Goal: Task Accomplishment & Management: Manage account settings

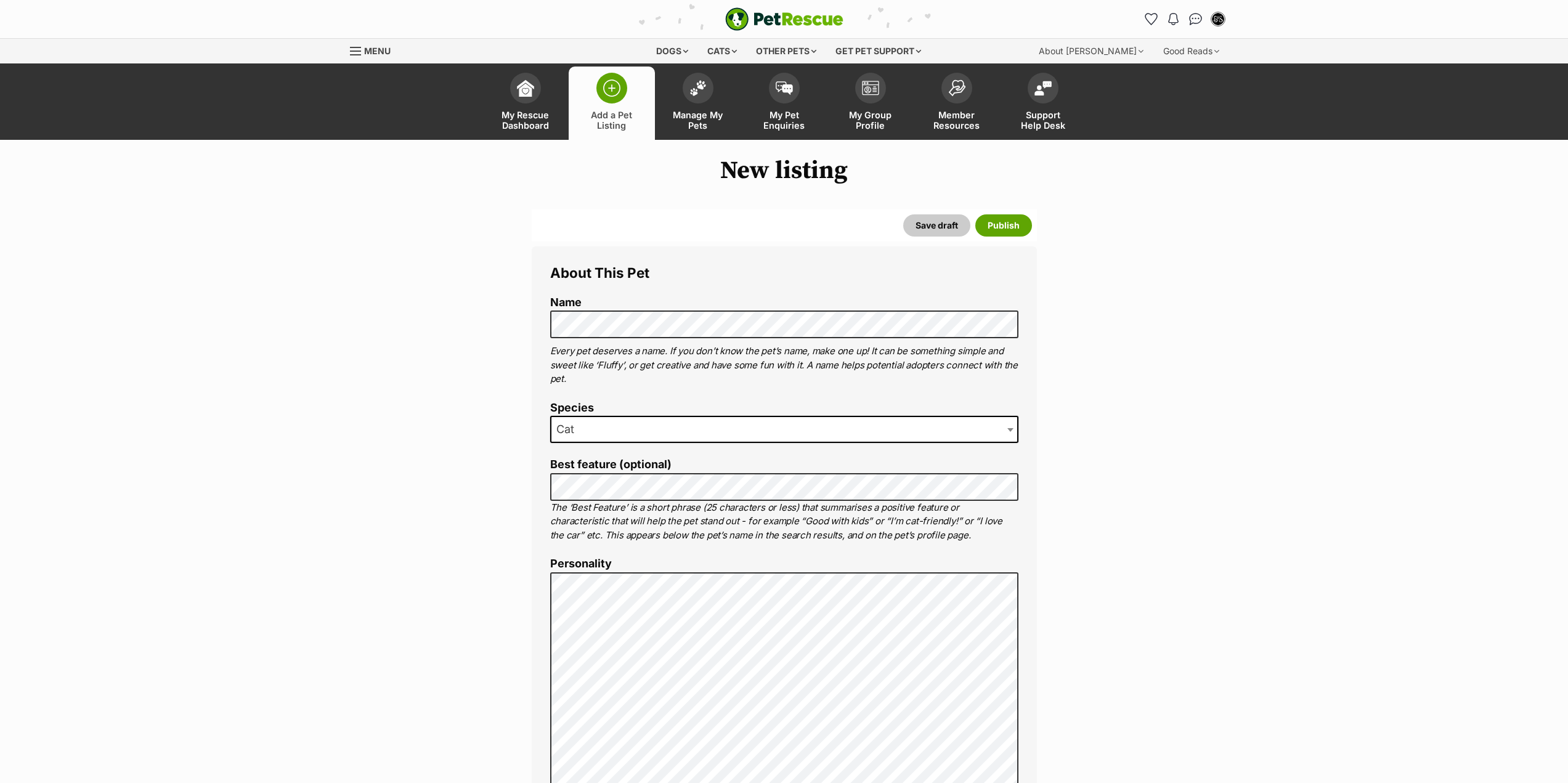
select select
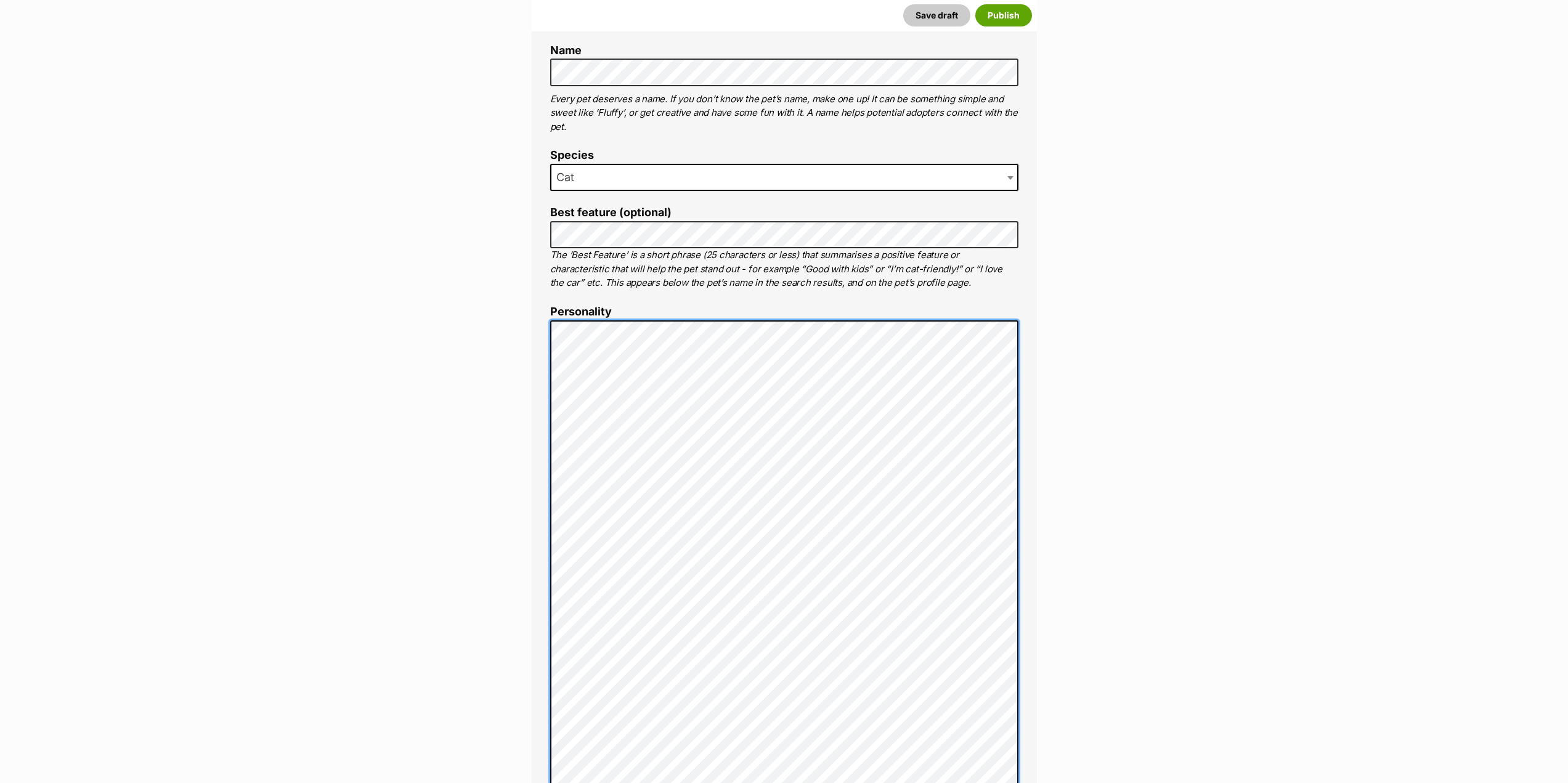
scroll to position [255, 0]
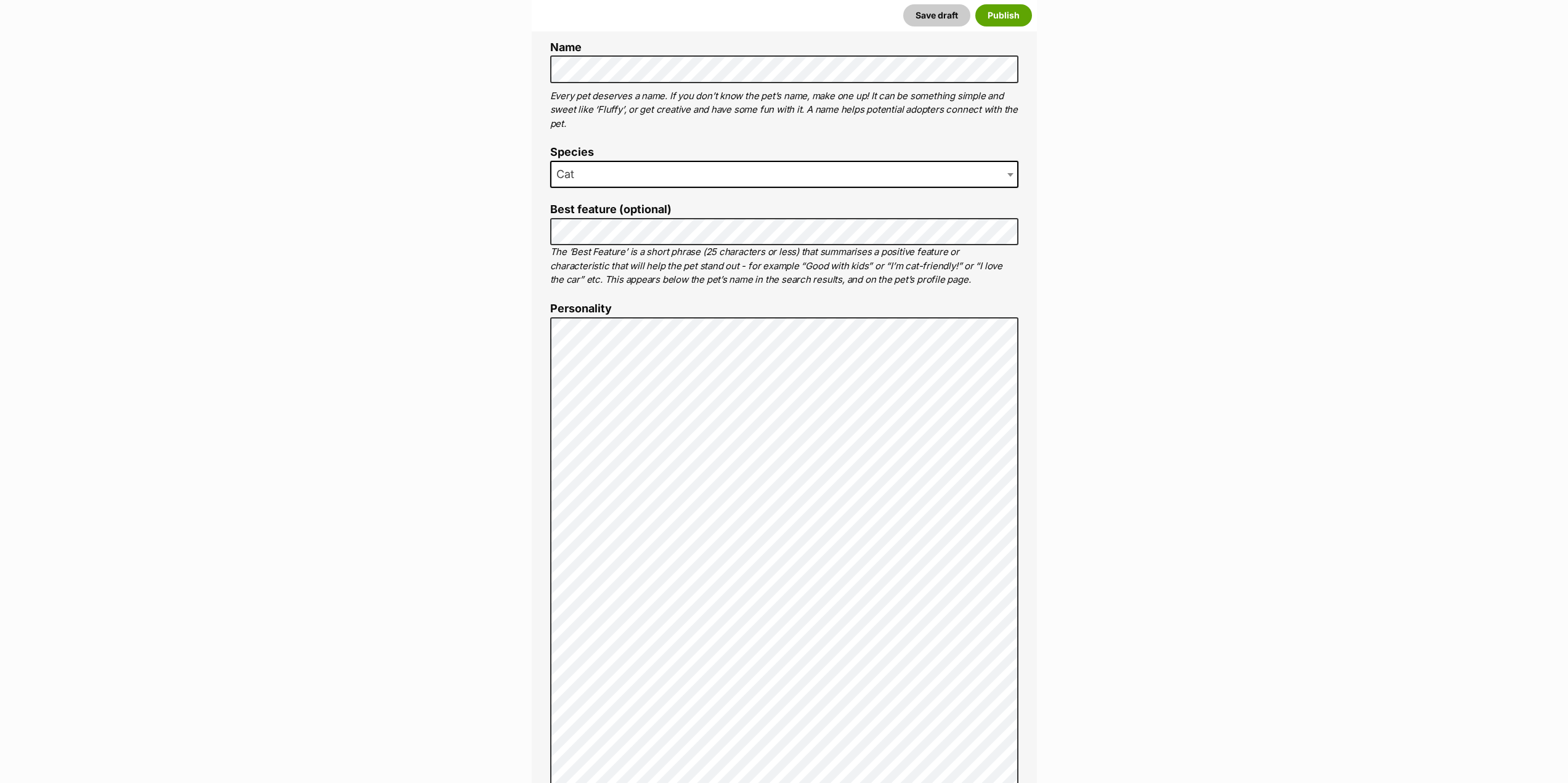
drag, startPoint x: 570, startPoint y: 281, endPoint x: 581, endPoint y: 293, distance: 16.3
click at [571, 281] on p "The ‘Best Feature’ is a short phrase (25 characters or less) that summarises a …" at bounding box center [784, 266] width 468 height 42
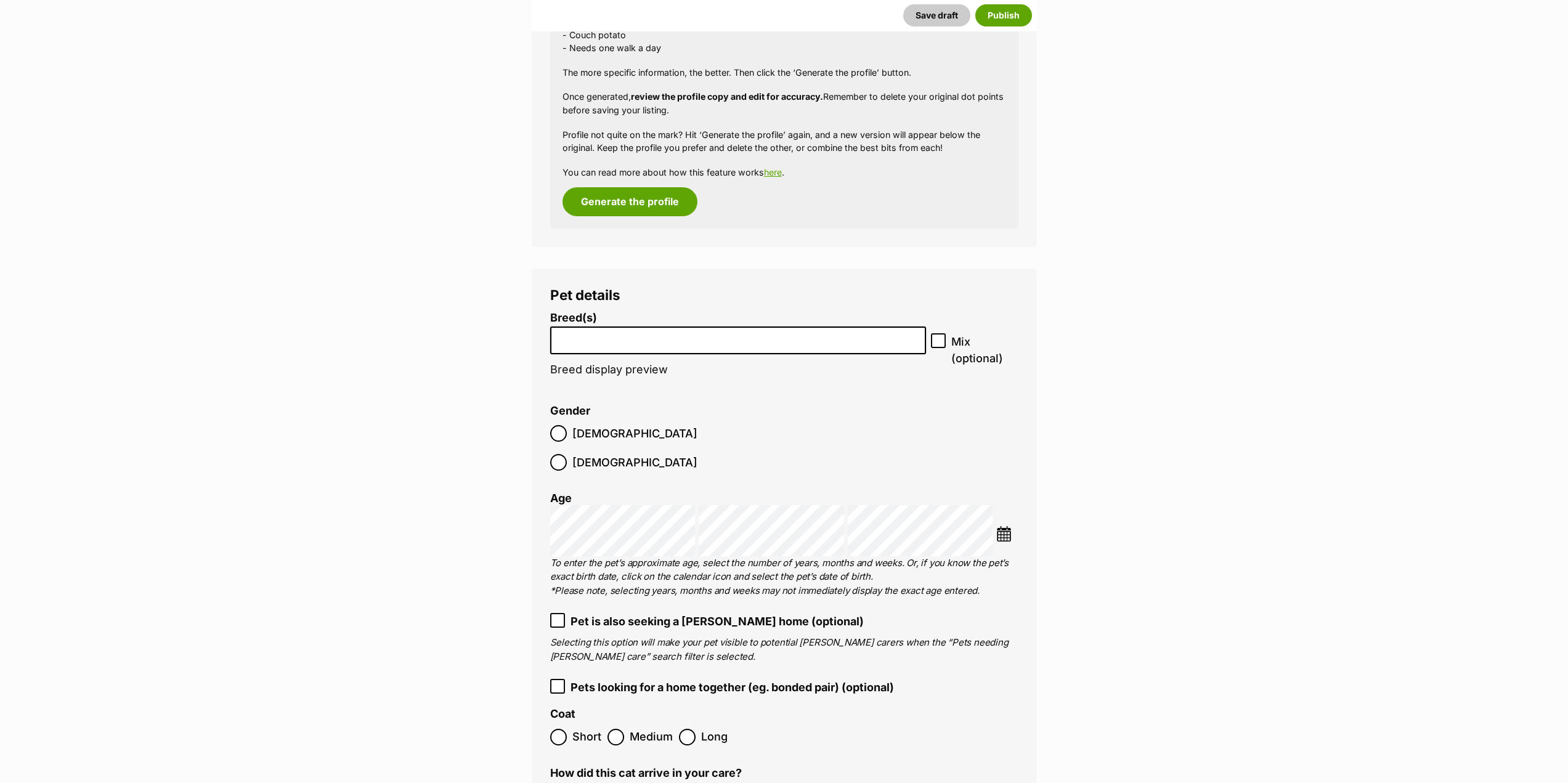
scroll to position [1179, 0]
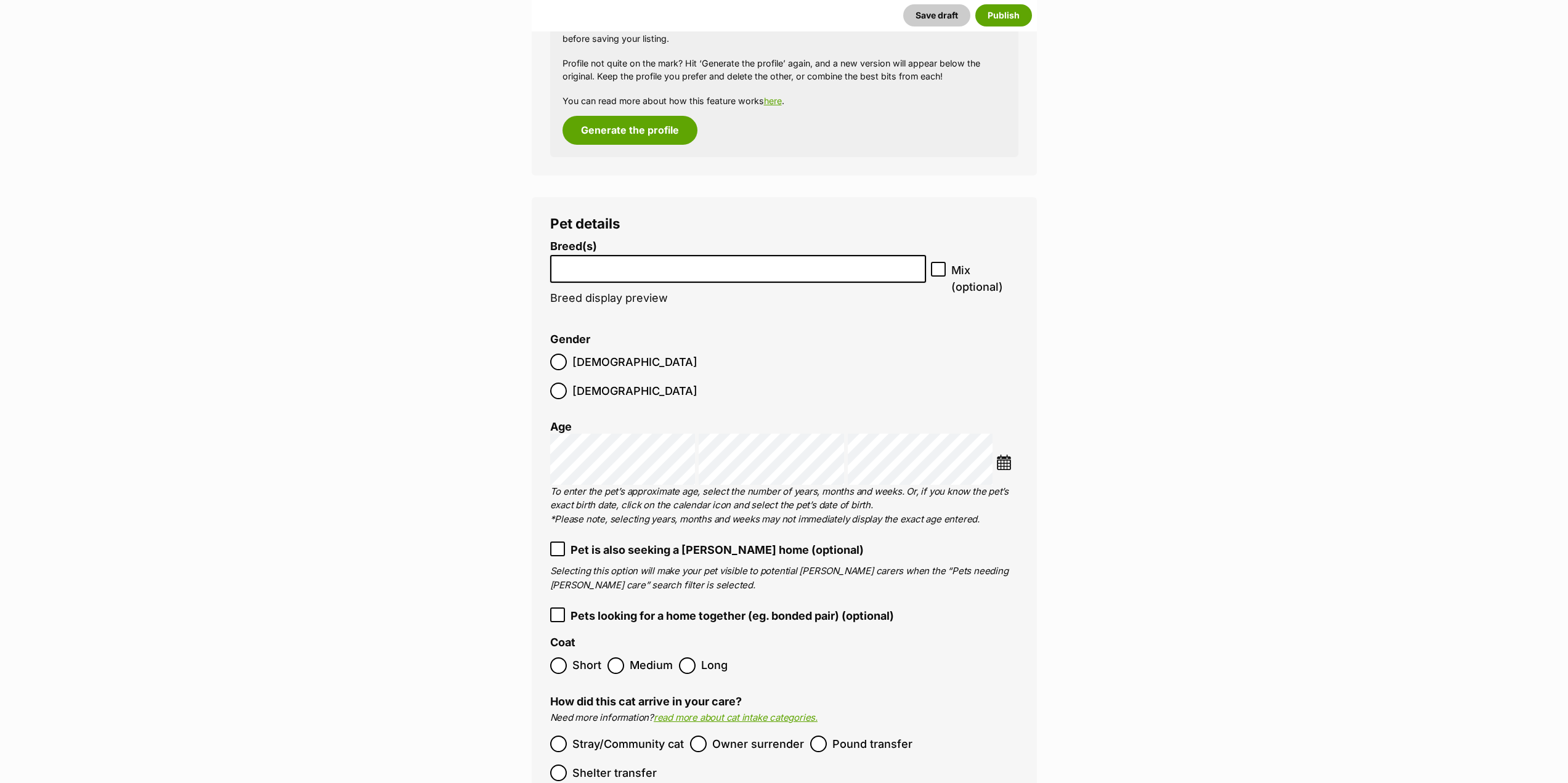
click at [703, 279] on li at bounding box center [738, 269] width 368 height 25
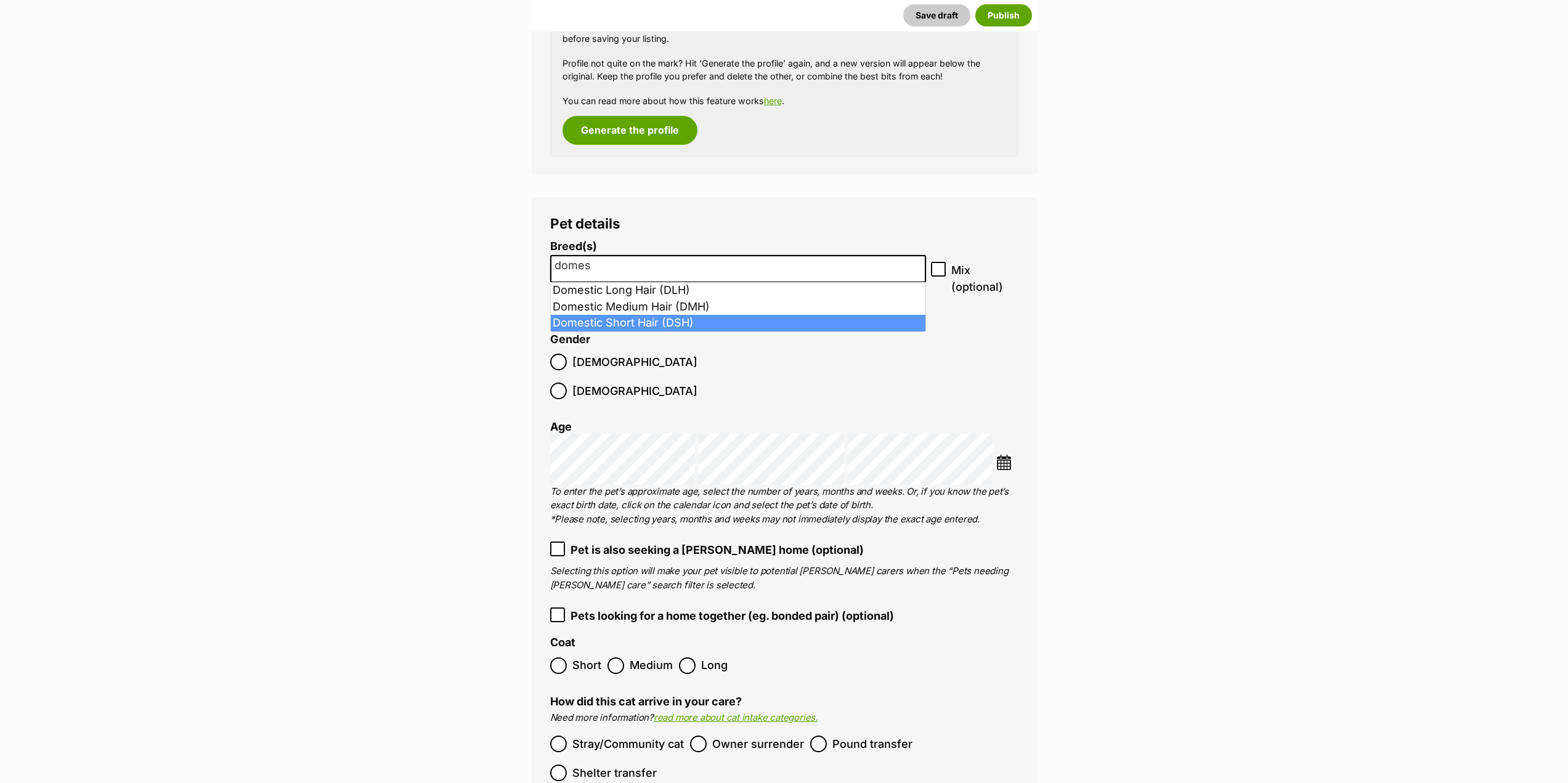
type input "domes"
select select "252102"
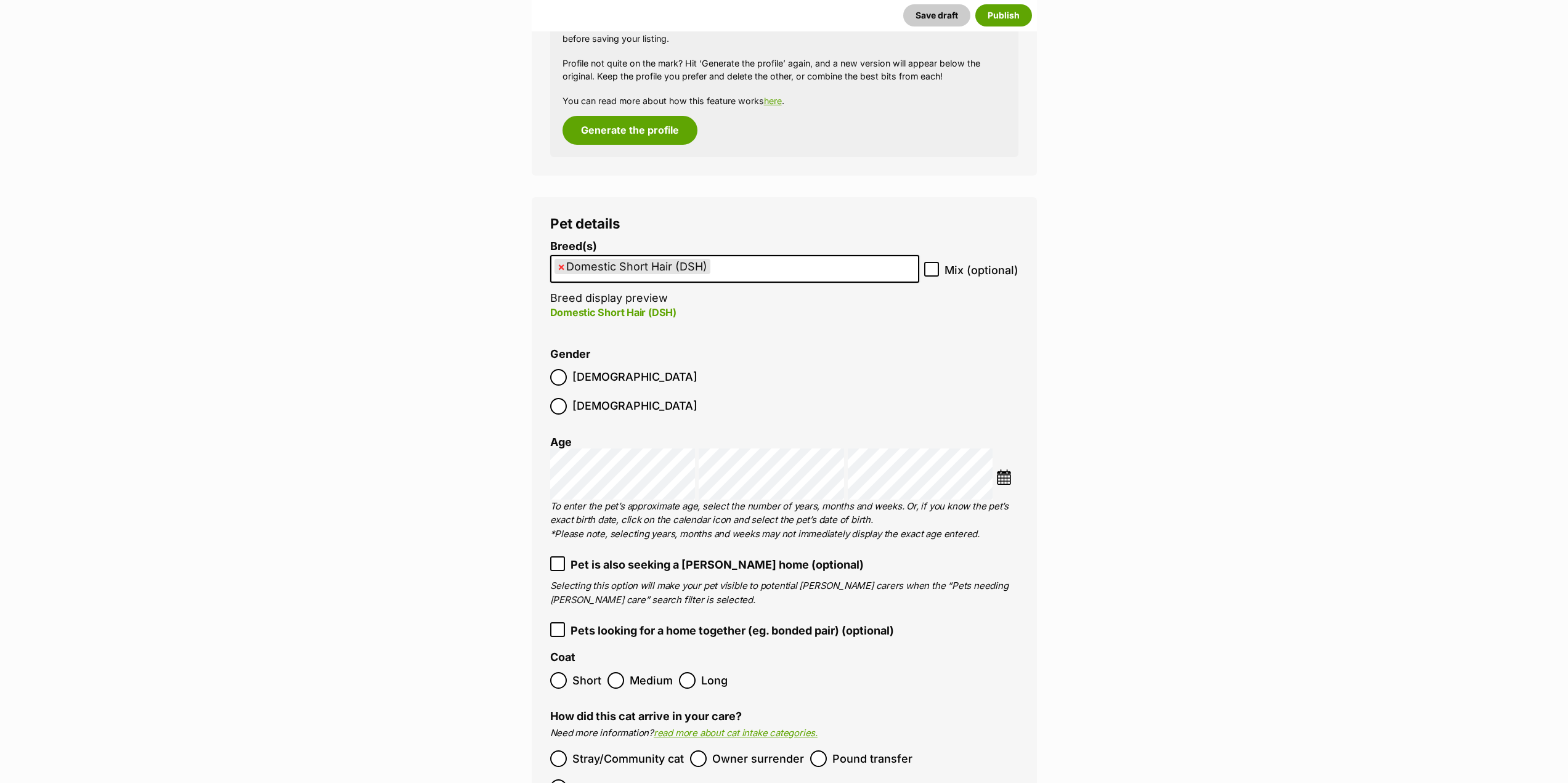
click at [569, 382] on label "Male" at bounding box center [624, 377] width 147 height 17
drag, startPoint x: 731, startPoint y: 587, endPoint x: 733, endPoint y: 596, distance: 9.2
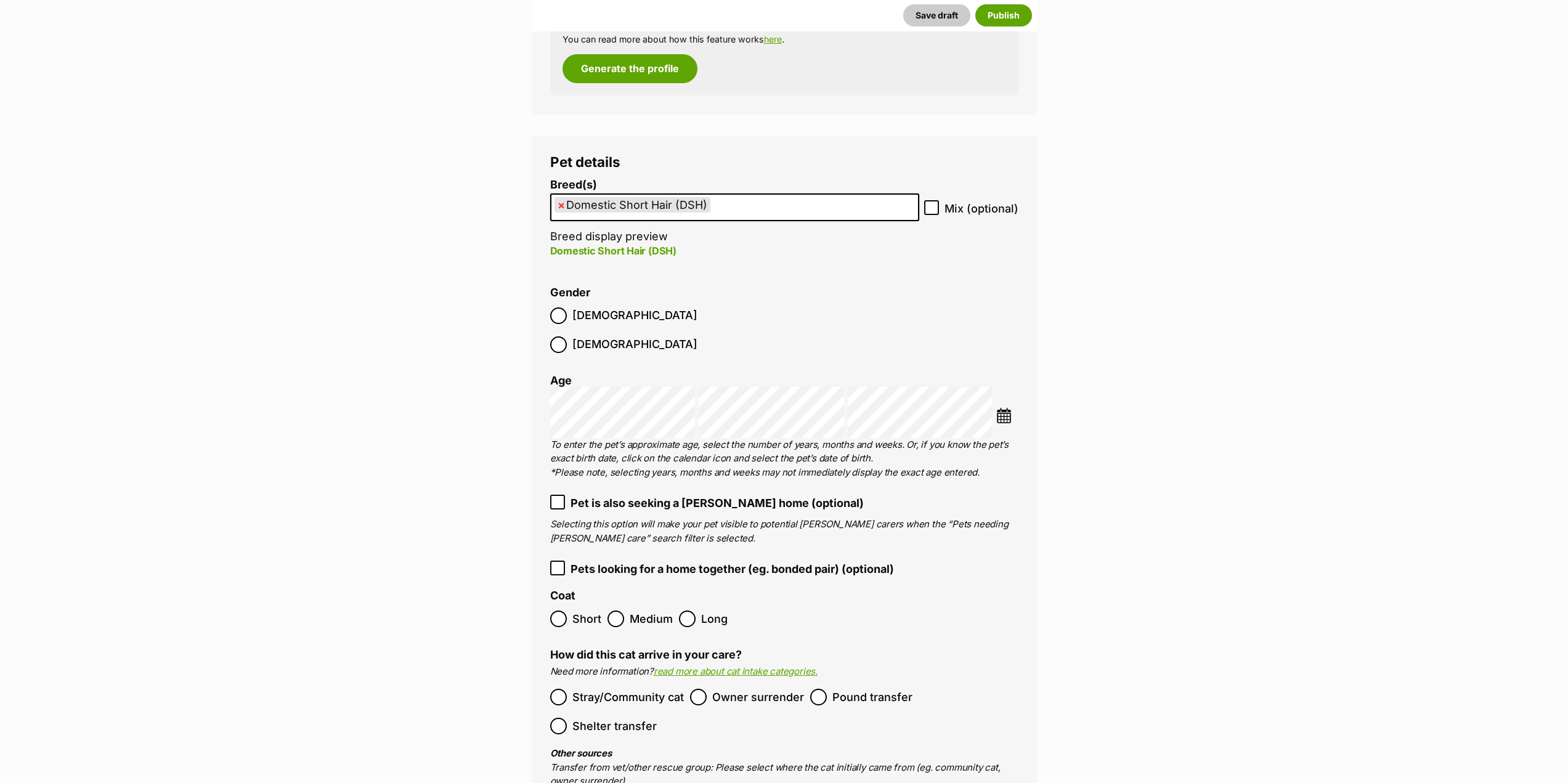
click at [555, 564] on icon at bounding box center [558, 568] width 9 height 9
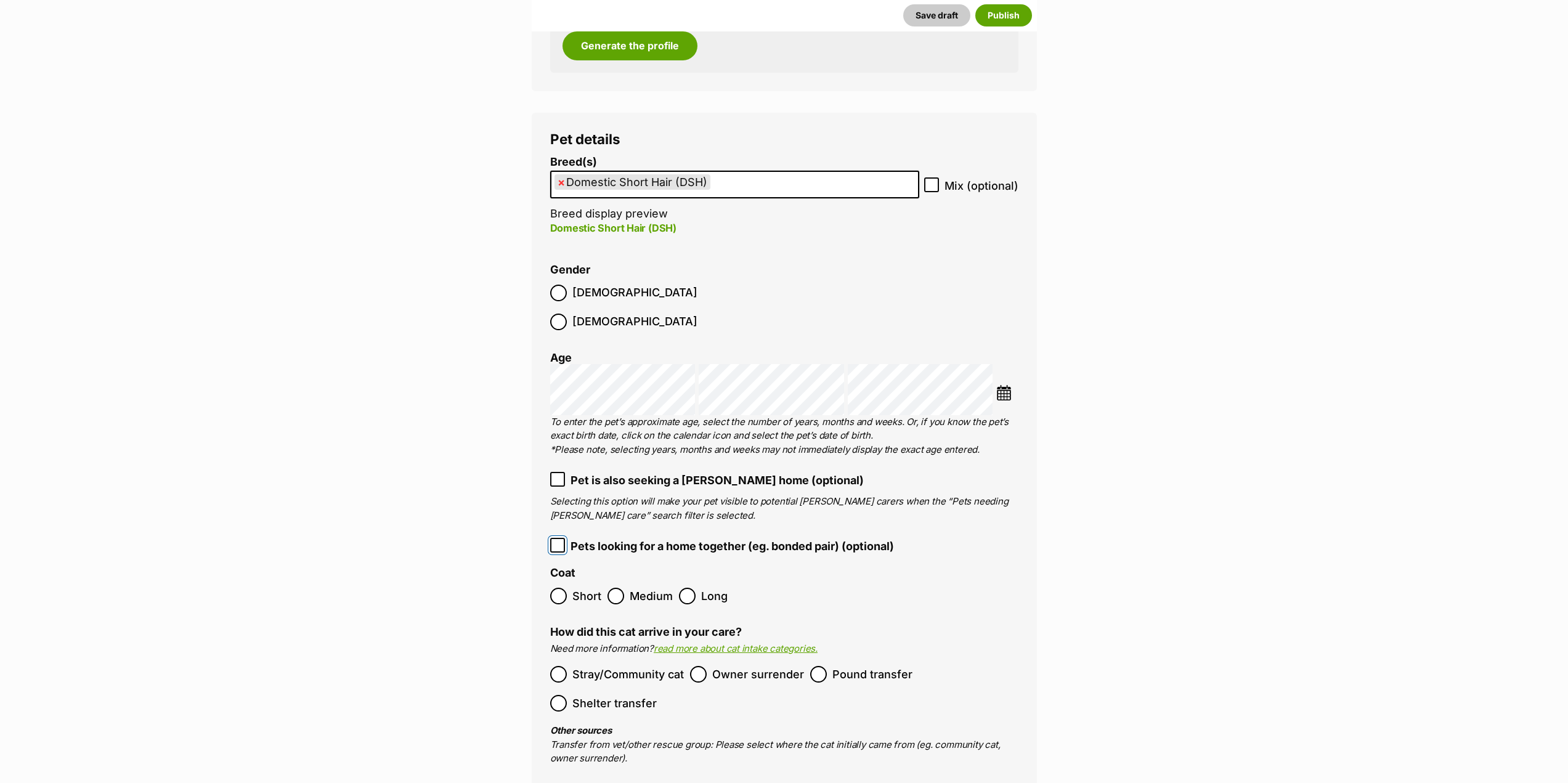
scroll to position [1303, 0]
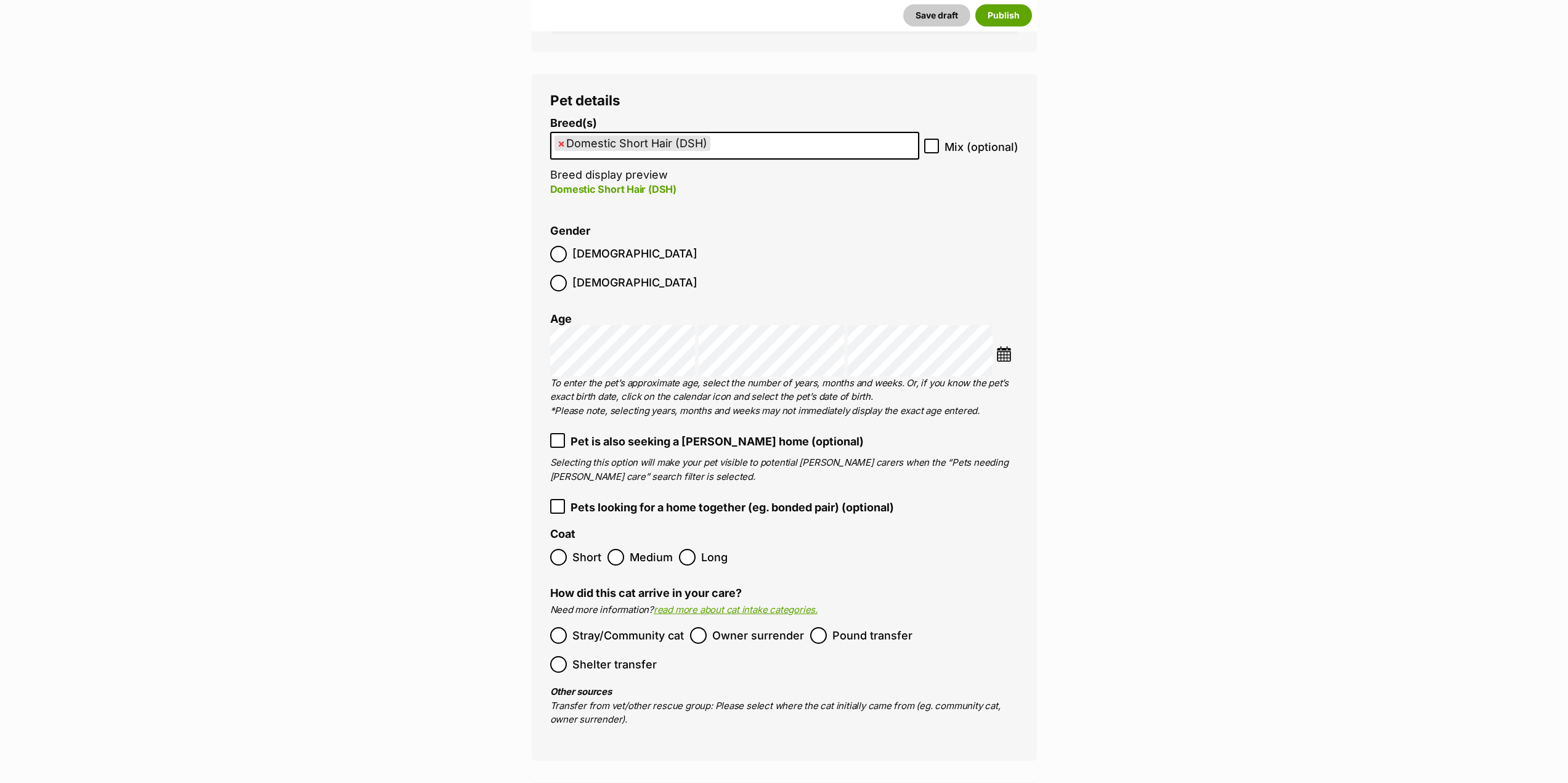
click at [817, 543] on ol "Short Medium Long" at bounding box center [784, 557] width 468 height 29
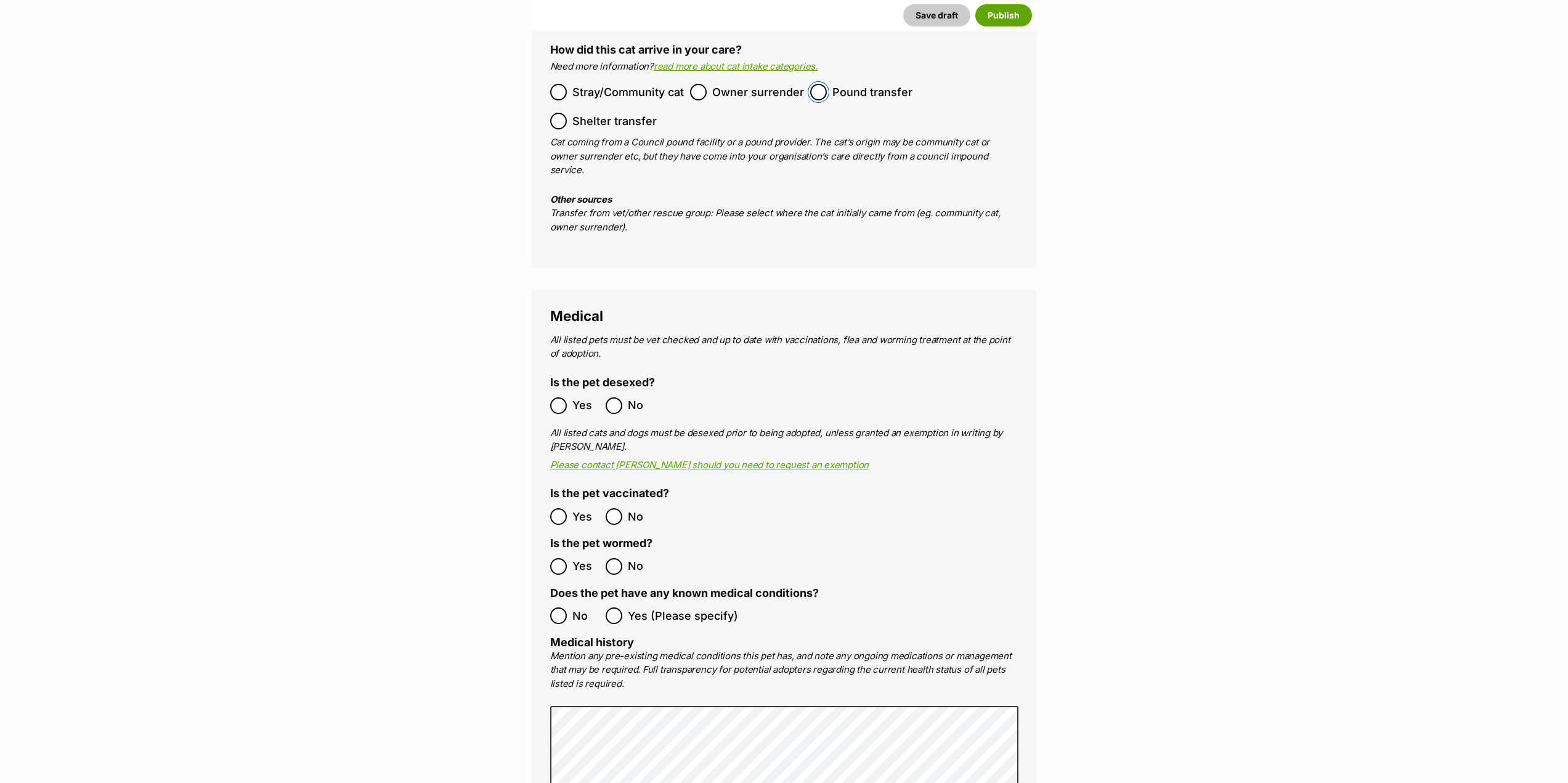
scroll to position [1858, 0]
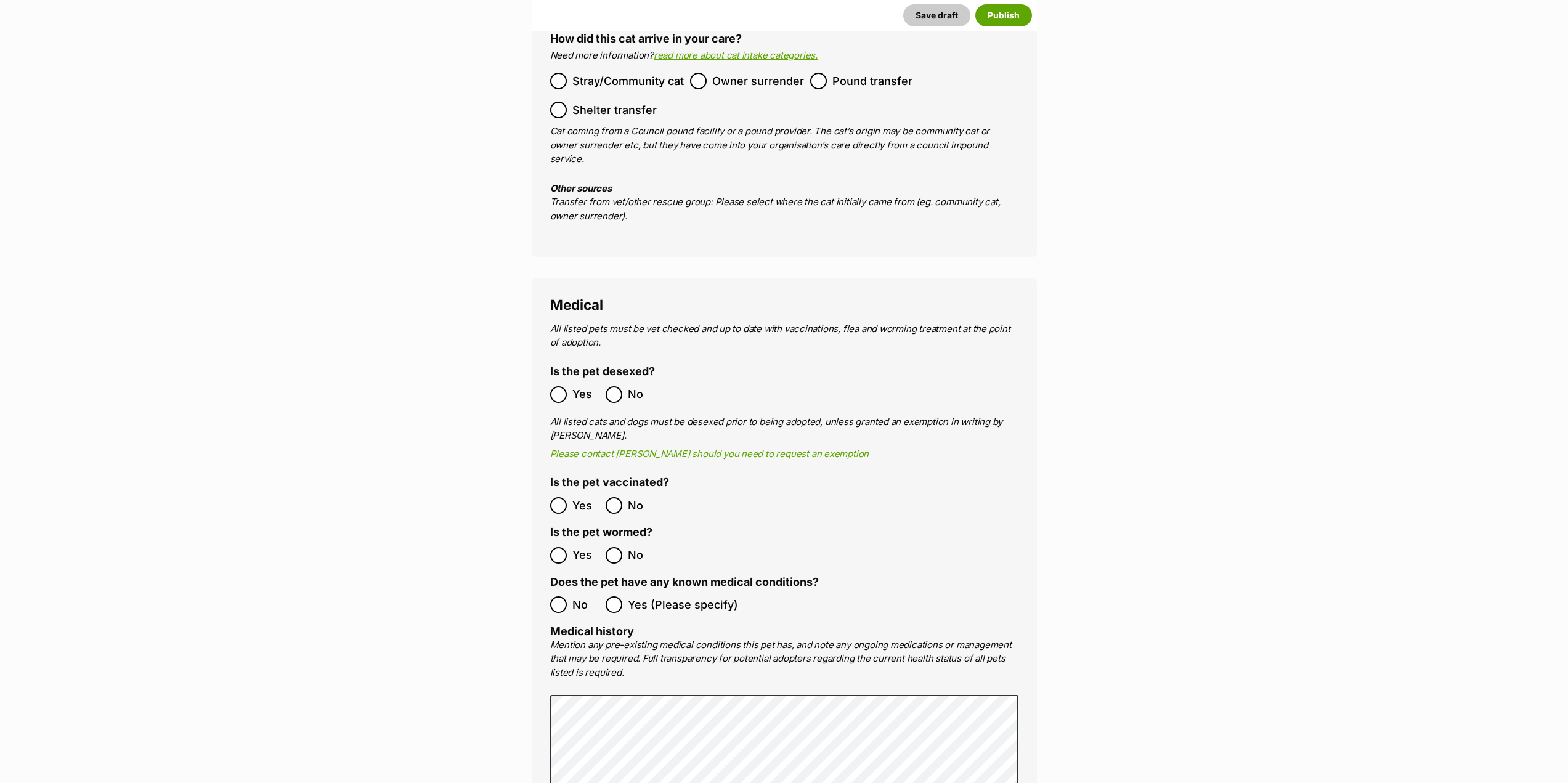
click at [567, 387] on label "Yes" at bounding box center [575, 395] width 49 height 17
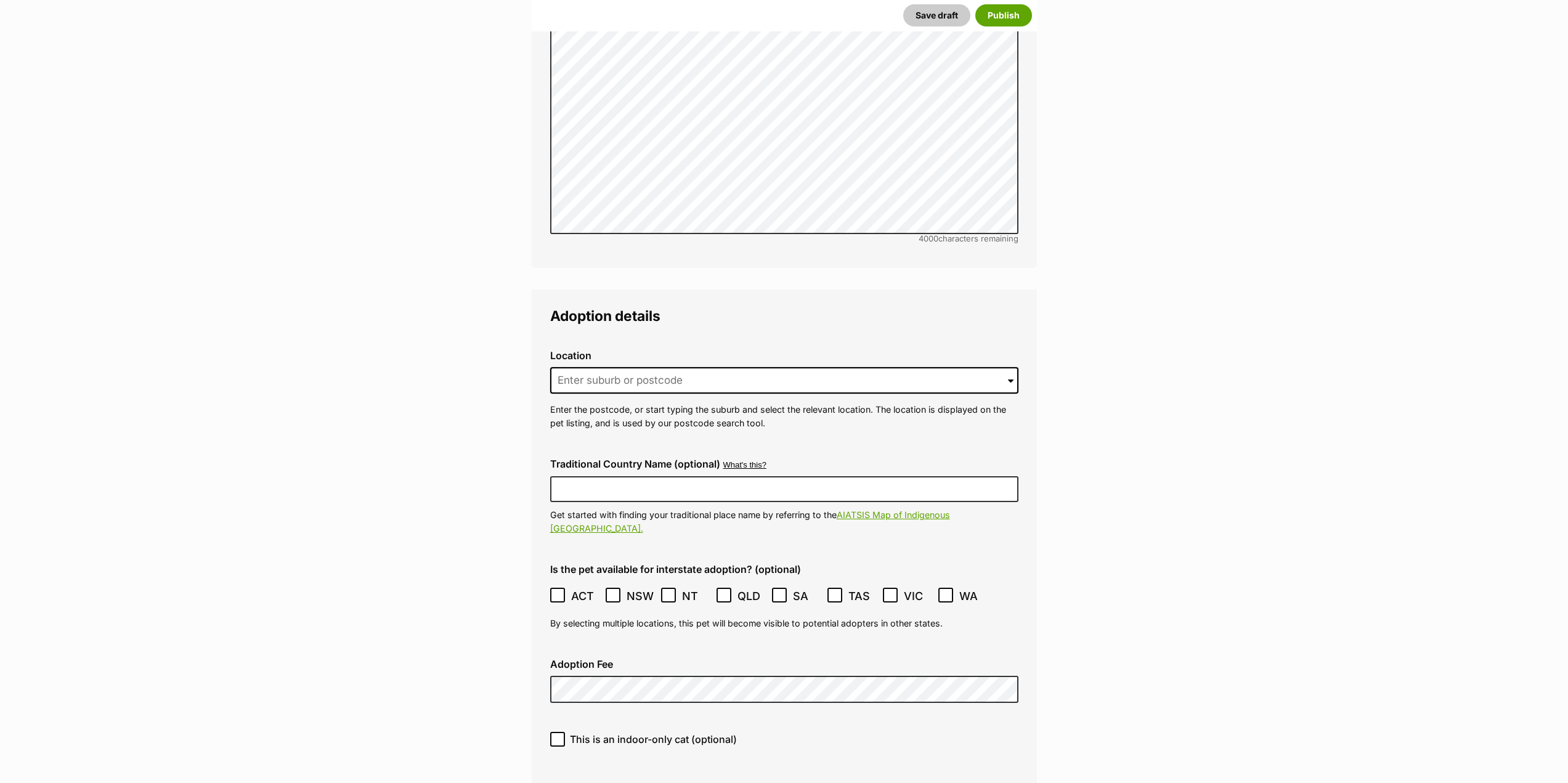
scroll to position [2598, 0]
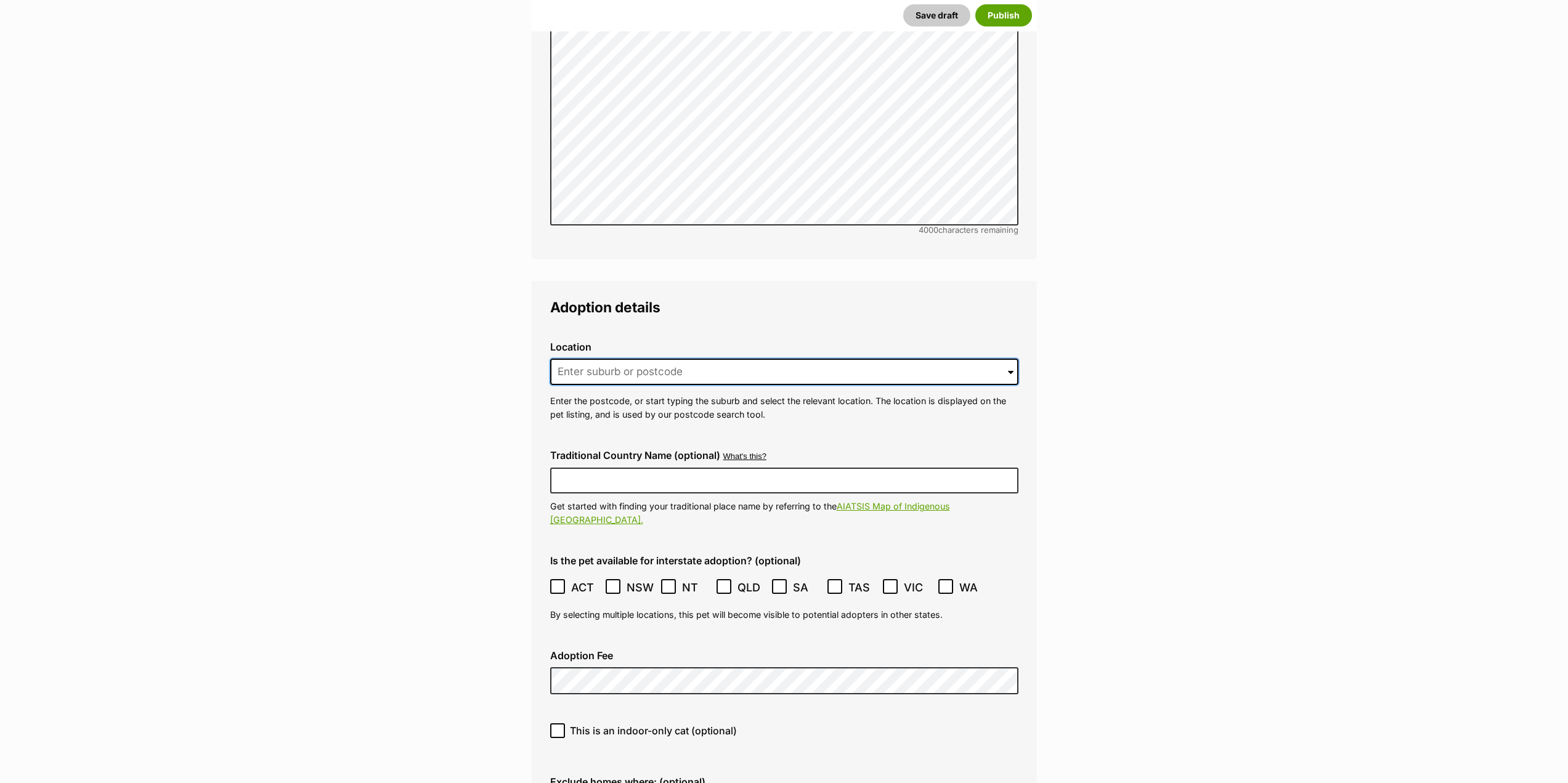
click at [654, 359] on input at bounding box center [784, 372] width 468 height 27
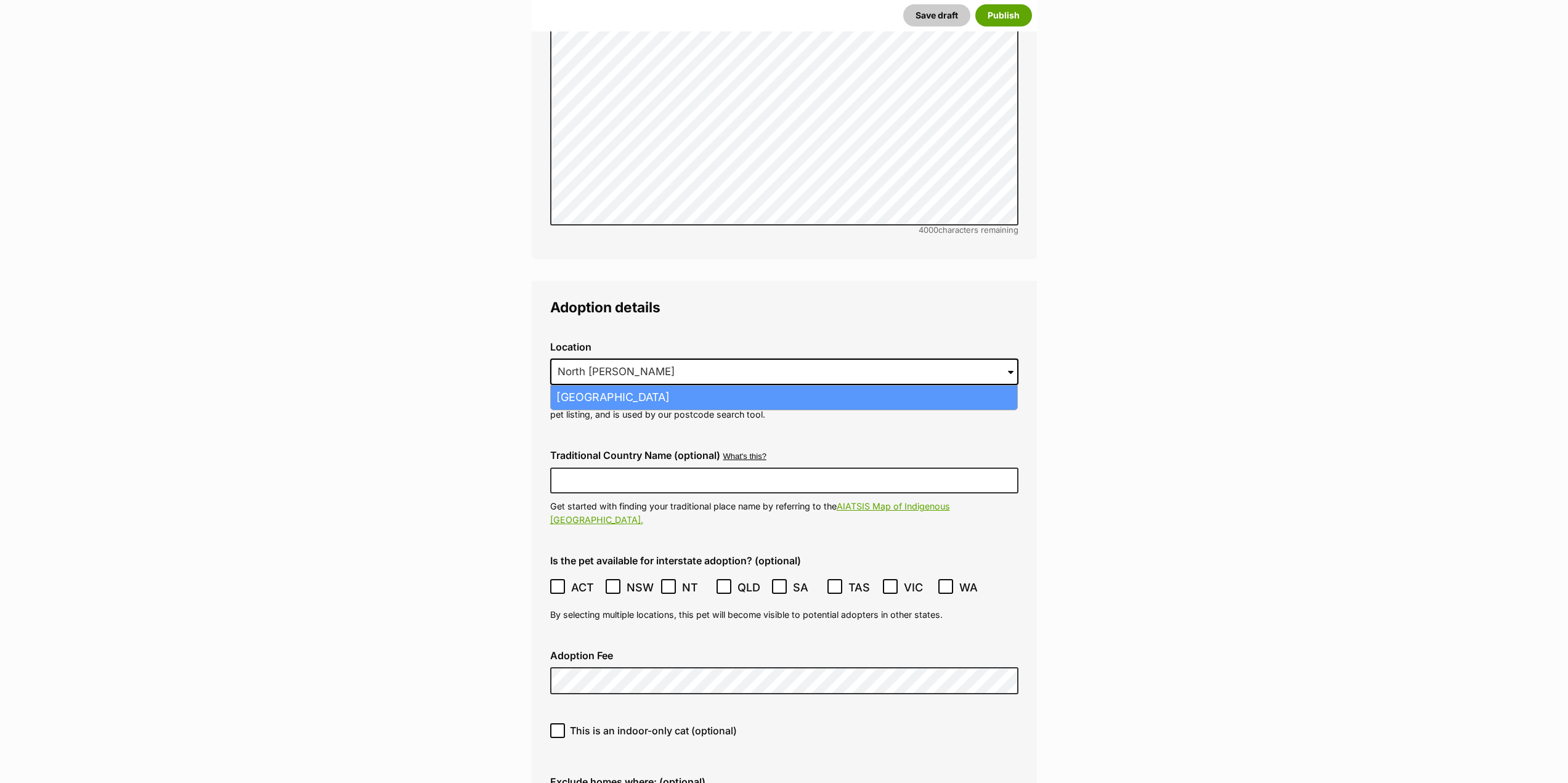
click at [661, 386] on li "North Melbourne, Victoria, 3051" at bounding box center [784, 398] width 467 height 24
type input "North Melbourne, Victoria, 3051"
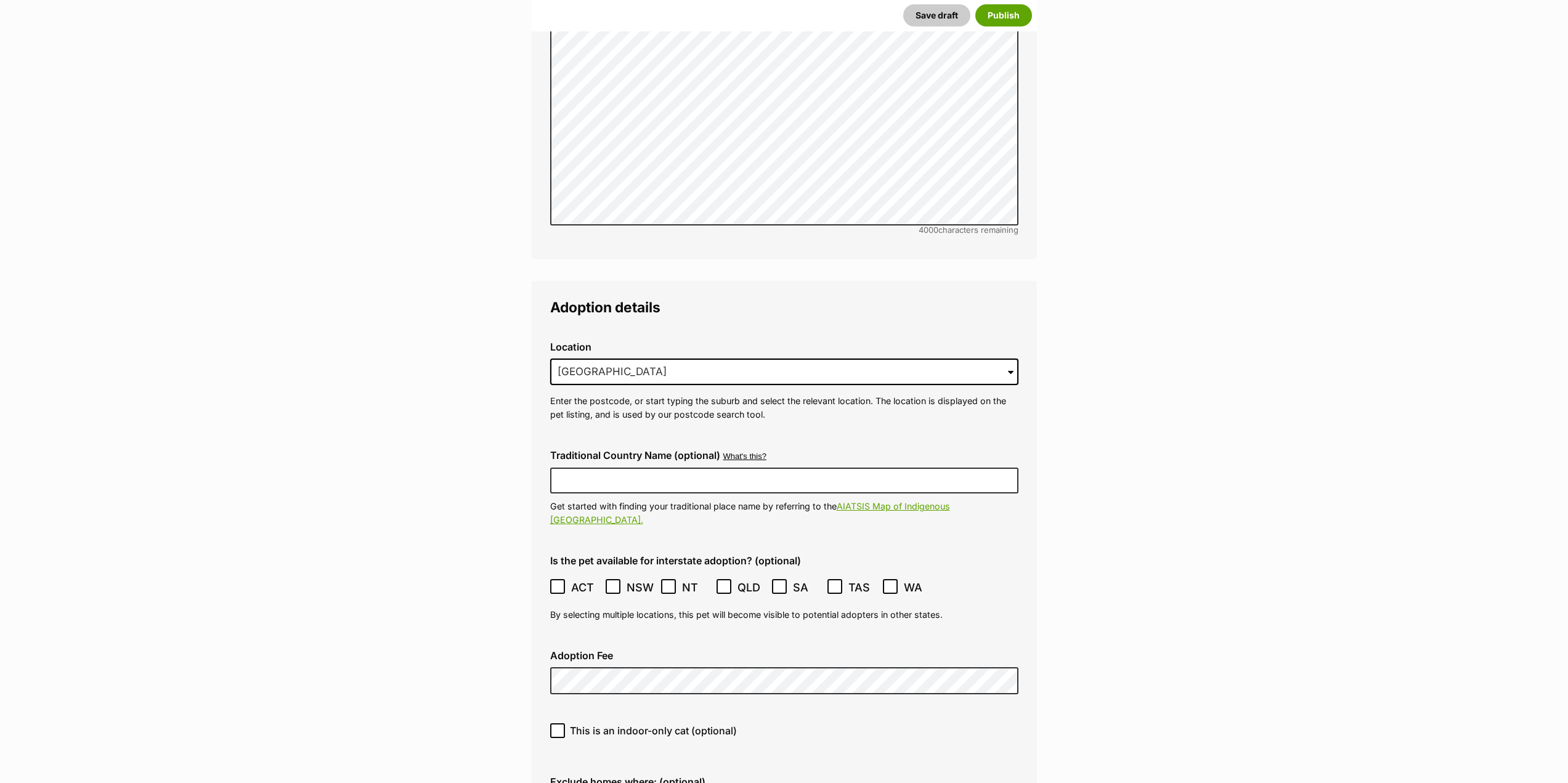
click at [803, 714] on div "This is an indoor-only cat (optional)" at bounding box center [784, 736] width 488 height 44
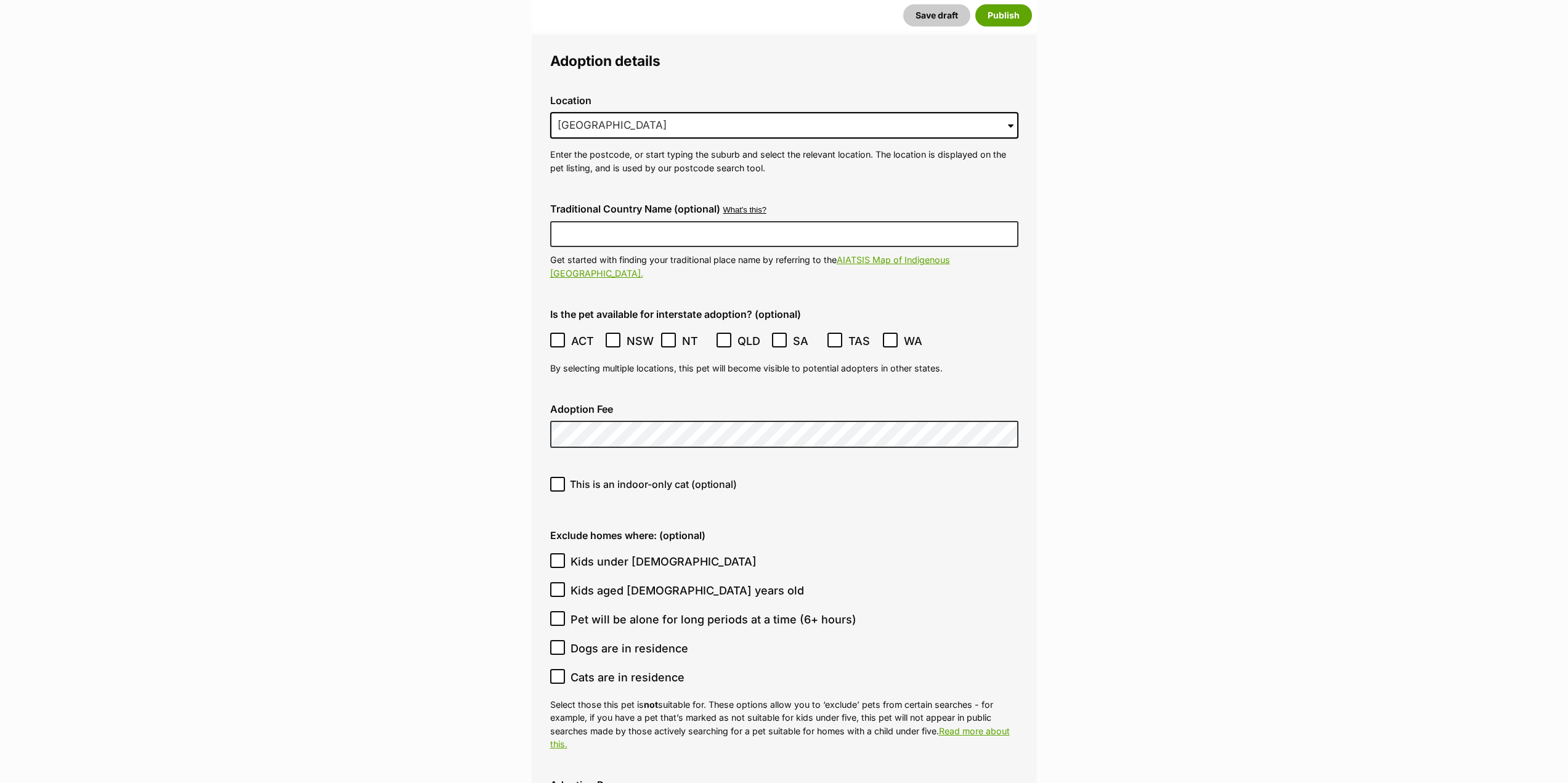
click at [558, 480] on icon at bounding box center [558, 485] width 9 height 9
click at [558, 477] on input "This is an indoor-only cat (optional)" at bounding box center [558, 485] width 15 height 15
checkbox input "true"
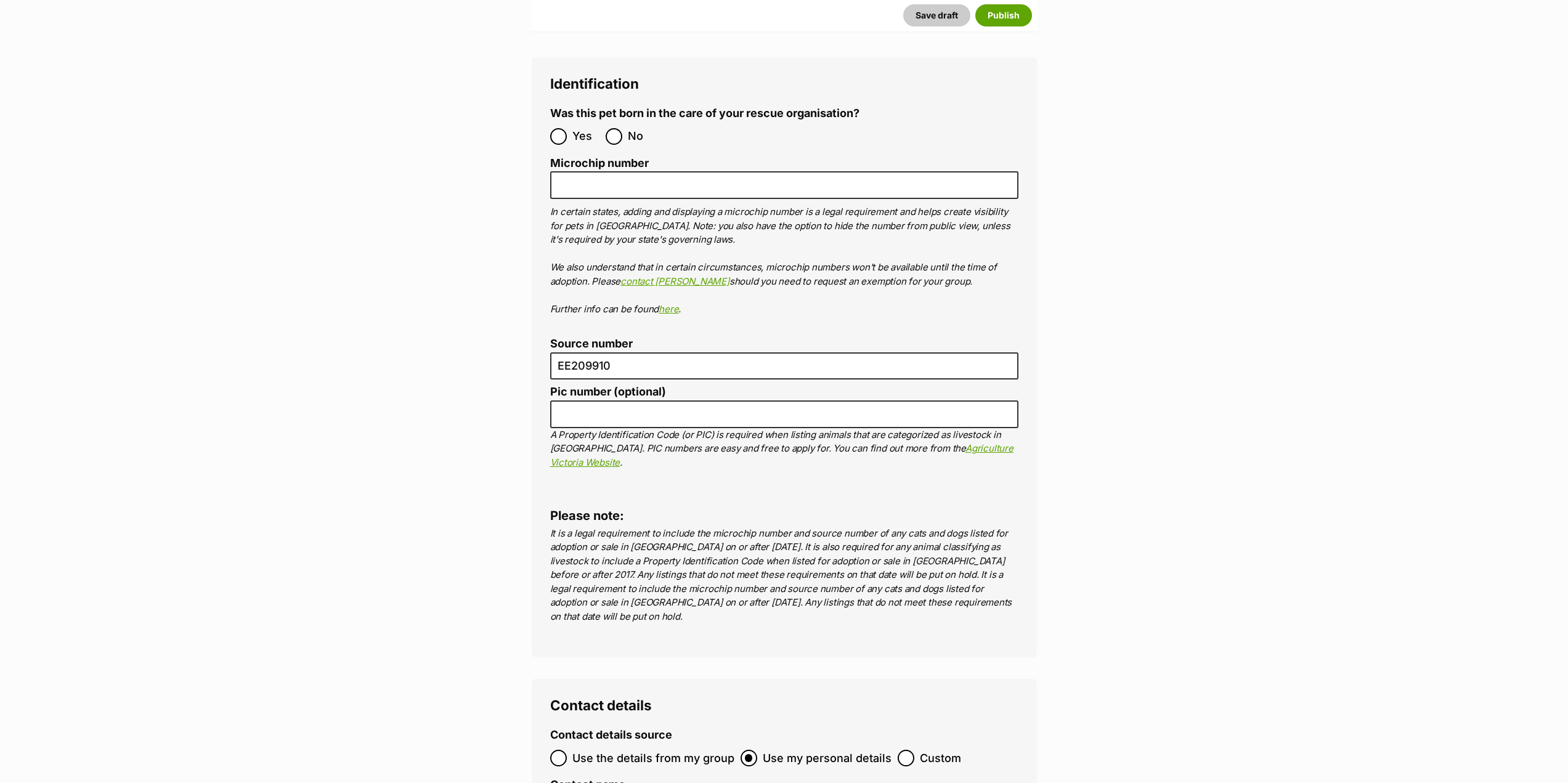
scroll to position [4015, 0]
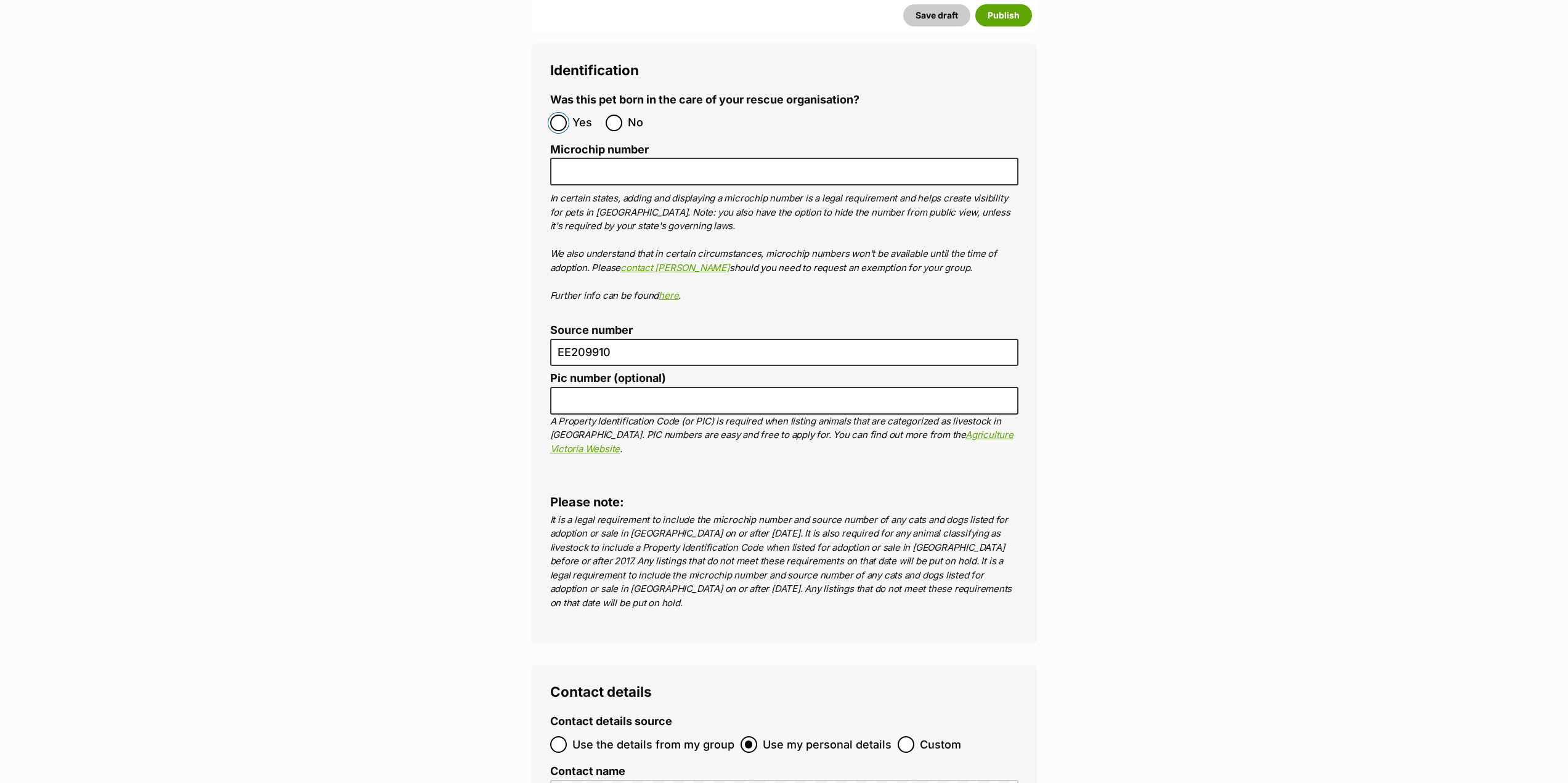
click at [559, 115] on input "Yes" at bounding box center [559, 123] width 17 height 17
radio input "true"
click at [634, 115] on span "No" at bounding box center [641, 123] width 27 height 17
click at [623, 115] on input "No" at bounding box center [614, 123] width 17 height 17
radio input "true"
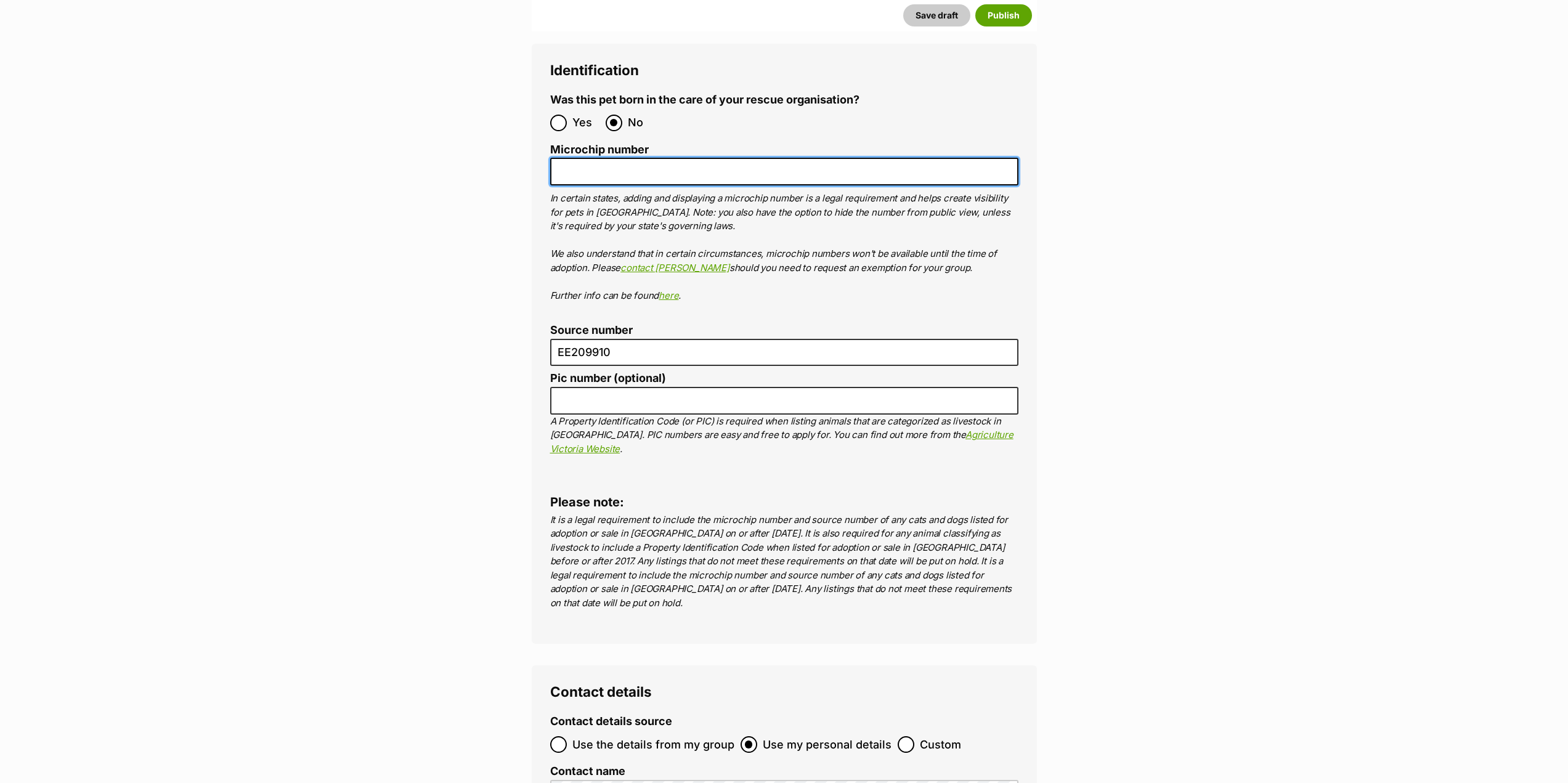
click at [641, 158] on input "Microchip number" at bounding box center [784, 172] width 468 height 28
paste input "956 000 016 191 734"
type input "956 000 016 191 734"
click at [814, 228] on p "In certain states, adding and displaying a microchip number is a legal requirem…" at bounding box center [784, 247] width 468 height 111
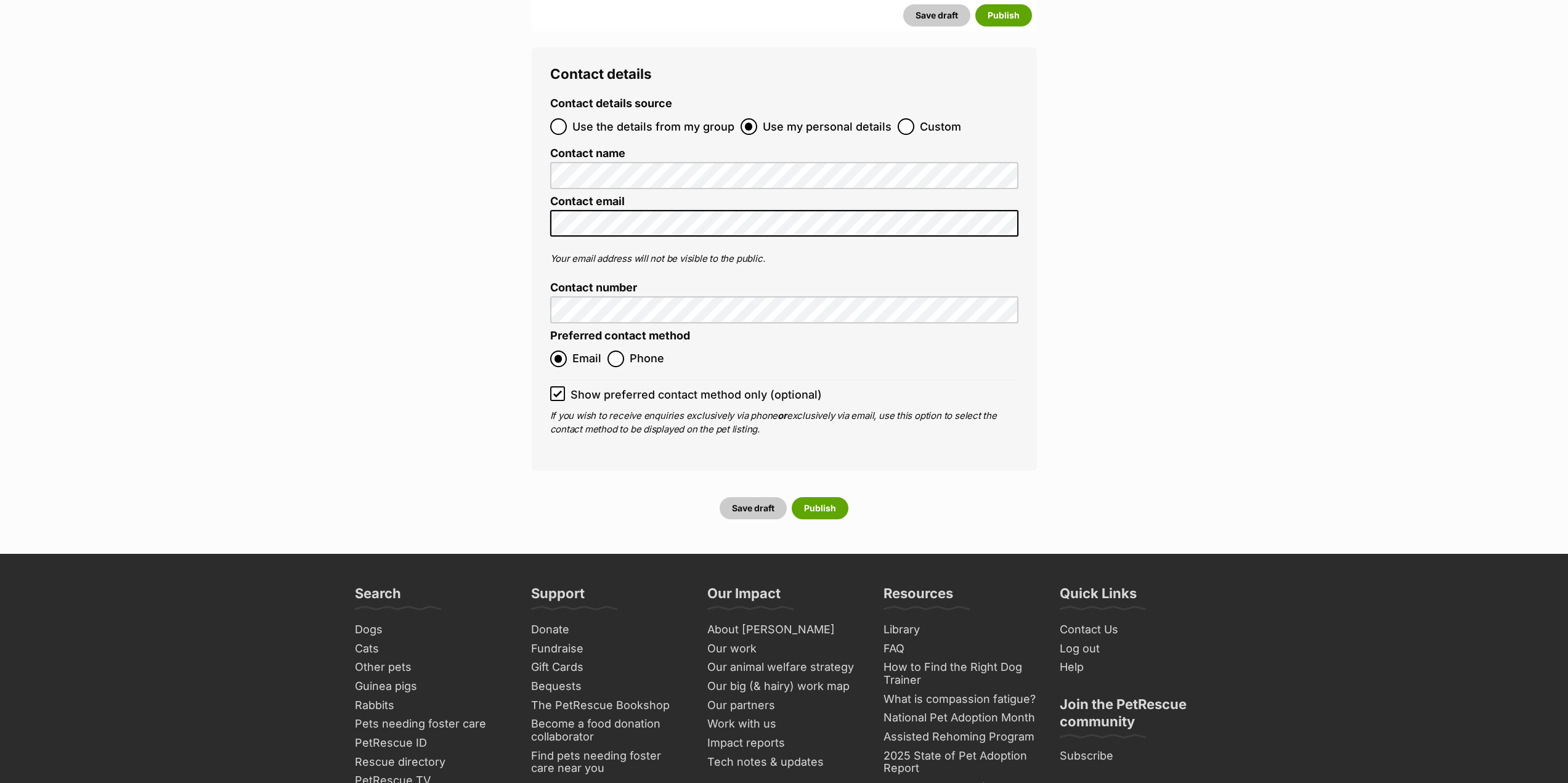
scroll to position [4816, 0]
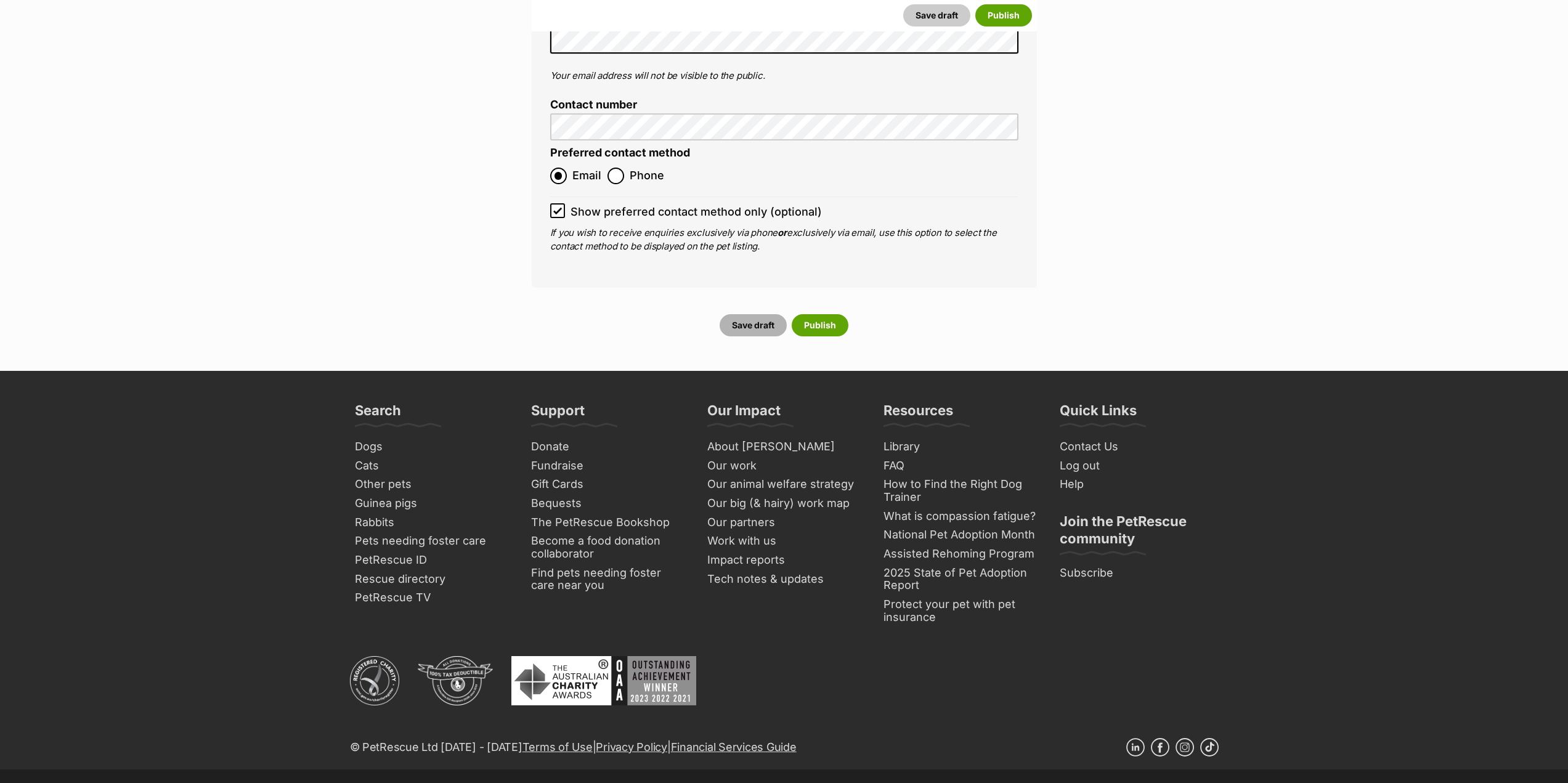
click at [752, 315] on button "Save draft" at bounding box center [753, 326] width 67 height 22
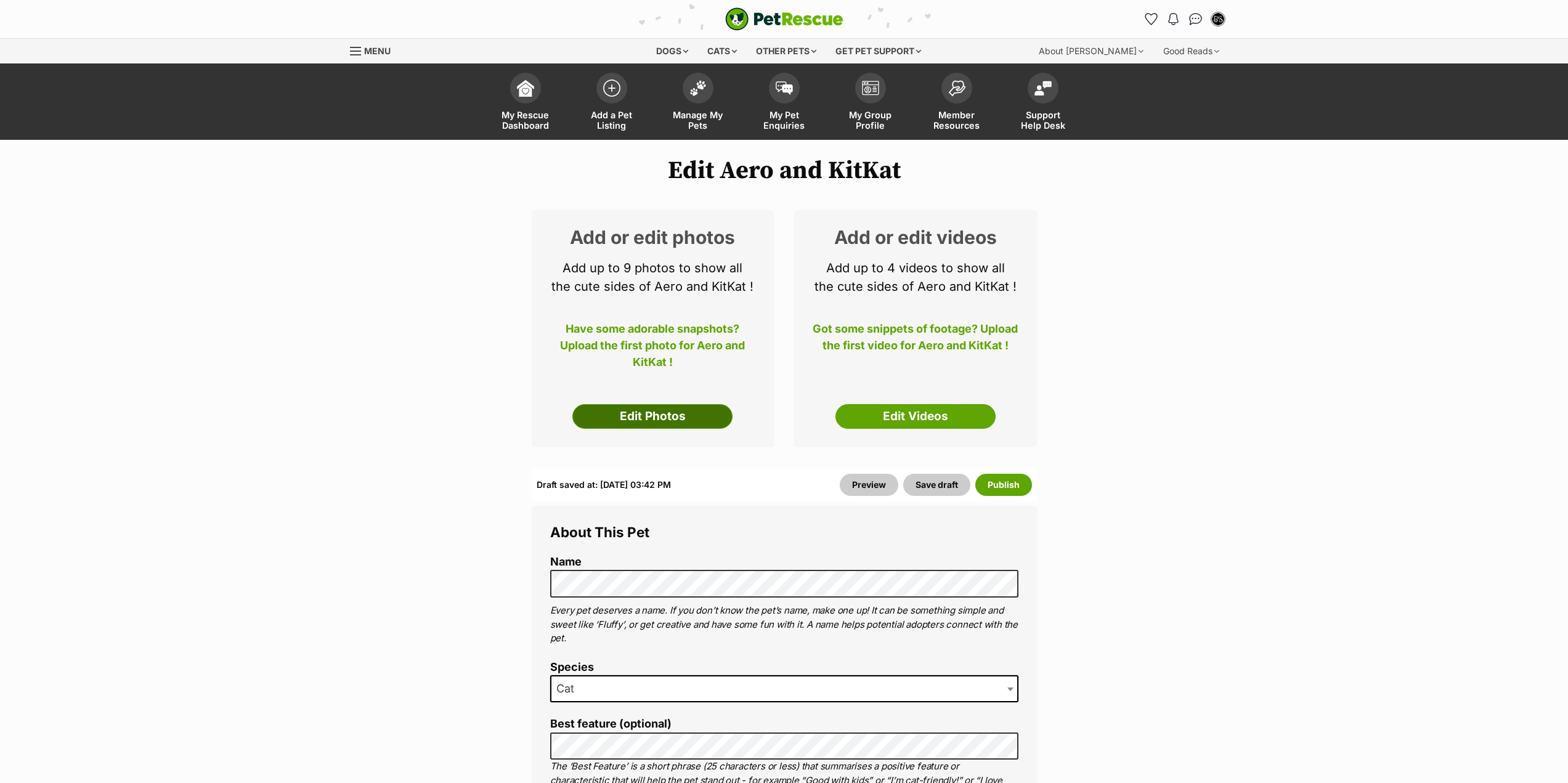
click at [650, 416] on link "Edit Photos" at bounding box center [653, 417] width 160 height 25
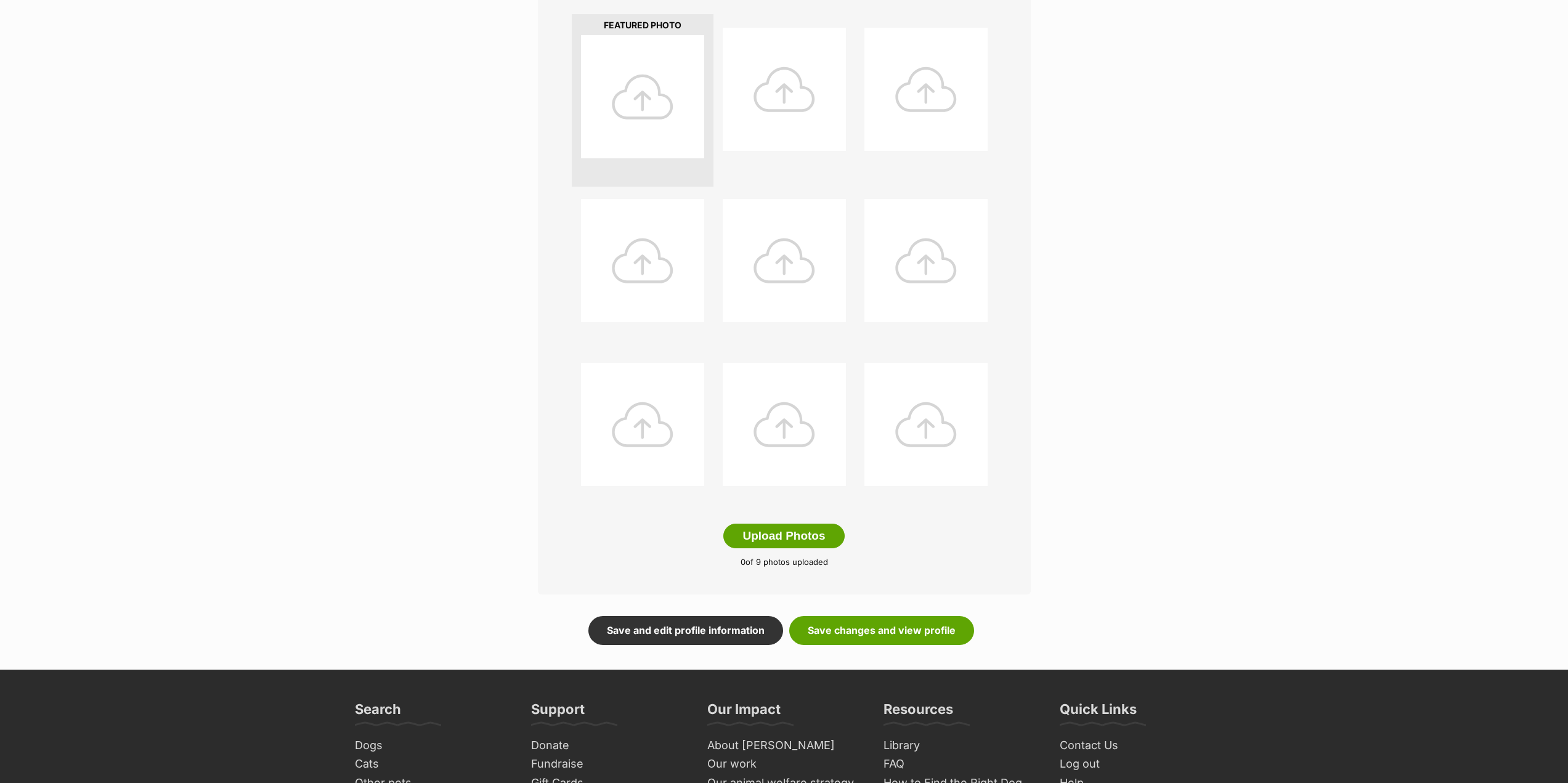
scroll to position [432, 0]
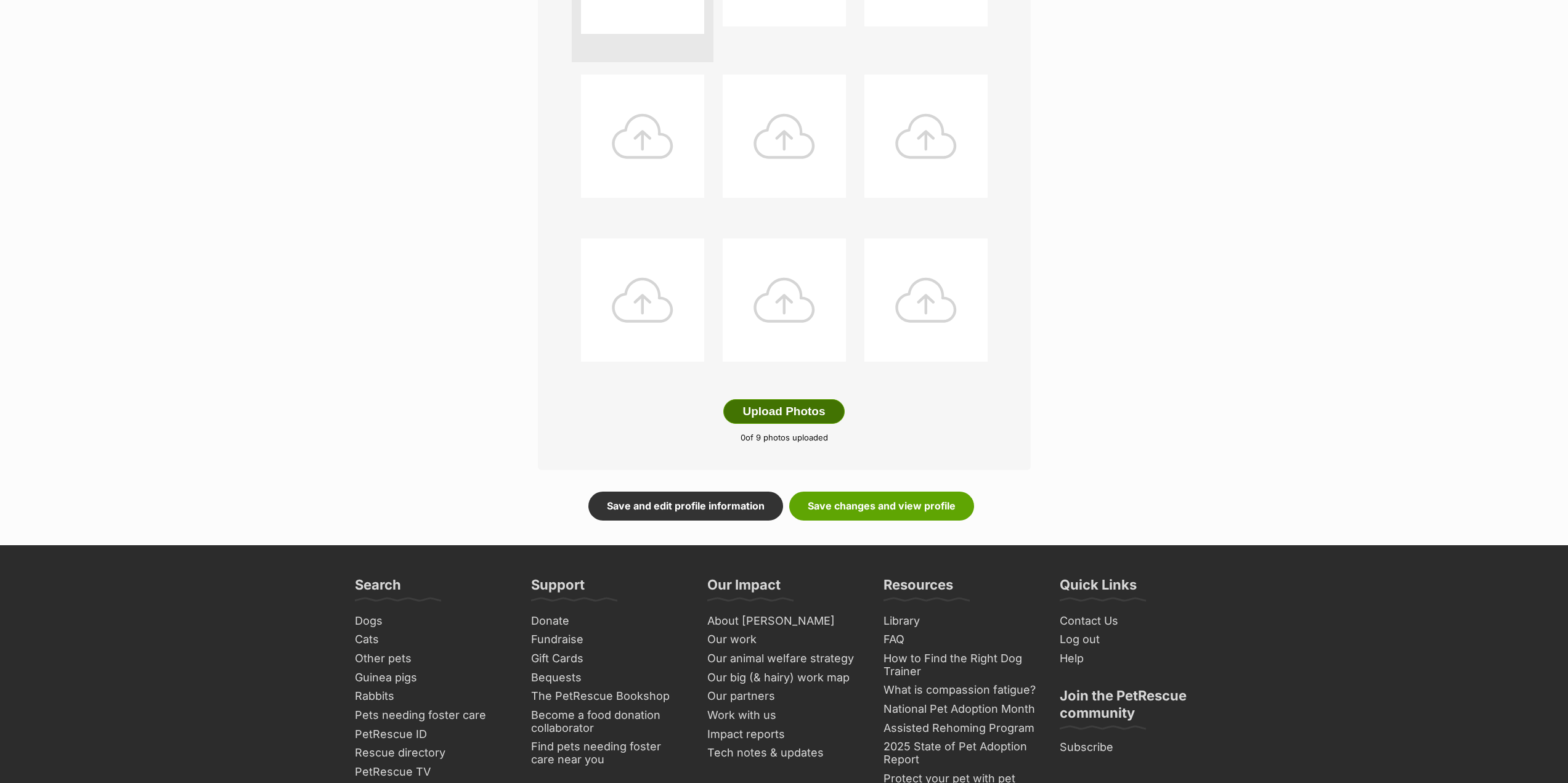
click at [776, 418] on button "Upload Photos" at bounding box center [784, 412] width 121 height 25
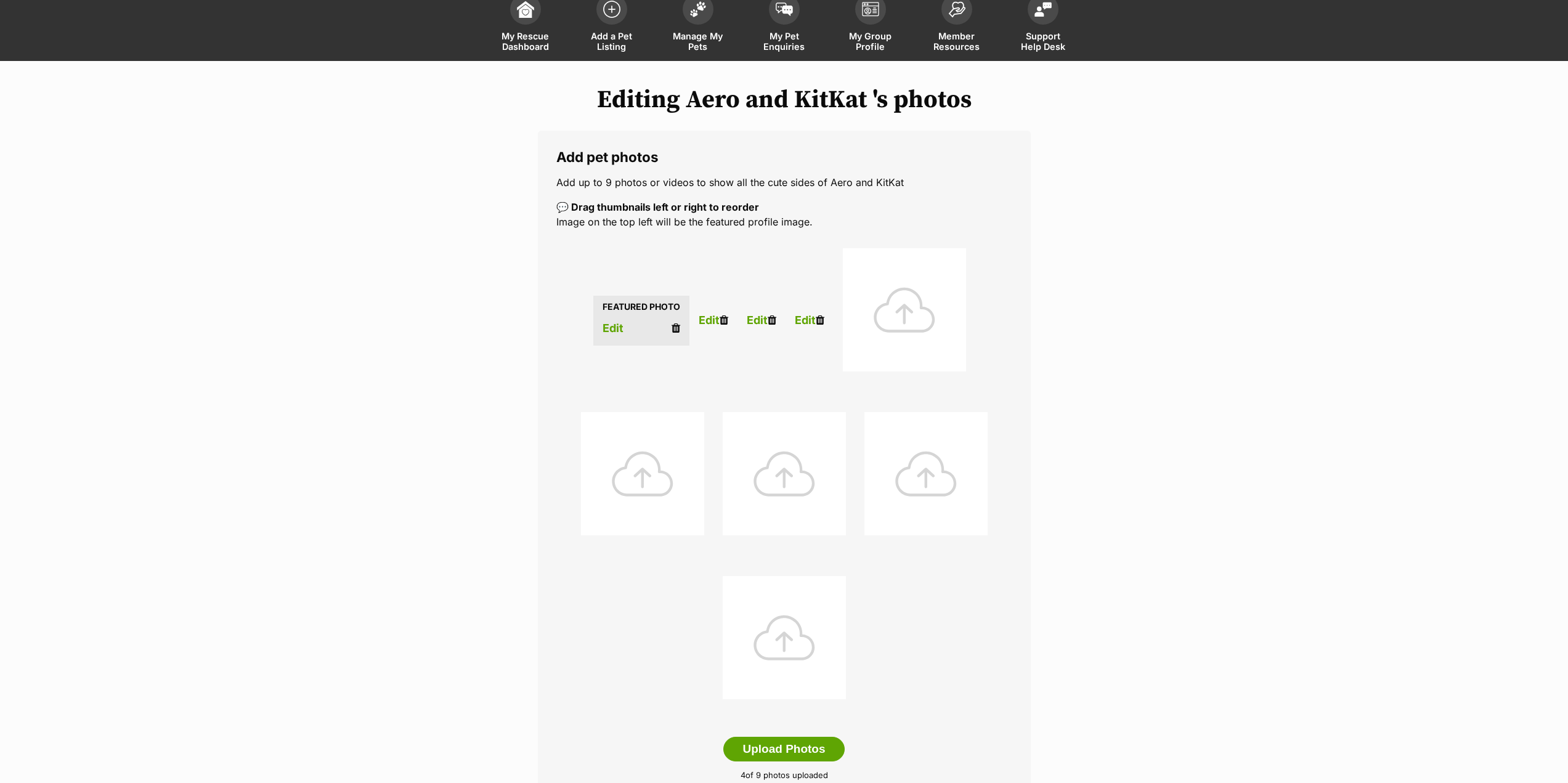
scroll to position [68, 0]
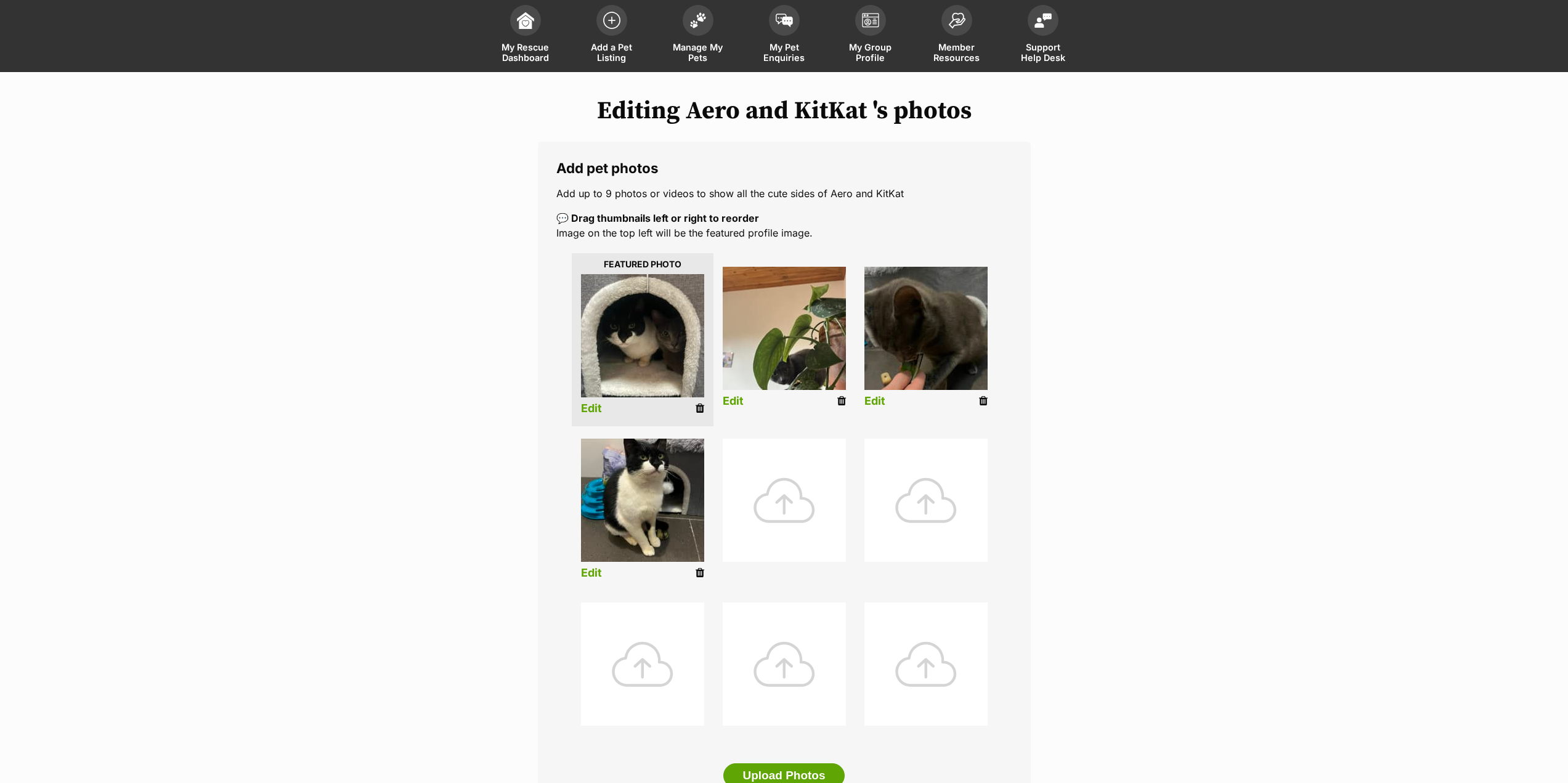
click at [589, 407] on link "Edit" at bounding box center [592, 409] width 21 height 13
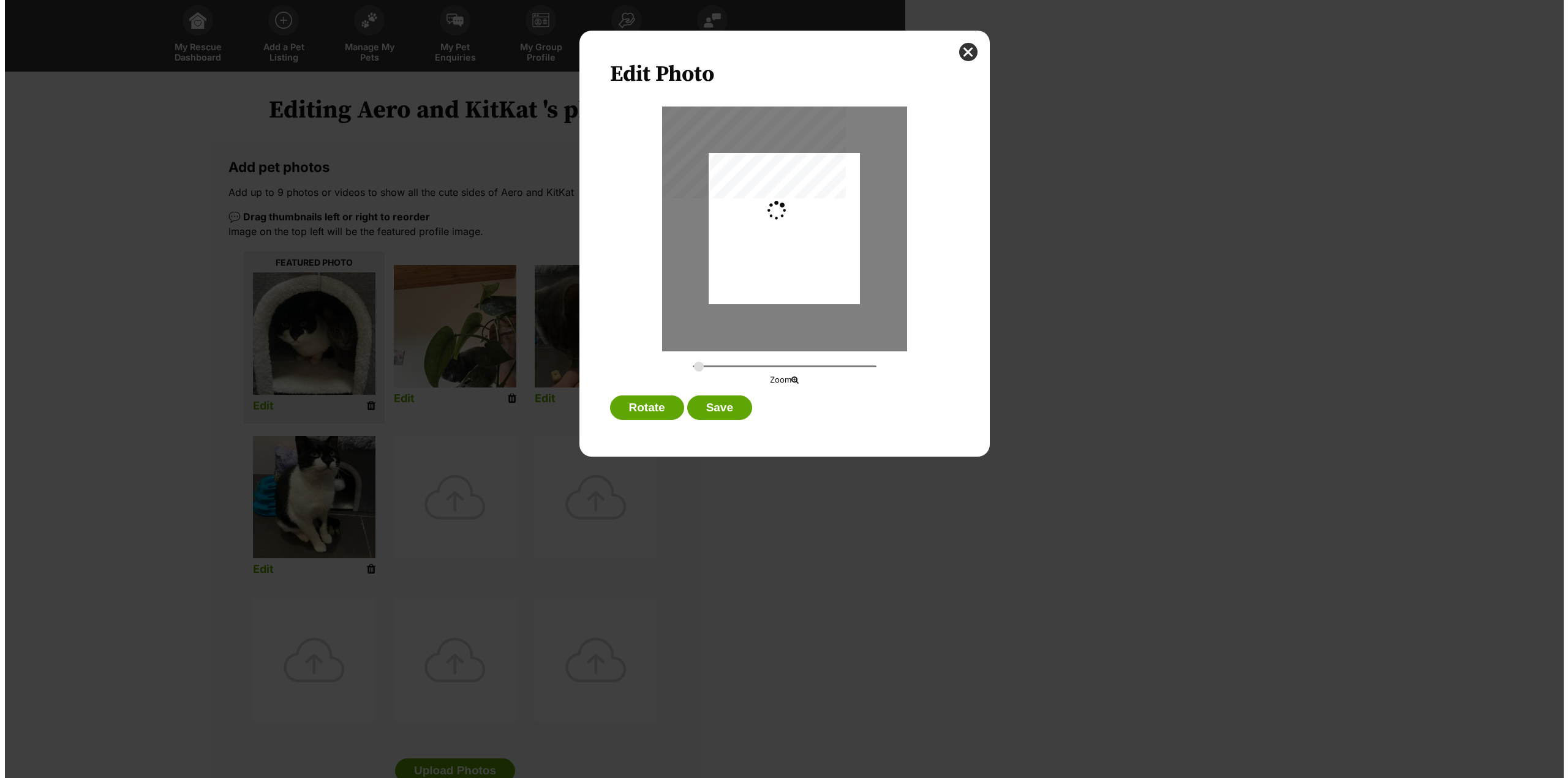
scroll to position [0, 0]
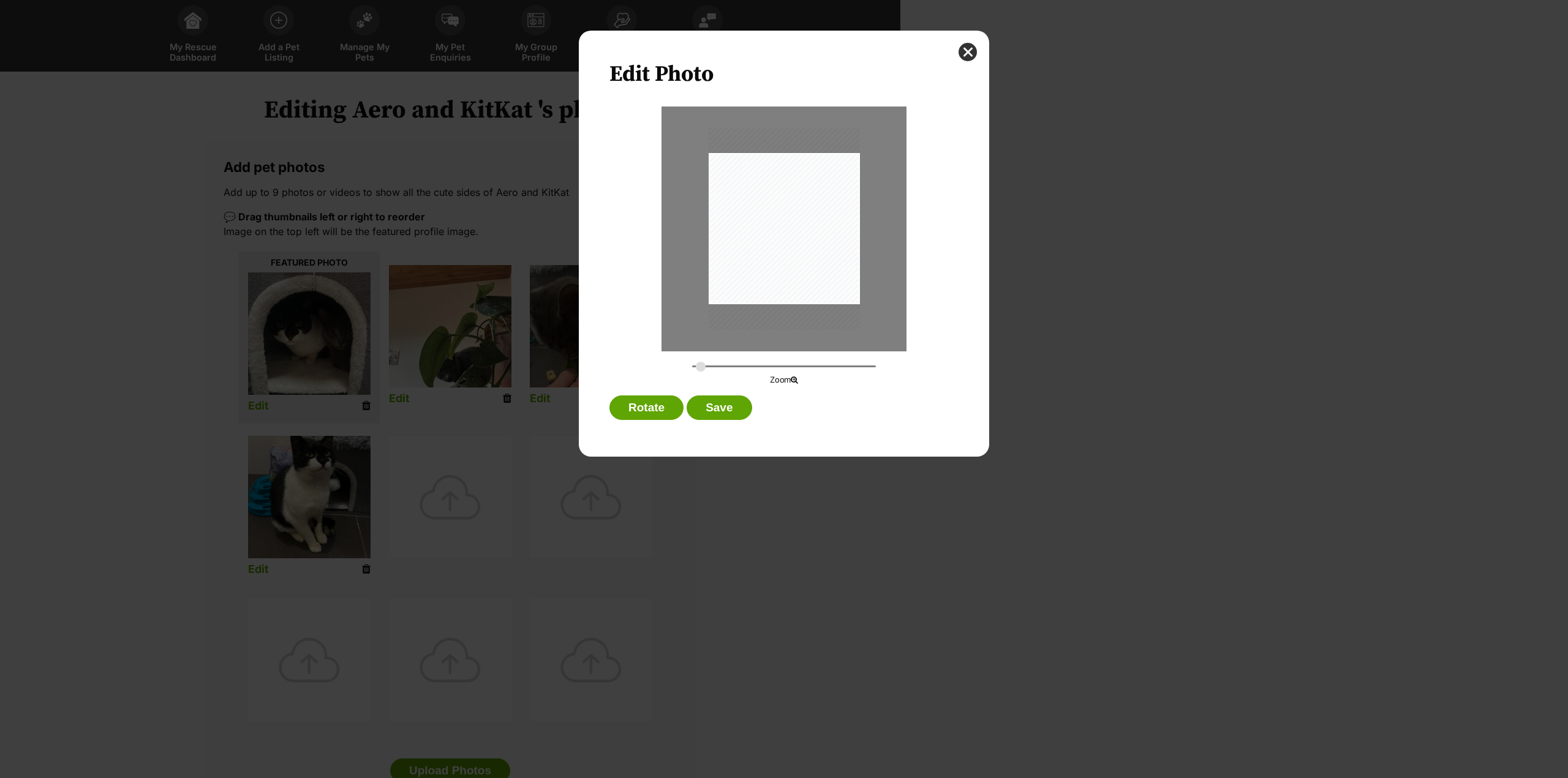
type input "0.3321"
drag, startPoint x: 839, startPoint y: 275, endPoint x: 809, endPoint y: 272, distance: 30.1
click at [811, 272] on div "Dialog Window - Close (Press escape to close)" at bounding box center [770, 226] width 183 height 244
drag, startPoint x: 714, startPoint y: 425, endPoint x: 717, endPoint y: 412, distance: 13.3
click at [712, 422] on div "Rotate Save" at bounding box center [784, 411] width 349 height 31
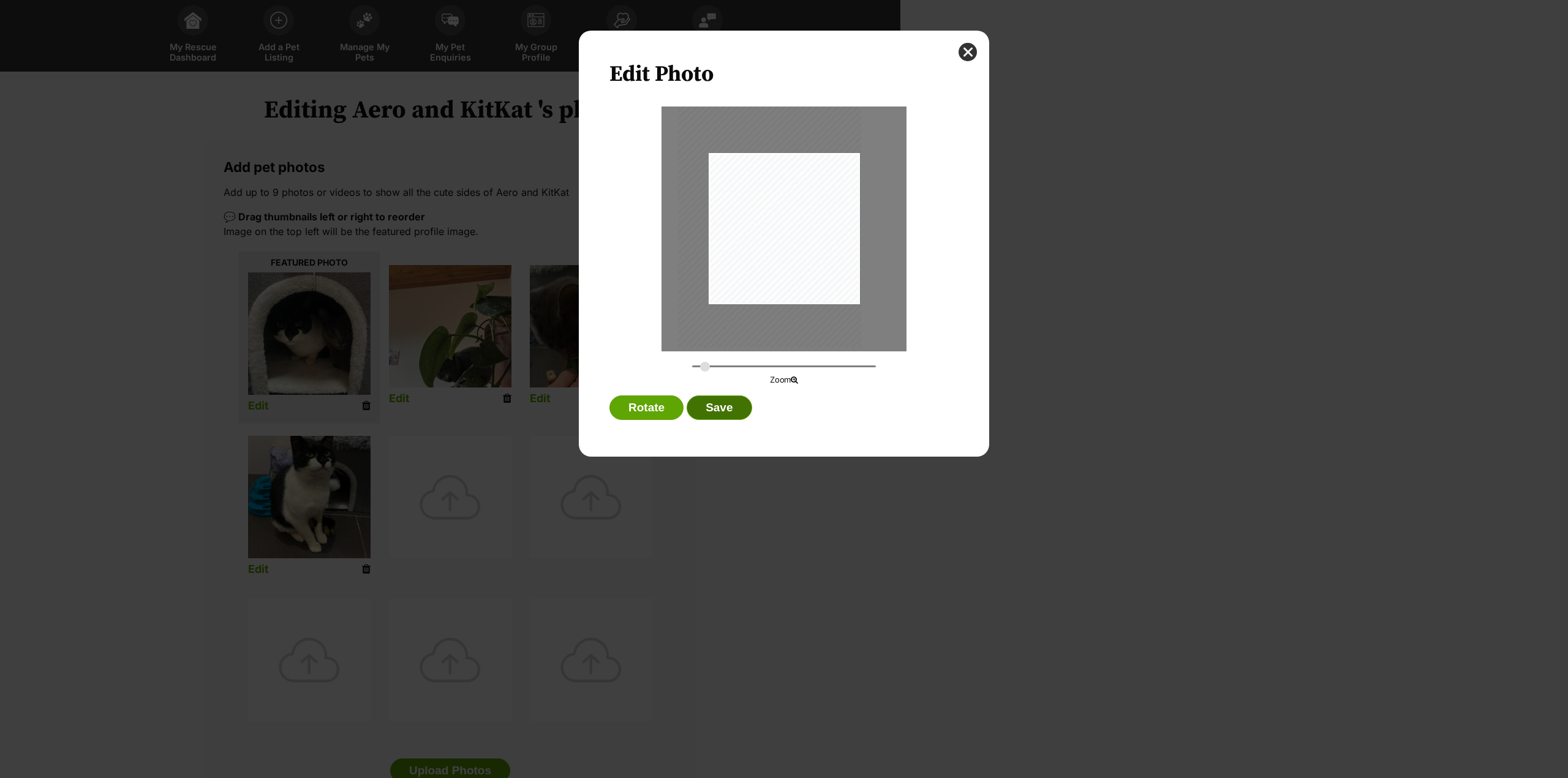
click at [720, 408] on button "Save" at bounding box center [719, 408] width 65 height 25
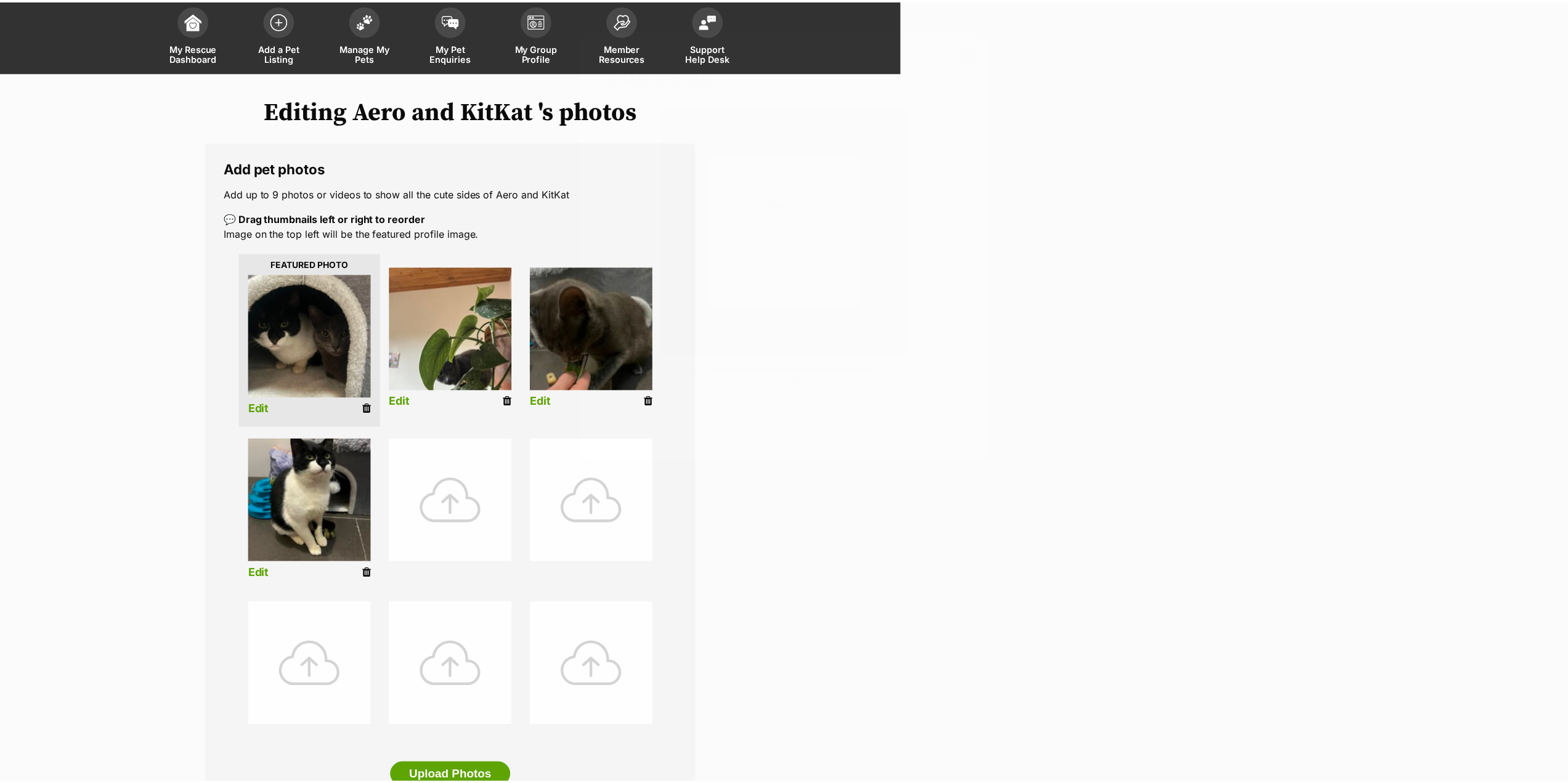
scroll to position [68, 0]
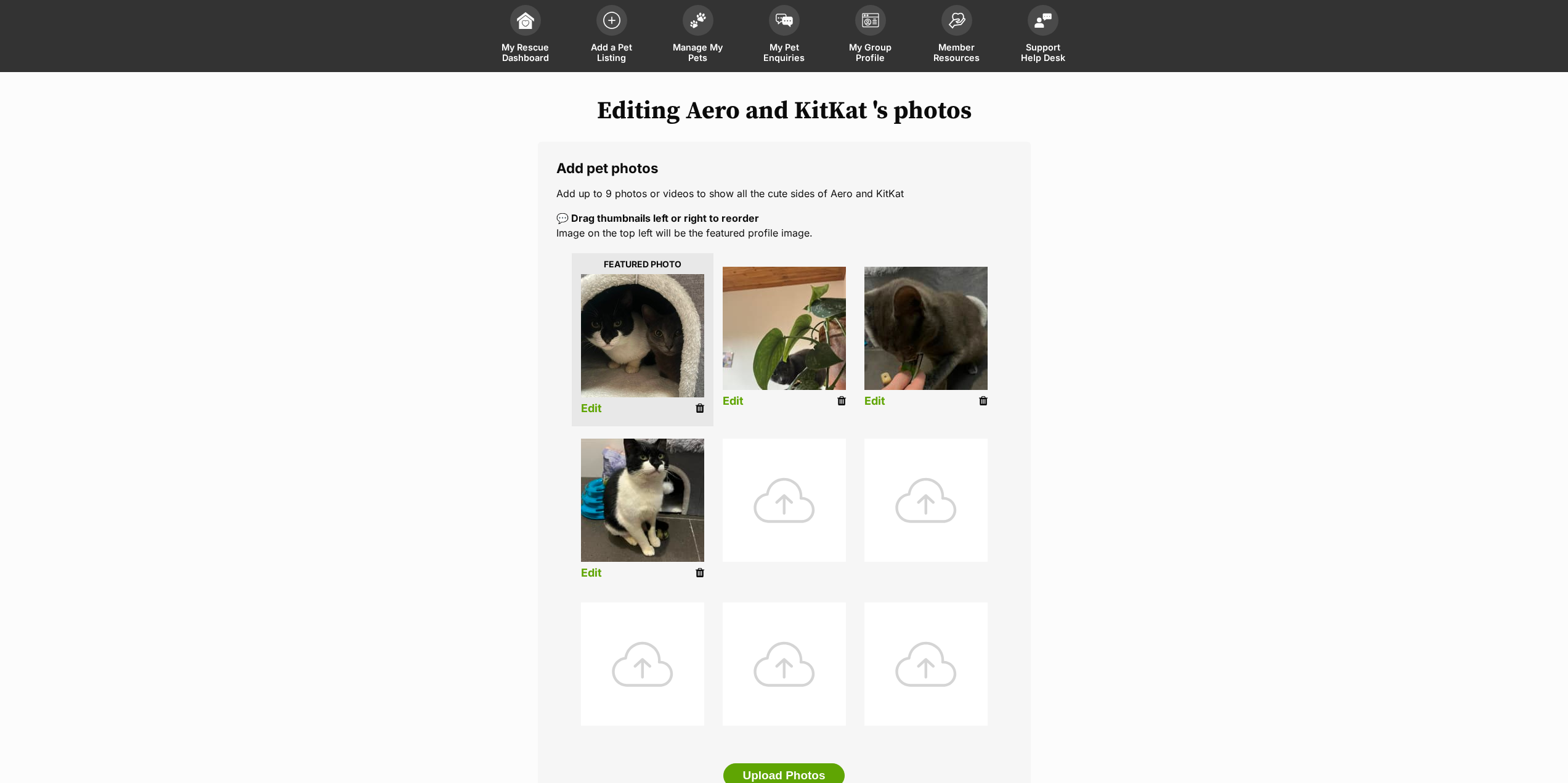
click at [736, 401] on link "Edit" at bounding box center [733, 401] width 21 height 13
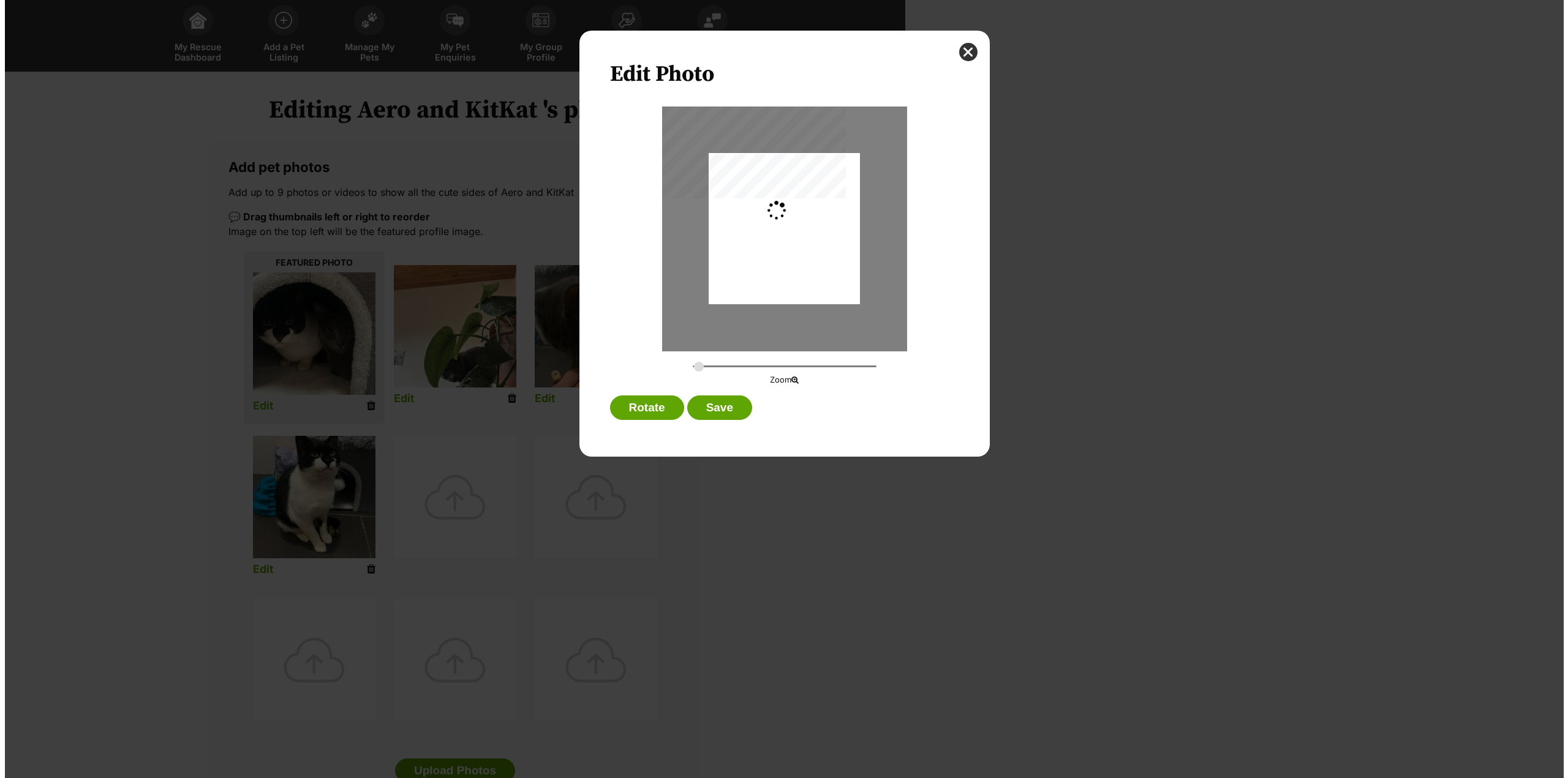
scroll to position [0, 0]
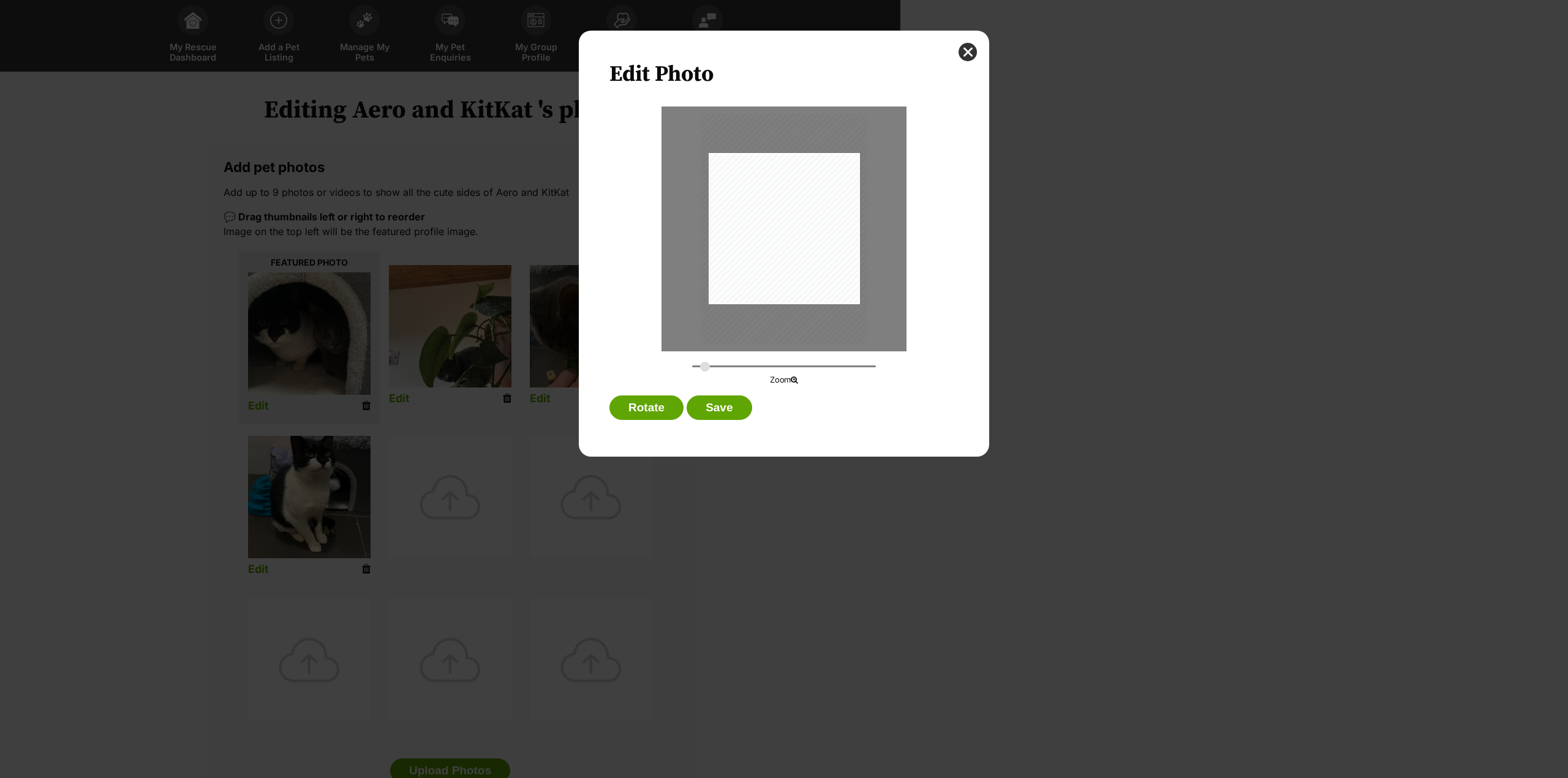
type input "0.3653"
drag, startPoint x: 829, startPoint y: 276, endPoint x: 818, endPoint y: 251, distance: 27.3
click at [818, 251] on div "Dialog Window - Close (Press escape to close)" at bounding box center [773, 203] width 202 height 279
click at [731, 407] on button "Save" at bounding box center [719, 408] width 65 height 25
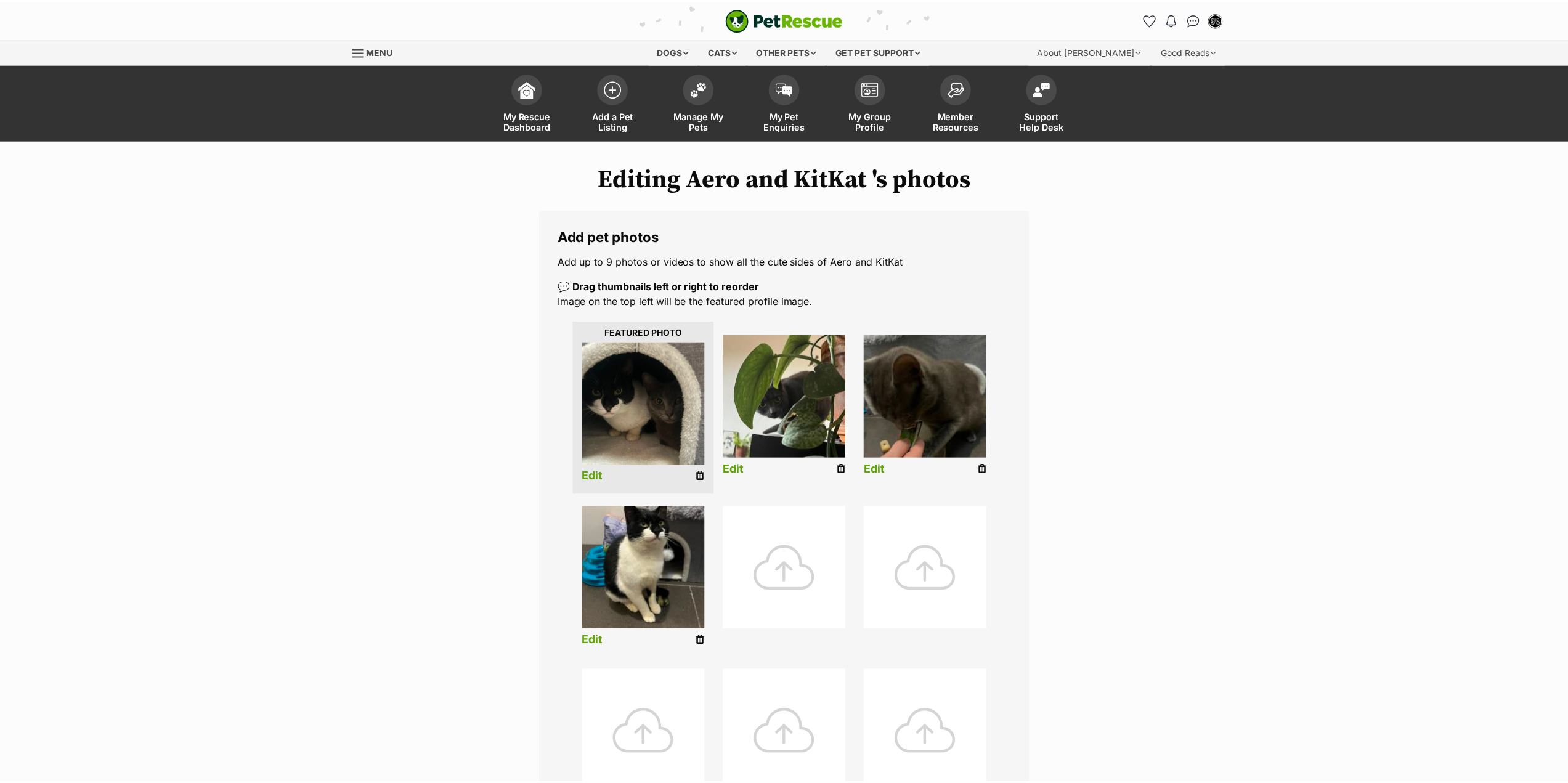
scroll to position [68, 0]
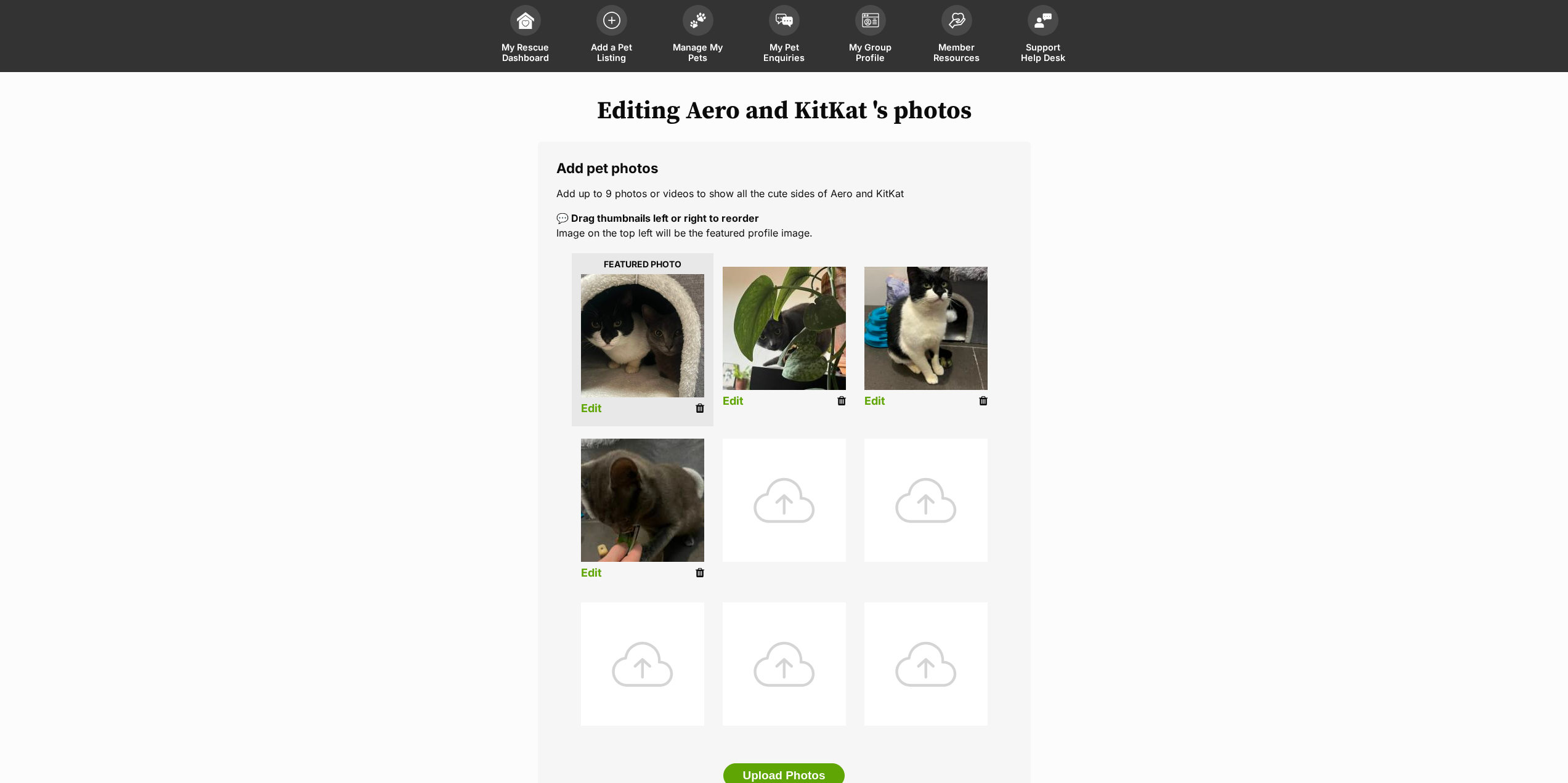
click at [874, 402] on link "Edit" at bounding box center [875, 401] width 21 height 13
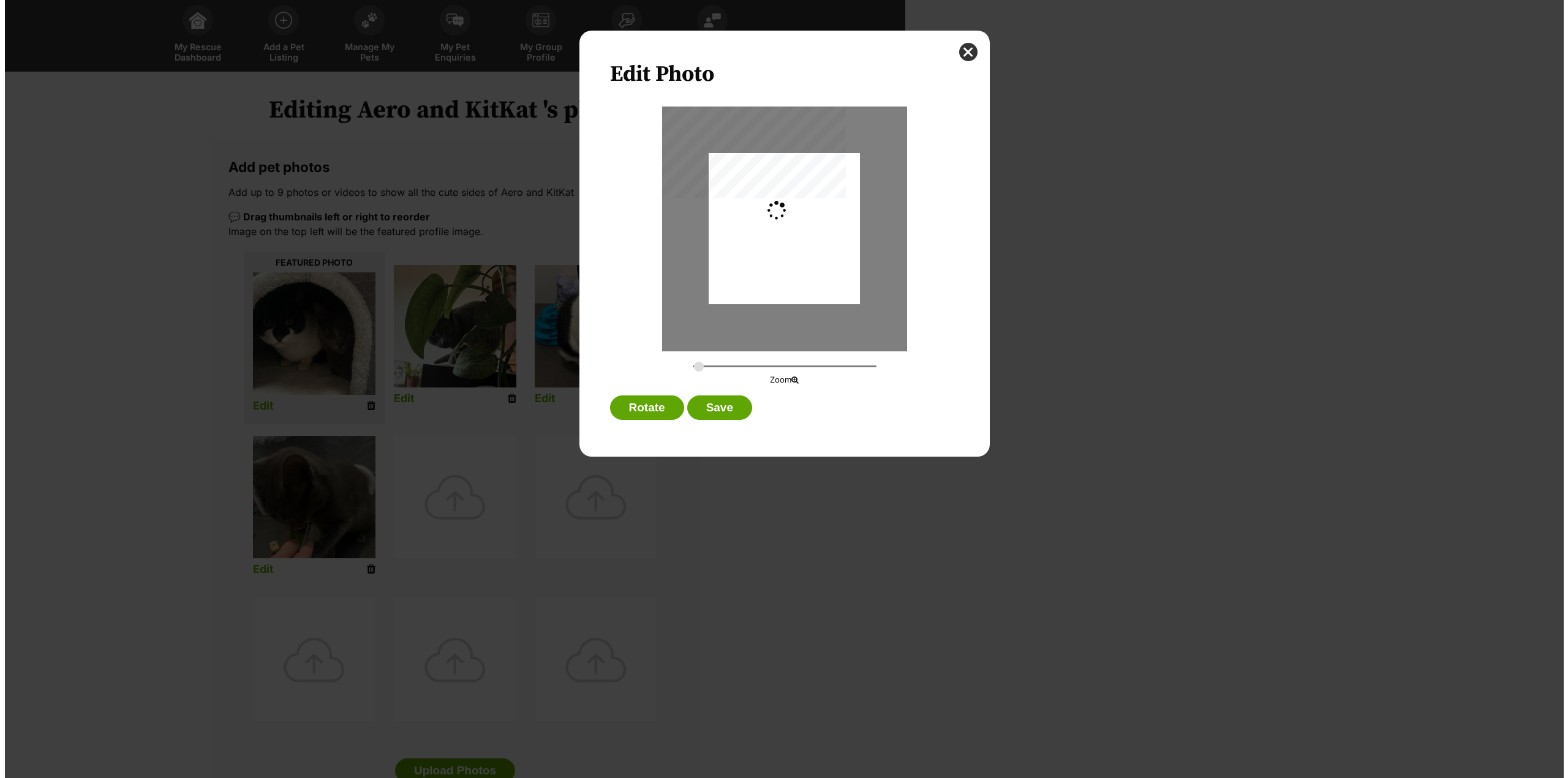
scroll to position [0, 0]
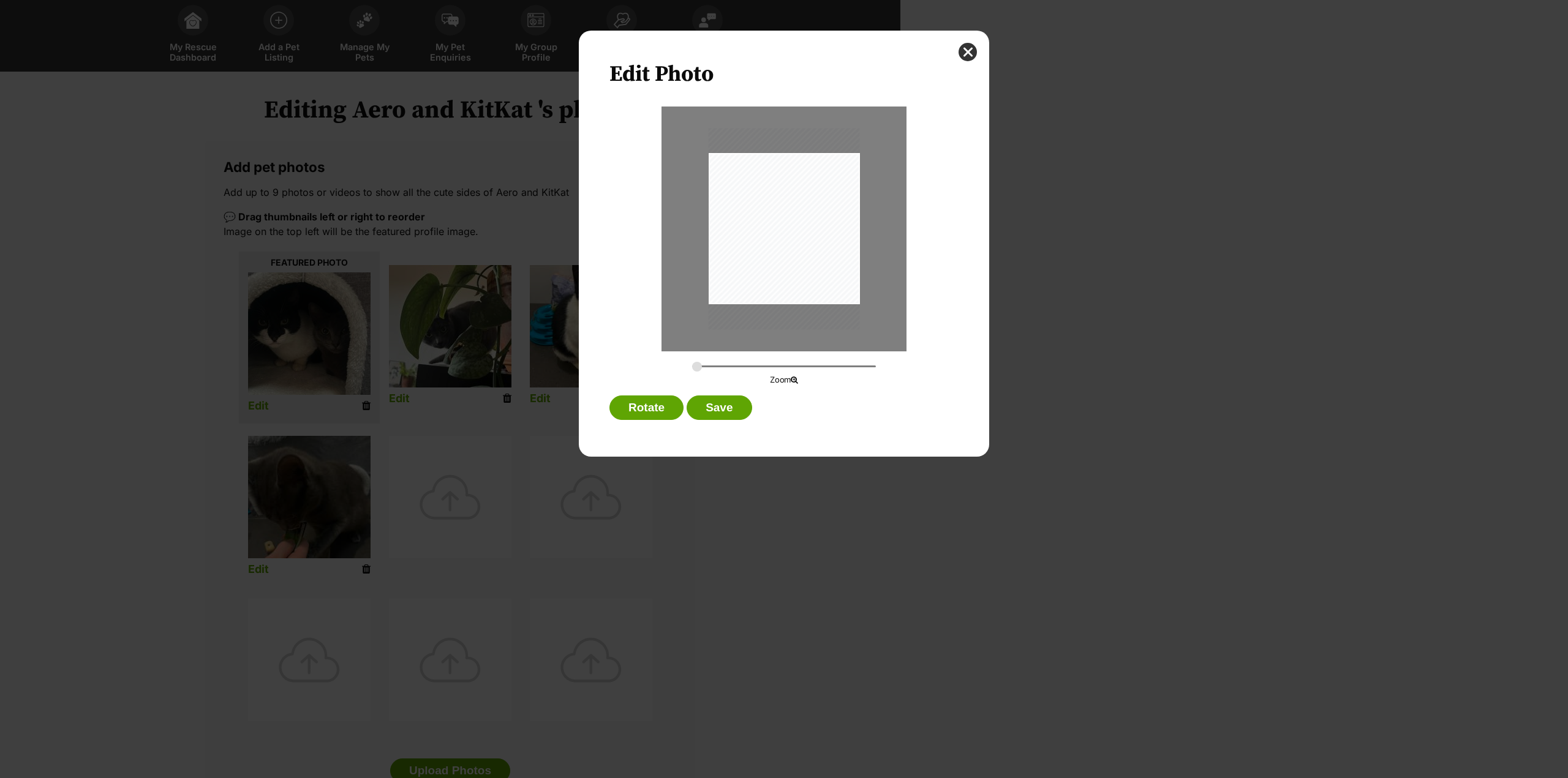
type input "0.3019"
click at [817, 263] on div "Dialog Window - Close (Press escape to close)" at bounding box center [784, 225] width 167 height 221
click at [740, 403] on button "Save" at bounding box center [719, 408] width 65 height 25
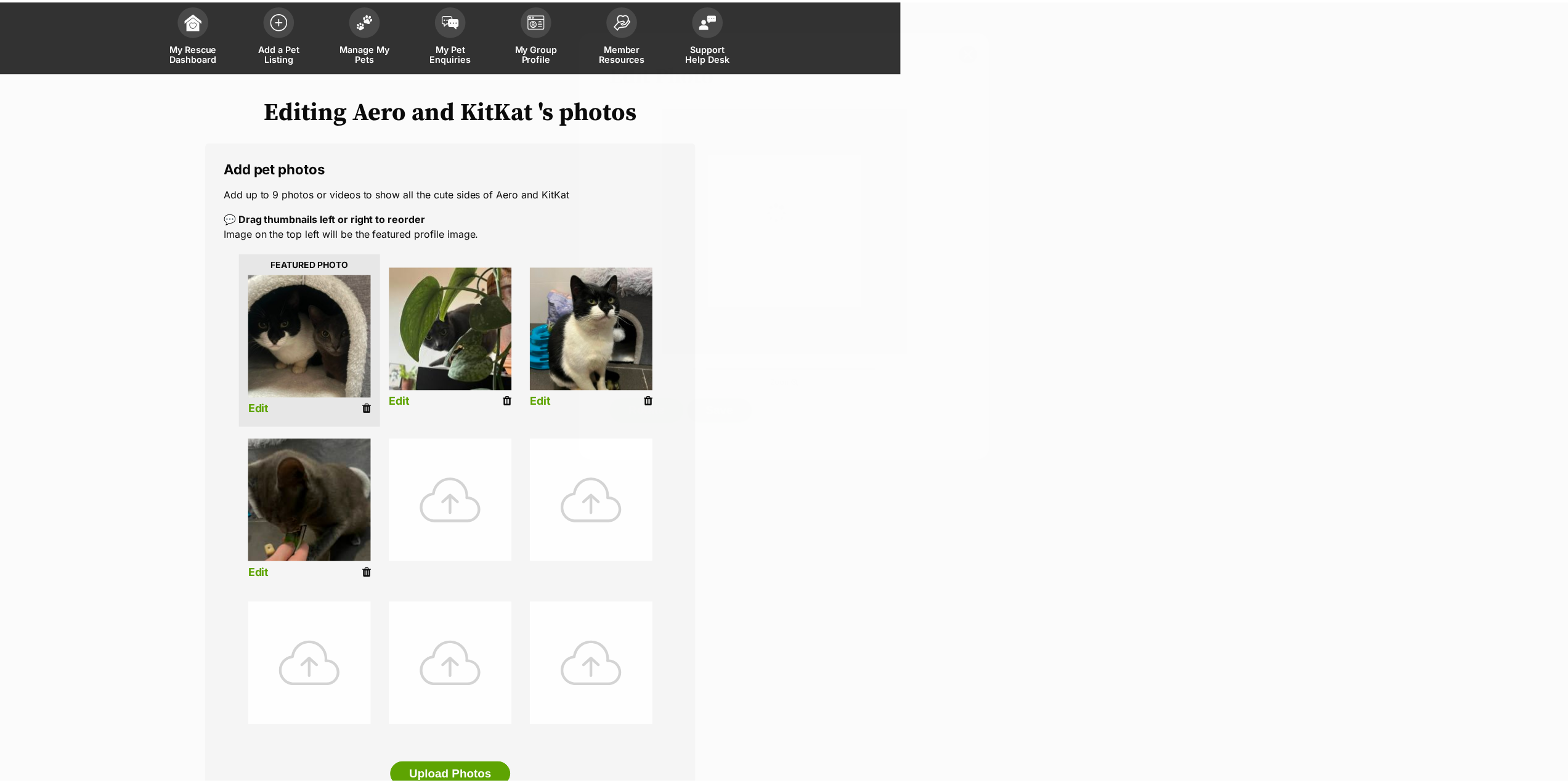
scroll to position [68, 0]
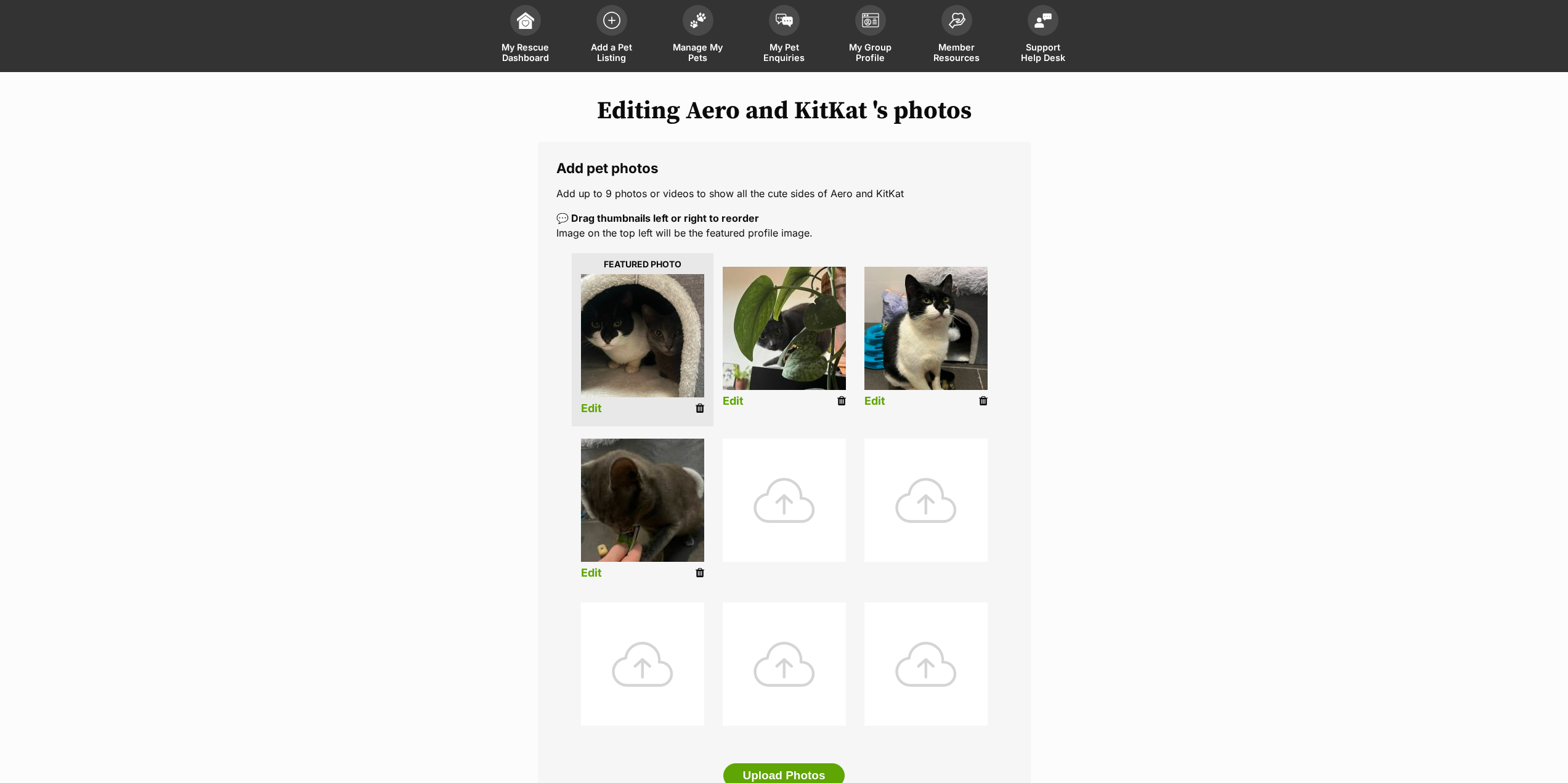
click at [594, 573] on link "Edit" at bounding box center [592, 573] width 21 height 13
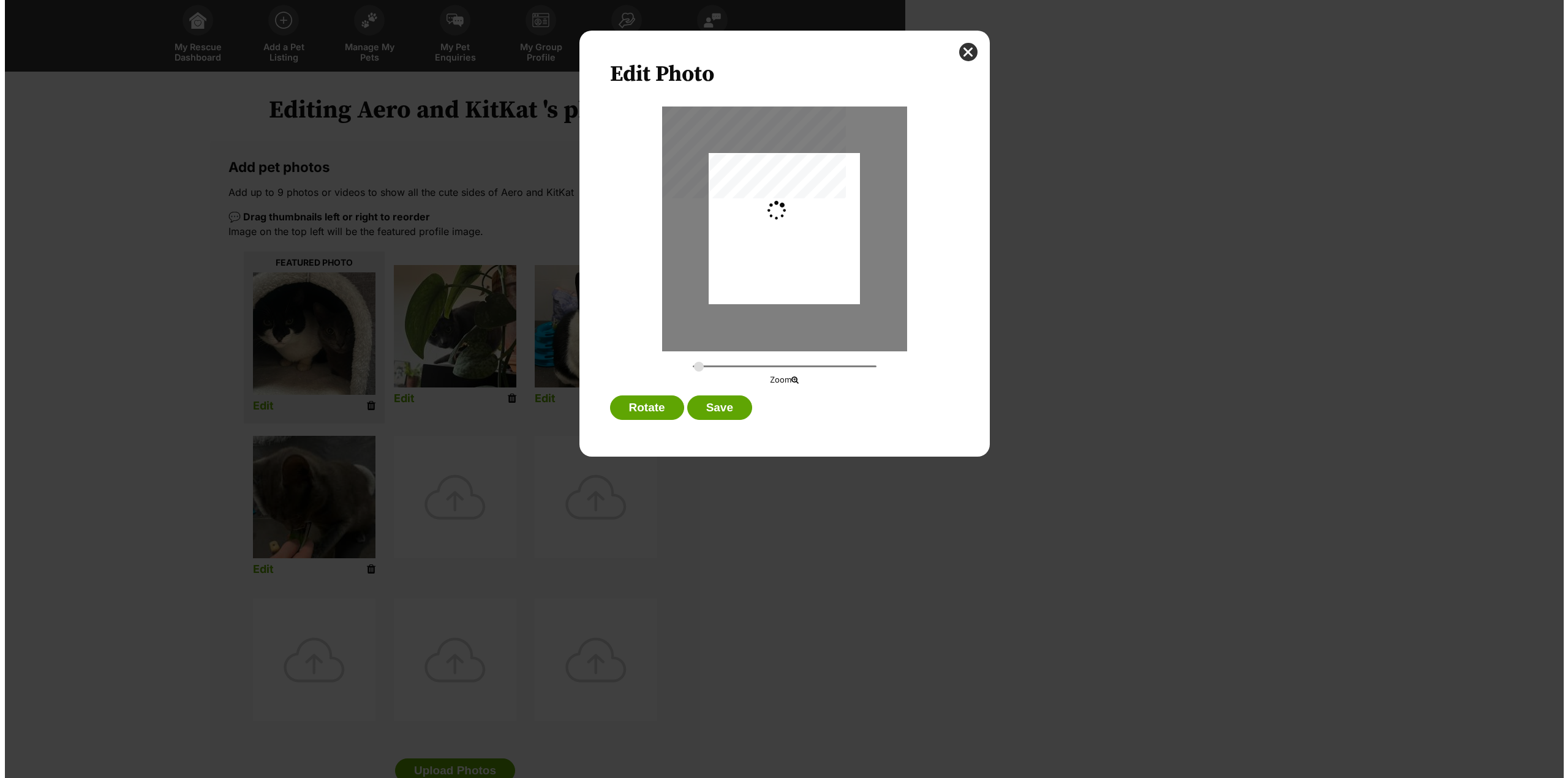
scroll to position [0, 0]
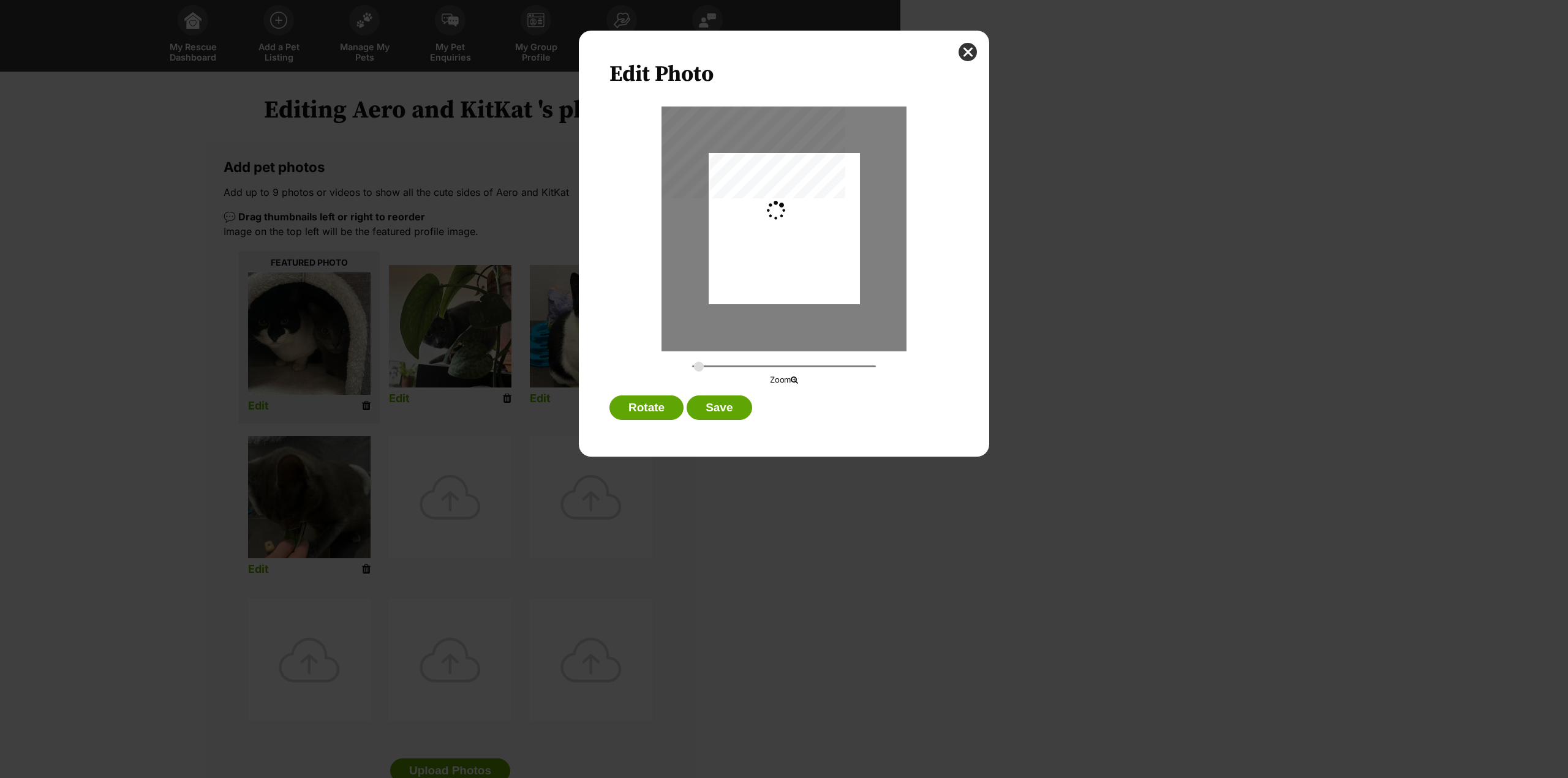
type input "0.2744"
drag, startPoint x: 791, startPoint y: 261, endPoint x: 775, endPoint y: 324, distance: 65.0
click at [788, 300] on div "Dialog Window - Close (Press escape to close)" at bounding box center [784, 254] width 151 height 202
click at [719, 411] on button "Save" at bounding box center [719, 408] width 65 height 25
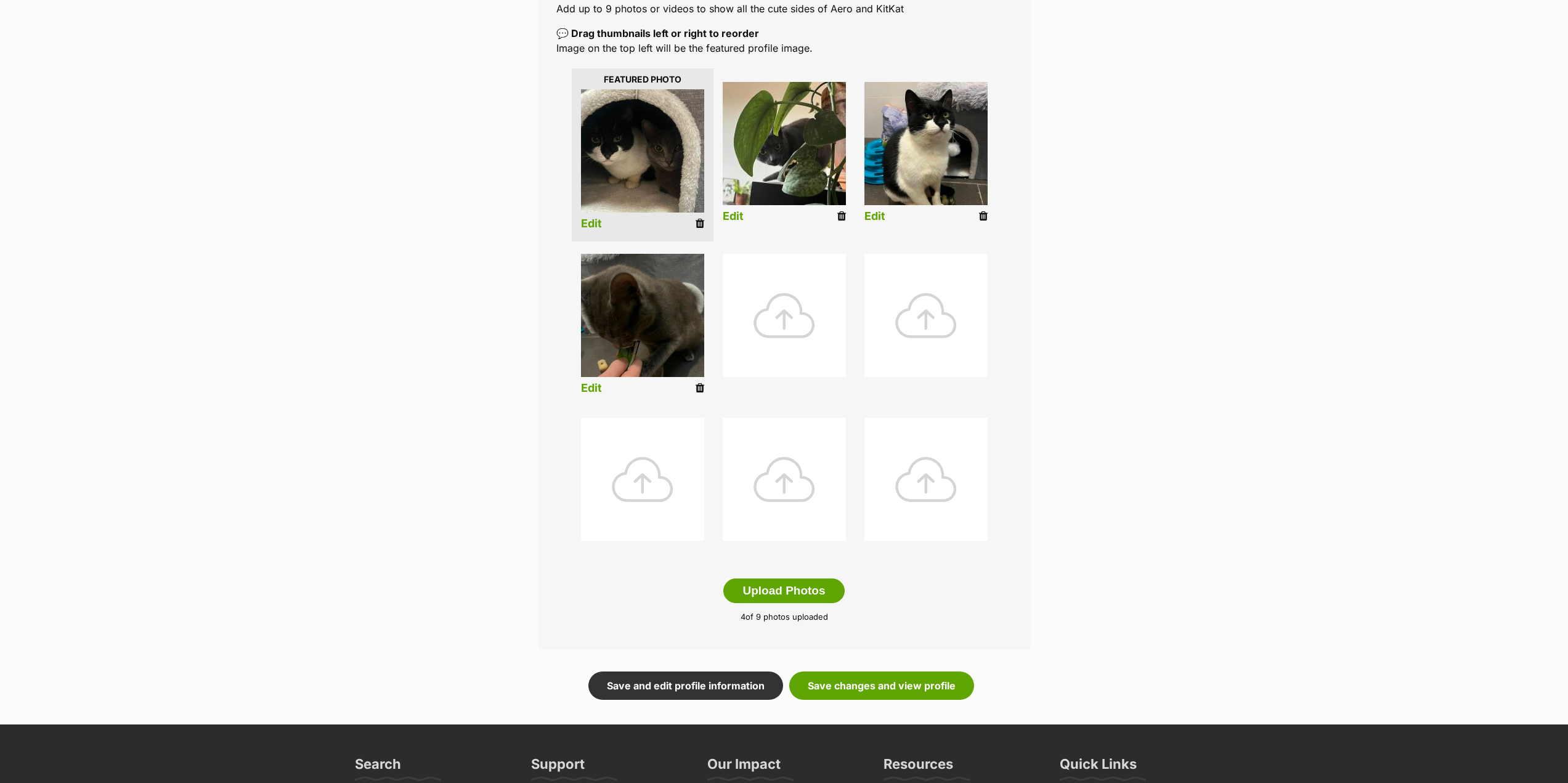
scroll to position [315, 0]
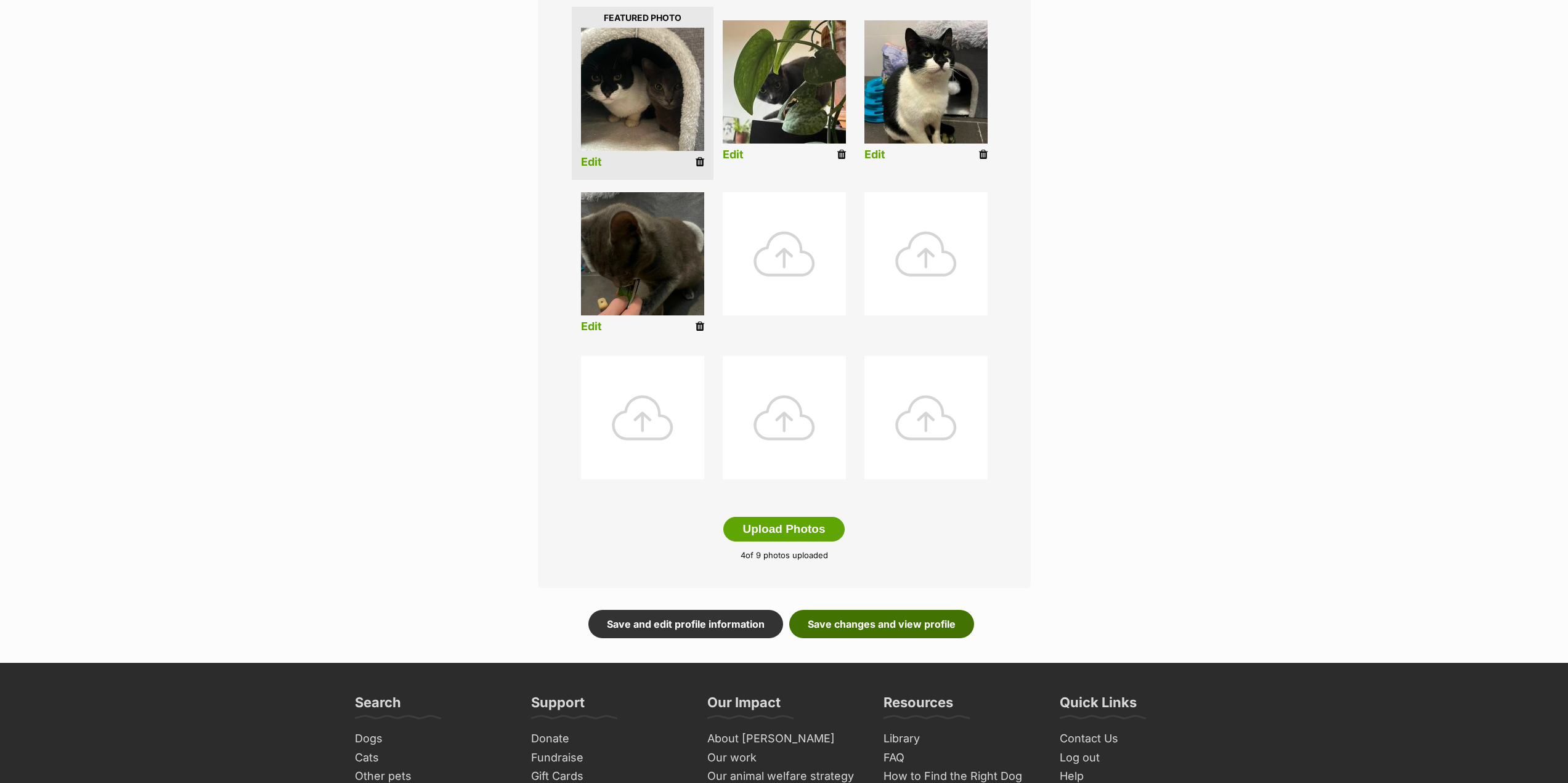
click at [911, 628] on link "Save changes and view profile" at bounding box center [881, 624] width 185 height 29
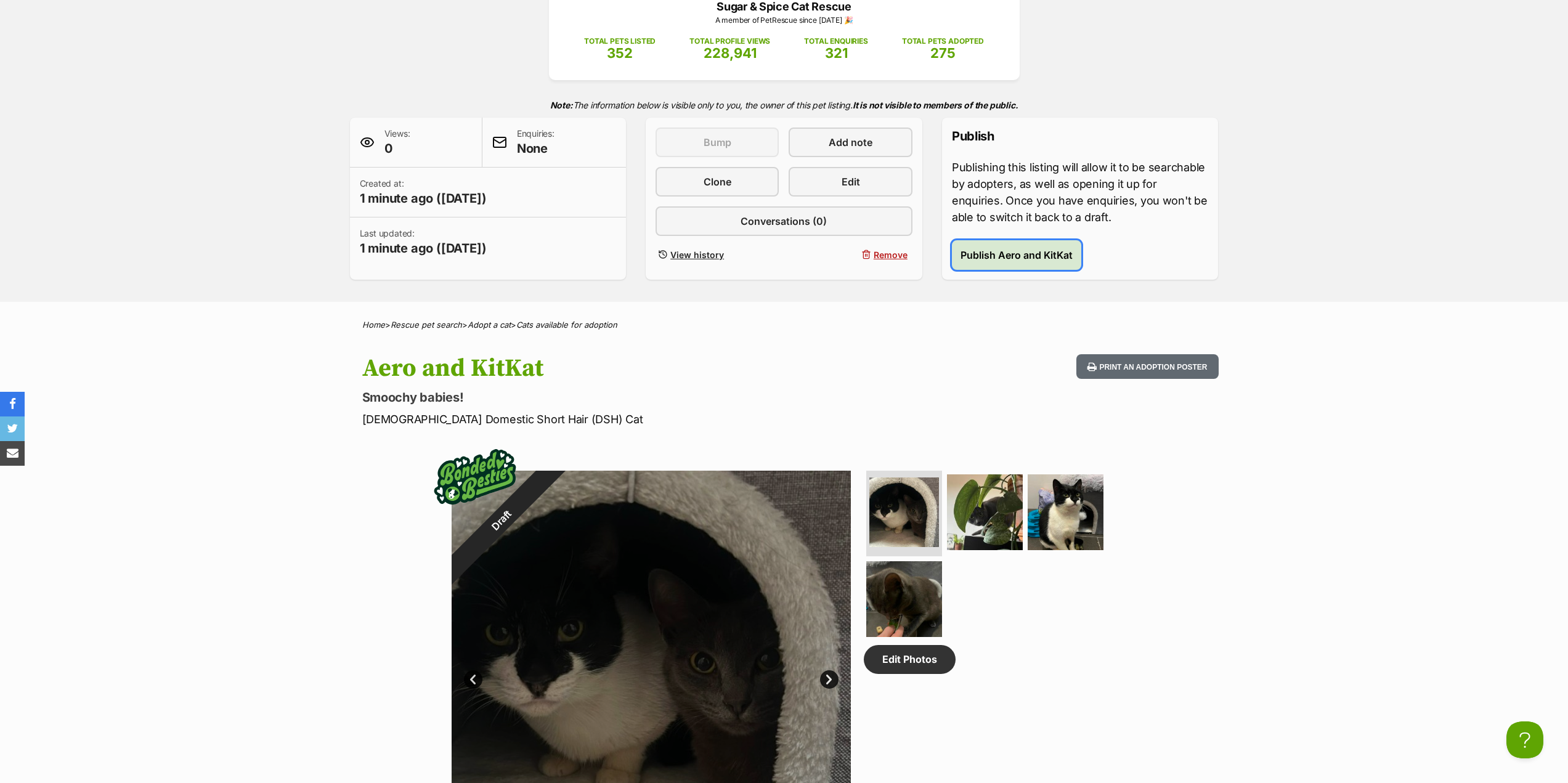
click at [1068, 267] on button "Publish Aero and KitKat" at bounding box center [1017, 255] width 129 height 29
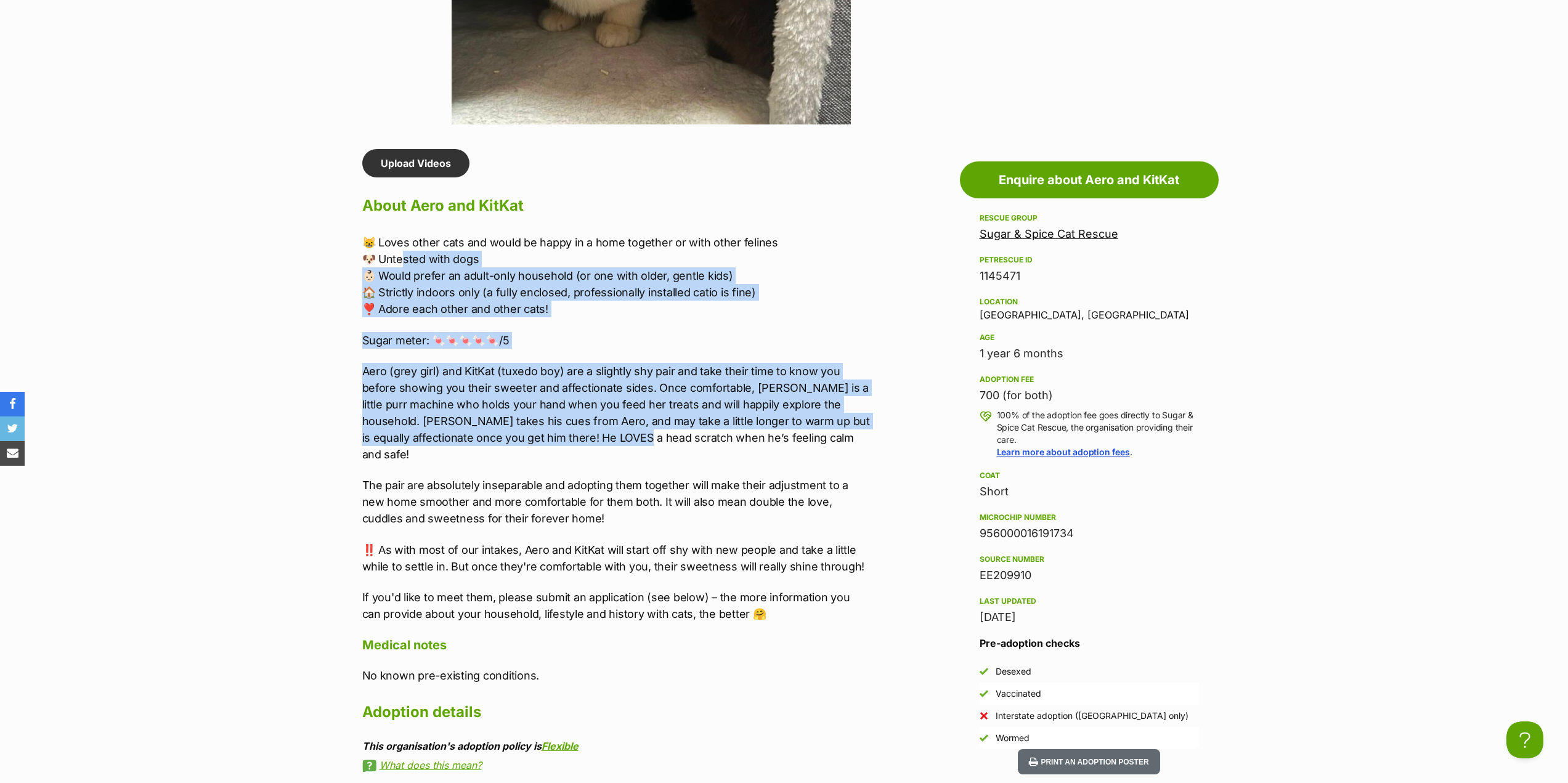
drag, startPoint x: 402, startPoint y: 254, endPoint x: 562, endPoint y: 445, distance: 249.2
click at [560, 444] on div "😸 Loves other cats and would be happy in a home together or with other felines …" at bounding box center [617, 429] width 509 height 388
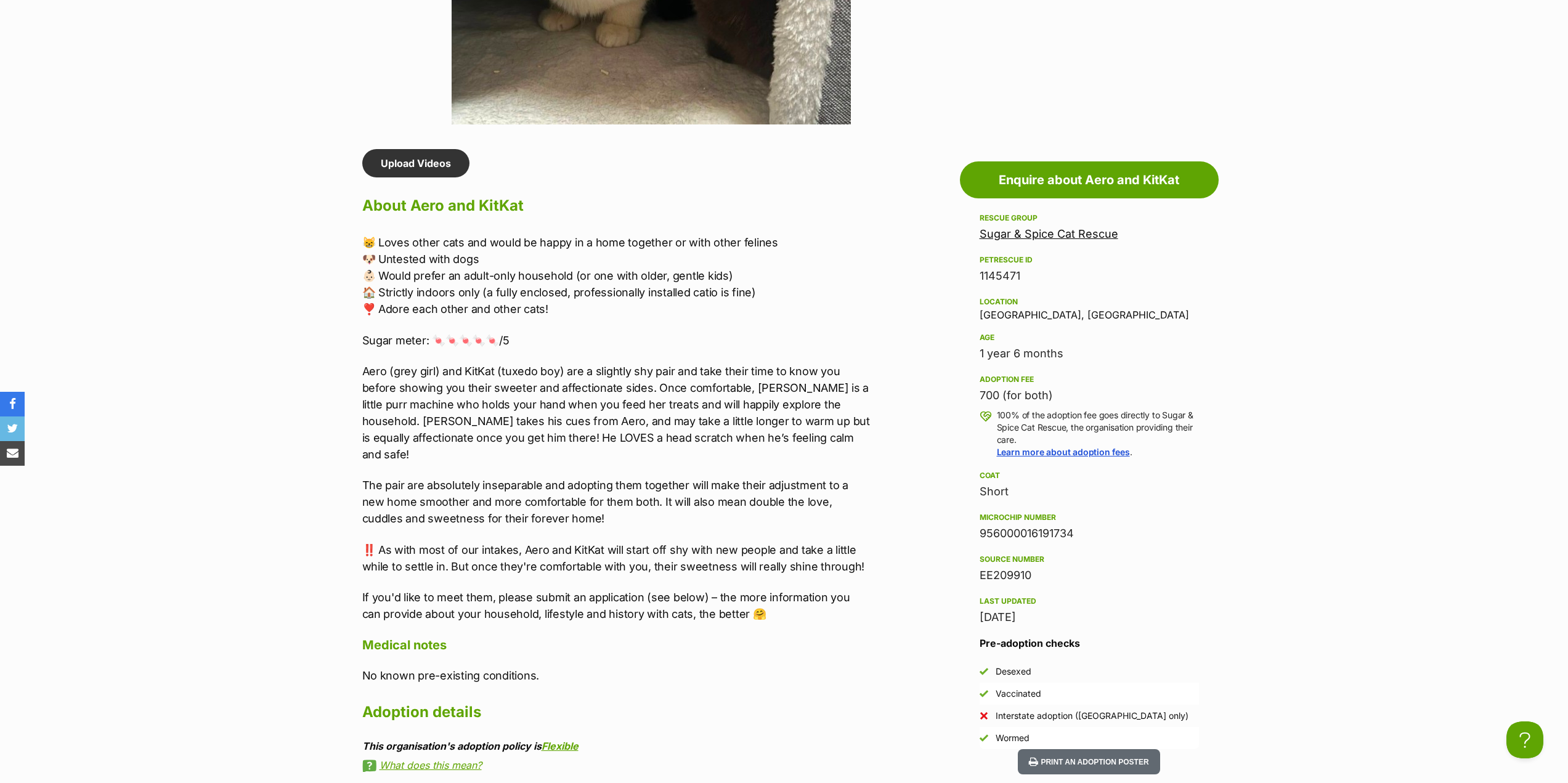
click at [562, 445] on p "Aero (grey girl) and KitKat (tuxedo boy) are a slightly shy pair and take their…" at bounding box center [617, 413] width 509 height 100
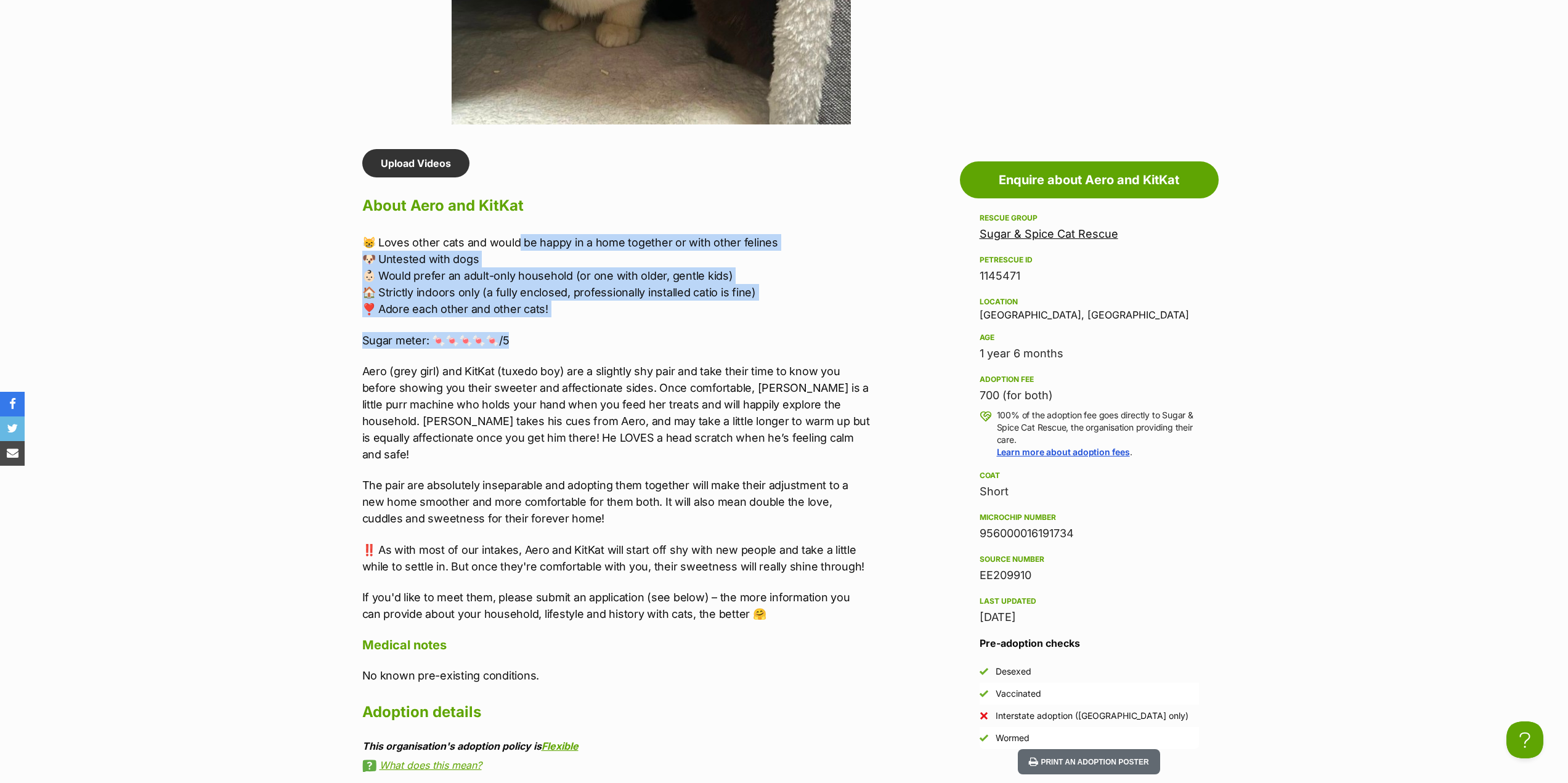
drag, startPoint x: 519, startPoint y: 242, endPoint x: 657, endPoint y: 337, distance: 167.5
click at [656, 336] on div "😸 Loves other cats and would be happy in a home together or with other felines …" at bounding box center [617, 429] width 509 height 388
click at [657, 337] on p "Sugar meter: 🍬🍬🍬🍬🍬/5" at bounding box center [617, 340] width 509 height 17
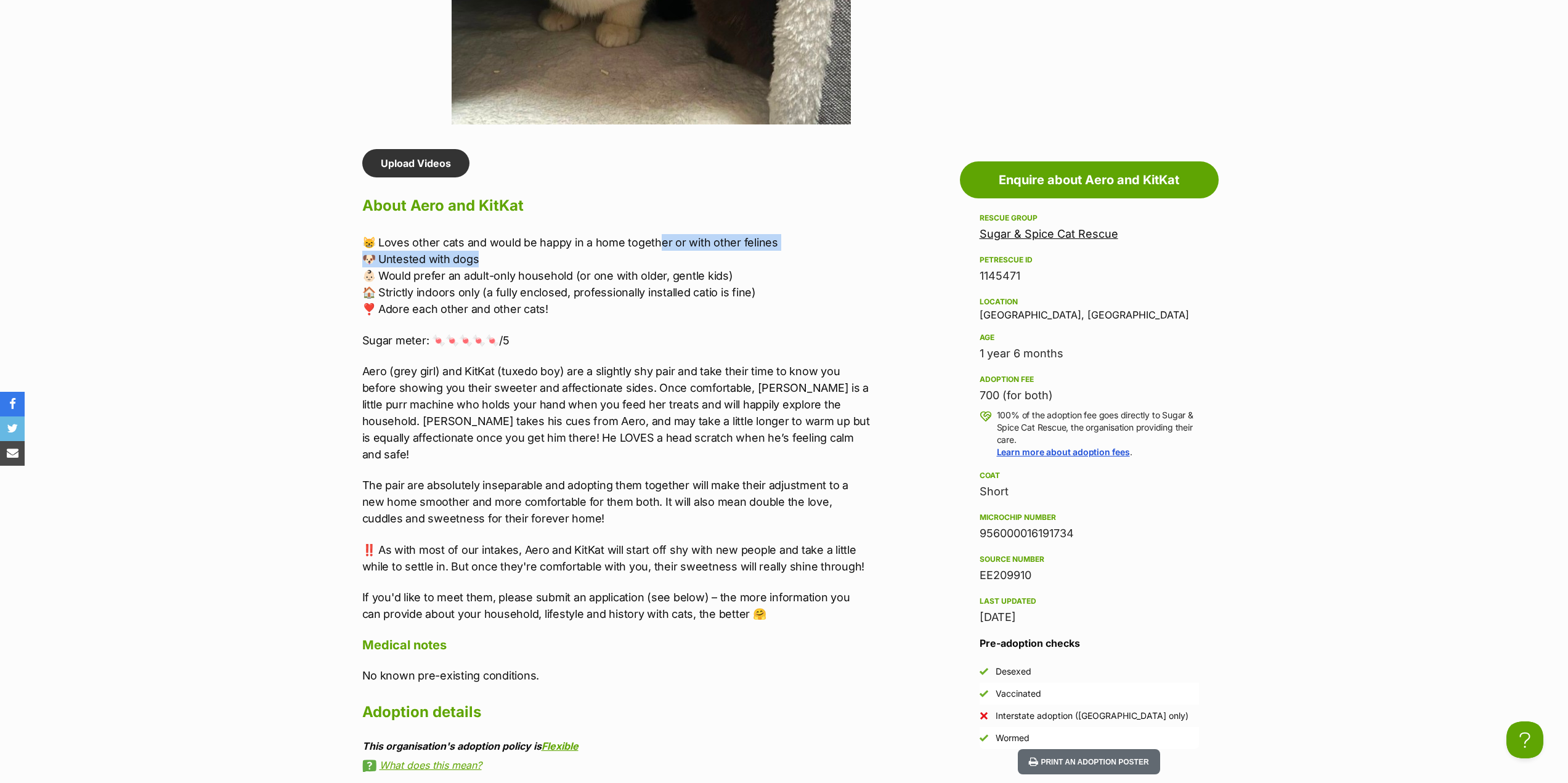
drag, startPoint x: 661, startPoint y: 231, endPoint x: 678, endPoint y: 259, distance: 32.8
click at [677, 257] on div "Upload Videos About Aero and KitKat 😸 Loves other cats and would be happy in a …" at bounding box center [617, 564] width 509 height 829
click at [678, 259] on p "😸 Loves other cats and would be happy in a home together or with other felines …" at bounding box center [617, 276] width 509 height 83
drag, startPoint x: 631, startPoint y: 240, endPoint x: 697, endPoint y: 251, distance: 66.9
click at [697, 251] on p "😸 Loves other cats and would be happy in a home together or with other felines …" at bounding box center [617, 276] width 509 height 83
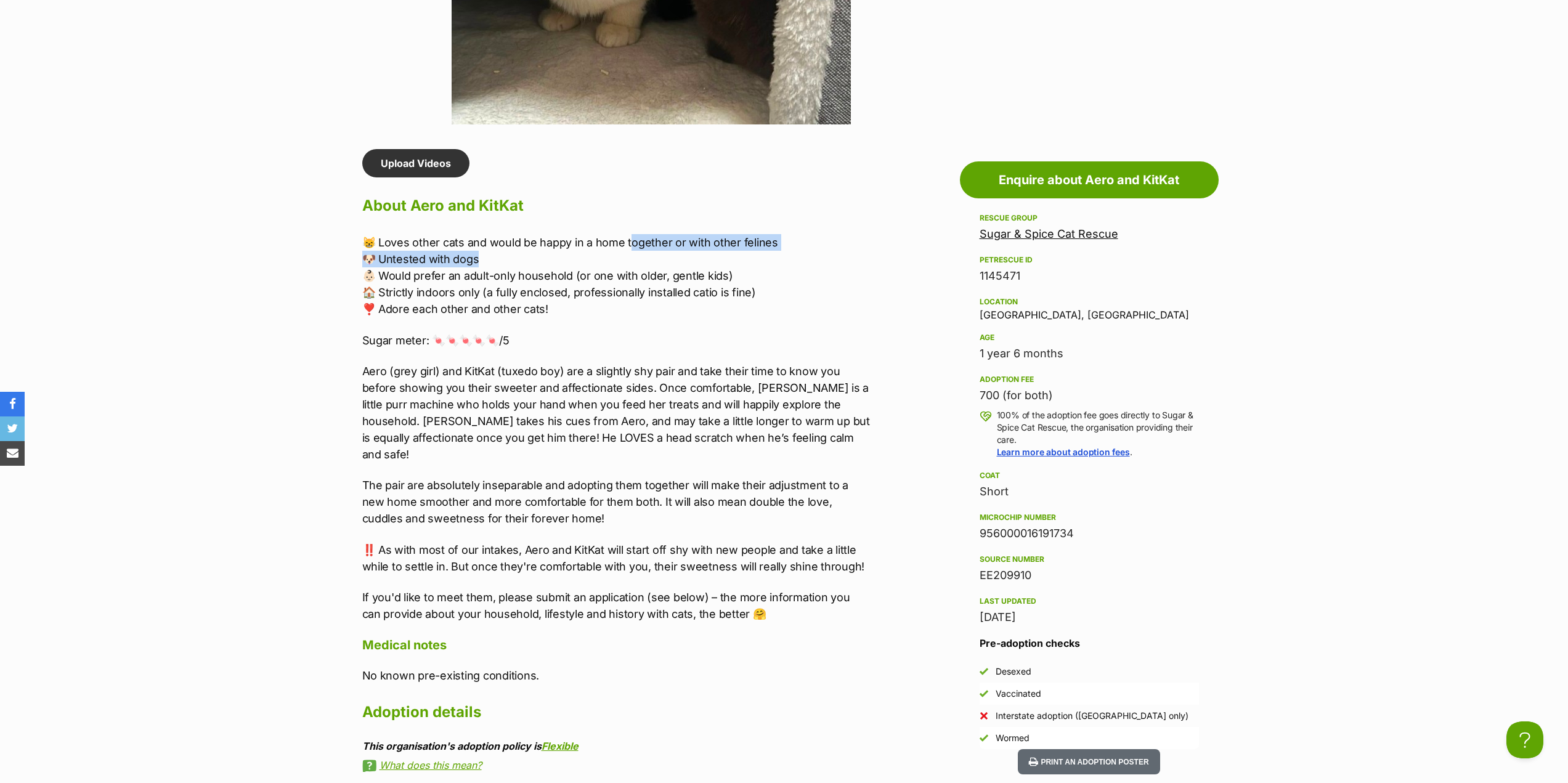
click at [698, 251] on p "😸 Loves other cats and would be happy in a home together or with other felines …" at bounding box center [617, 276] width 509 height 83
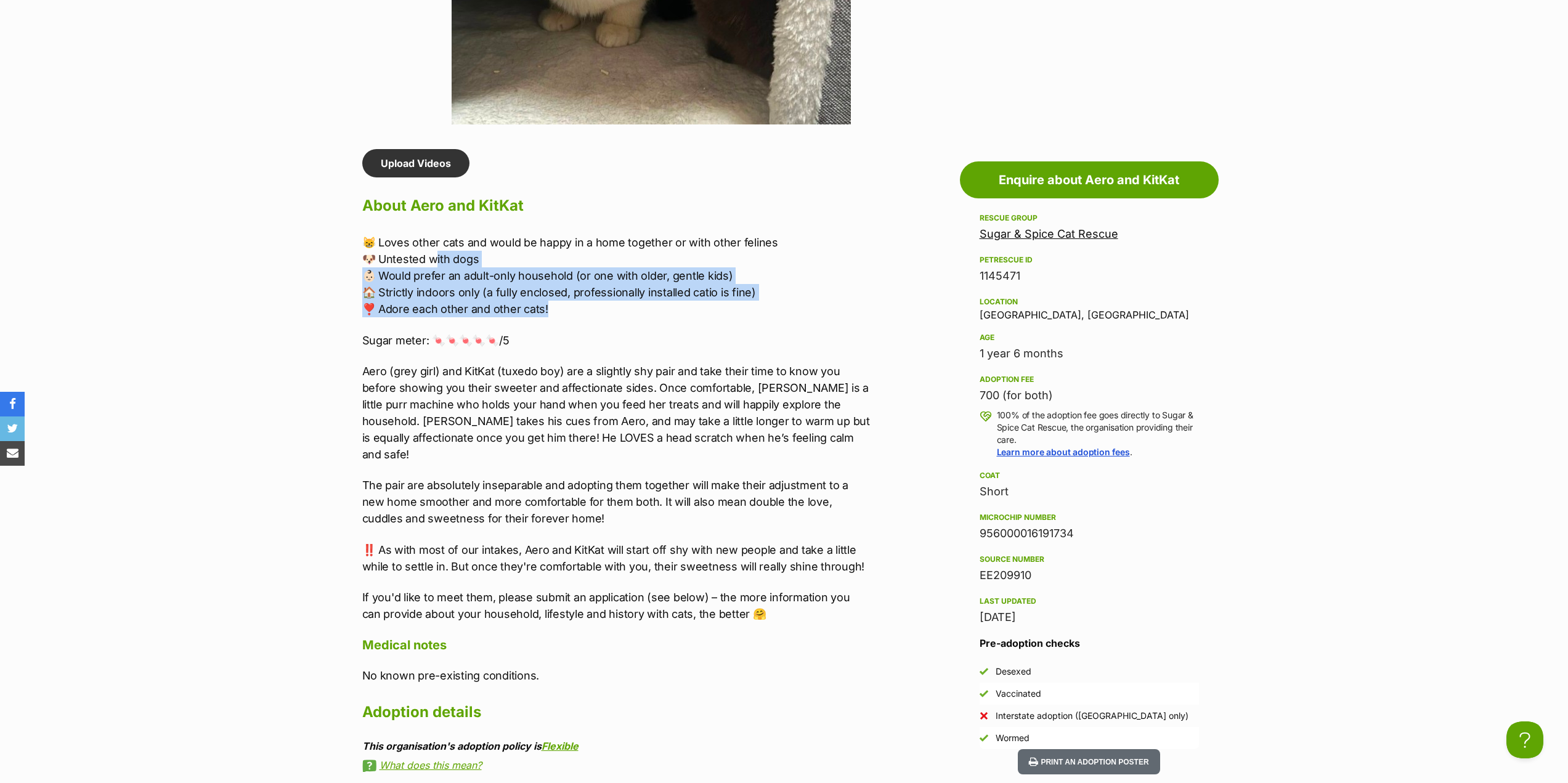
drag, startPoint x: 448, startPoint y: 260, endPoint x: 587, endPoint y: 323, distance: 152.6
click at [585, 321] on div "😸 Loves other cats and would be happy in a home together or with other felines …" at bounding box center [617, 429] width 509 height 388
click at [587, 323] on div "😸 Loves other cats and would be happy in a home together or with other felines …" at bounding box center [617, 429] width 509 height 388
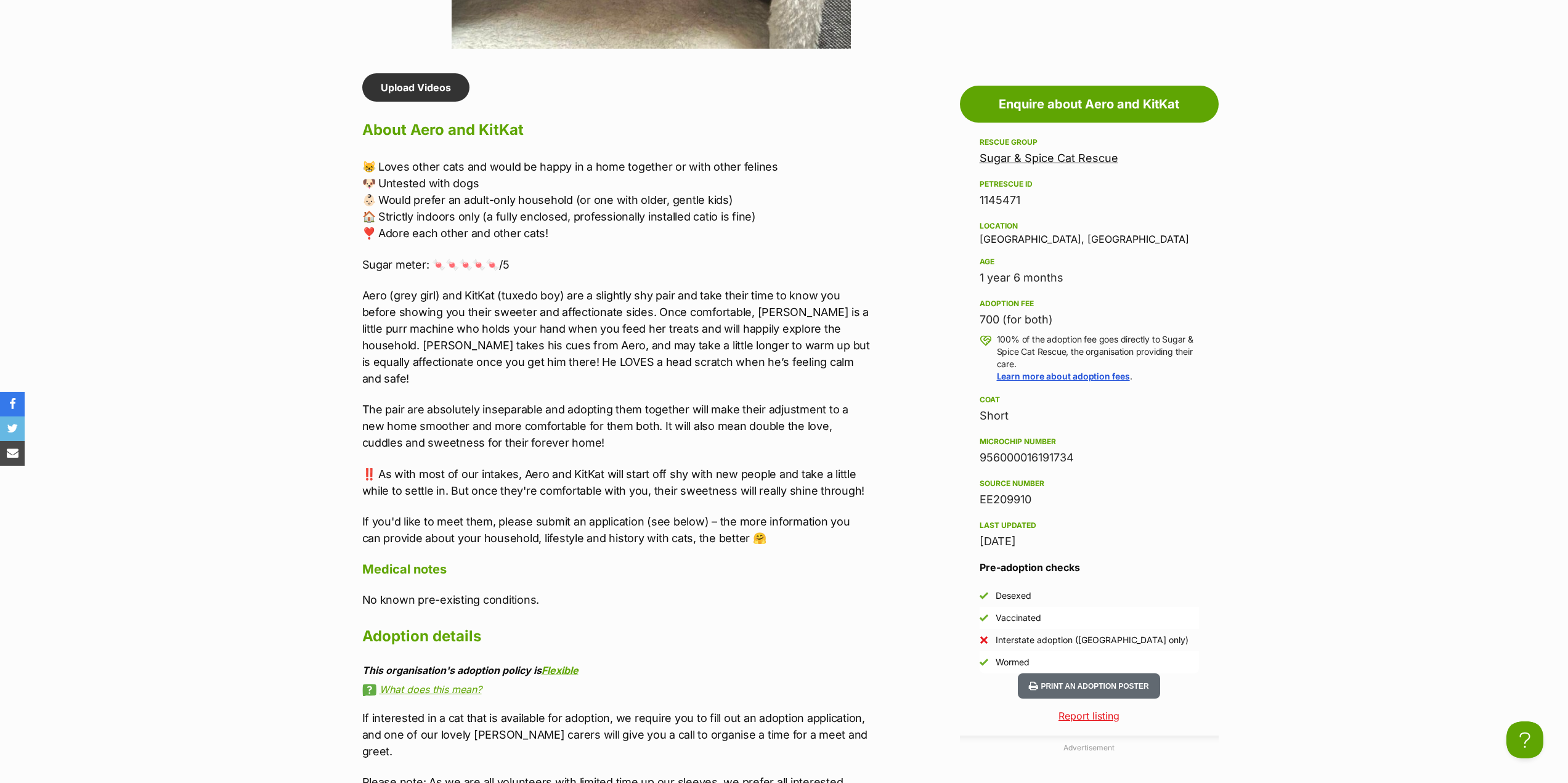
scroll to position [986, 0]
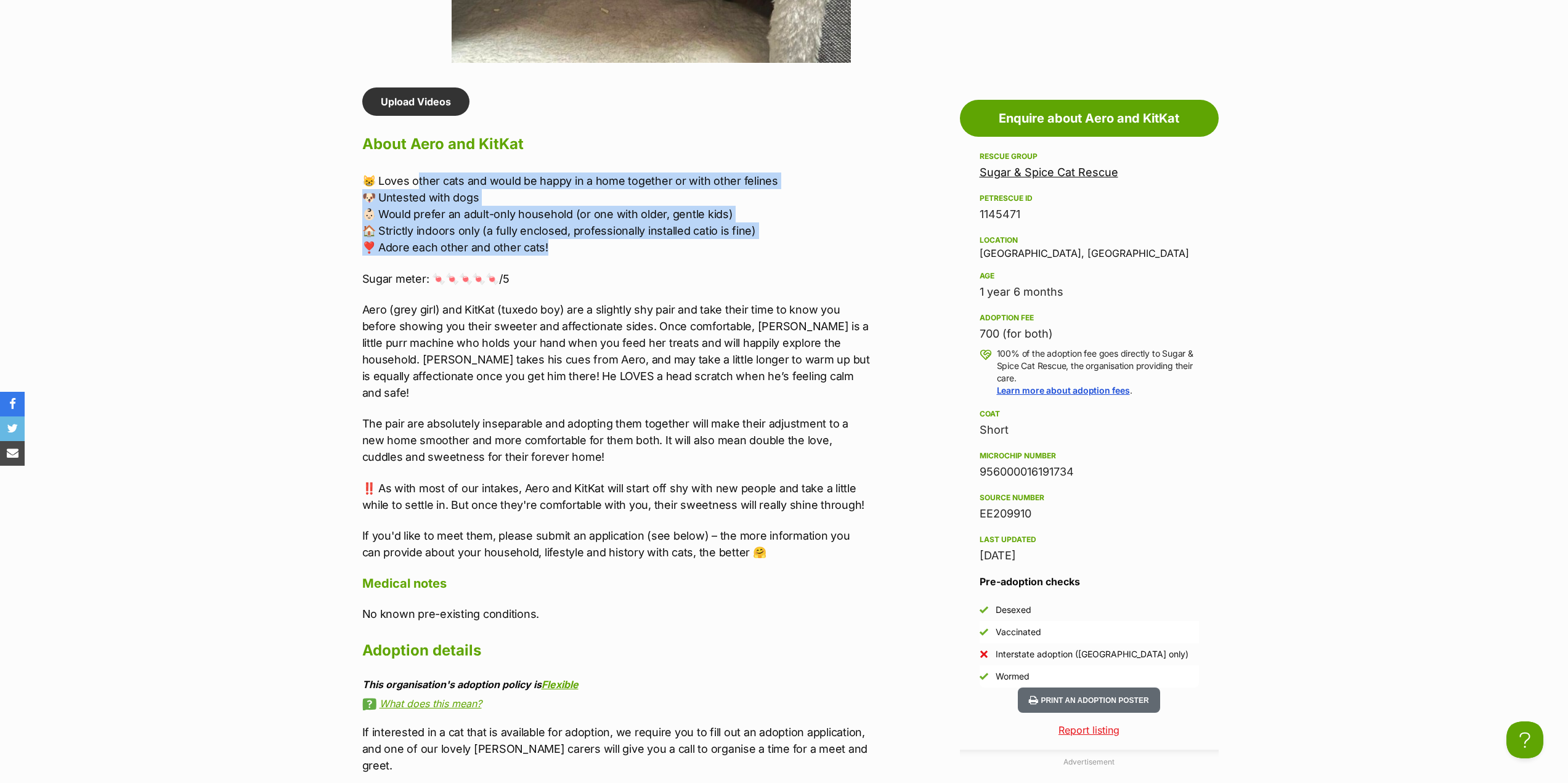
drag, startPoint x: 419, startPoint y: 181, endPoint x: 564, endPoint y: 243, distance: 157.7
click at [563, 243] on p "😸 Loves other cats and would be happy in a home together or with other felines …" at bounding box center [617, 214] width 509 height 83
click at [565, 243] on p "😸 Loves other cats and would be happy in a home together or with other felines …" at bounding box center [617, 214] width 509 height 83
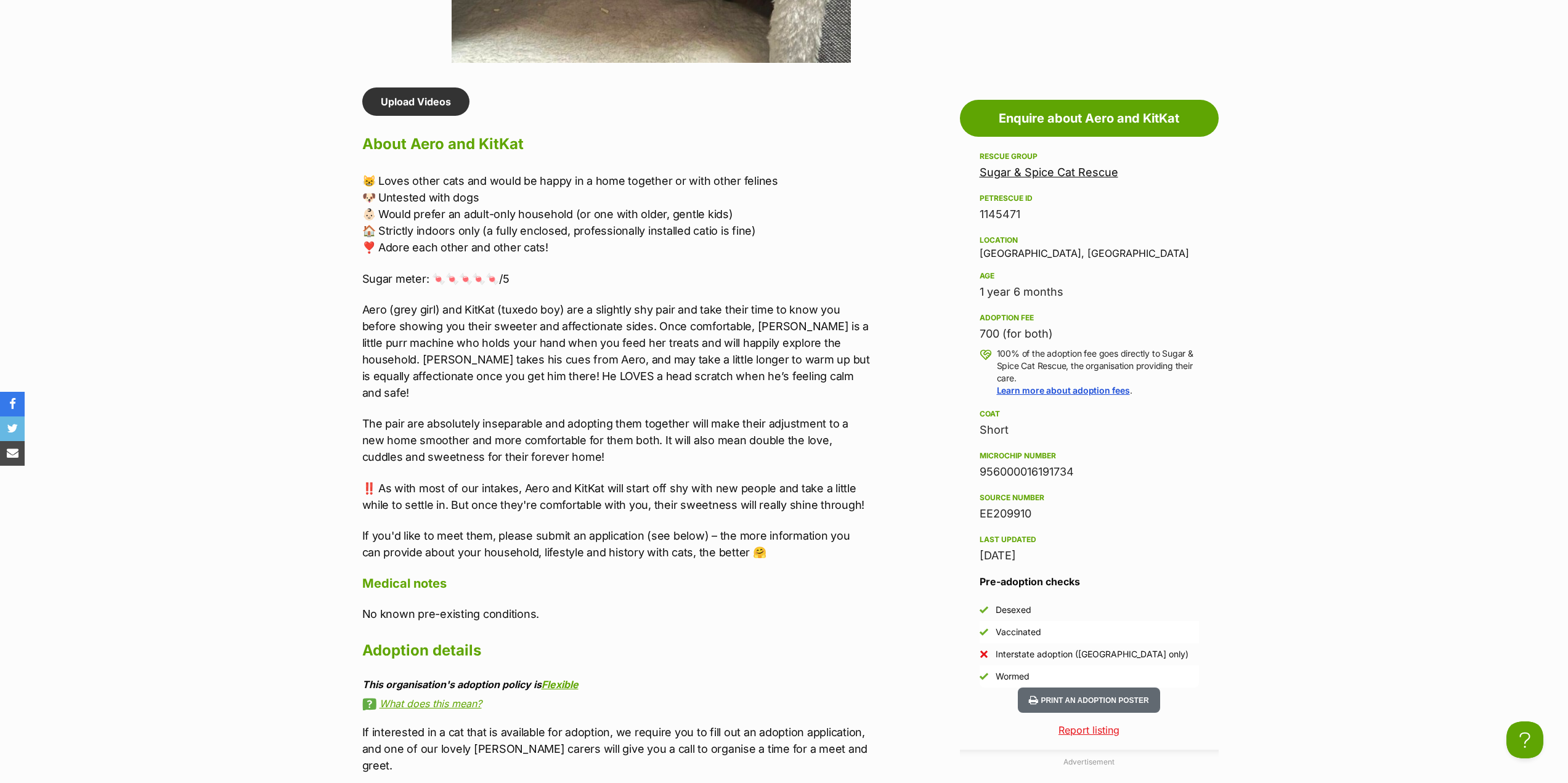
click at [577, 265] on div "😸 Loves other cats and would be happy in a home together or with other felines …" at bounding box center [617, 367] width 509 height 388
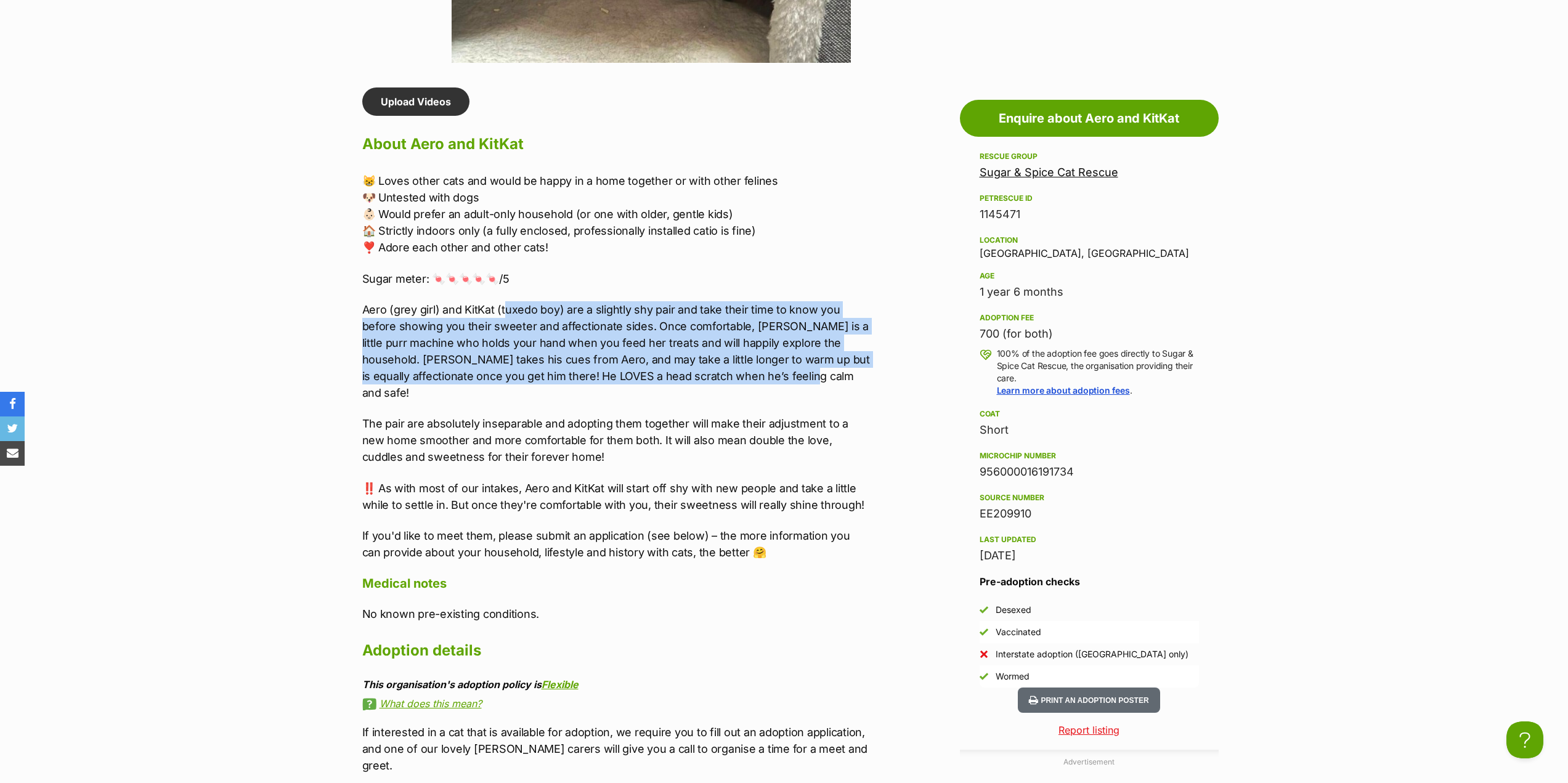
drag, startPoint x: 507, startPoint y: 307, endPoint x: 722, endPoint y: 376, distance: 225.8
click at [722, 376] on p "Aero (grey girl) and KitKat (tuxedo boy) are a slightly shy pair and take their…" at bounding box center [617, 351] width 509 height 100
click at [721, 382] on p "Aero (grey girl) and KitKat (tuxedo boy) are a slightly shy pair and take their…" at bounding box center [617, 351] width 509 height 100
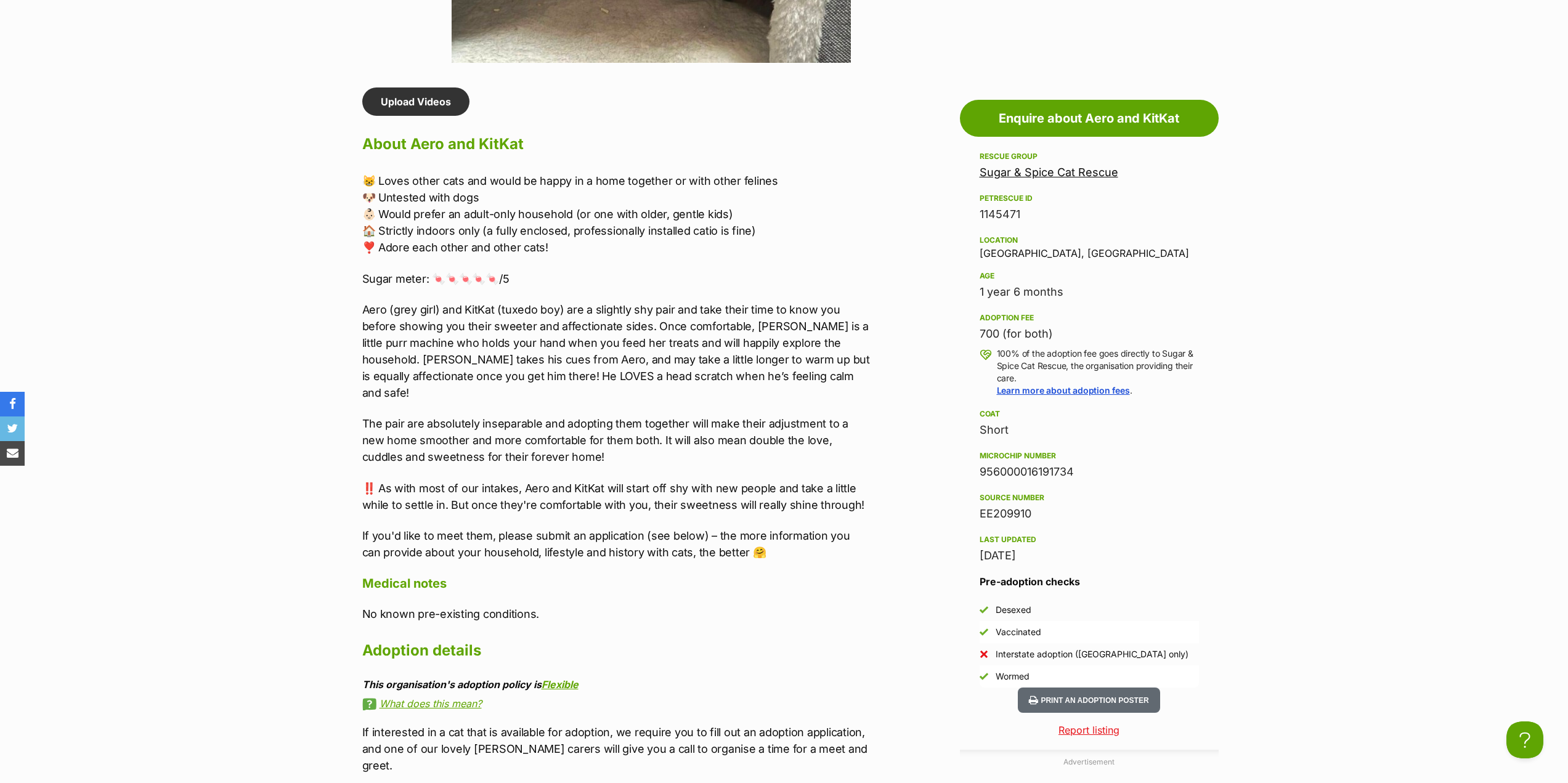
click at [524, 415] on p "The pair are absolutely inseparable and adopting them together will make their …" at bounding box center [617, 440] width 509 height 50
drag, startPoint x: 492, startPoint y: 403, endPoint x: 554, endPoint y: 432, distance: 68.4
click at [554, 432] on p "The pair are absolutely inseparable and adopting them together will make their …" at bounding box center [617, 440] width 509 height 50
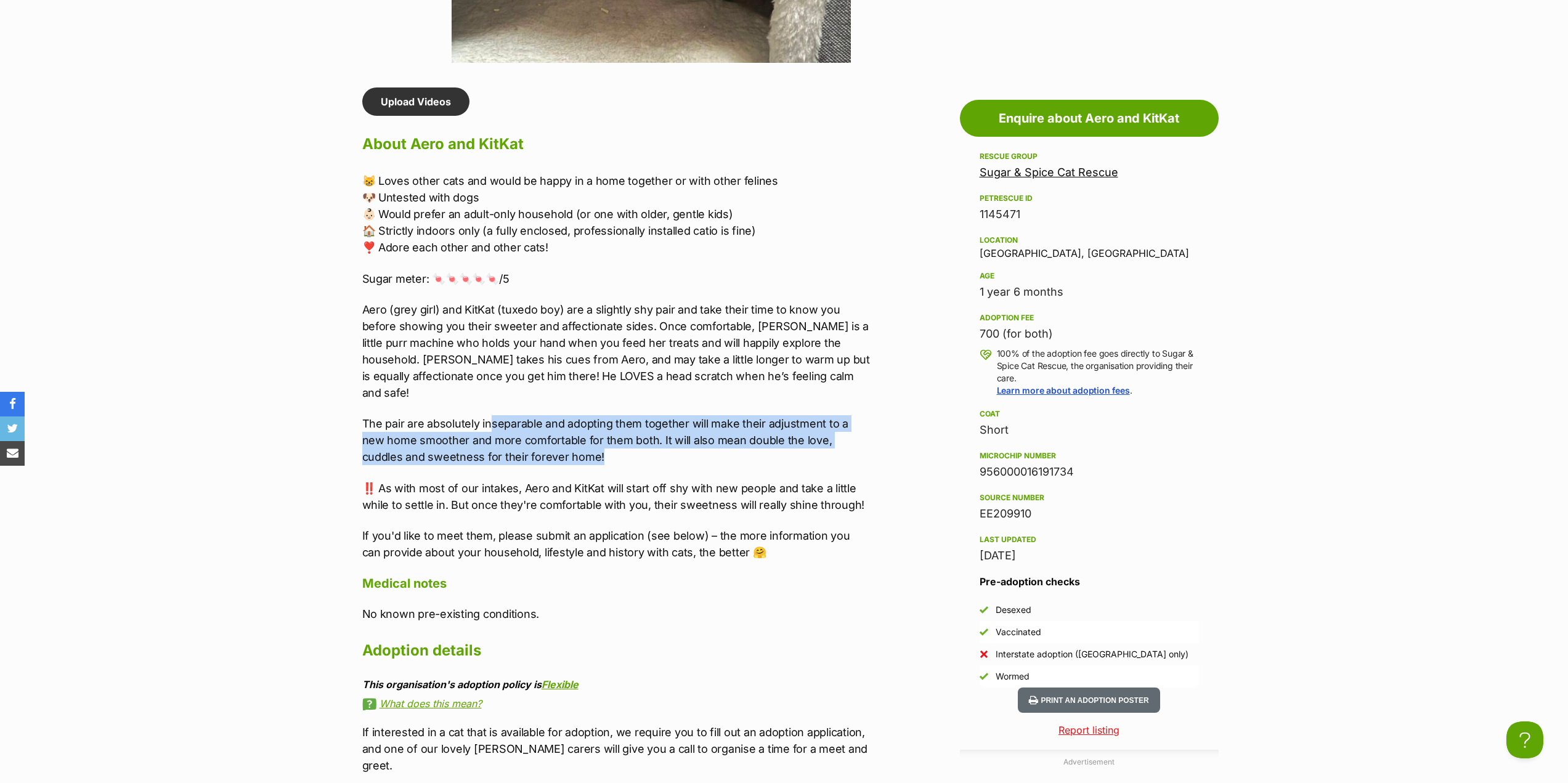
click at [554, 433] on p "The pair are absolutely inseparable and adopting them together will make their …" at bounding box center [617, 440] width 509 height 50
drag, startPoint x: 517, startPoint y: 425, endPoint x: 506, endPoint y: 425, distance: 11.0
click at [516, 425] on p "The pair are absolutely inseparable and adopting them together will make their …" at bounding box center [617, 440] width 509 height 50
click at [448, 421] on p "The pair are absolutely inseparable and adopting them together will make their …" at bounding box center [617, 440] width 509 height 50
drag, startPoint x: 449, startPoint y: 412, endPoint x: 535, endPoint y: 440, distance: 90.4
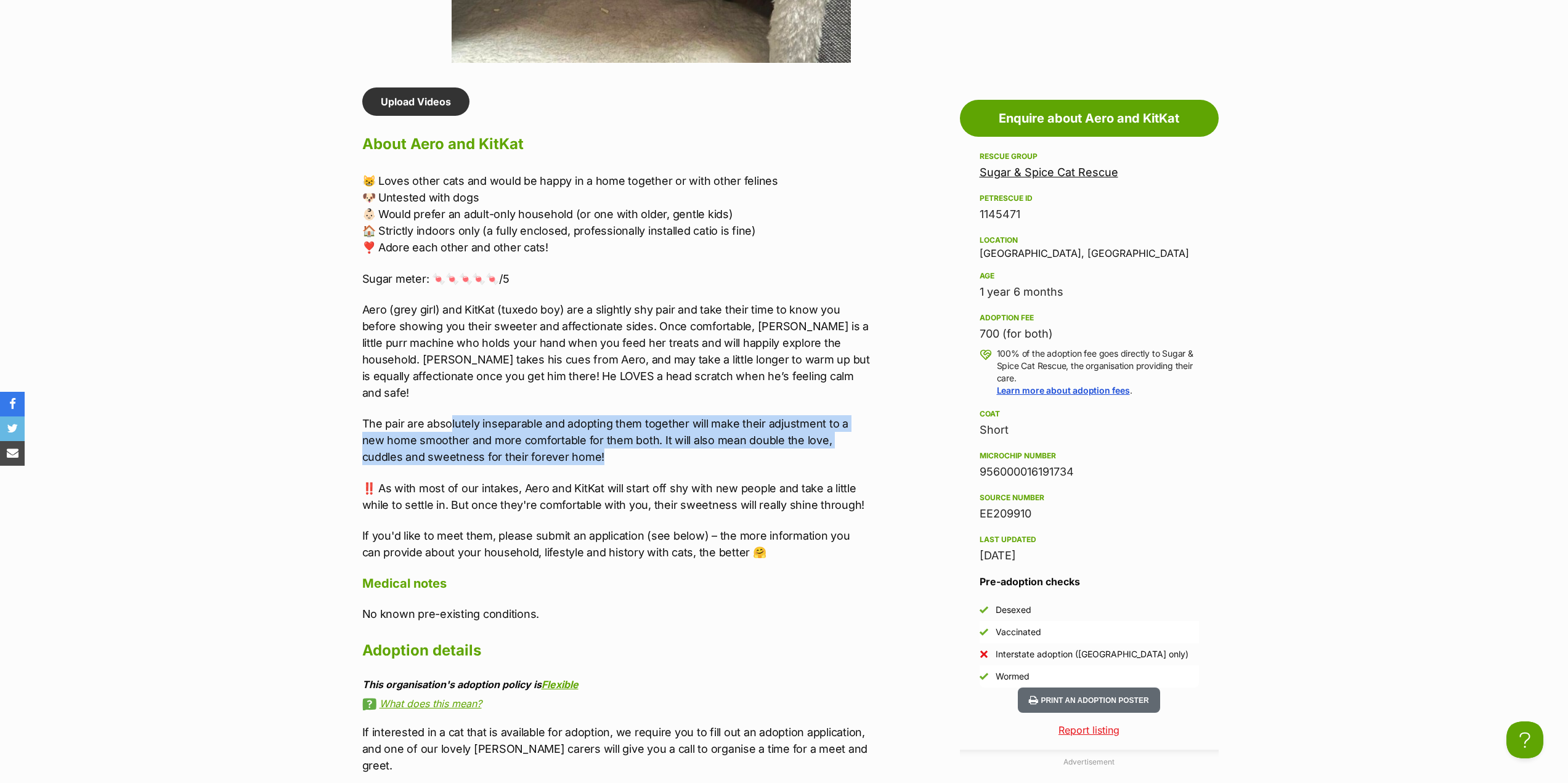
click at [535, 440] on p "The pair are absolutely inseparable and adopting them together will make their …" at bounding box center [617, 440] width 509 height 50
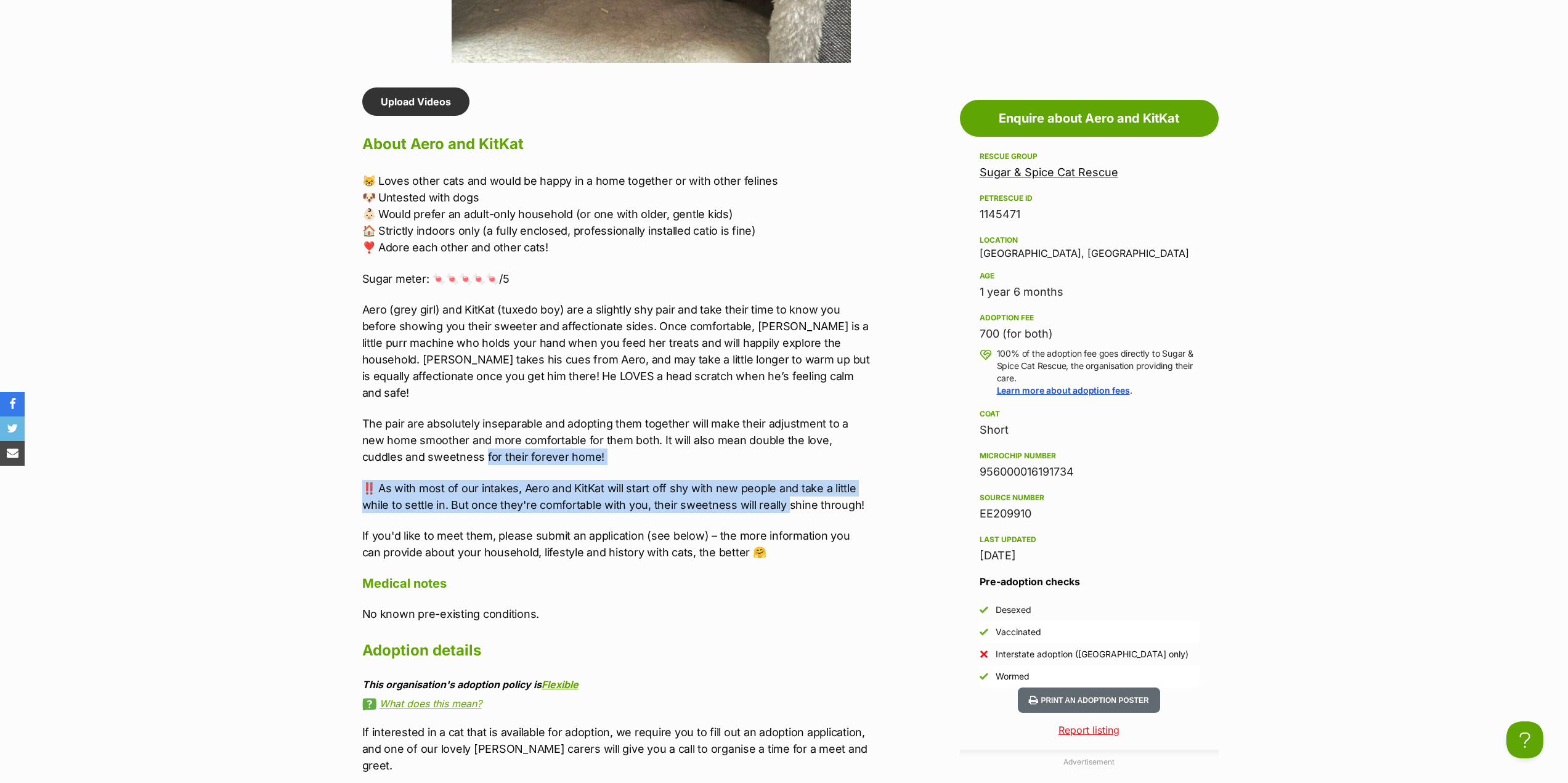
drag, startPoint x: 419, startPoint y: 444, endPoint x: 783, endPoint y: 486, distance: 366.4
click at [783, 486] on div "😸 Loves other cats and would be happy in a home together or with other felines …" at bounding box center [617, 367] width 509 height 388
click at [783, 486] on p "‼️ As with most of our intakes, Aero and KitKat will start off shy with new peo…" at bounding box center [617, 496] width 509 height 33
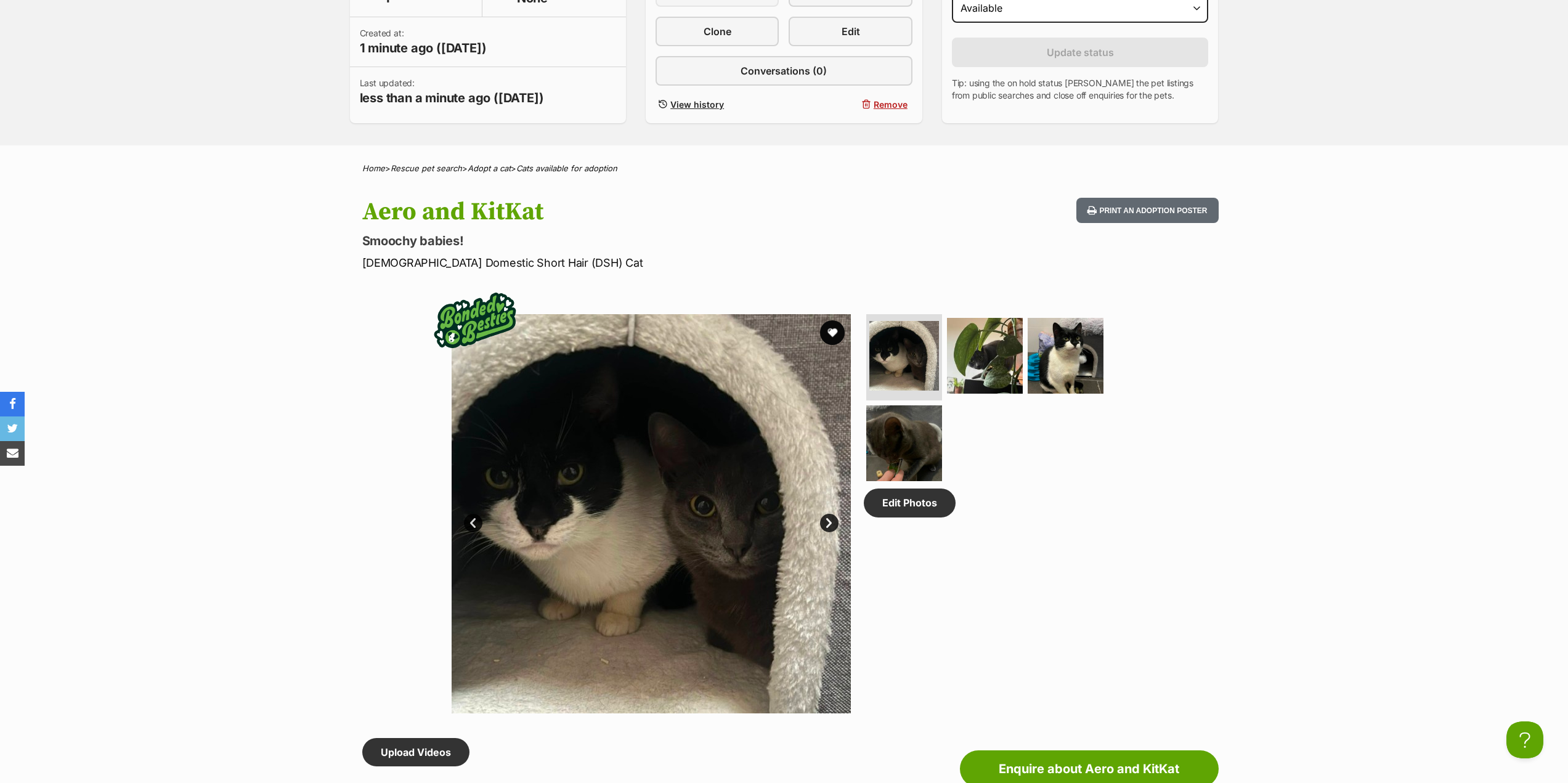
scroll to position [185, 0]
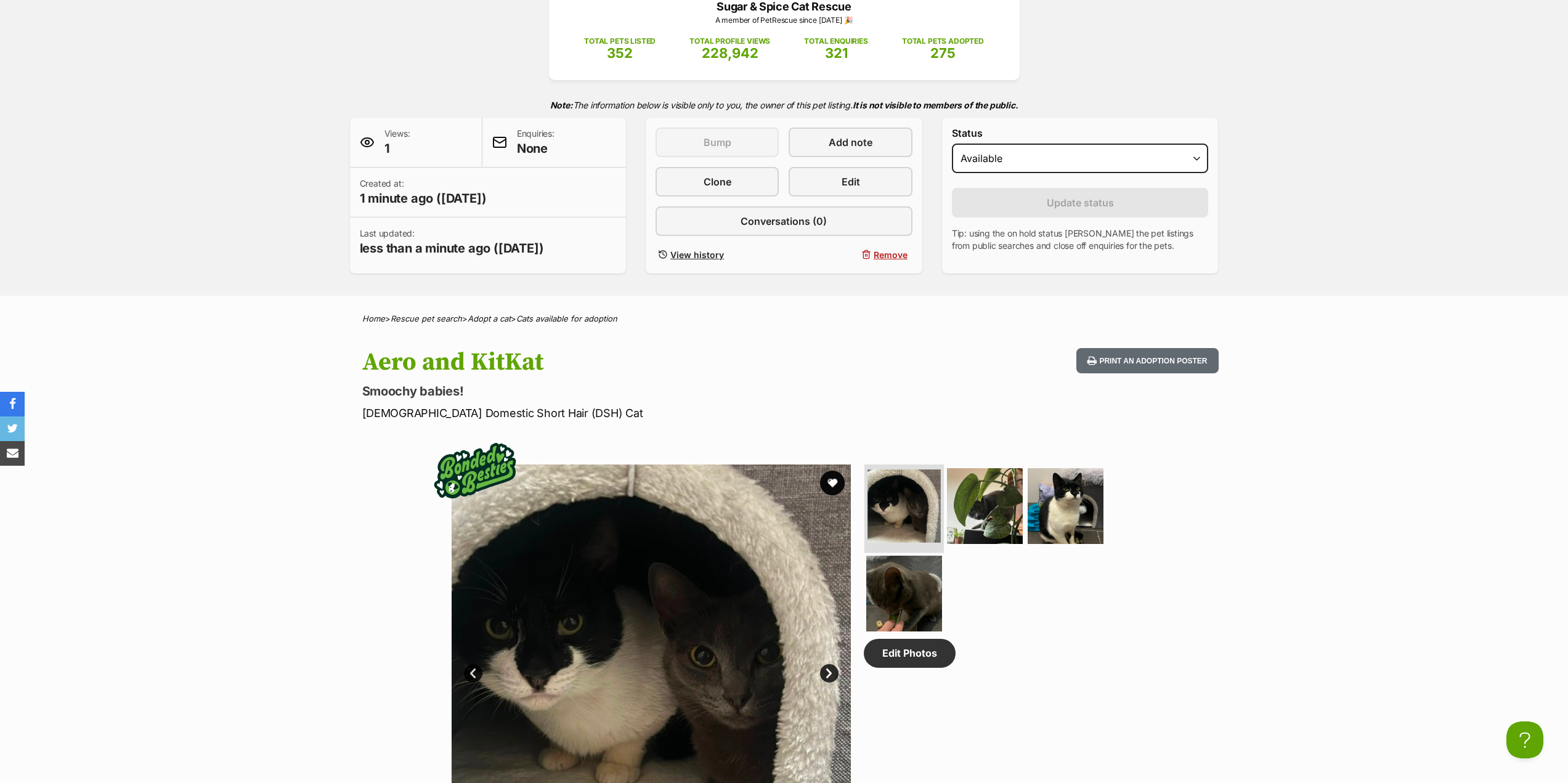
click at [905, 512] on img at bounding box center [904, 507] width 74 height 74
click at [982, 510] on img at bounding box center [985, 507] width 79 height 79
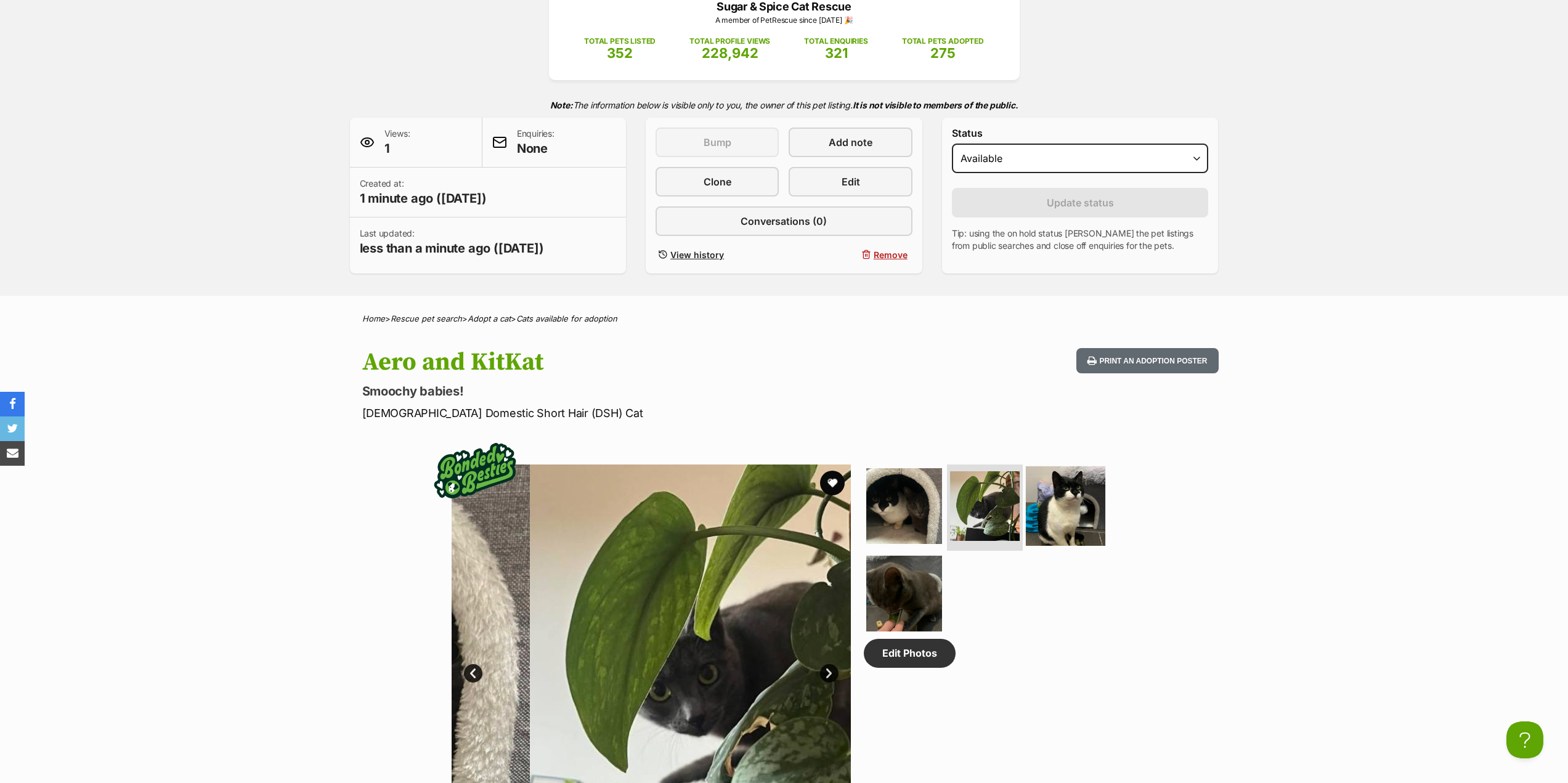
click at [1053, 510] on img at bounding box center [1066, 507] width 79 height 79
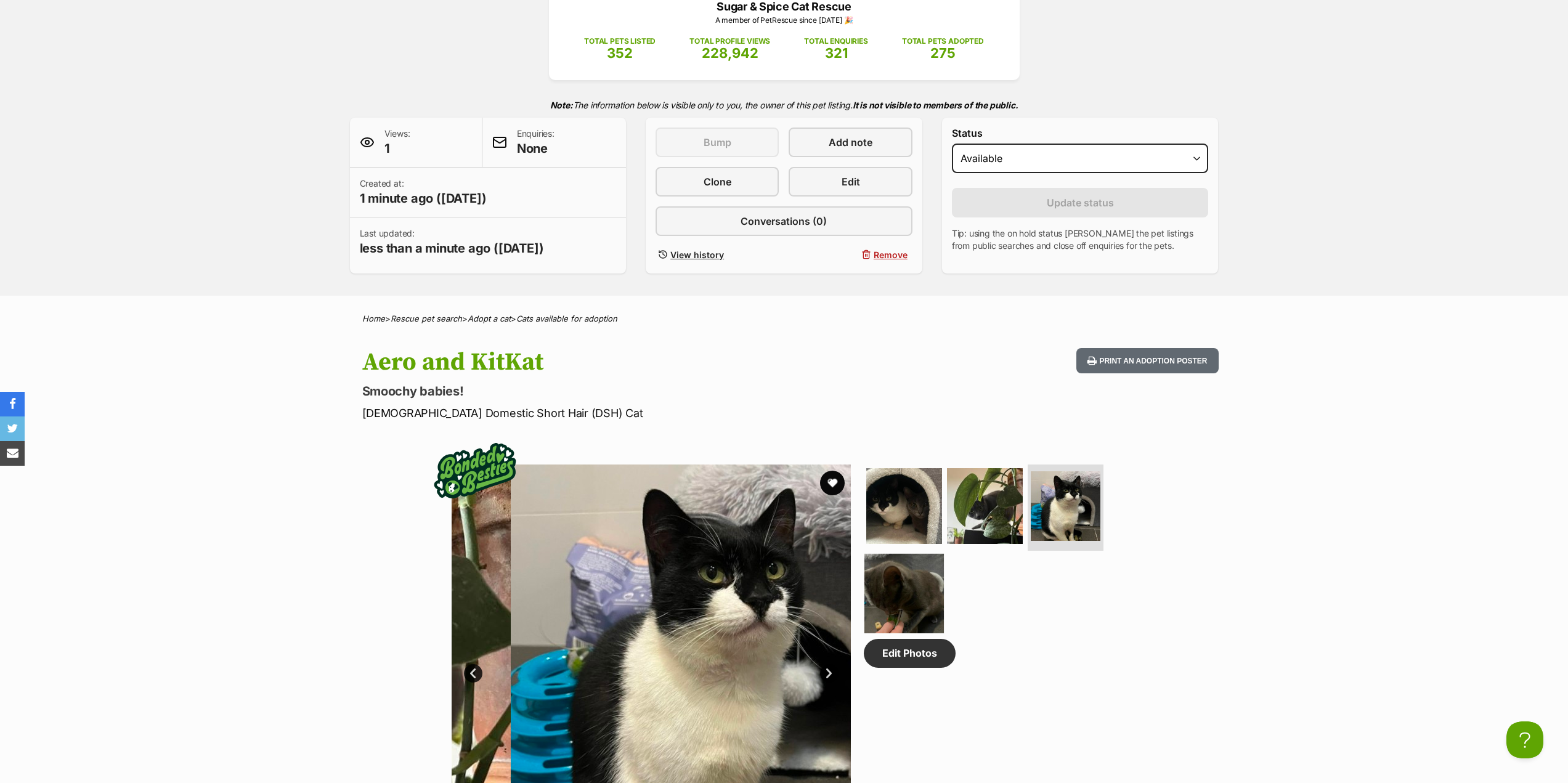
click at [928, 589] on img at bounding box center [904, 593] width 79 height 79
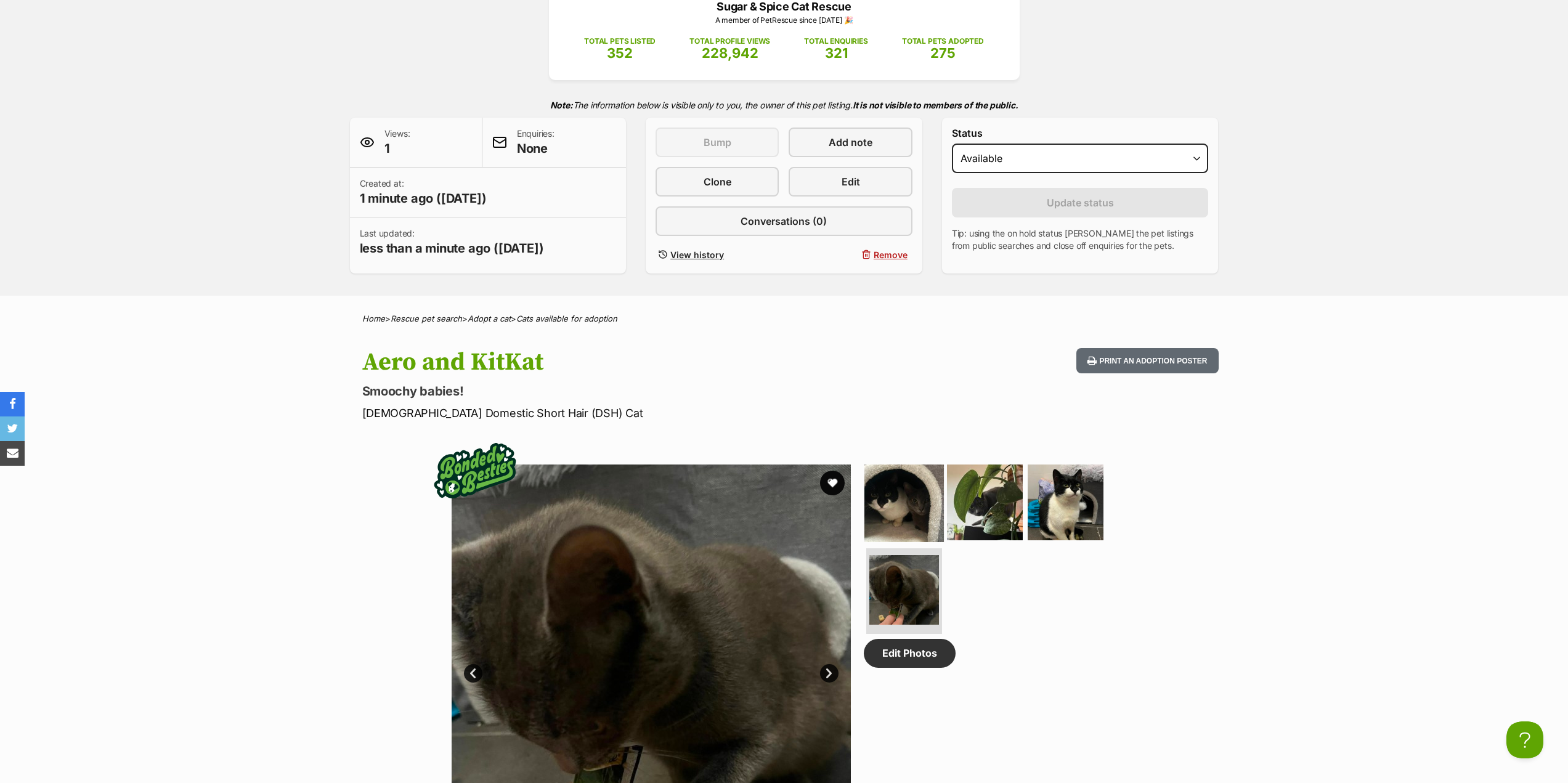
click at [939, 521] on img at bounding box center [904, 503] width 79 height 79
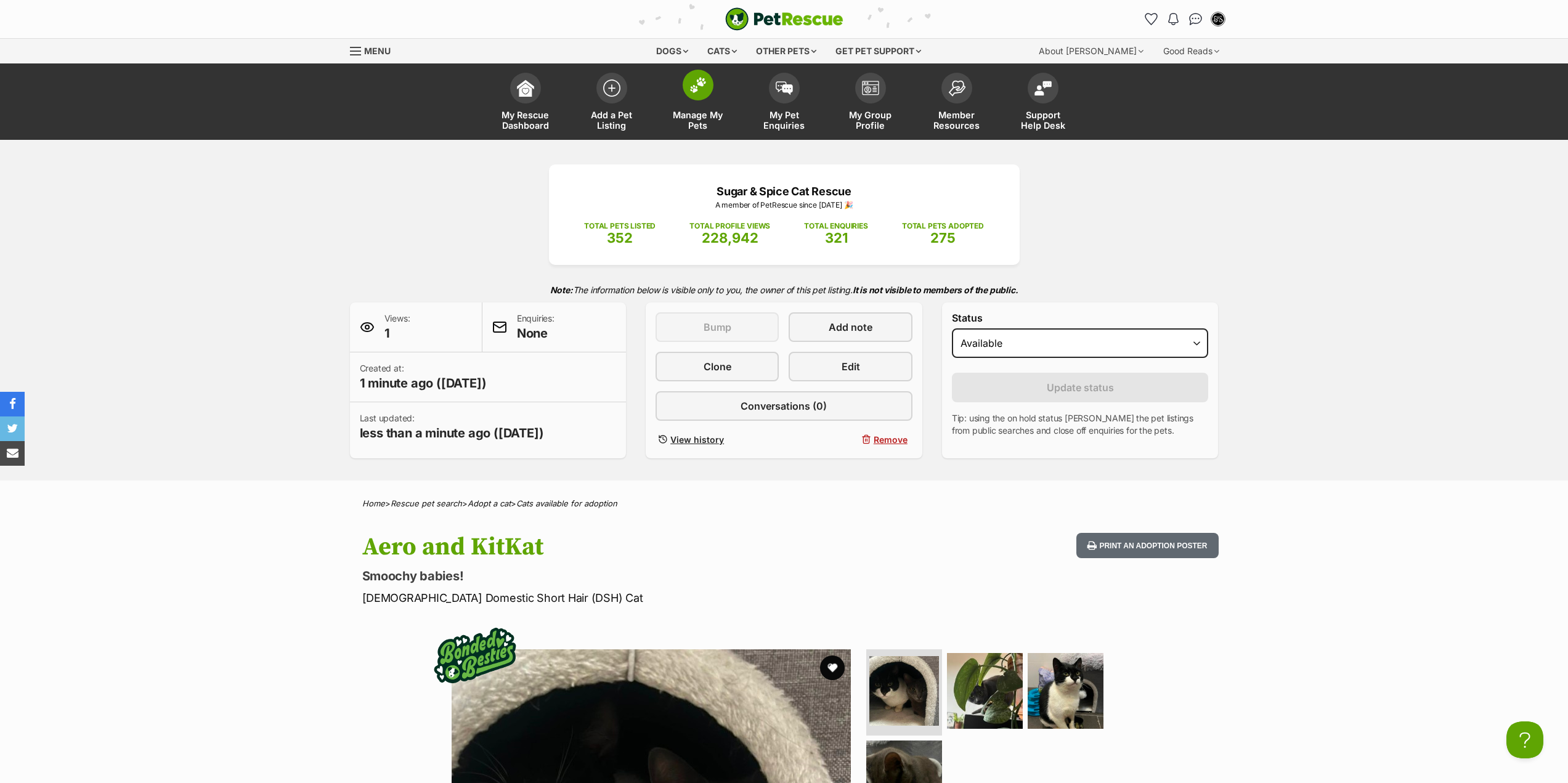
click at [692, 112] on span "Manage My Pets" at bounding box center [698, 120] width 55 height 21
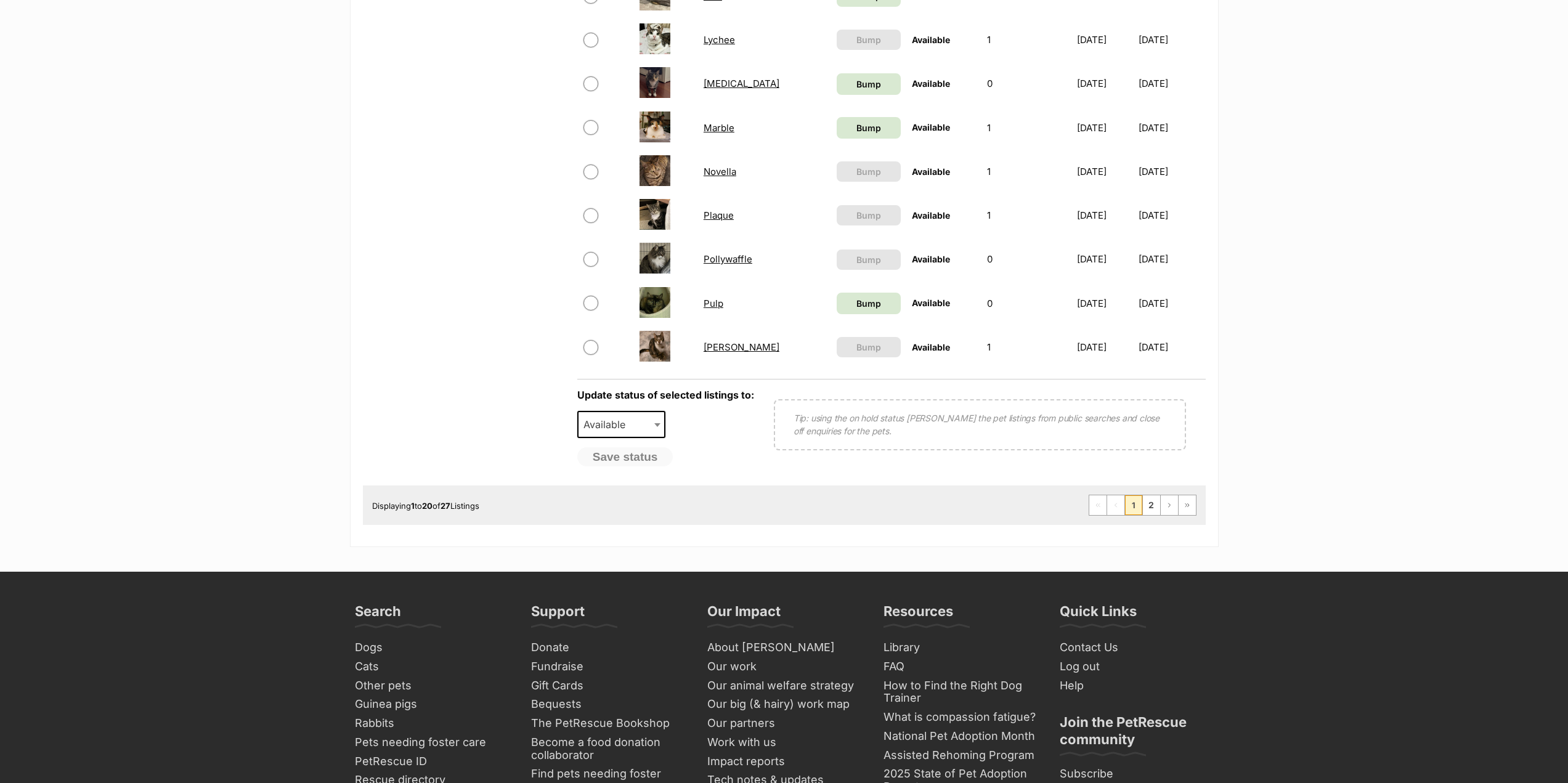
scroll to position [863, 0]
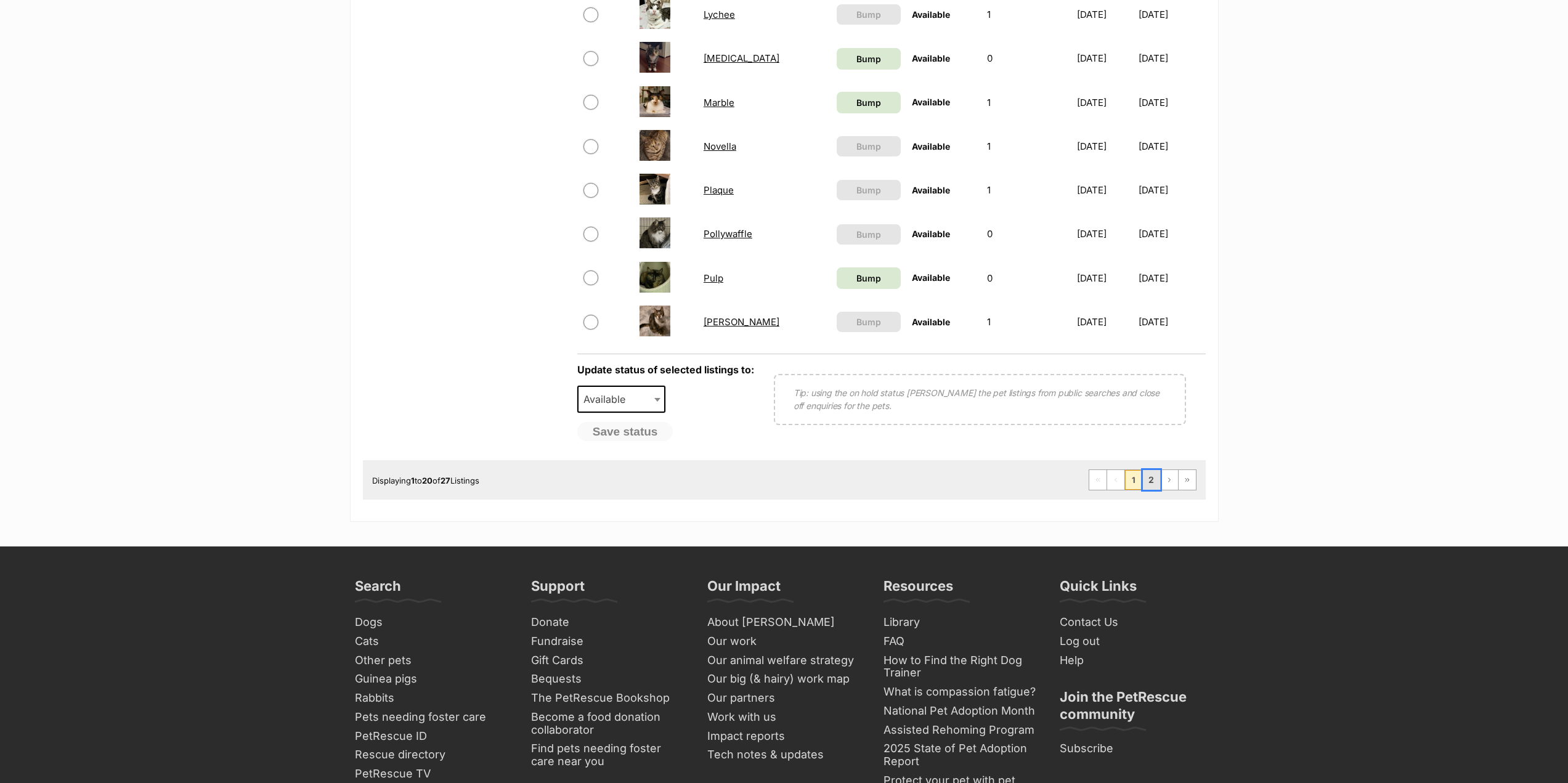
click at [1158, 478] on link "2" at bounding box center [1151, 480] width 17 height 20
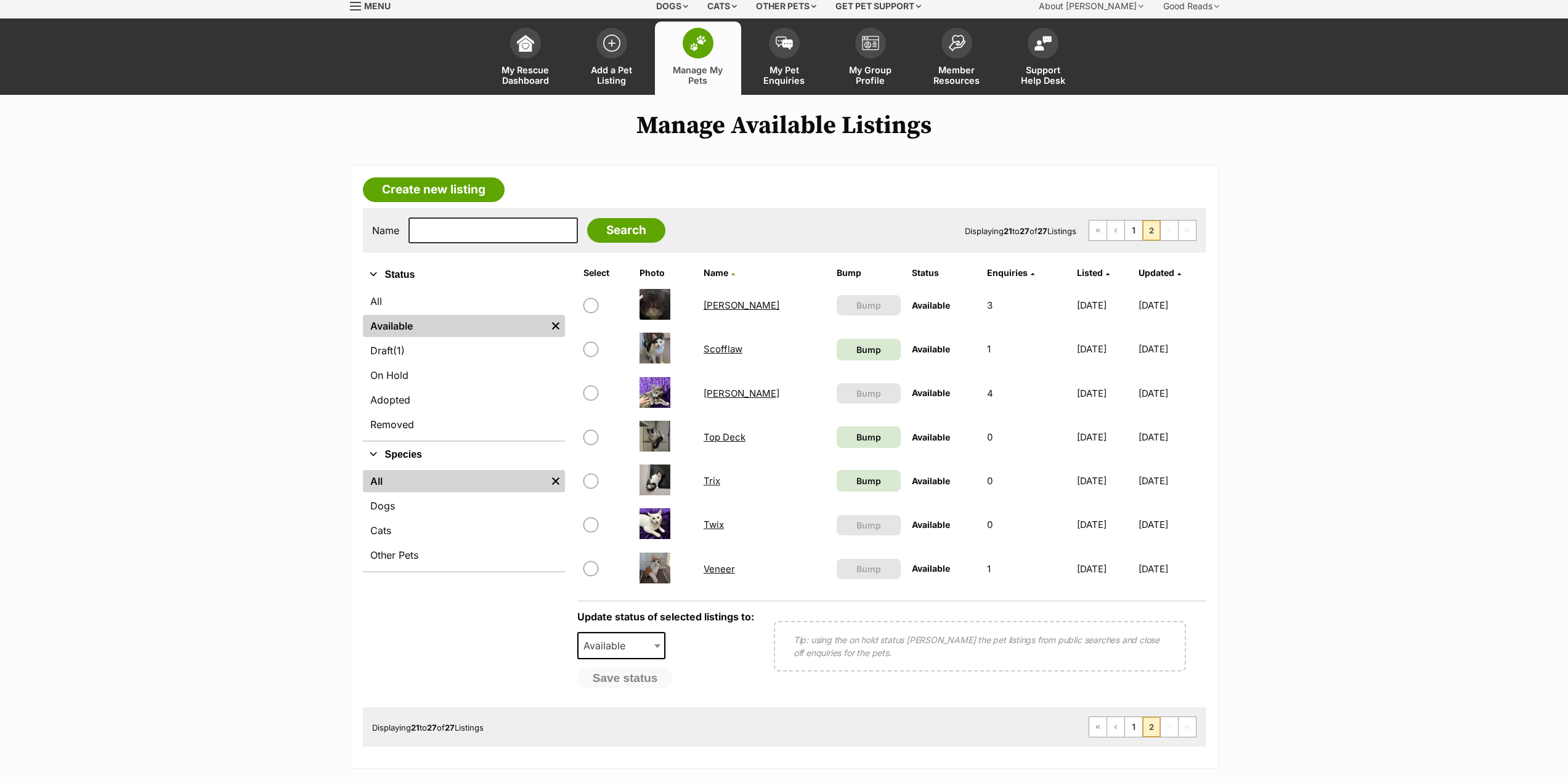
scroll to position [124, 0]
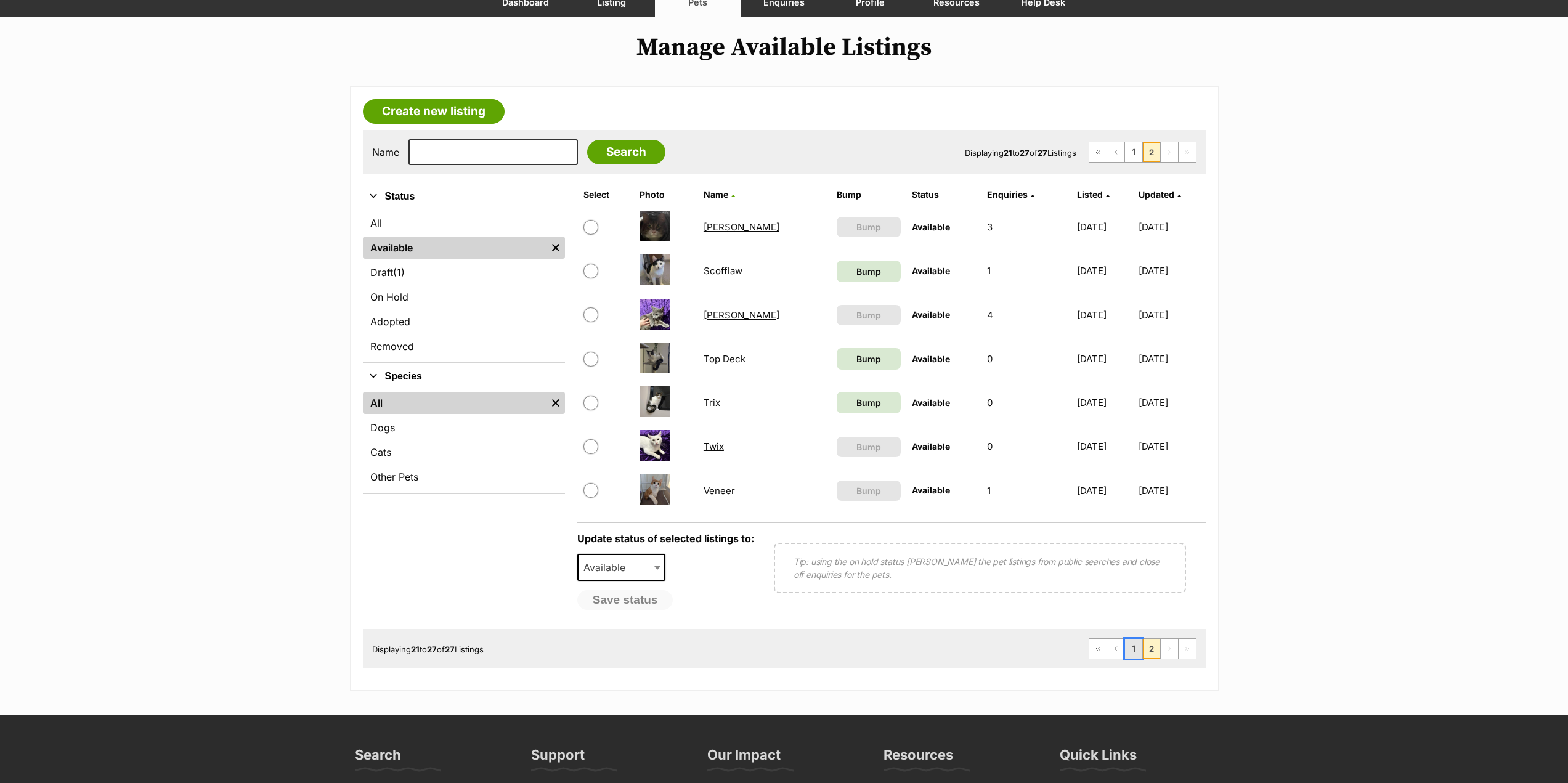
click at [1136, 646] on link "1" at bounding box center [1134, 648] width 17 height 20
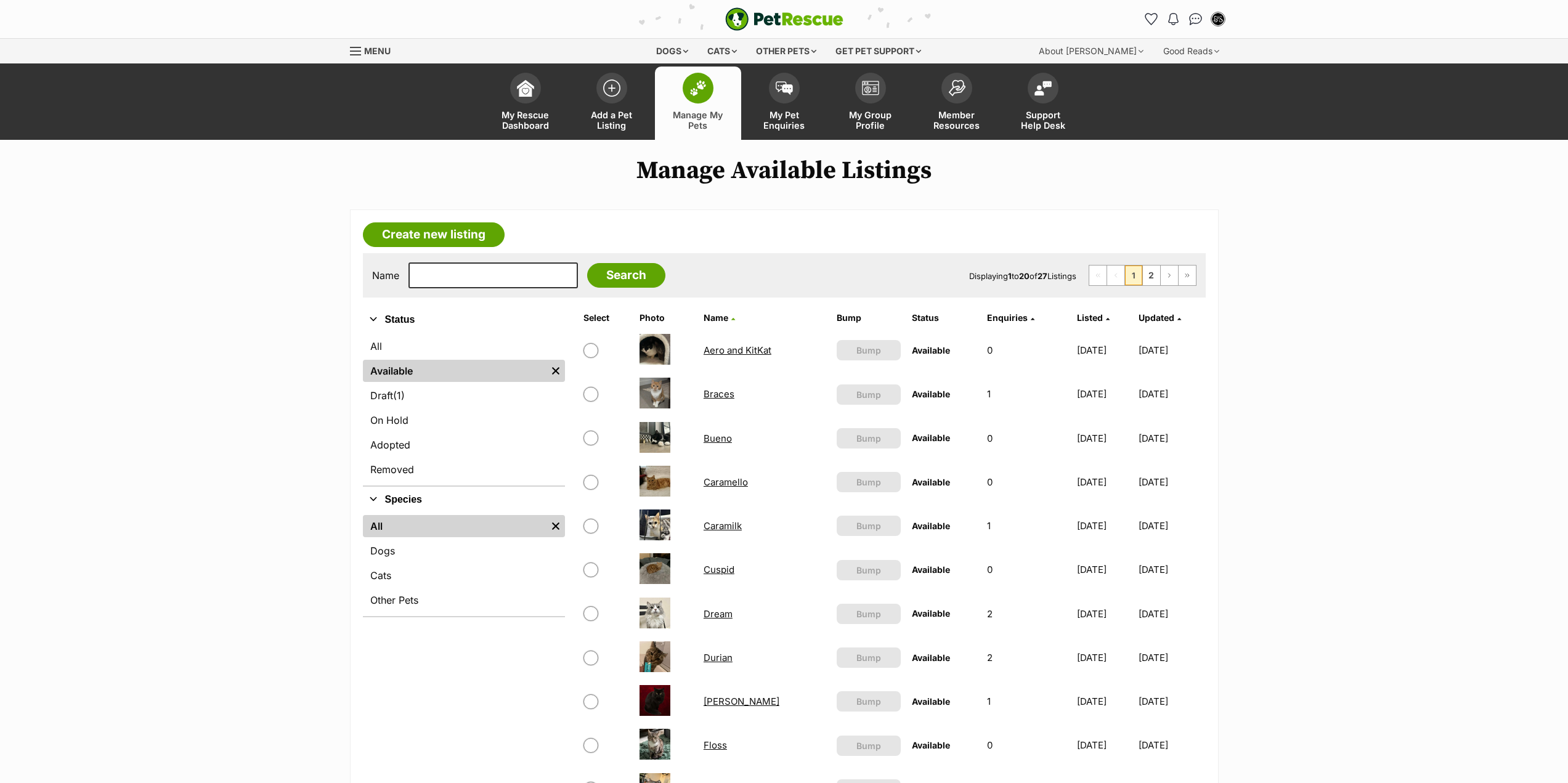
drag, startPoint x: 697, startPoint y: 394, endPoint x: 653, endPoint y: 265, distance: 136.3
click at [651, 266] on form "Name Search Displaying 1 to 20 of 27 Listings First Page Previous Page 1 2 Next…" at bounding box center [784, 275] width 825 height 26
drag, startPoint x: 714, startPoint y: 395, endPoint x: 741, endPoint y: 402, distance: 27.9
click at [741, 402] on td "Braces" at bounding box center [765, 394] width 132 height 43
click at [715, 109] on link "Manage My Pets" at bounding box center [698, 104] width 86 height 74
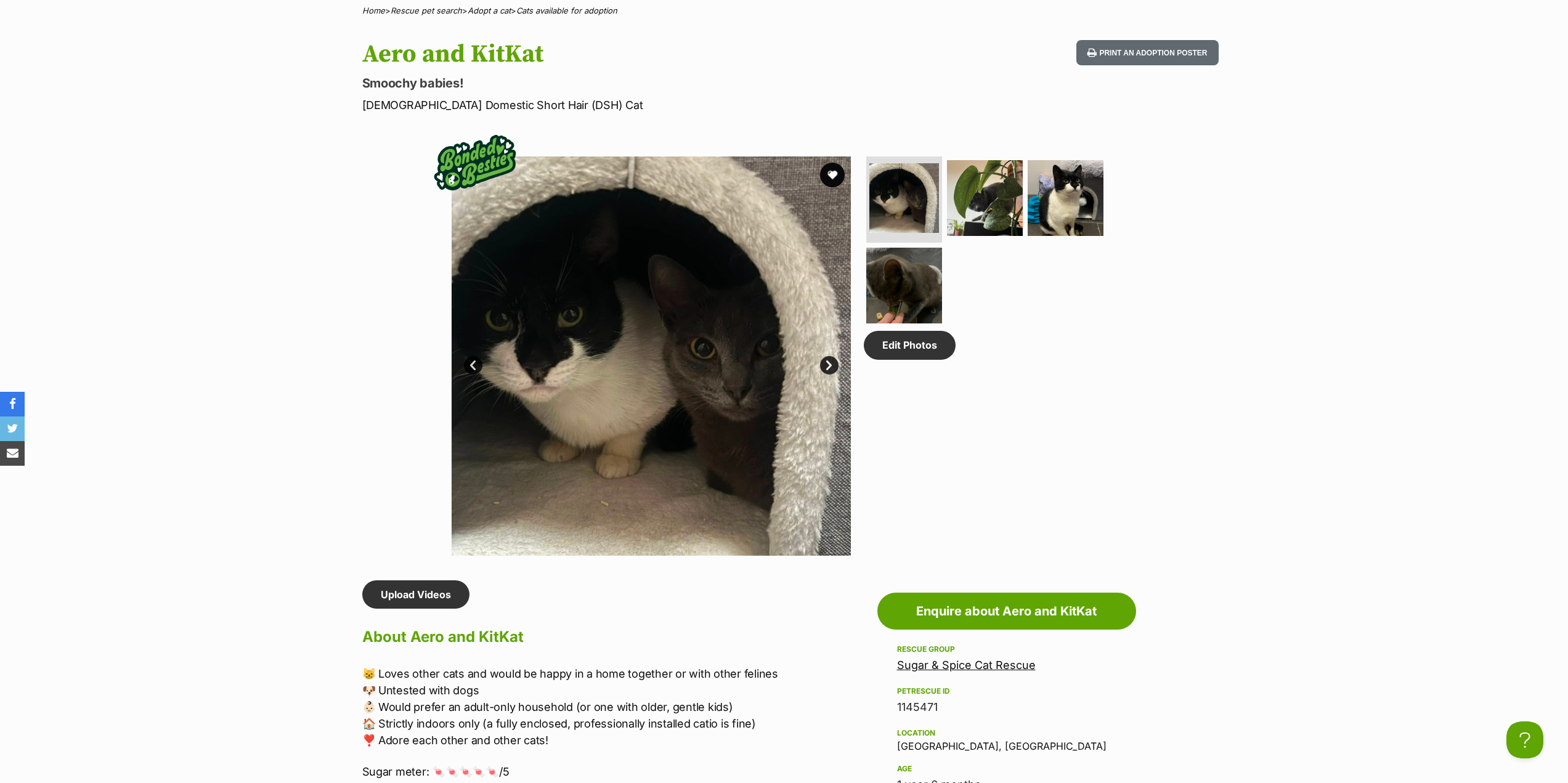
click at [829, 368] on link "Next" at bounding box center [829, 365] width 18 height 18
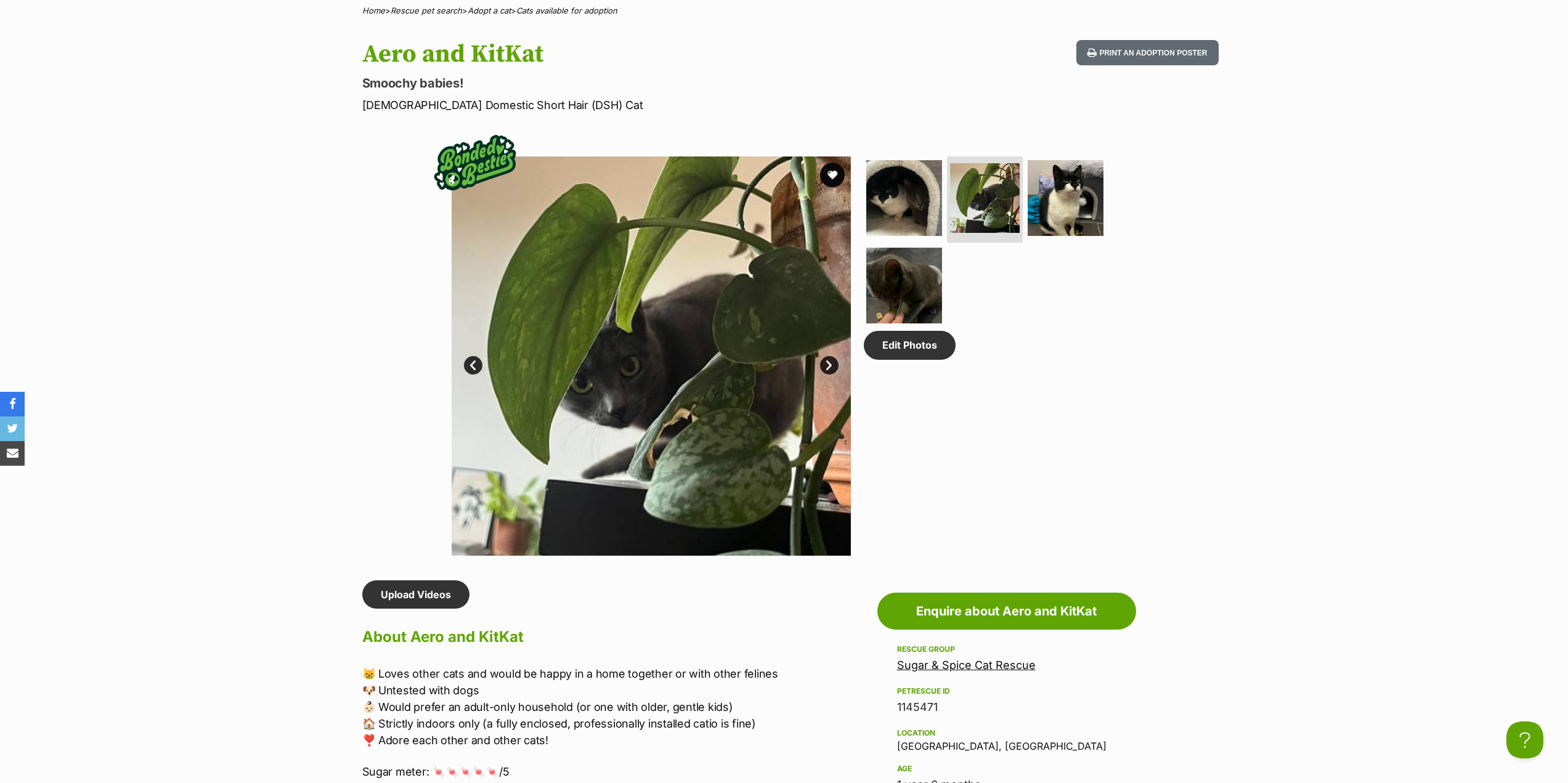
click at [829, 368] on link "Next" at bounding box center [829, 365] width 18 height 18
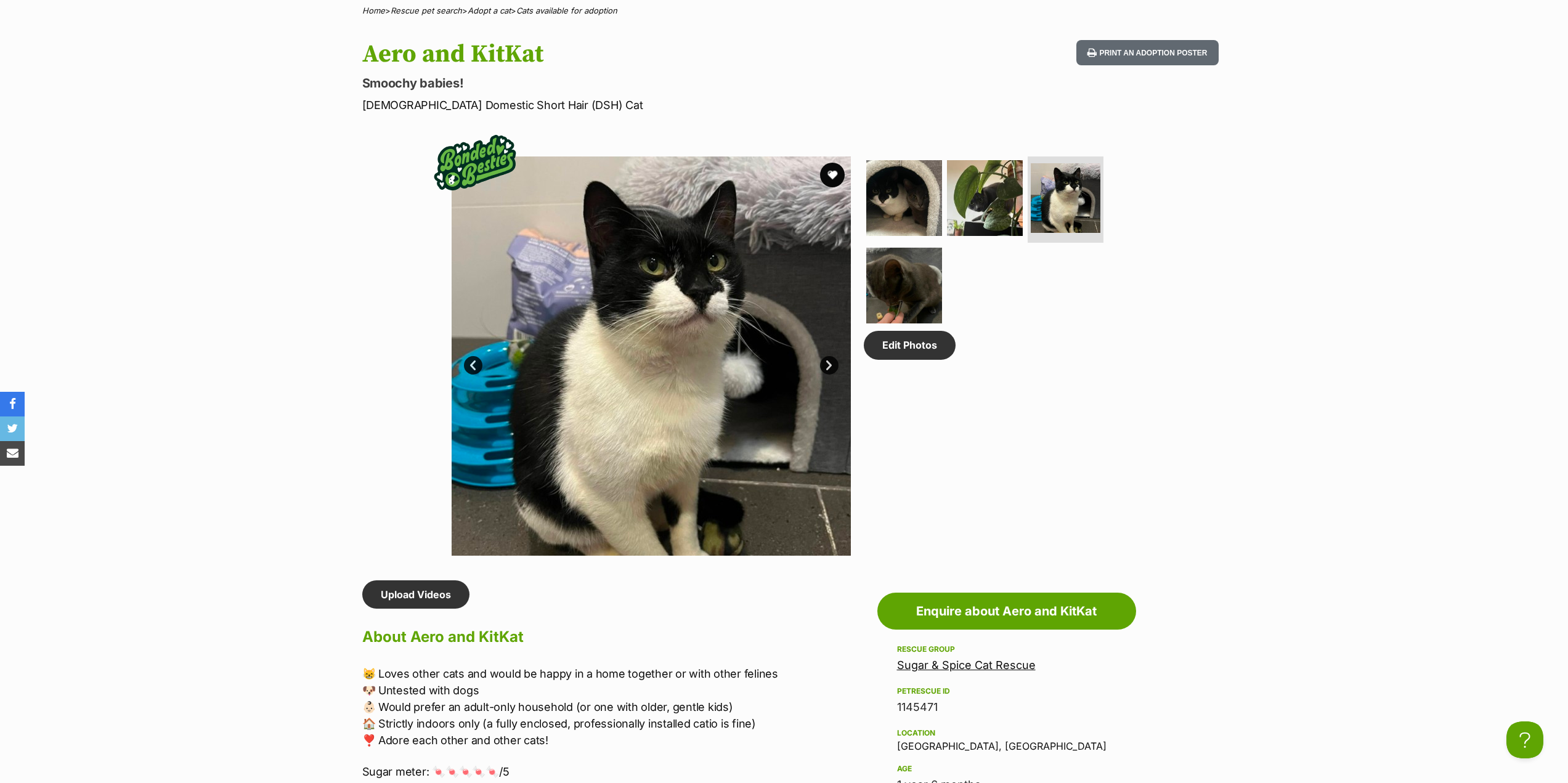
click at [829, 368] on link "Next" at bounding box center [829, 365] width 18 height 18
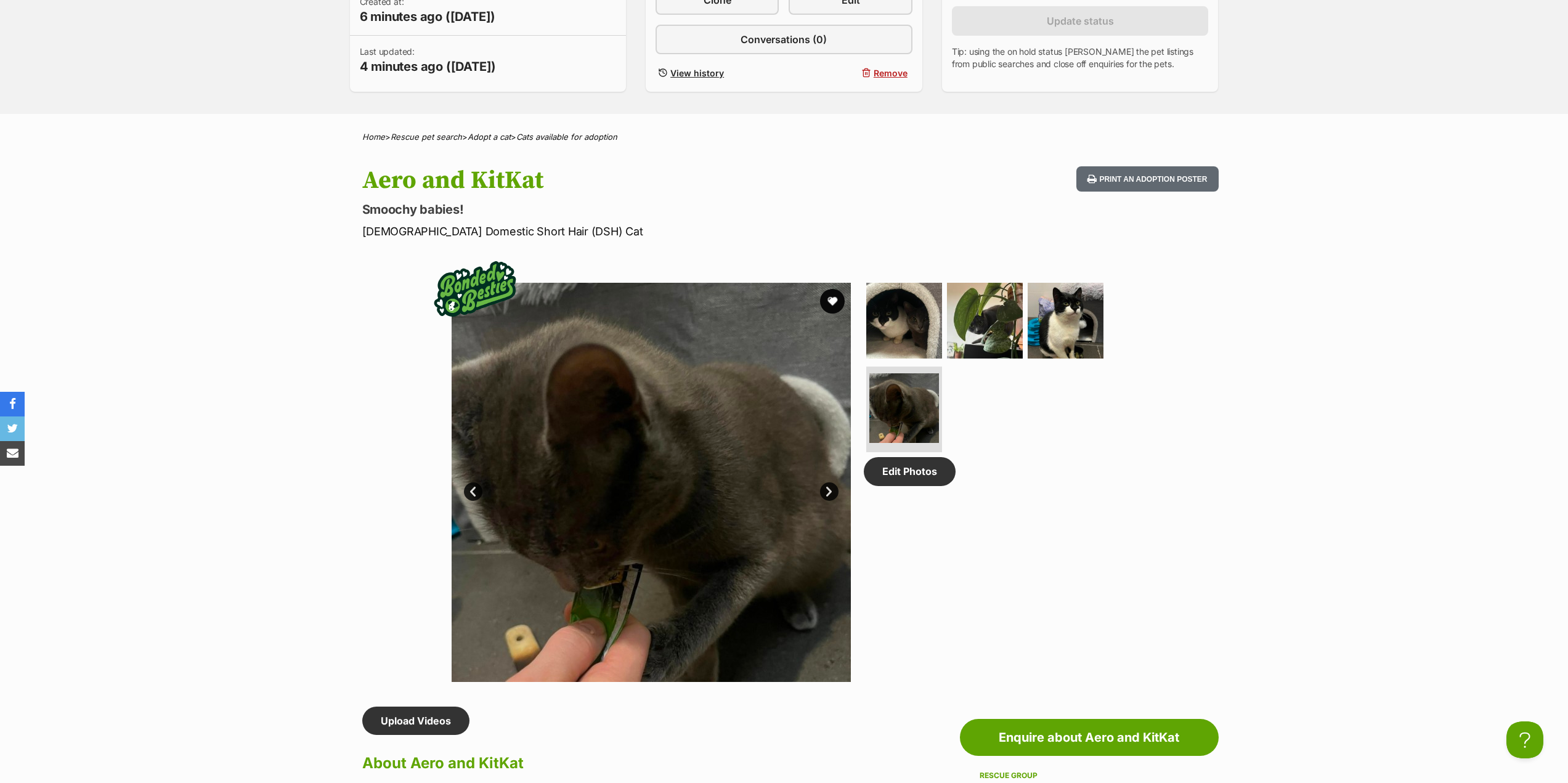
scroll to position [246, 0]
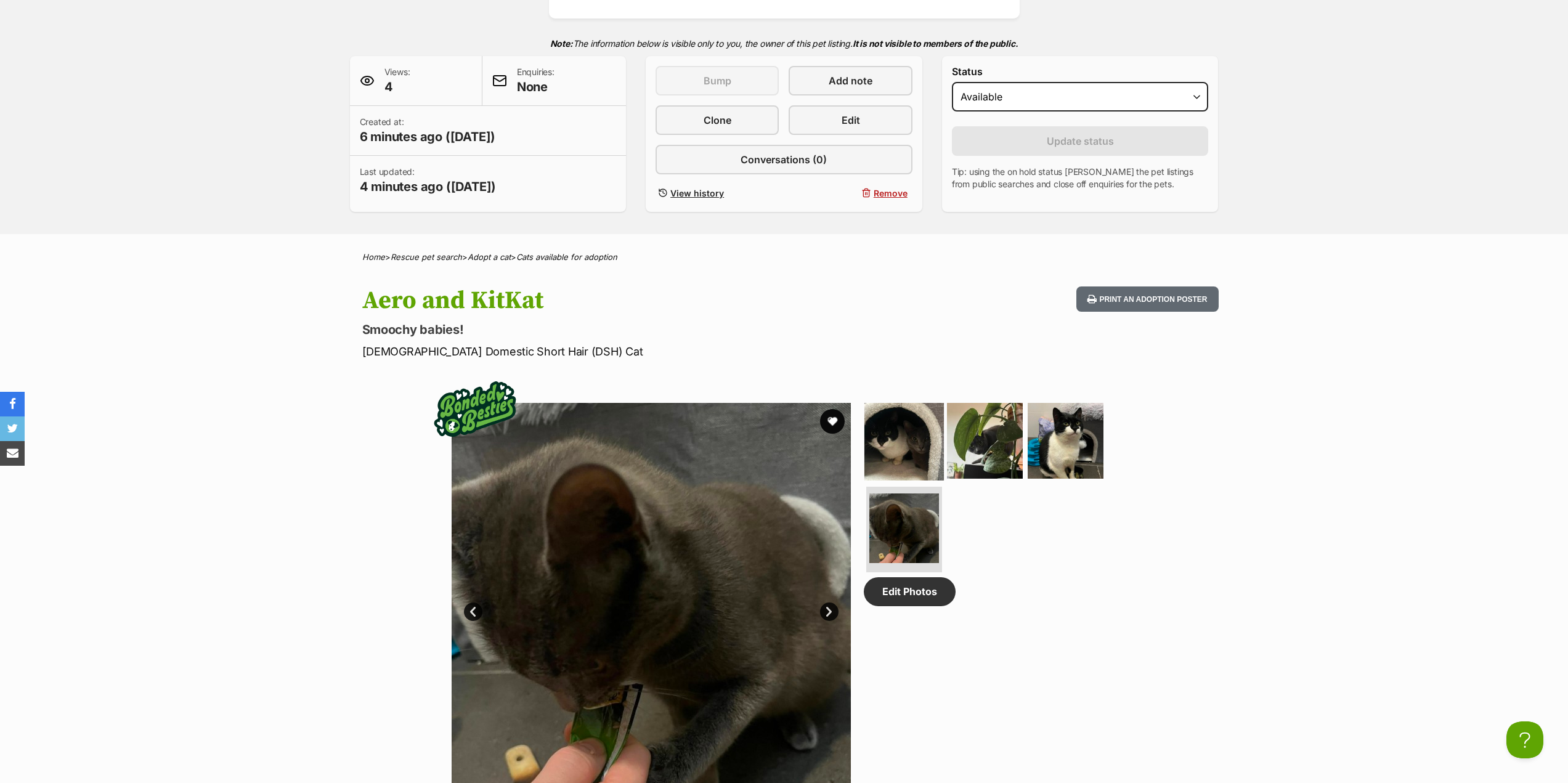
click at [909, 426] on img at bounding box center [904, 441] width 79 height 79
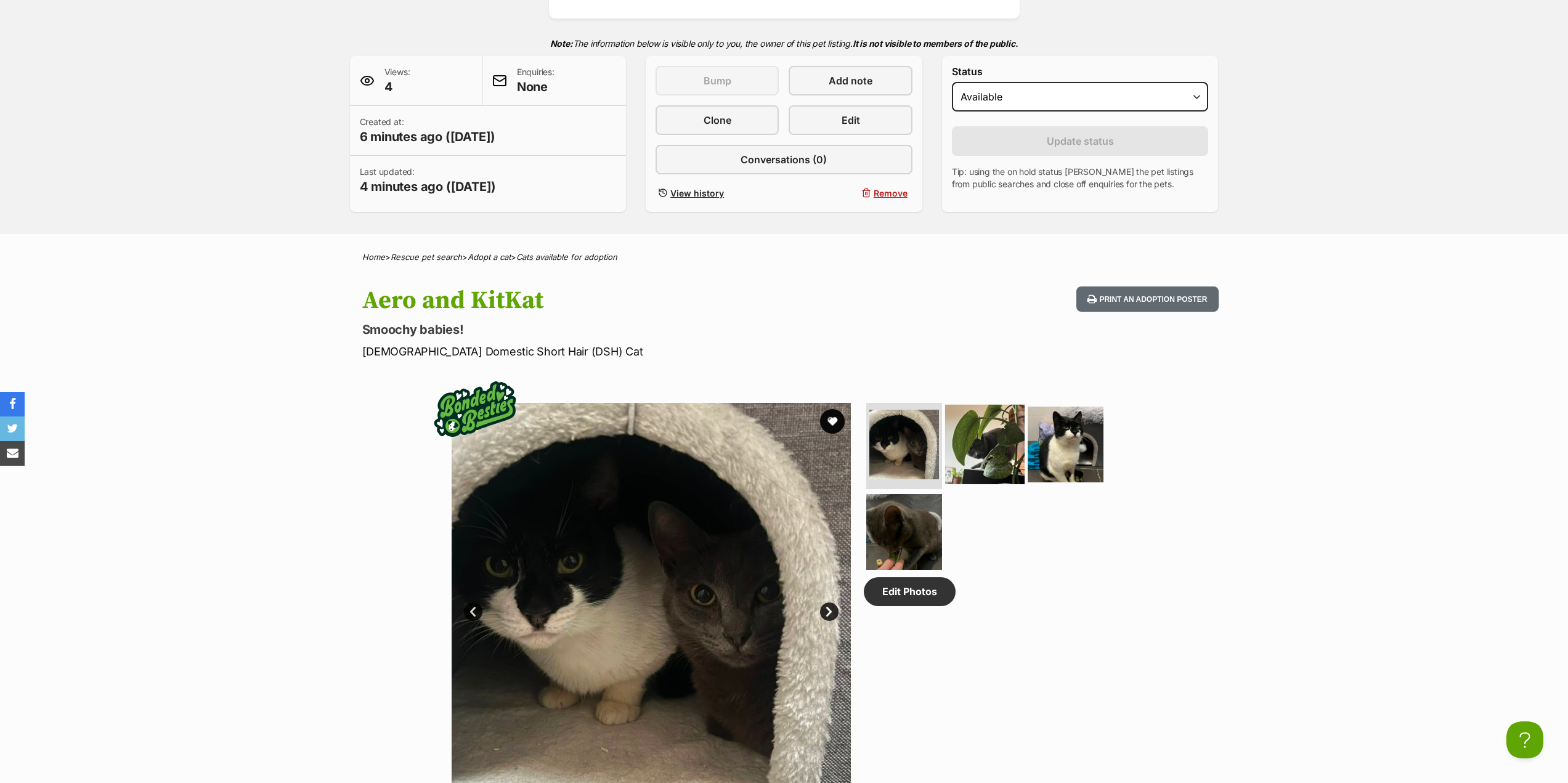
click at [986, 448] on img at bounding box center [985, 445] width 79 height 79
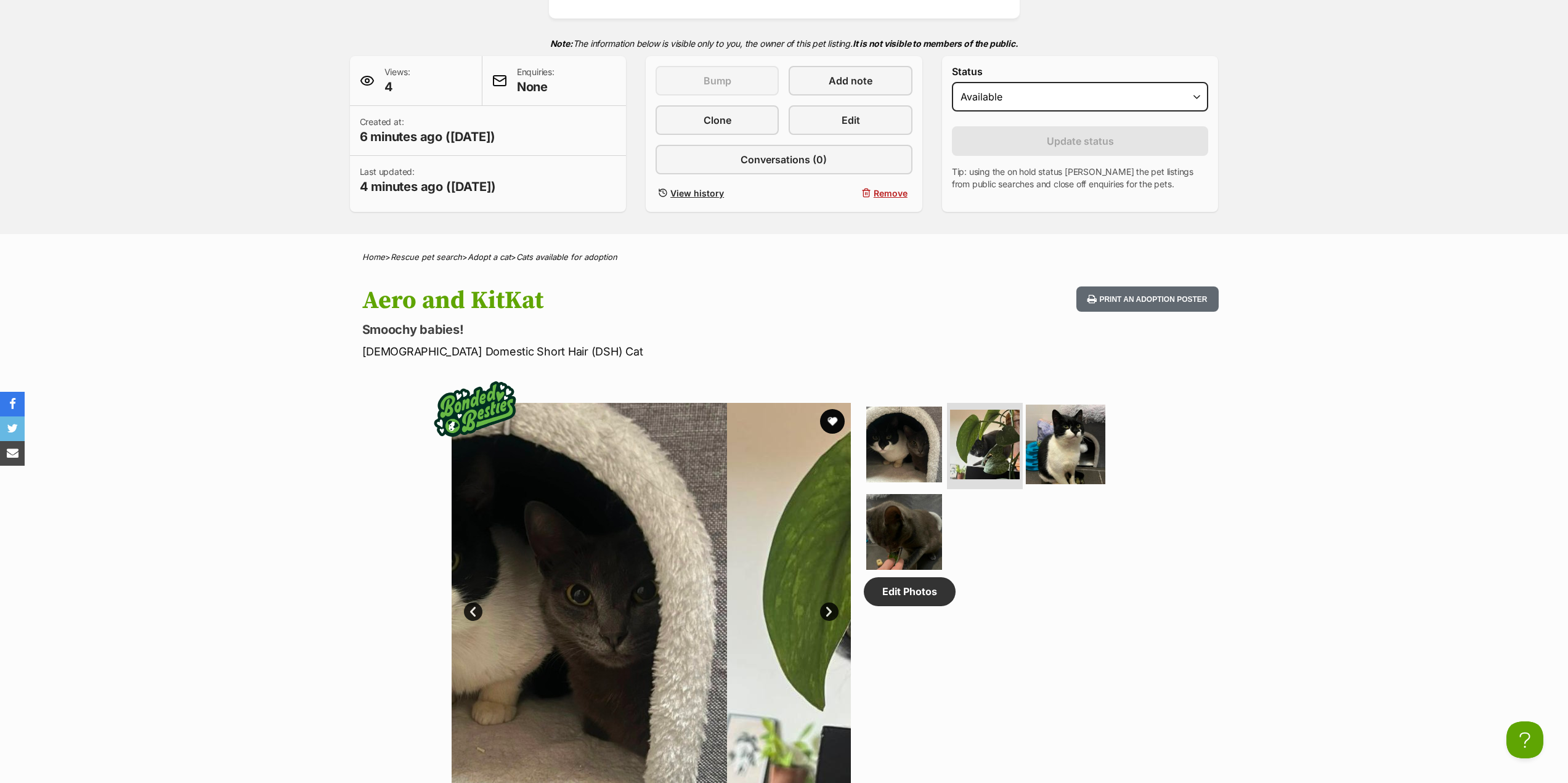
click at [1092, 460] on img at bounding box center [1066, 445] width 79 height 79
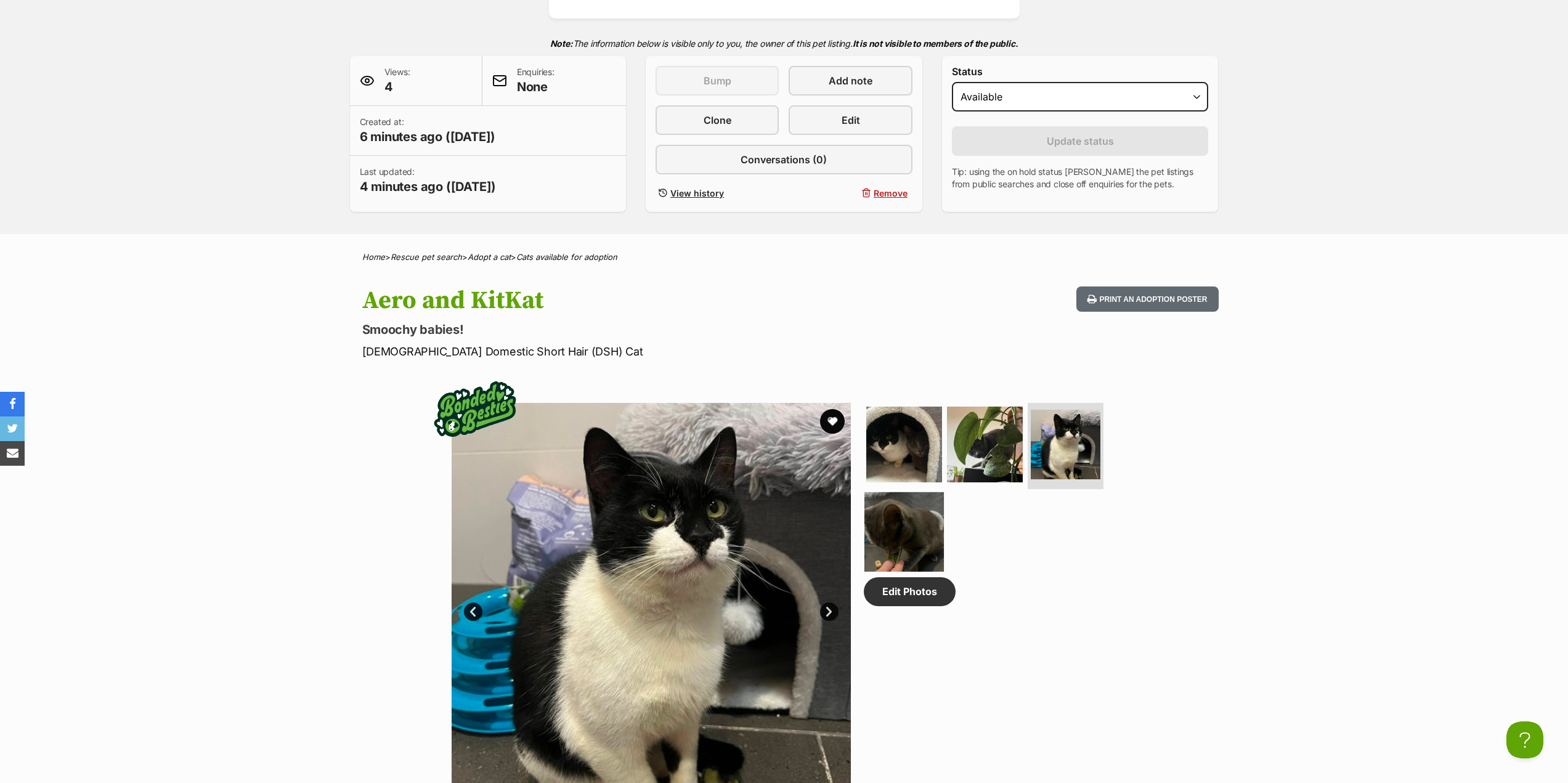
click at [900, 532] on img at bounding box center [904, 532] width 79 height 79
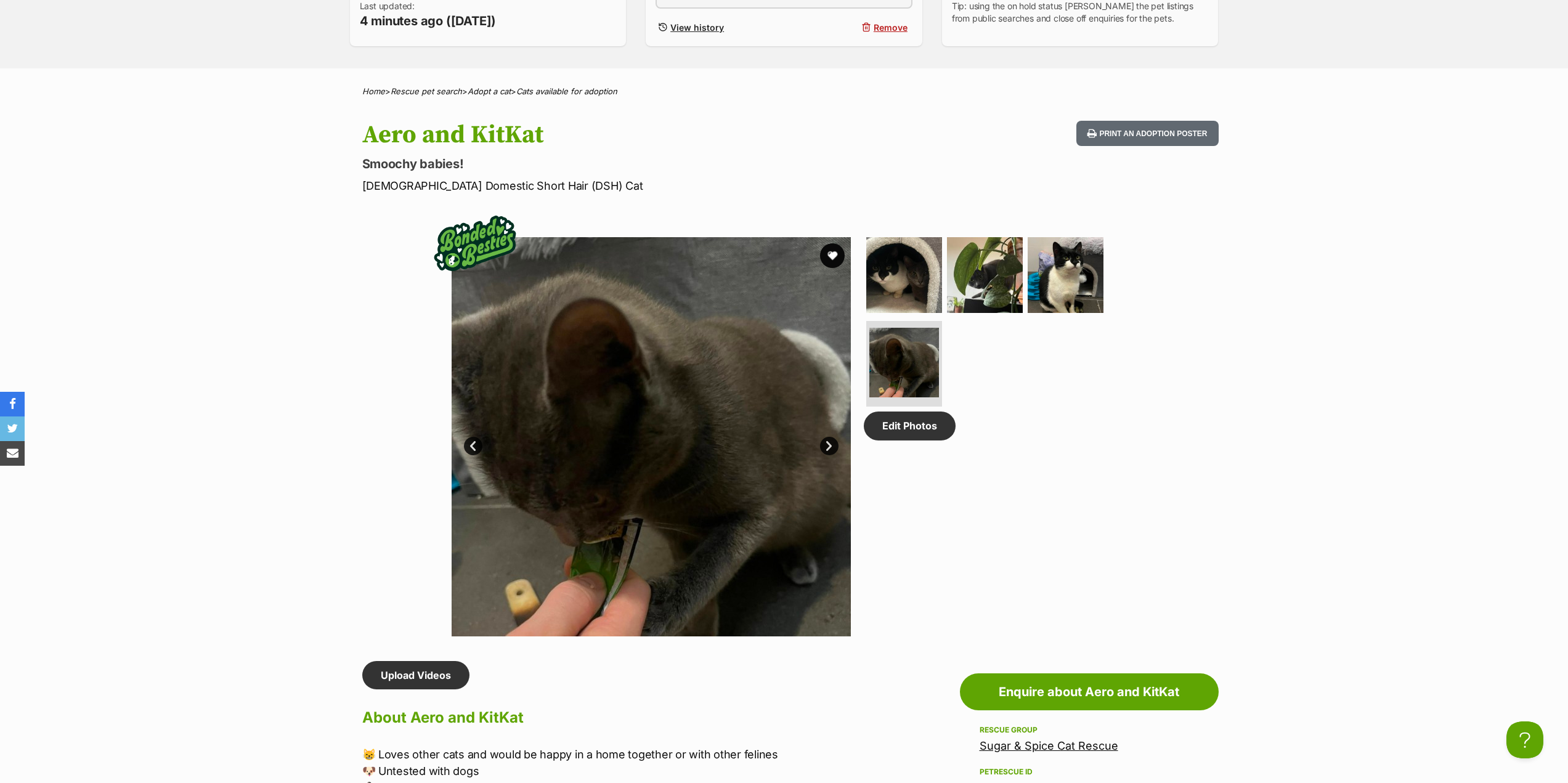
scroll to position [432, 0]
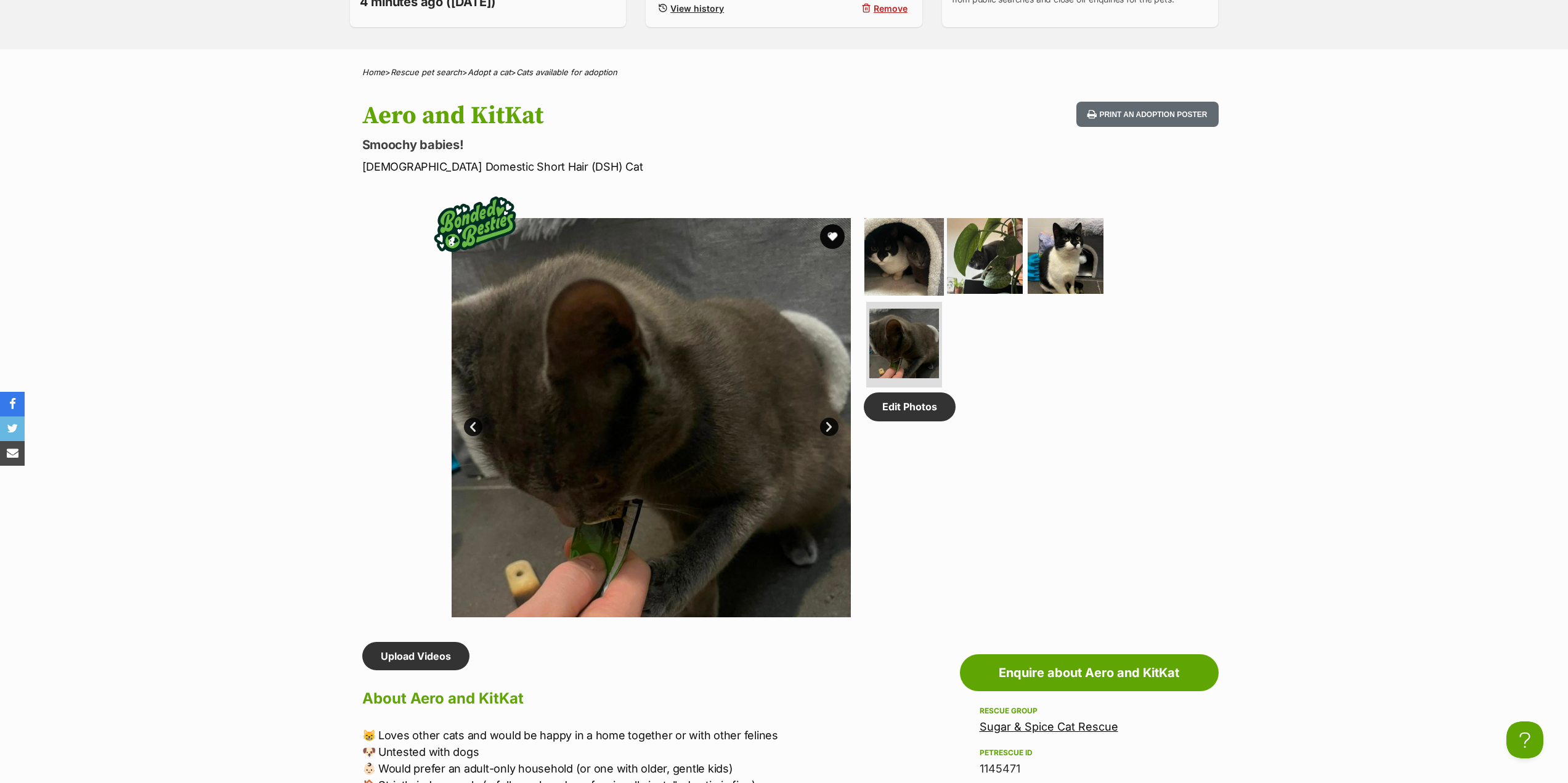
click at [890, 248] on img at bounding box center [904, 256] width 79 height 79
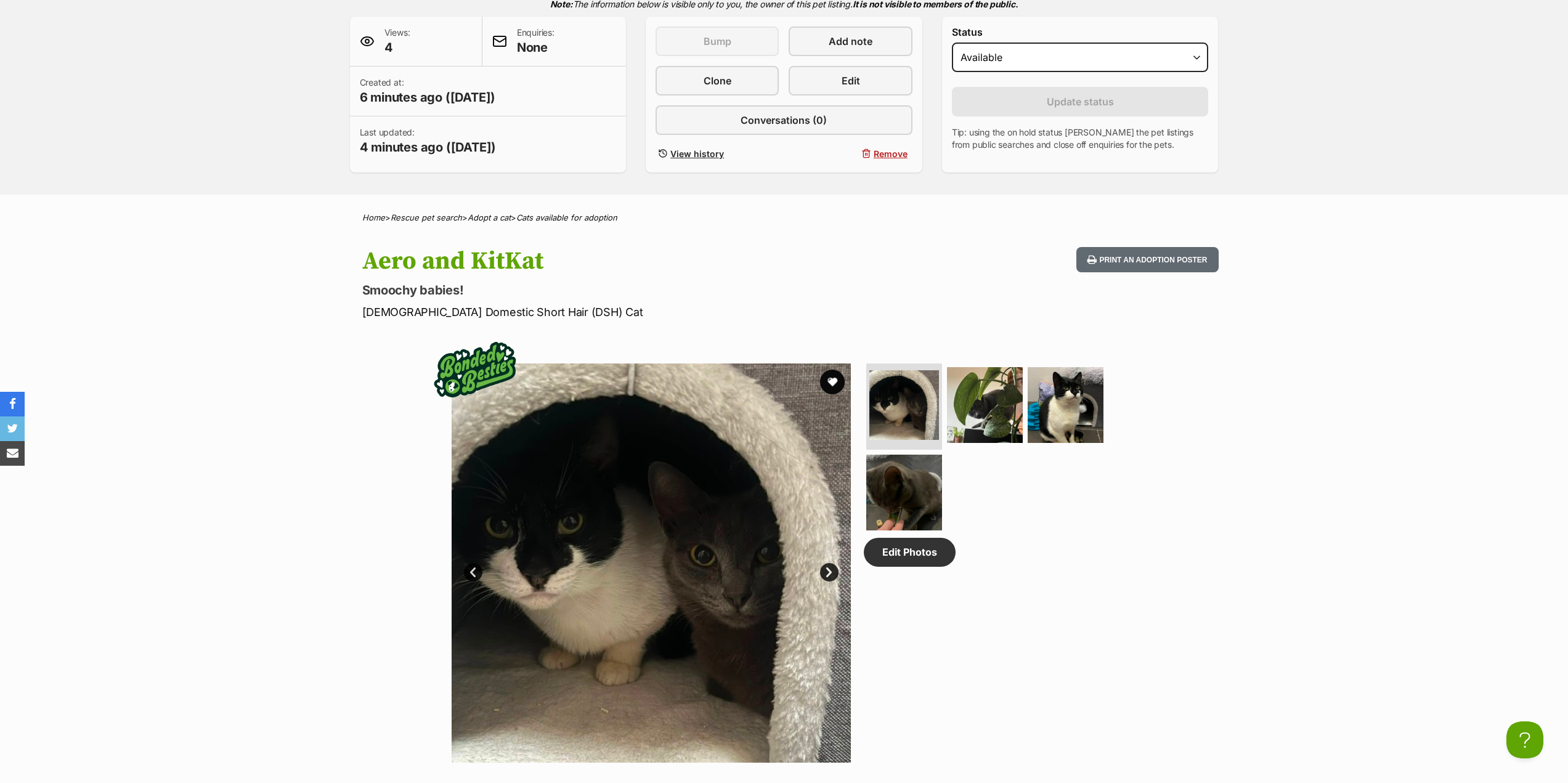
scroll to position [246, 0]
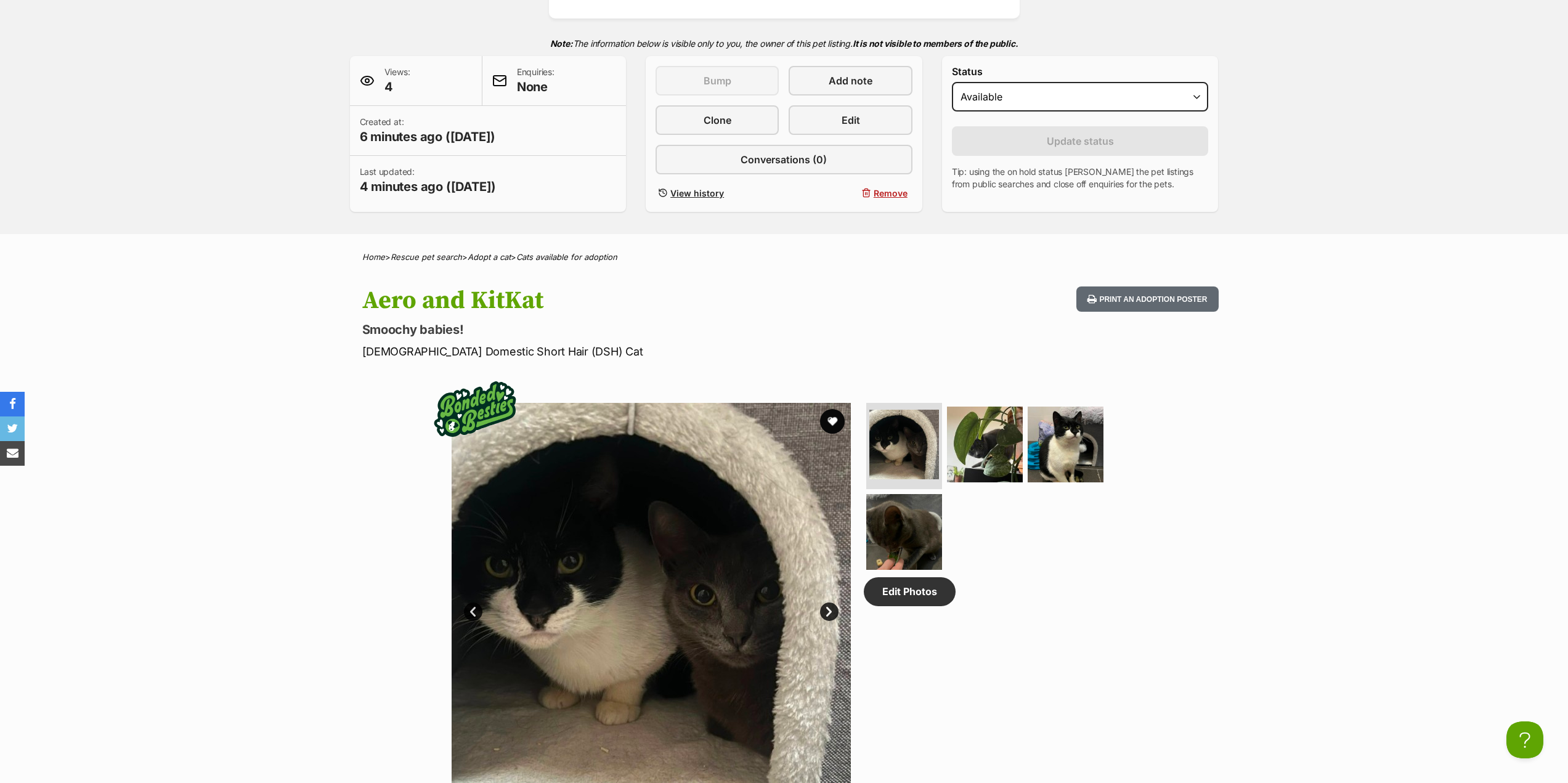
click at [809, 606] on img at bounding box center [651, 602] width 399 height 399
click at [834, 609] on link "Next" at bounding box center [829, 612] width 18 height 18
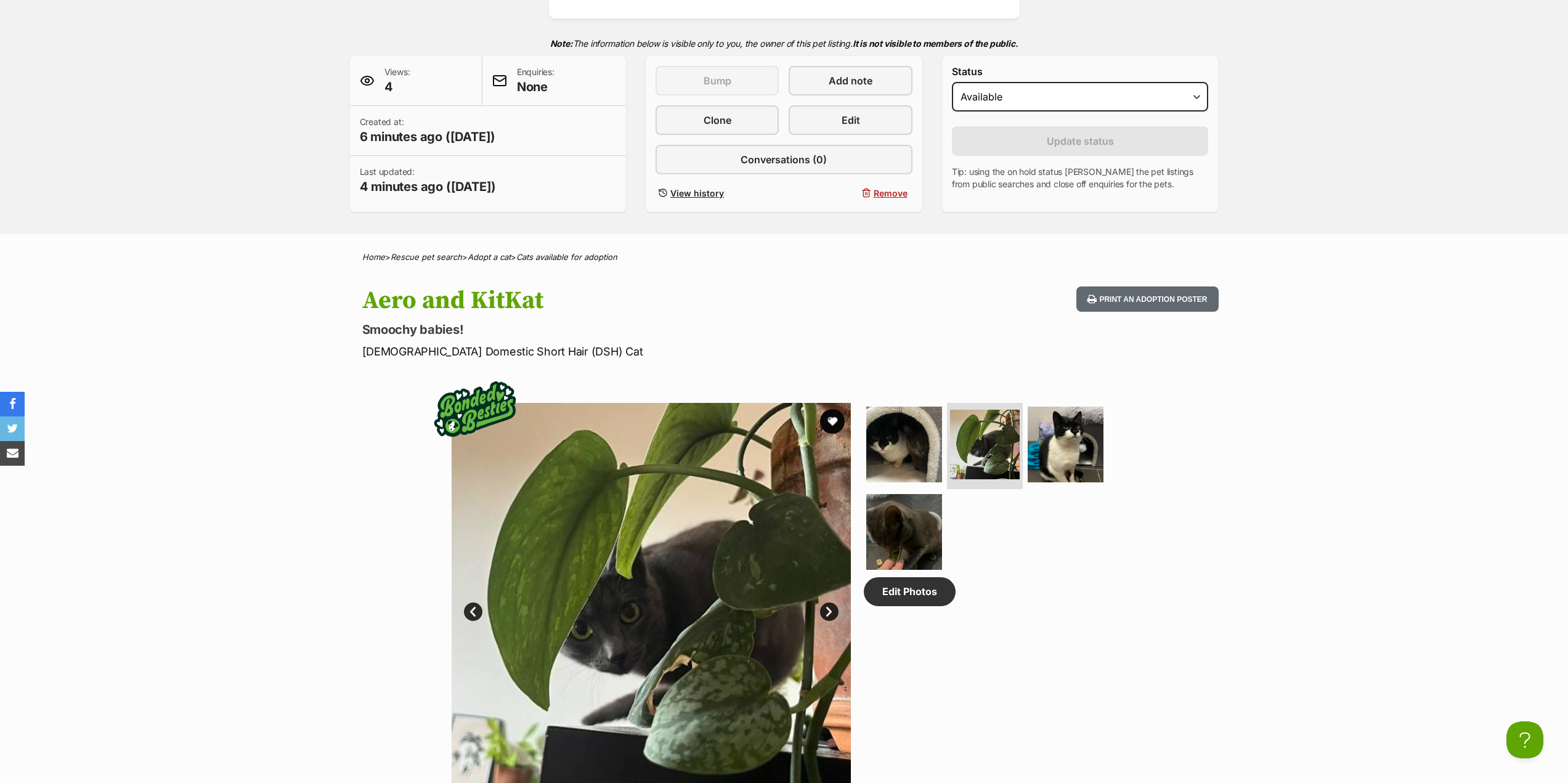
click at [834, 609] on link "Next" at bounding box center [829, 612] width 18 height 18
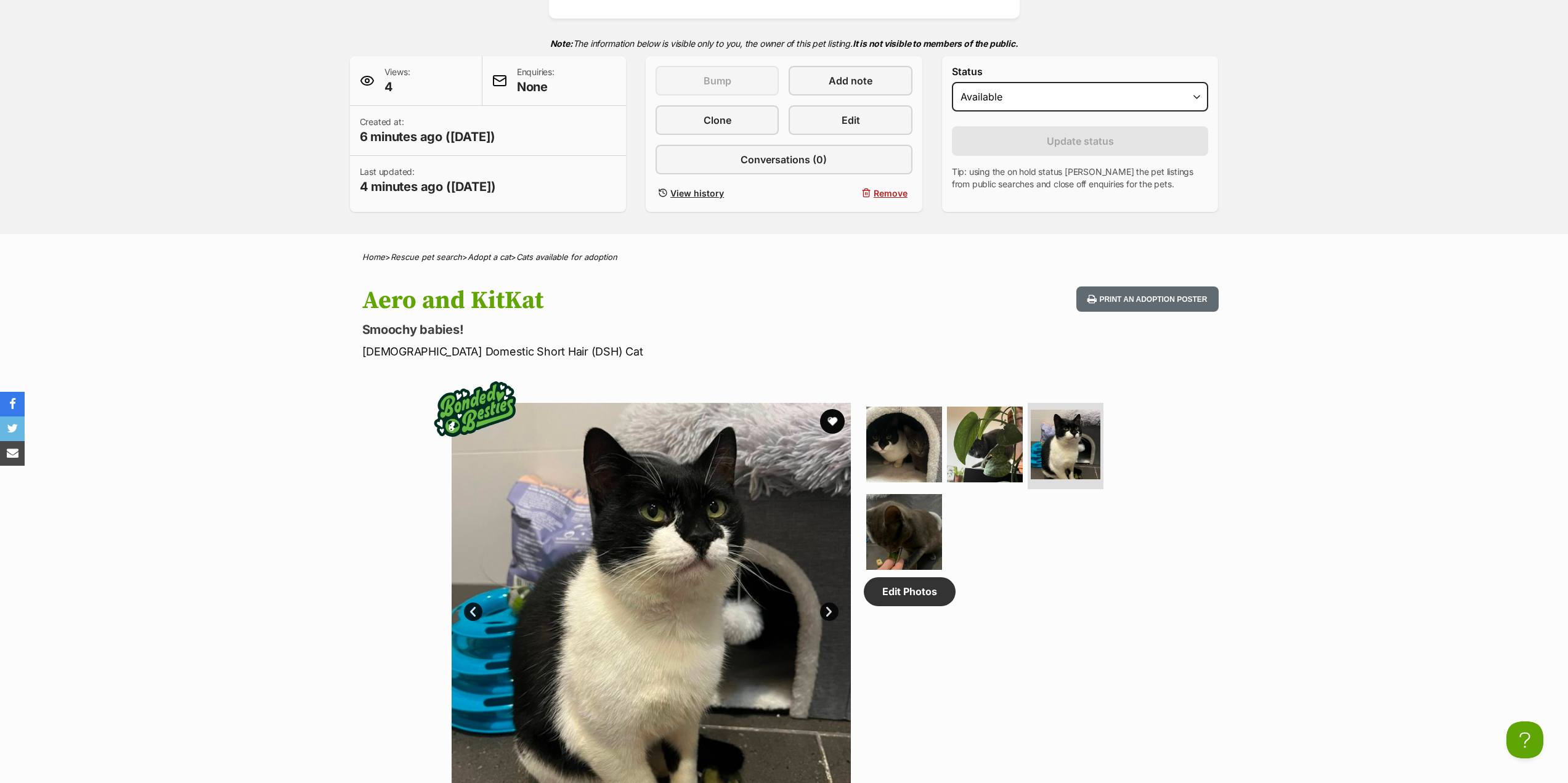
click at [834, 608] on link "Next" at bounding box center [829, 612] width 18 height 18
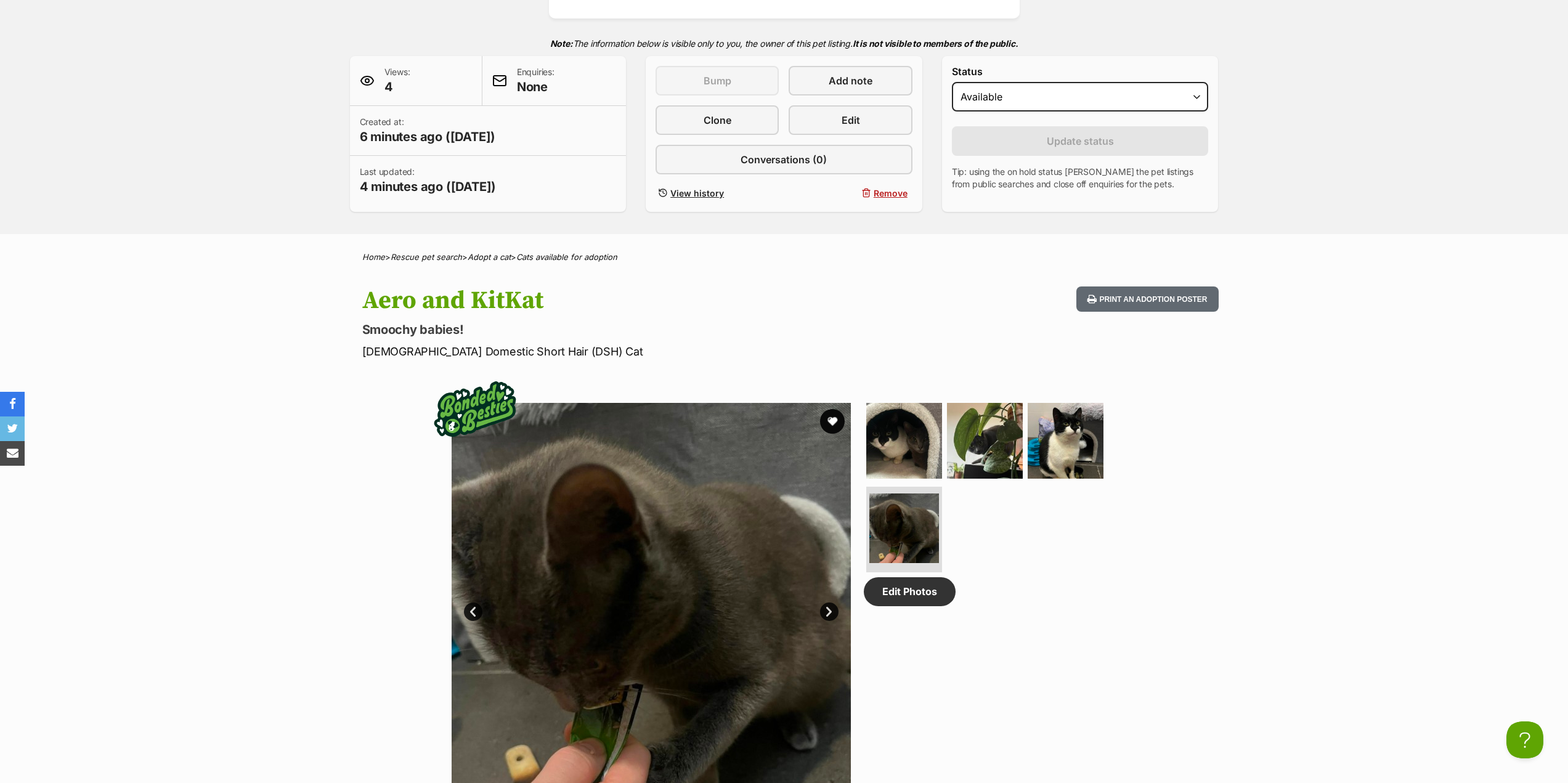
click at [834, 607] on link "Next" at bounding box center [829, 612] width 18 height 18
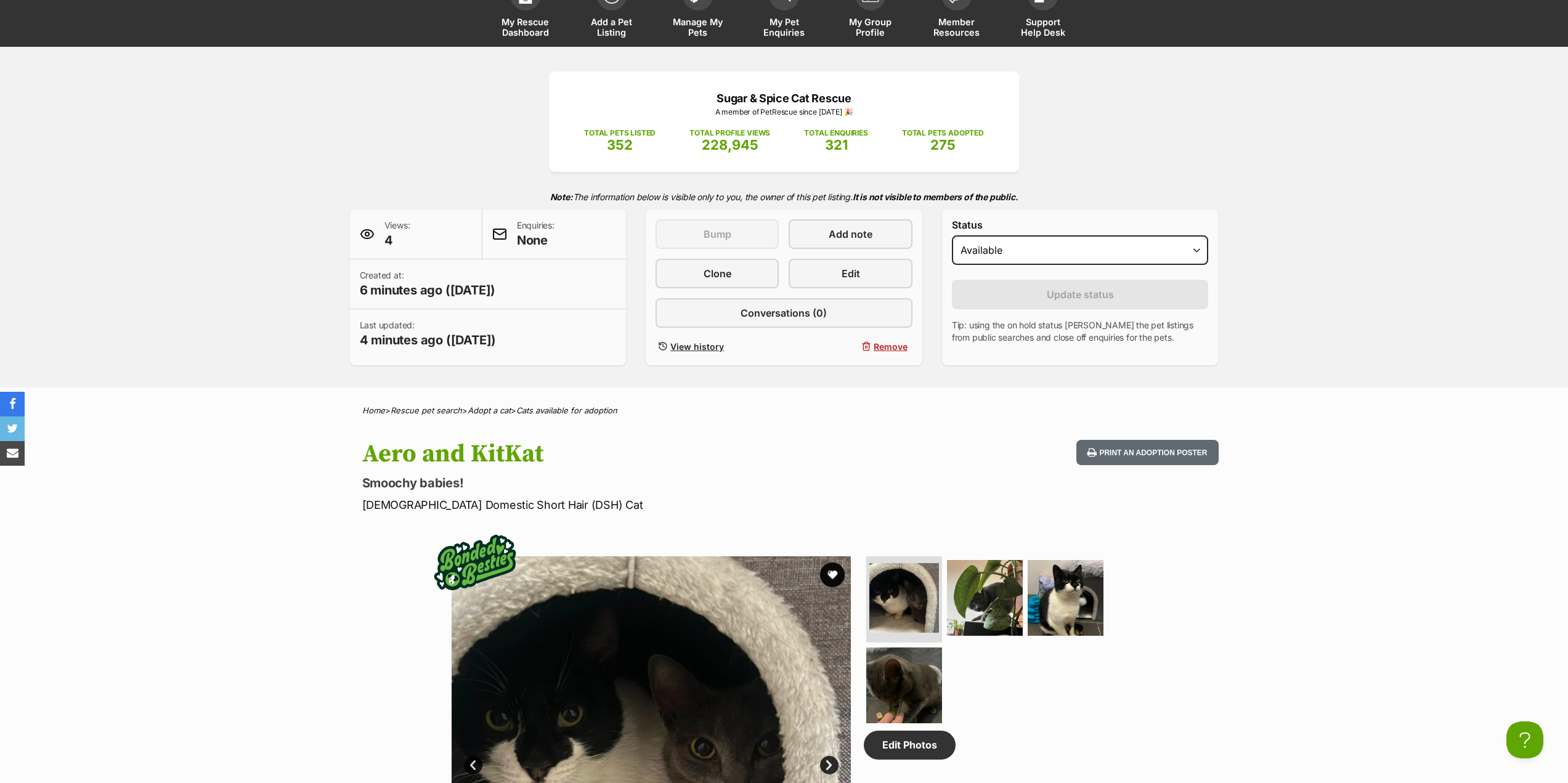
scroll to position [0, 0]
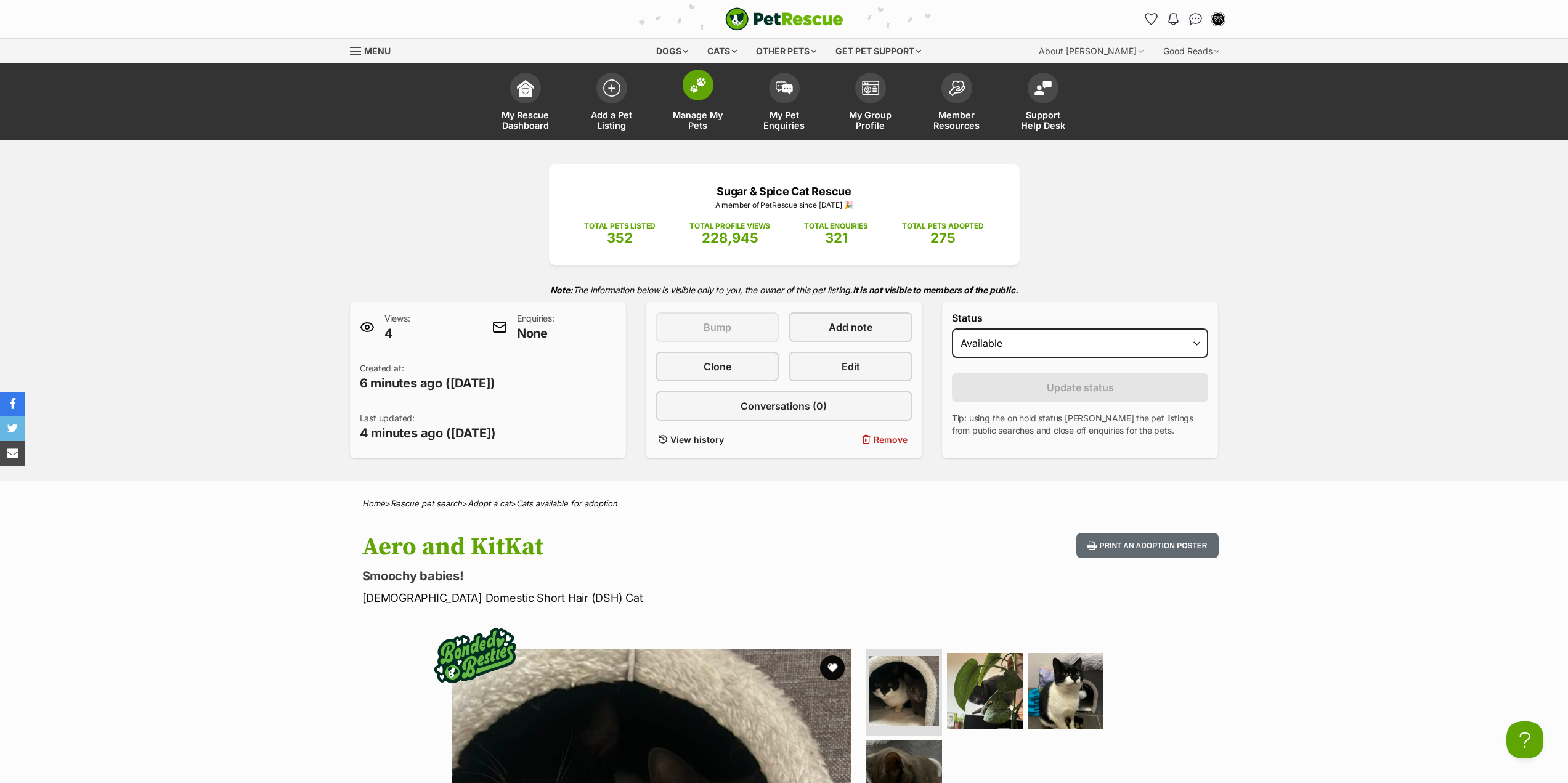
click at [715, 114] on span "Manage My Pets" at bounding box center [698, 120] width 55 height 21
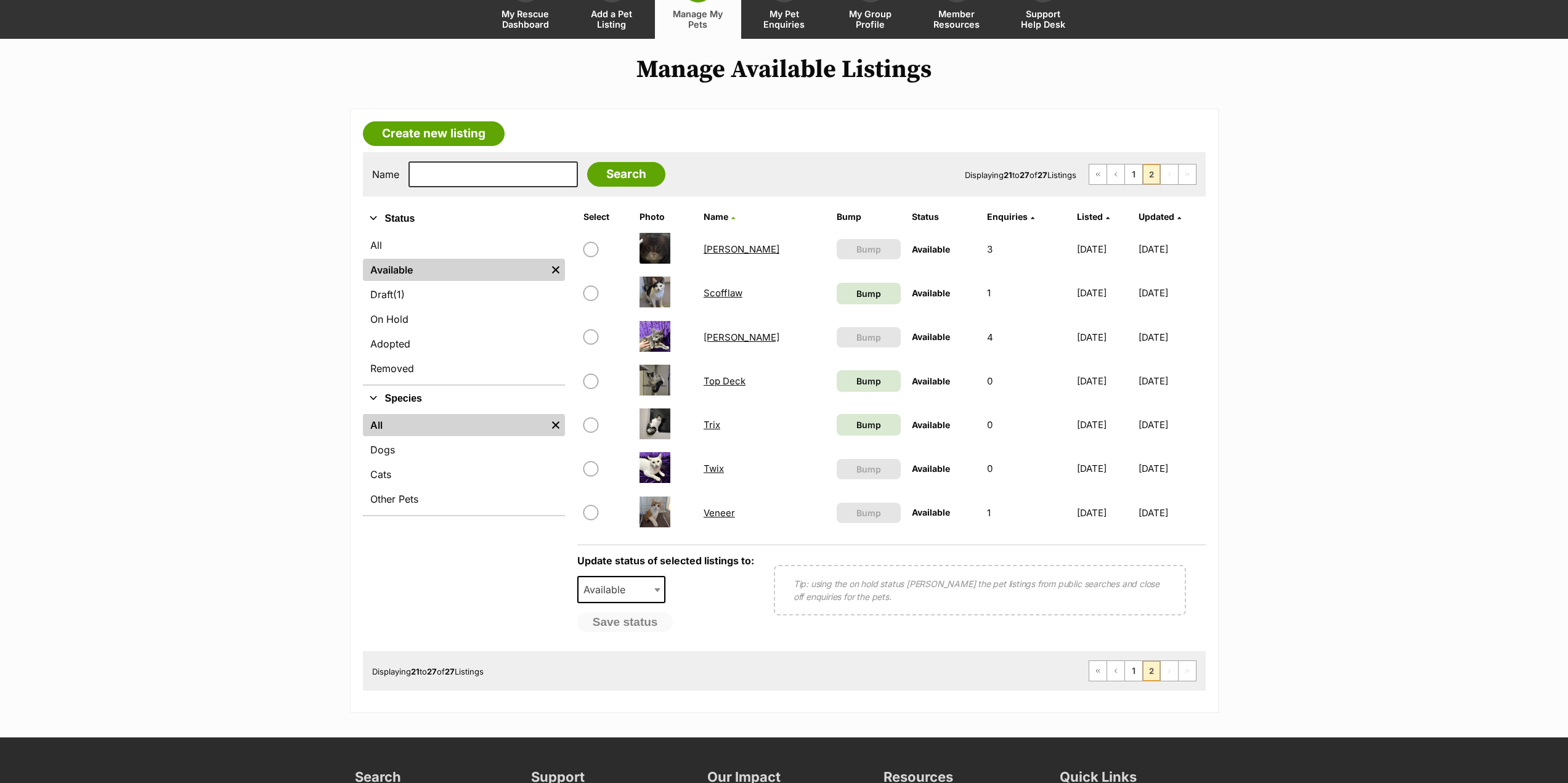
scroll to position [124, 0]
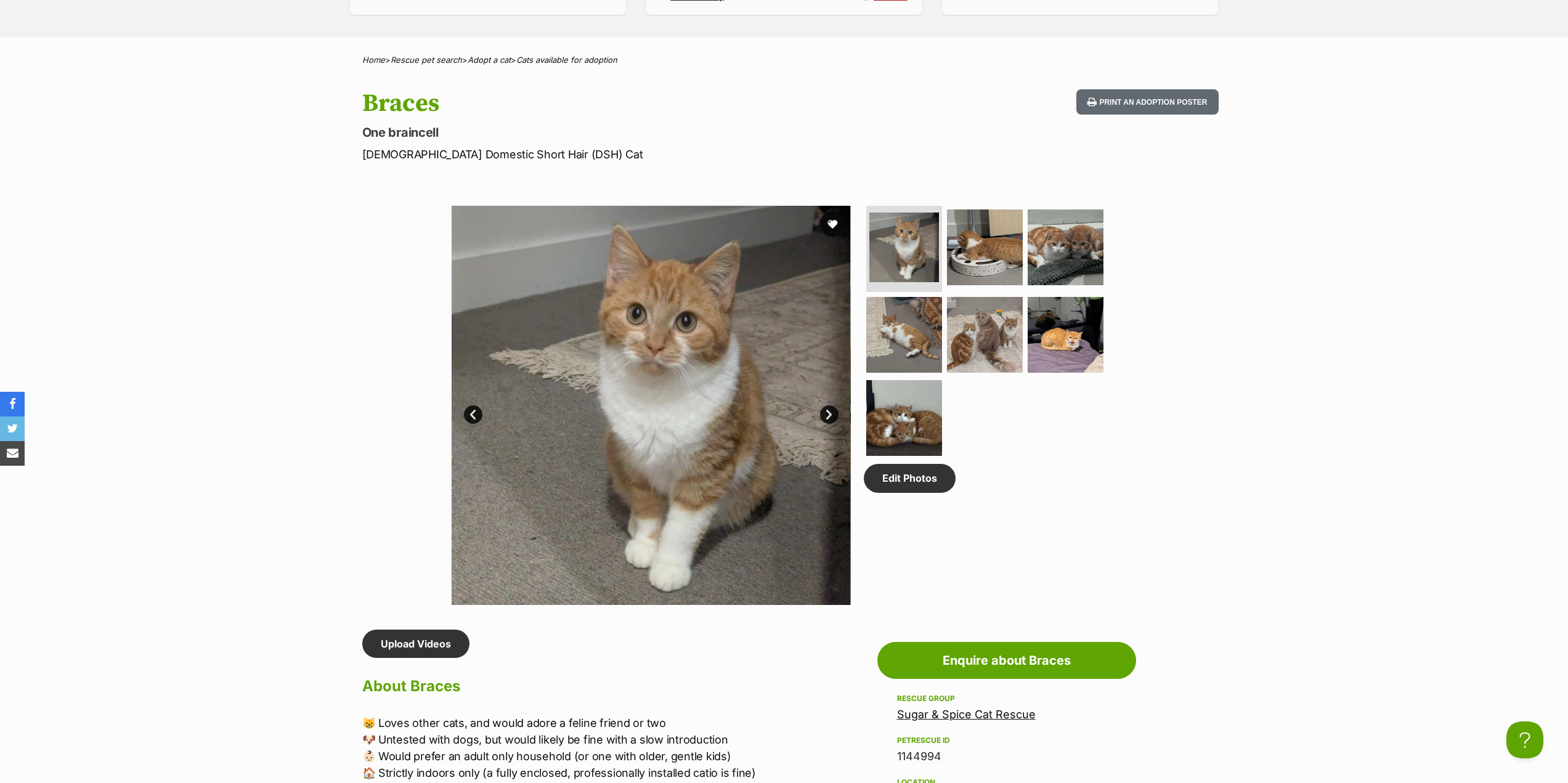
scroll to position [493, 0]
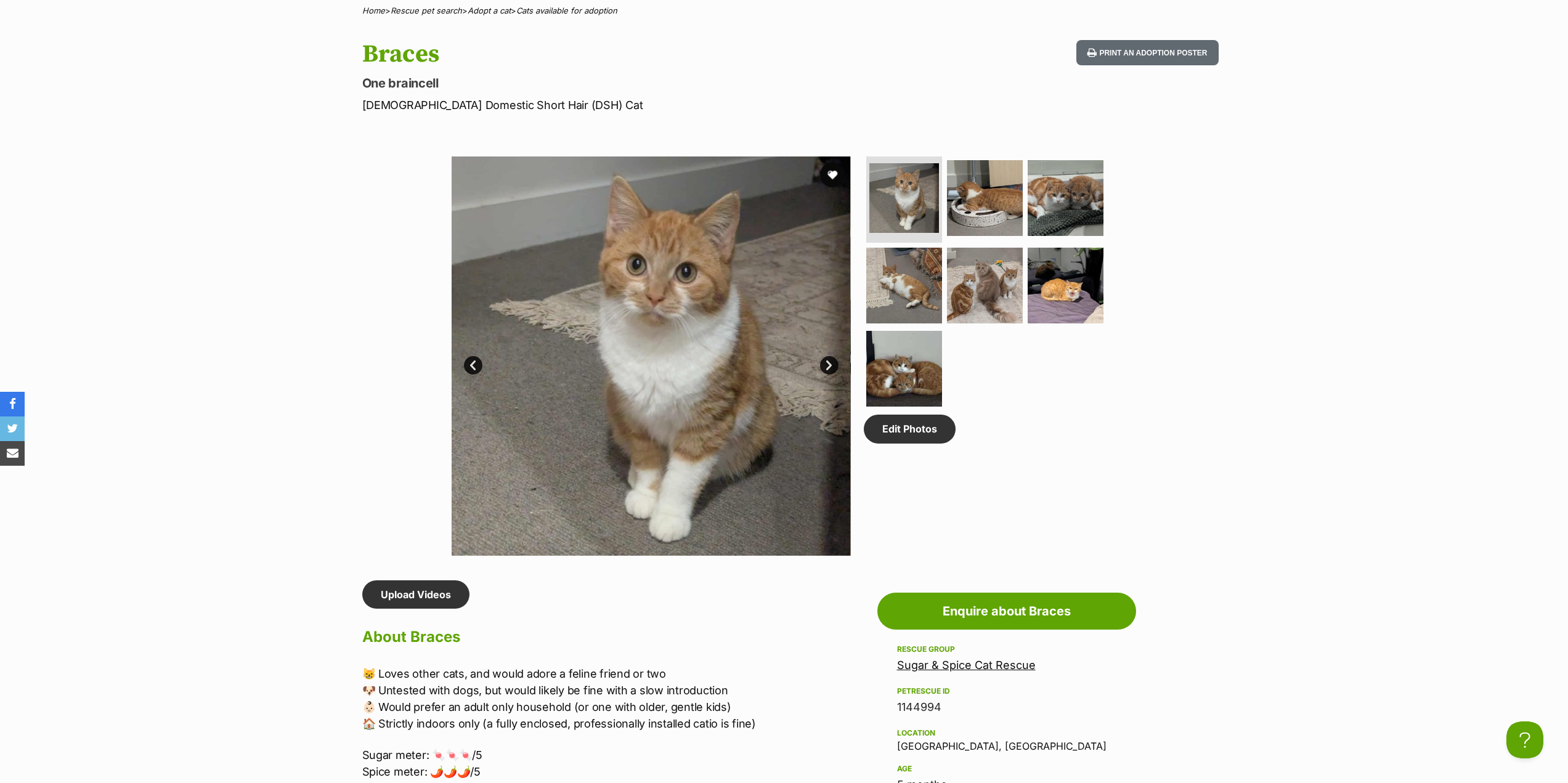
click at [831, 365] on link "Next" at bounding box center [829, 365] width 18 height 18
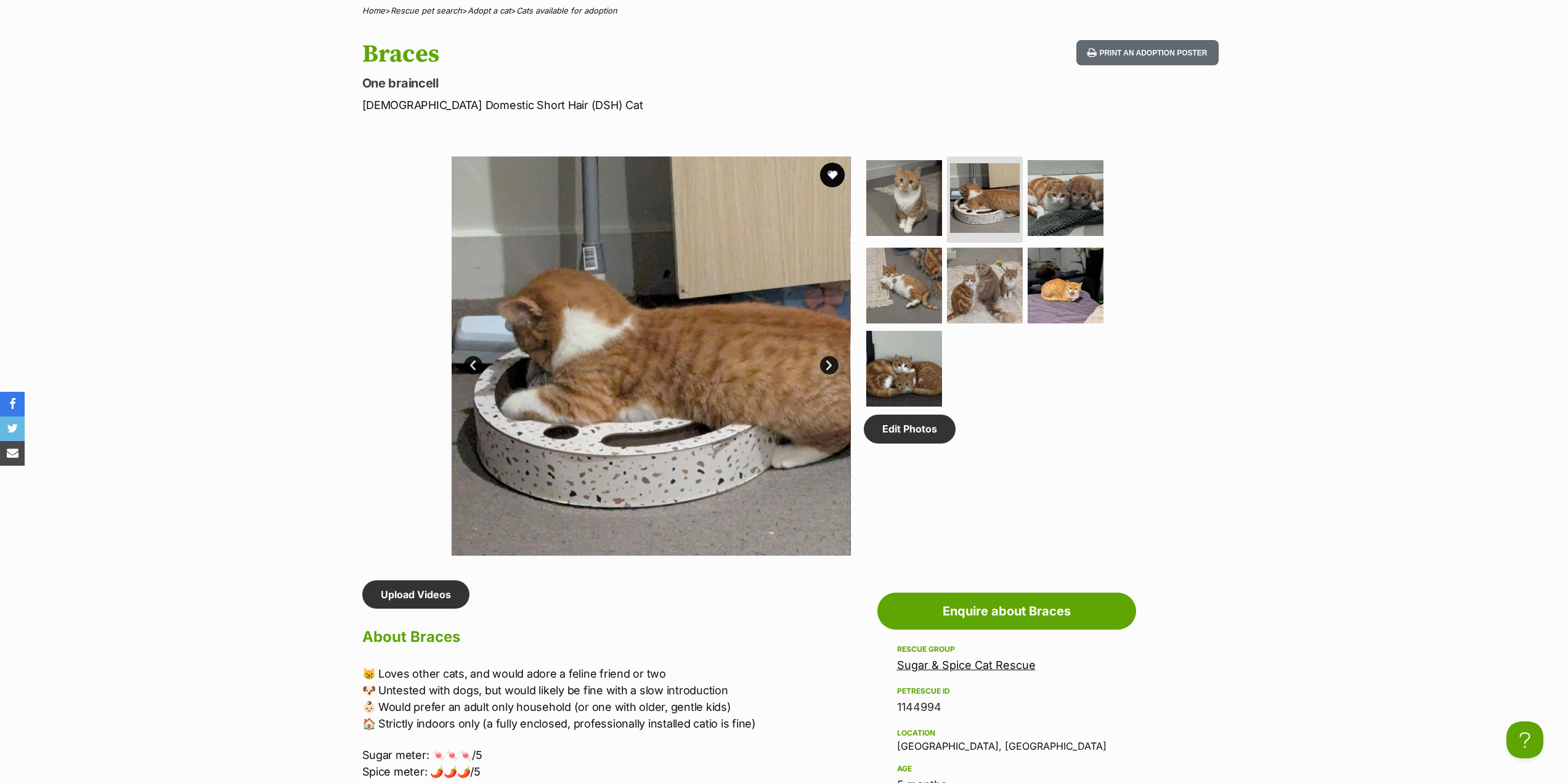
scroll to position [0, 0]
click at [831, 365] on link "Next" at bounding box center [829, 365] width 18 height 18
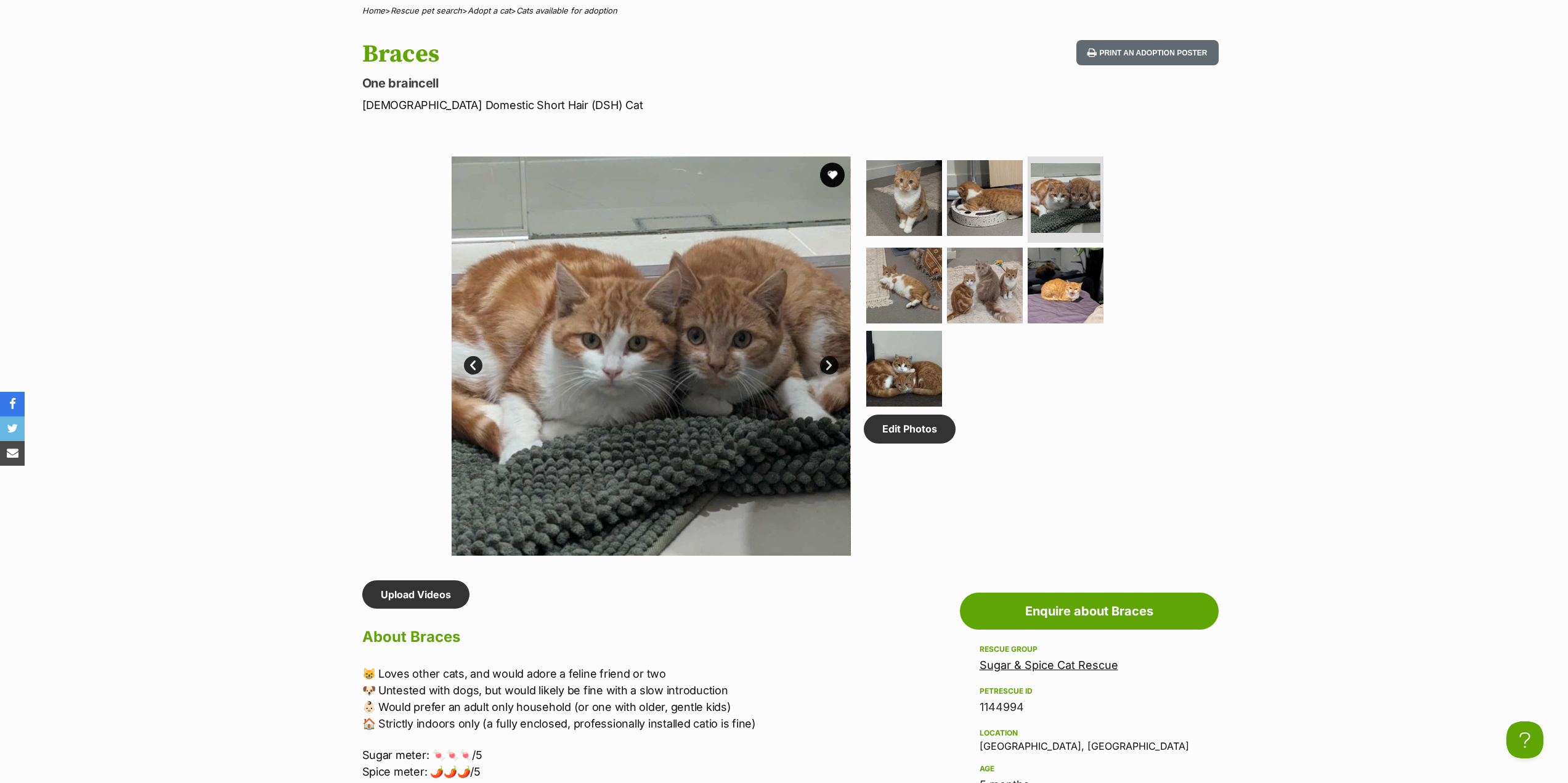
click at [831, 365] on link "Next" at bounding box center [829, 365] width 18 height 18
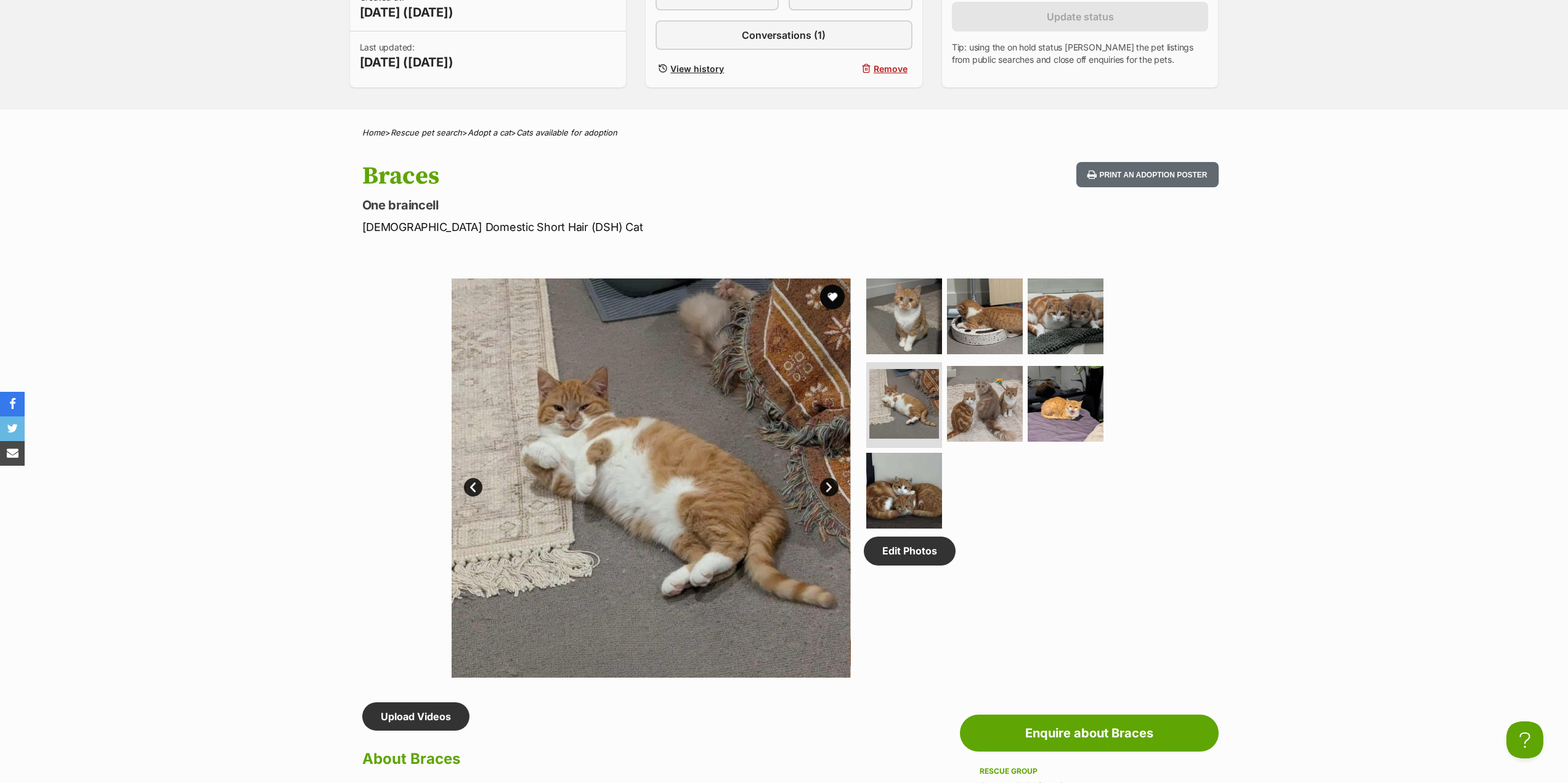
scroll to position [370, 0]
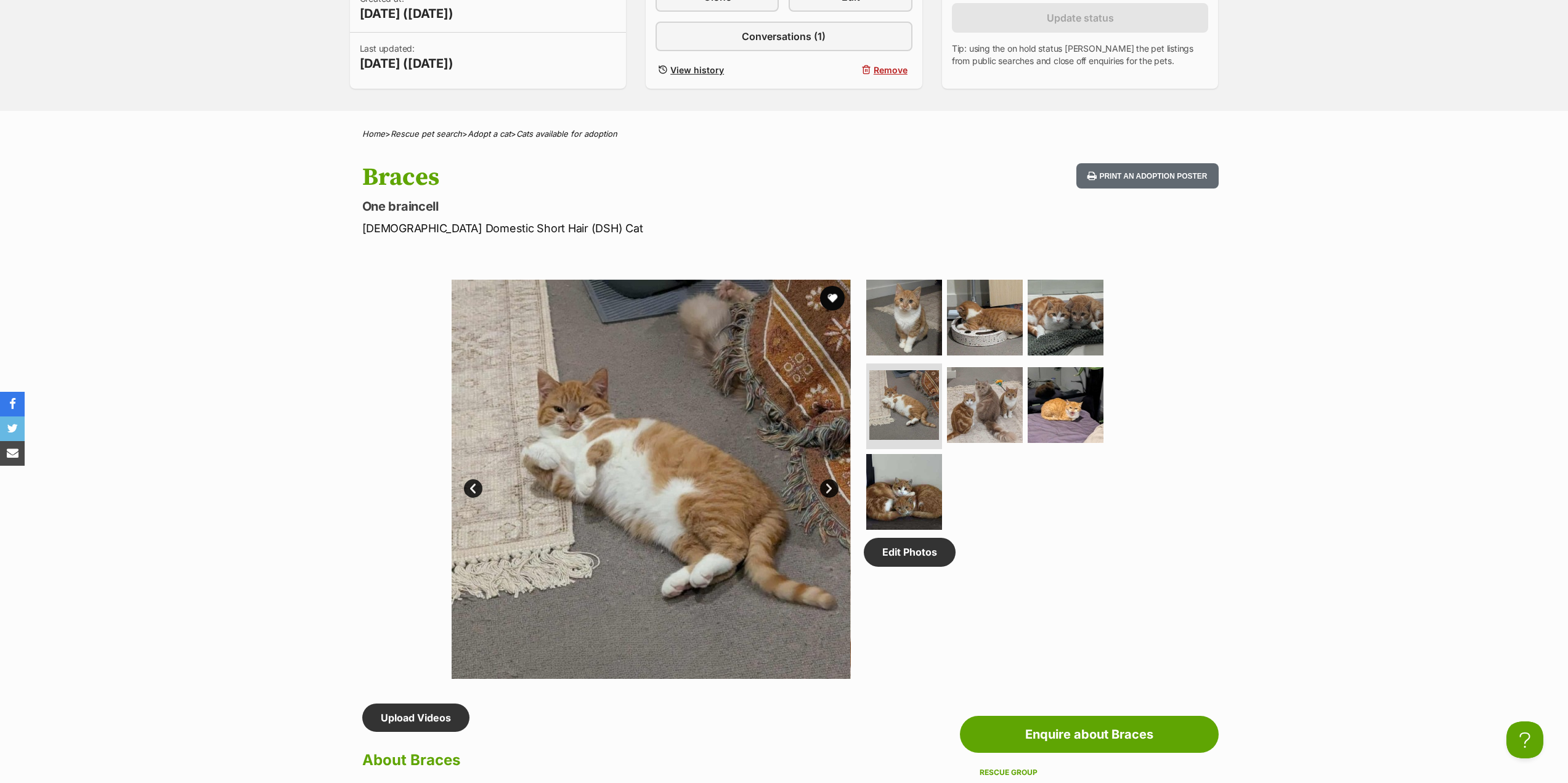
click at [473, 492] on link "Prev" at bounding box center [473, 488] width 18 height 18
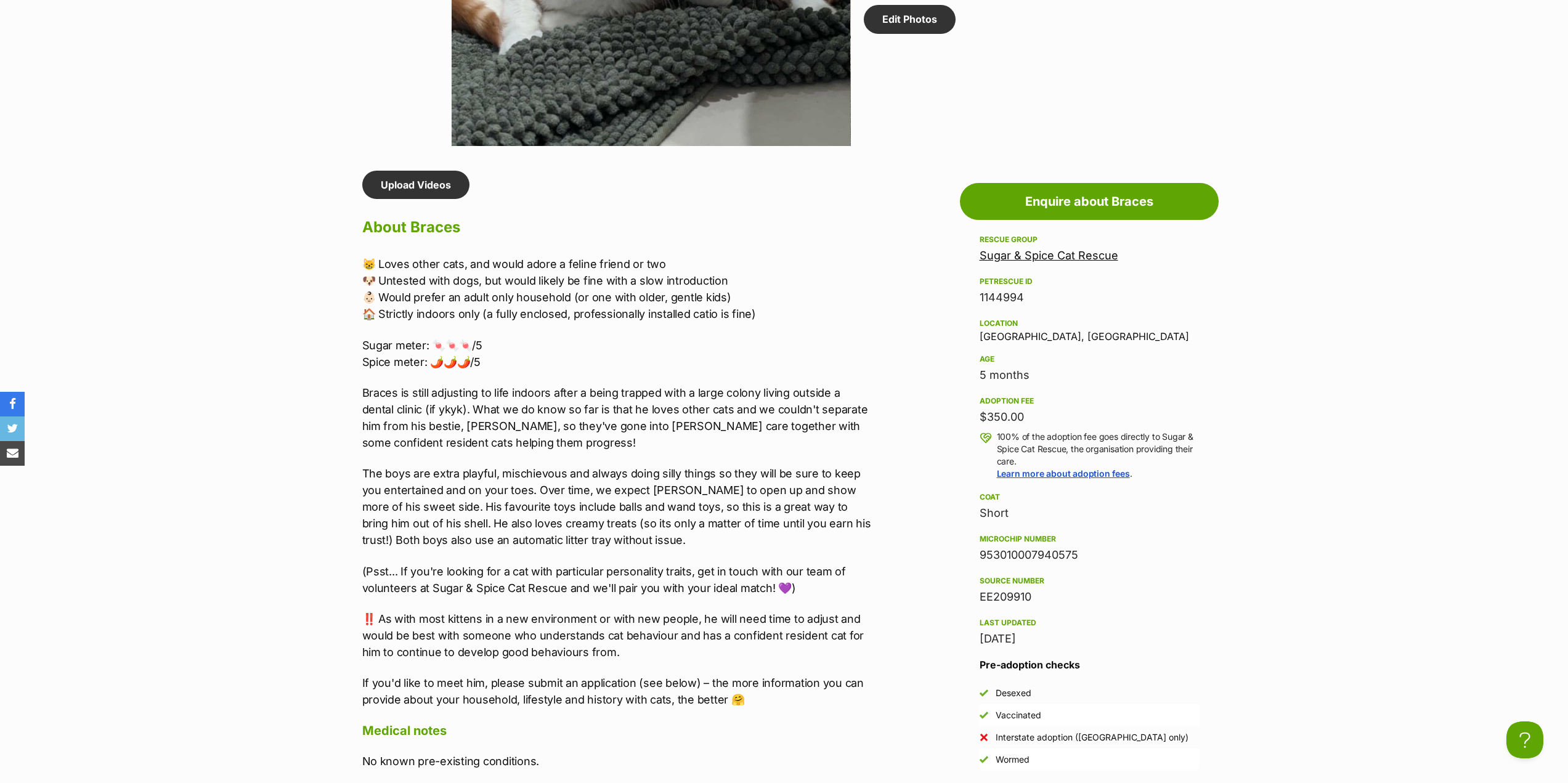
scroll to position [924, 0]
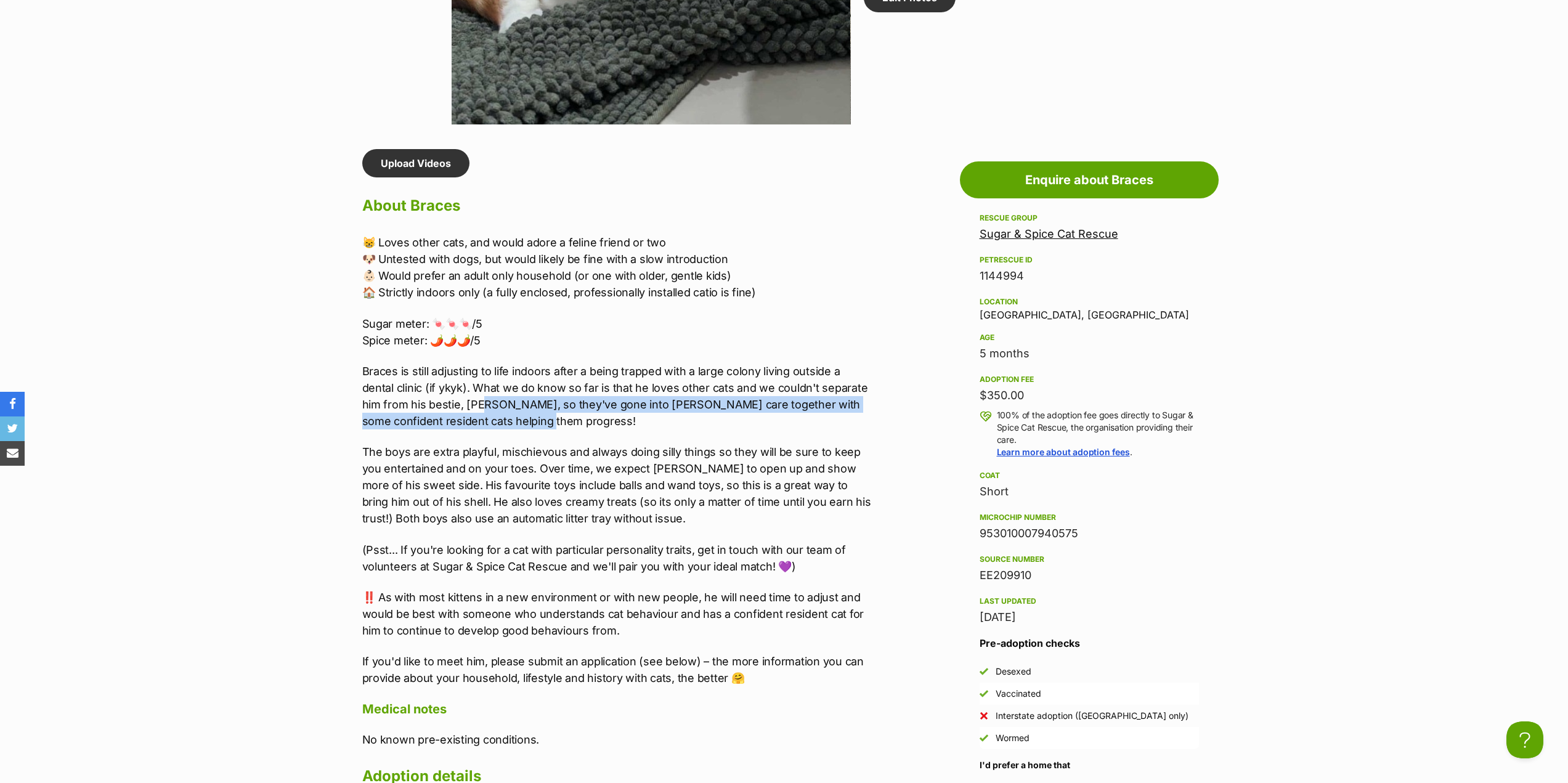
drag, startPoint x: 488, startPoint y: 398, endPoint x: 520, endPoint y: 415, distance: 36.2
click at [520, 415] on p "Braces is still adjusting to life indoors after a being trapped with a large co…" at bounding box center [617, 396] width 509 height 67
click at [520, 415] on p "Braces is still adjusting to life indoors after a being trapped with a large co…" at bounding box center [617, 396] width 509 height 67
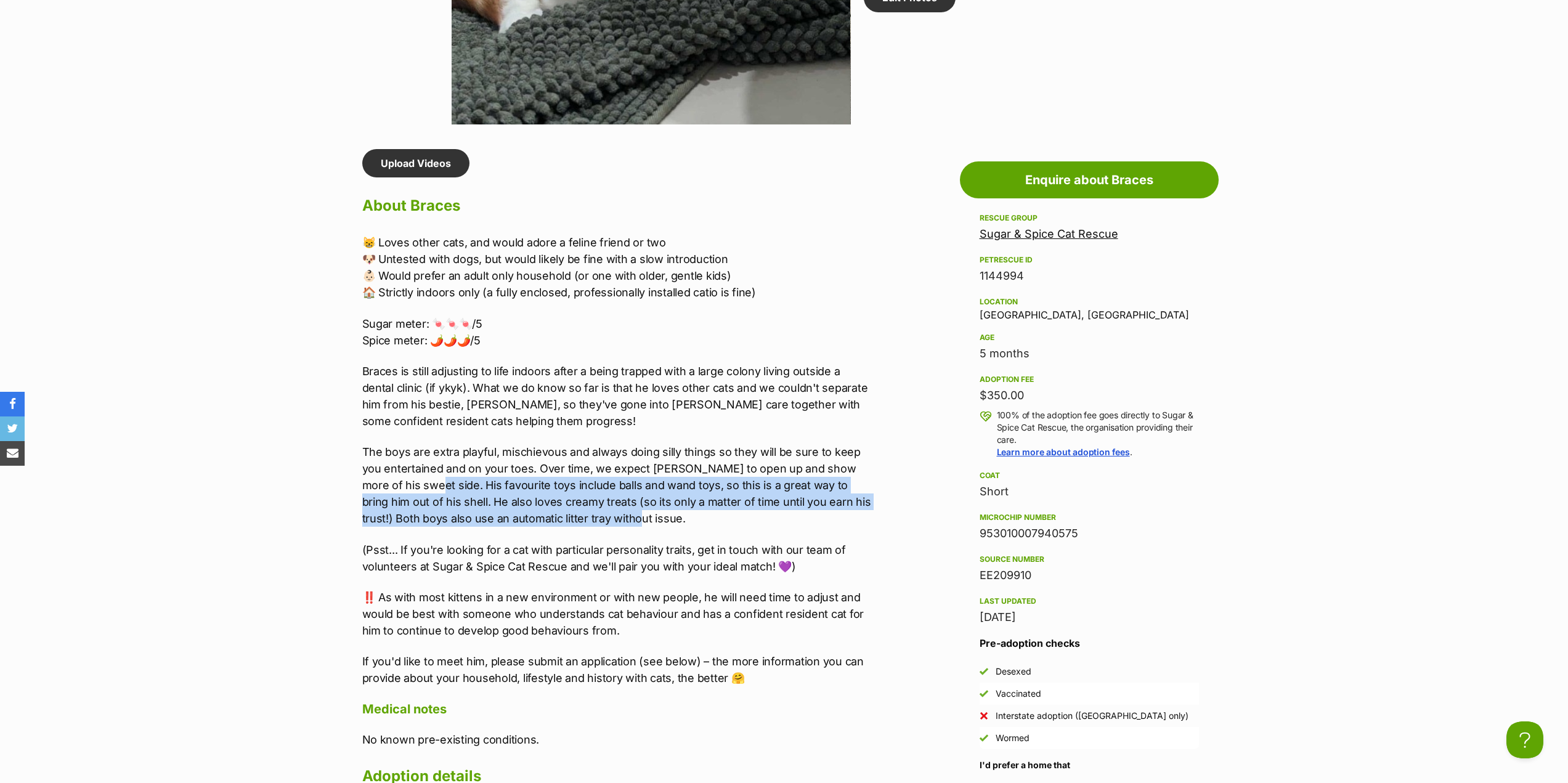
drag, startPoint x: 415, startPoint y: 486, endPoint x: 587, endPoint y: 521, distance: 175.5
click at [587, 521] on p "The boys are extra playful, mischievous and always doing silly things so they w…" at bounding box center [617, 485] width 509 height 83
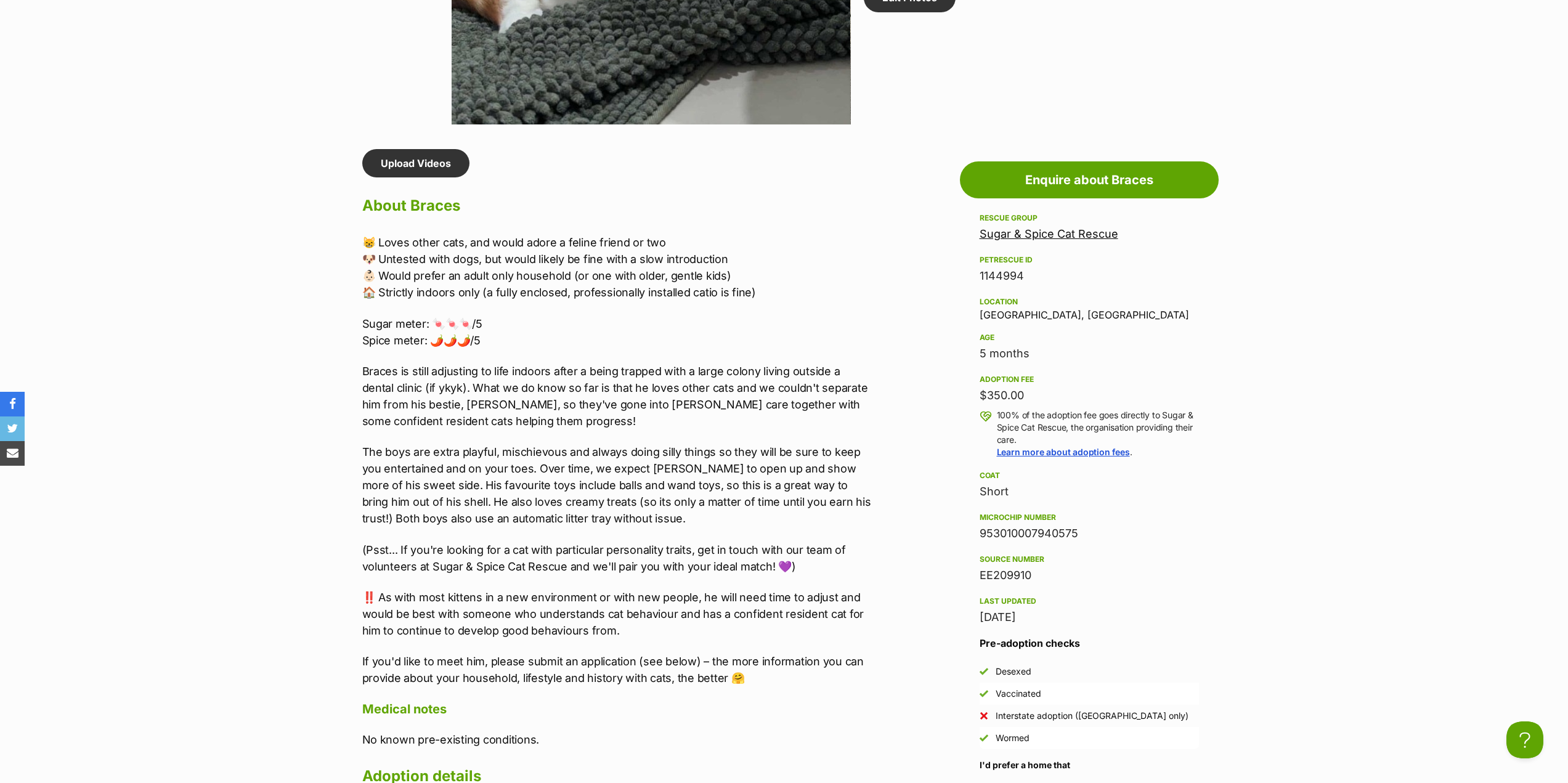
click at [589, 522] on p "The boys are extra playful, mischievous and always doing silly things so they w…" at bounding box center [617, 485] width 509 height 83
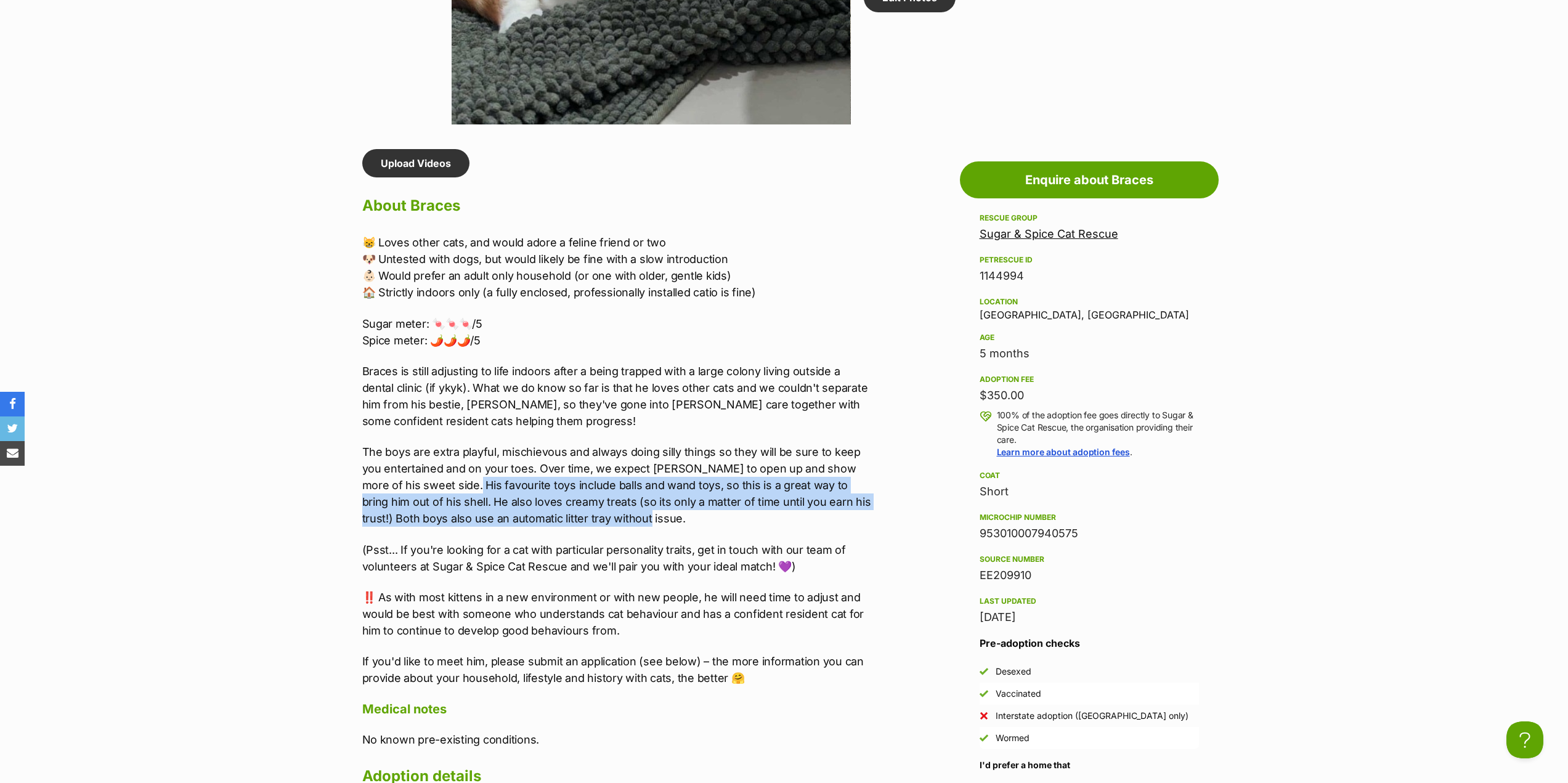
drag, startPoint x: 453, startPoint y: 482, endPoint x: 601, endPoint y: 518, distance: 152.3
click at [601, 518] on p "The boys are extra playful, mischievous and always doing silly things so they w…" at bounding box center [617, 485] width 509 height 83
click at [604, 518] on p "The boys are extra playful, mischievous and always doing silly things so they w…" at bounding box center [617, 485] width 509 height 83
drag, startPoint x: 626, startPoint y: 523, endPoint x: 423, endPoint y: 481, distance: 207.3
click at [423, 481] on p "The boys are extra playful, mischievous and always doing silly things so they w…" at bounding box center [617, 485] width 509 height 83
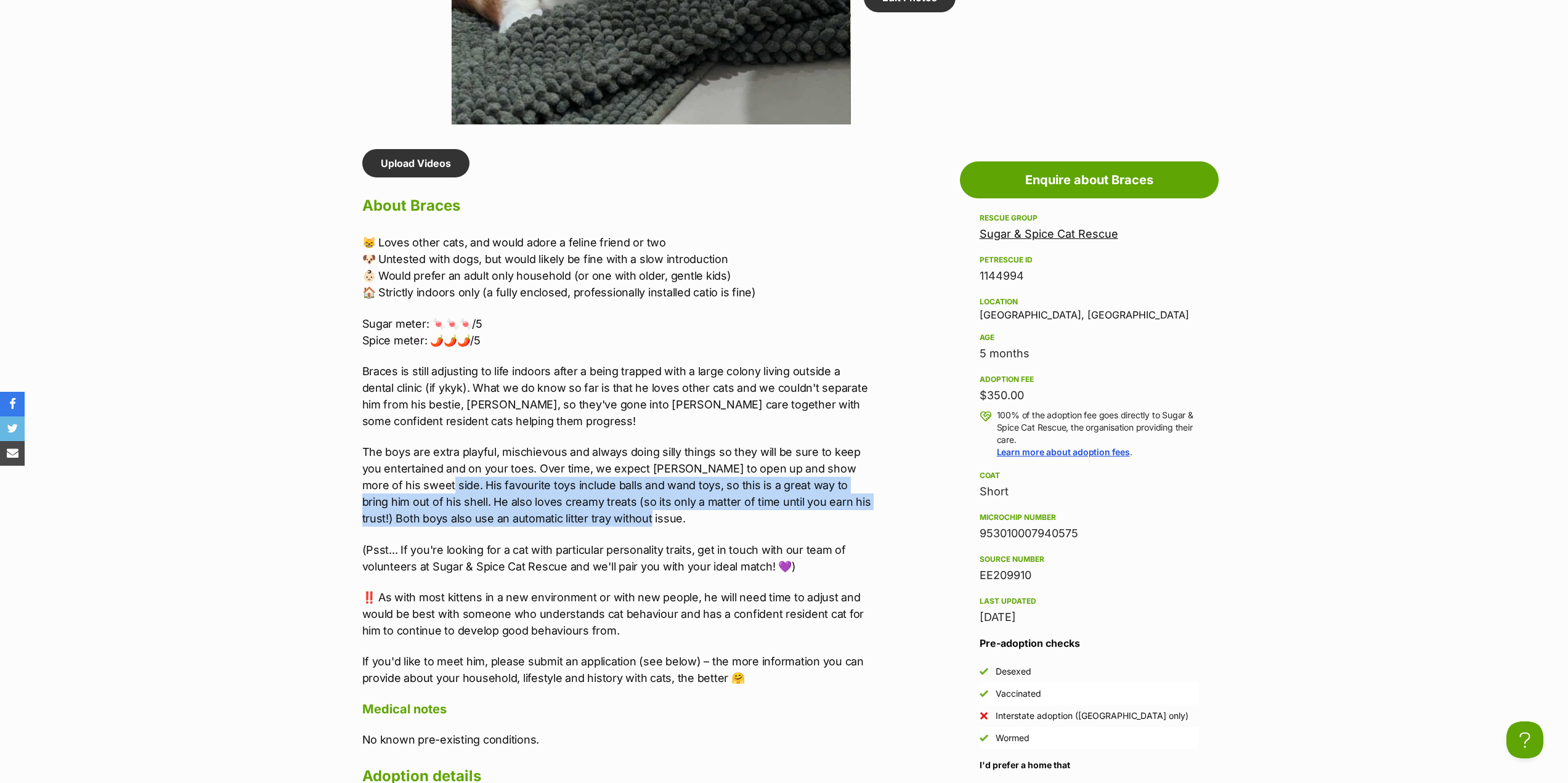
click at [423, 481] on p "The boys are extra playful, mischievous and always doing silly things so they w…" at bounding box center [617, 485] width 509 height 83
drag, startPoint x: 422, startPoint y: 482, endPoint x: 604, endPoint y: 531, distance: 188.5
click at [604, 531] on div "😸 Loves other cats, and would adore a feline friend or two 🐶 Untested with dogs…" at bounding box center [617, 460] width 509 height 452
drag, startPoint x: 604, startPoint y: 522, endPoint x: 421, endPoint y: 490, distance: 185.8
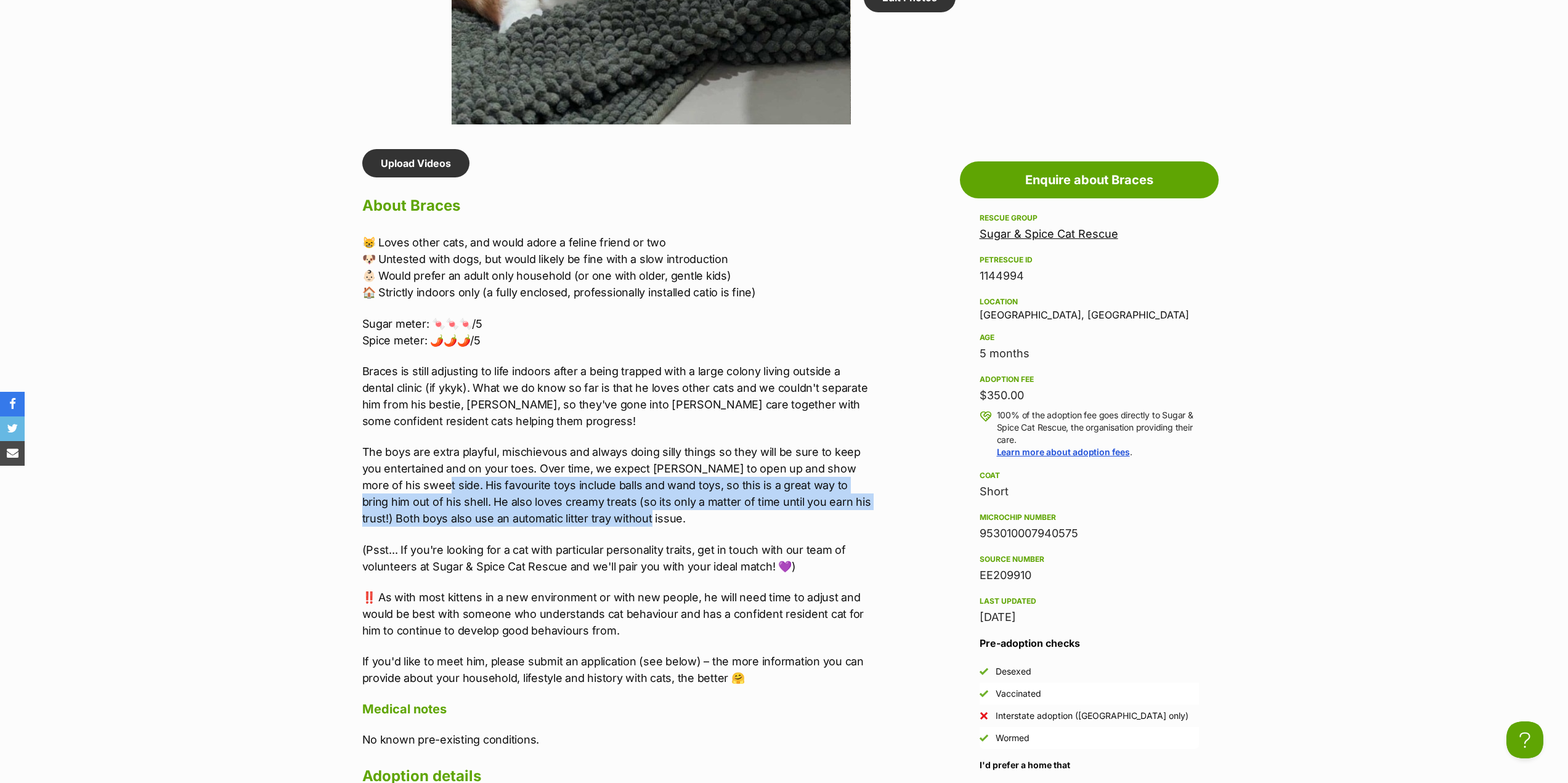
click at [421, 490] on p "The boys are extra playful, mischievous and always doing silly things so they w…" at bounding box center [617, 485] width 509 height 83
drag, startPoint x: 415, startPoint y: 486, endPoint x: 598, endPoint y: 524, distance: 186.9
click at [598, 524] on p "The boys are extra playful, mischievous and always doing silly things so they w…" at bounding box center [617, 485] width 509 height 83
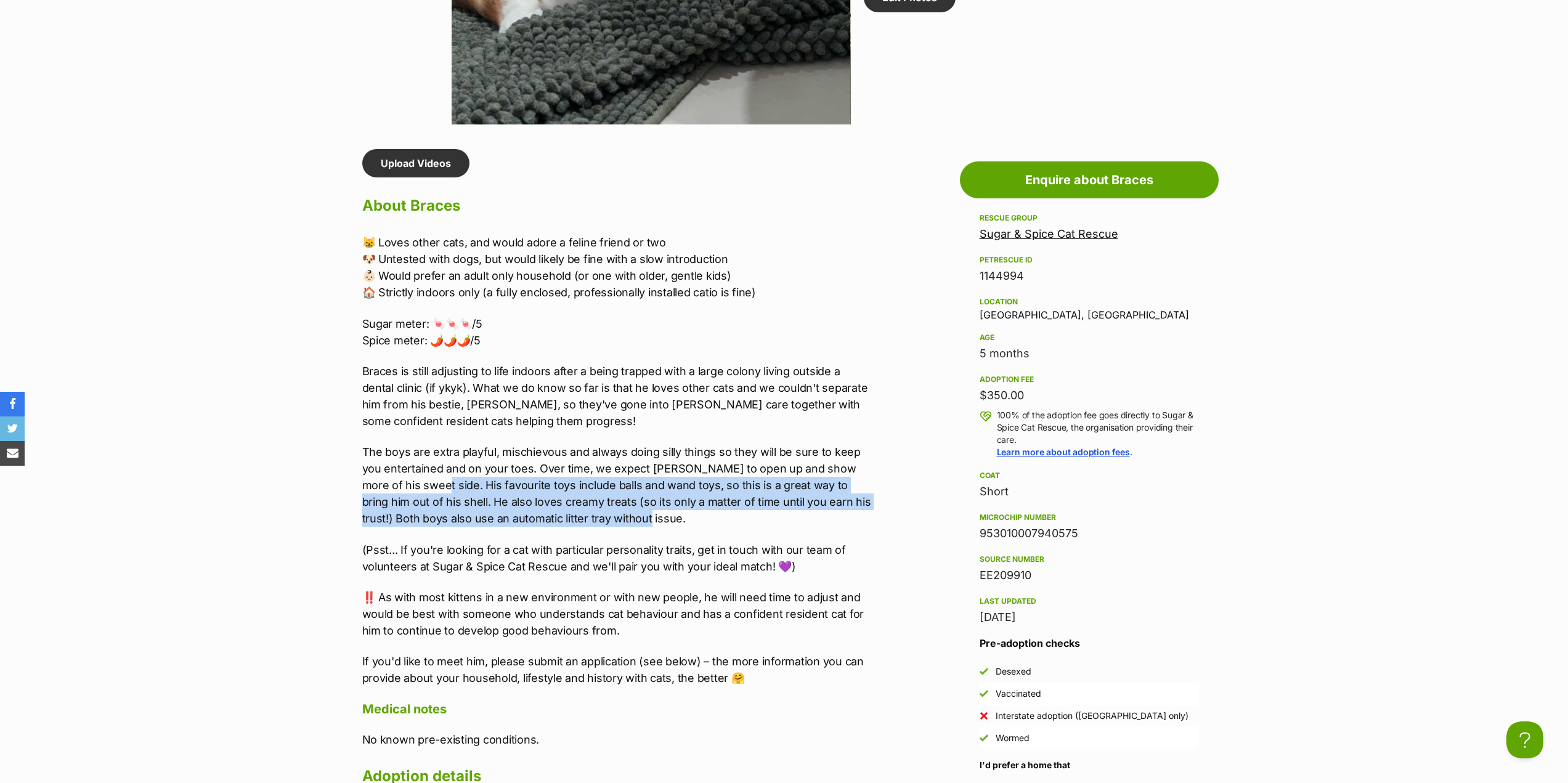
drag, startPoint x: 579, startPoint y: 518, endPoint x: 418, endPoint y: 485, distance: 164.3
click at [418, 485] on p "The boys are extra playful, mischievous and always doing silly things so they w…" at bounding box center [617, 485] width 509 height 83
drag, startPoint x: 417, startPoint y: 486, endPoint x: 565, endPoint y: 518, distance: 151.4
click at [565, 518] on p "The boys are extra playful, mischievous and always doing silly things so they w…" at bounding box center [617, 485] width 509 height 83
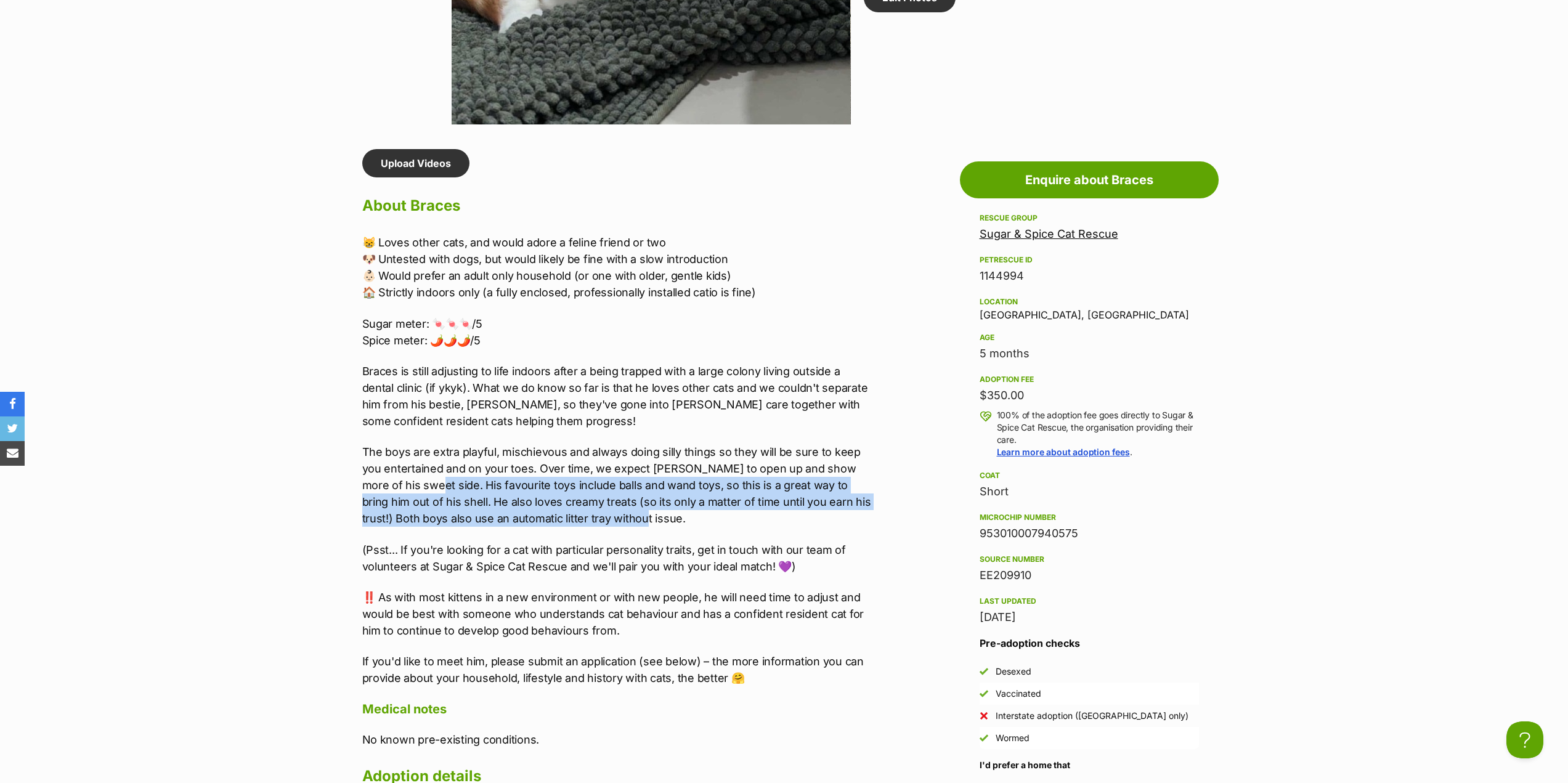
click at [565, 518] on p "The boys are extra playful, mischievous and always doing silly things so they w…" at bounding box center [617, 485] width 509 height 83
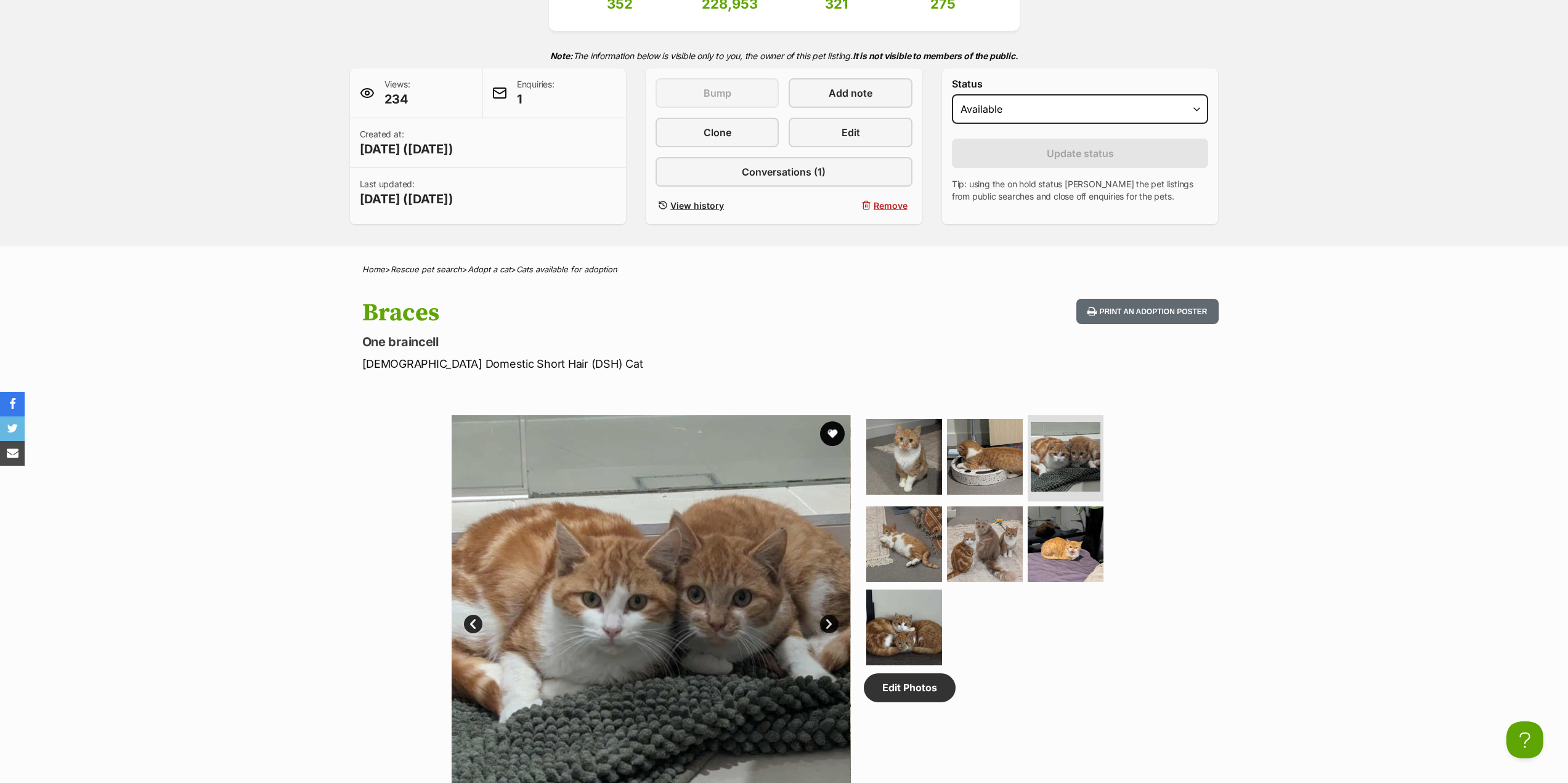
scroll to position [370, 0]
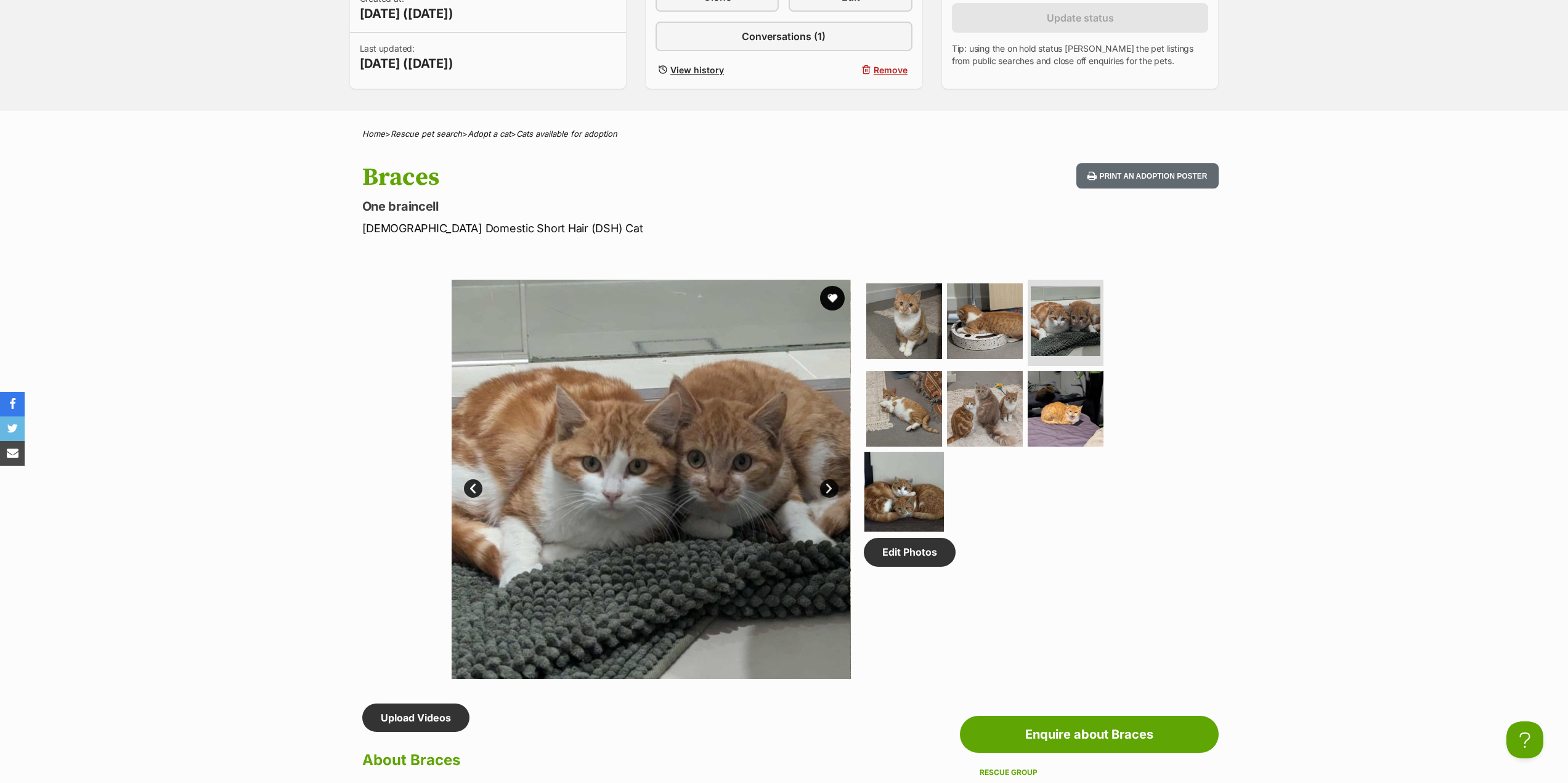
click at [884, 480] on img at bounding box center [904, 492] width 79 height 79
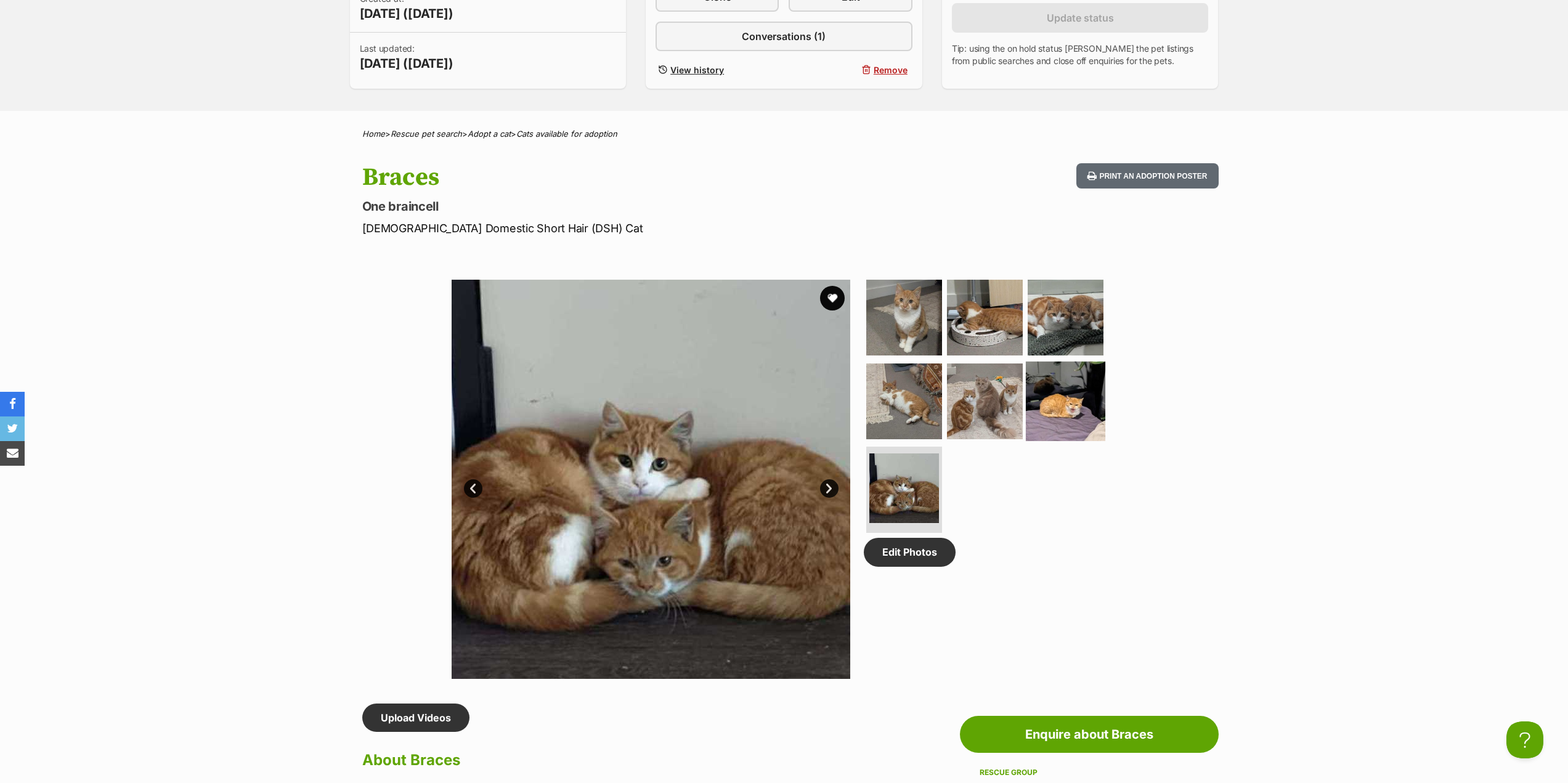
click at [1048, 391] on img at bounding box center [1066, 401] width 79 height 79
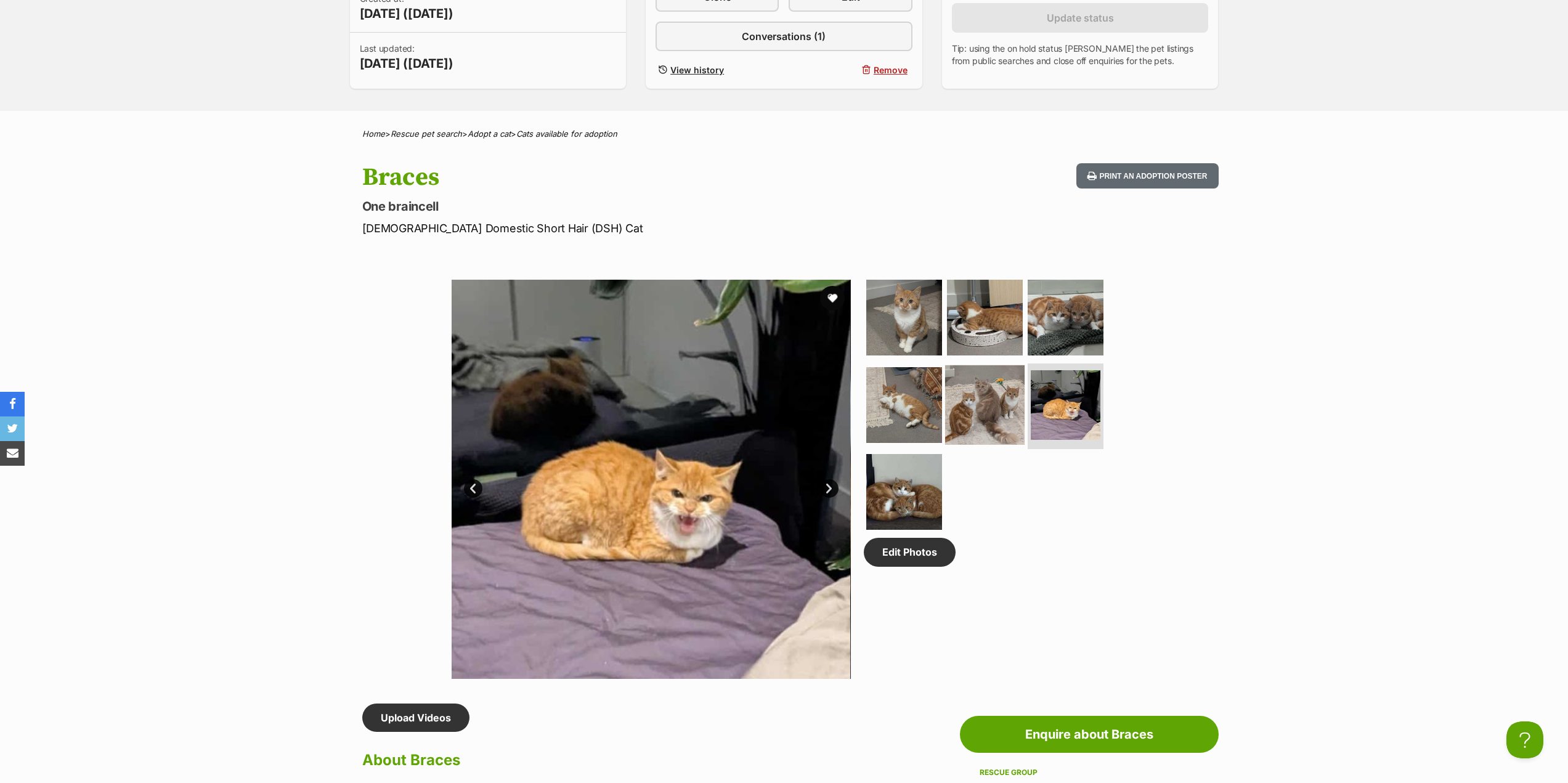
click at [1003, 397] on img at bounding box center [985, 404] width 79 height 79
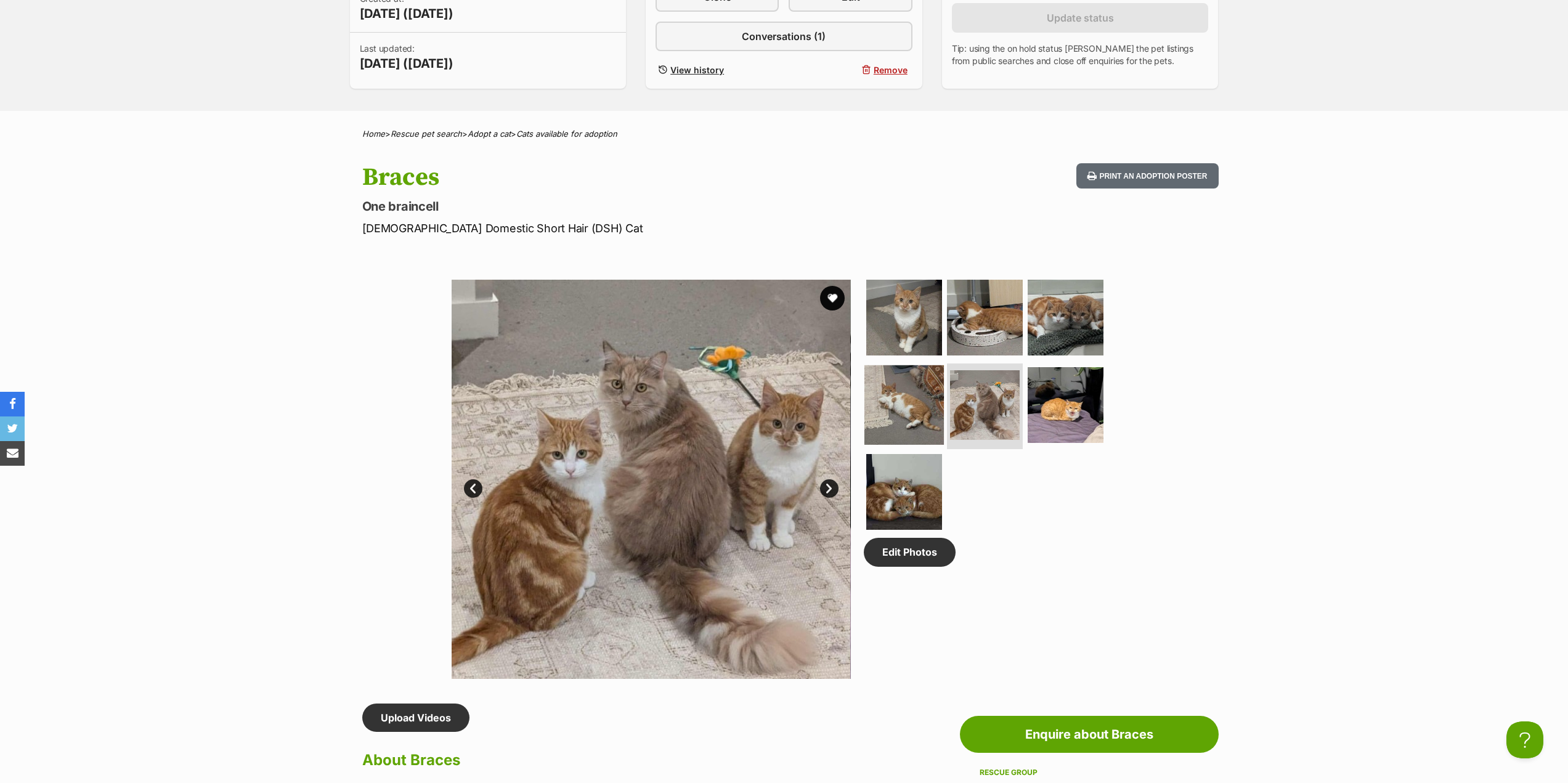
click at [914, 404] on img at bounding box center [904, 404] width 79 height 79
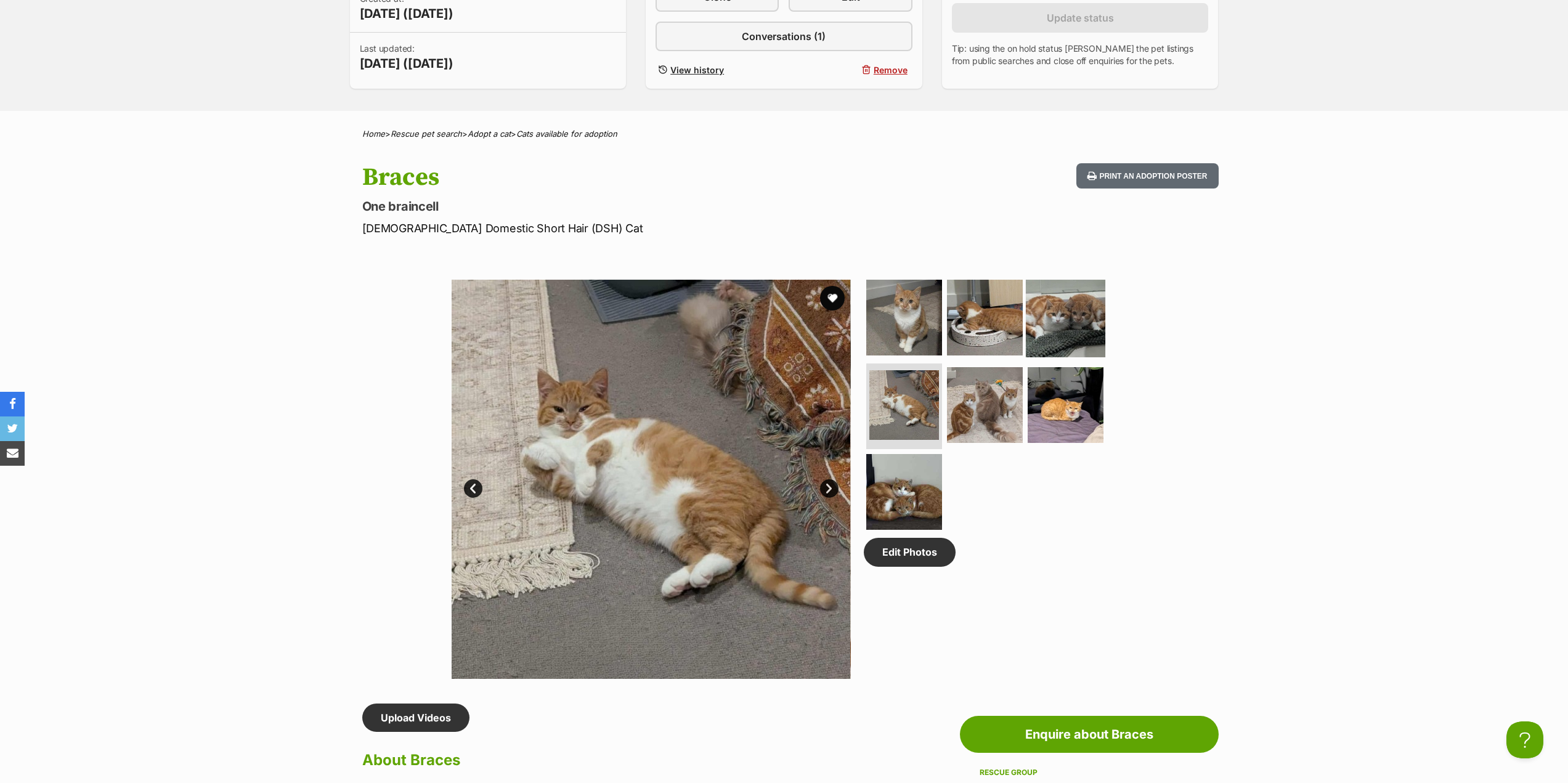
click at [1092, 329] on img at bounding box center [1066, 318] width 79 height 79
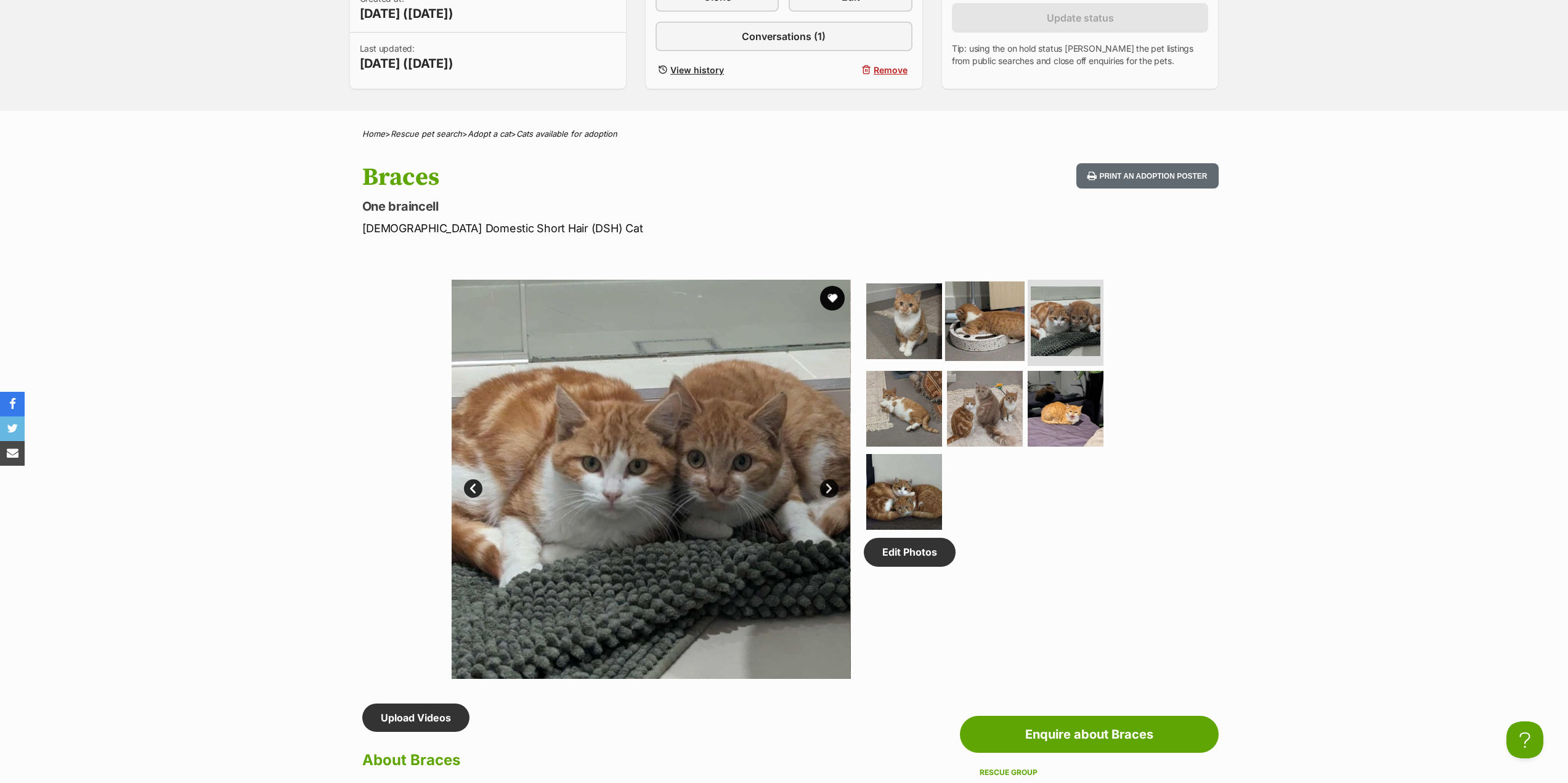
click at [951, 345] on img at bounding box center [985, 321] width 79 height 79
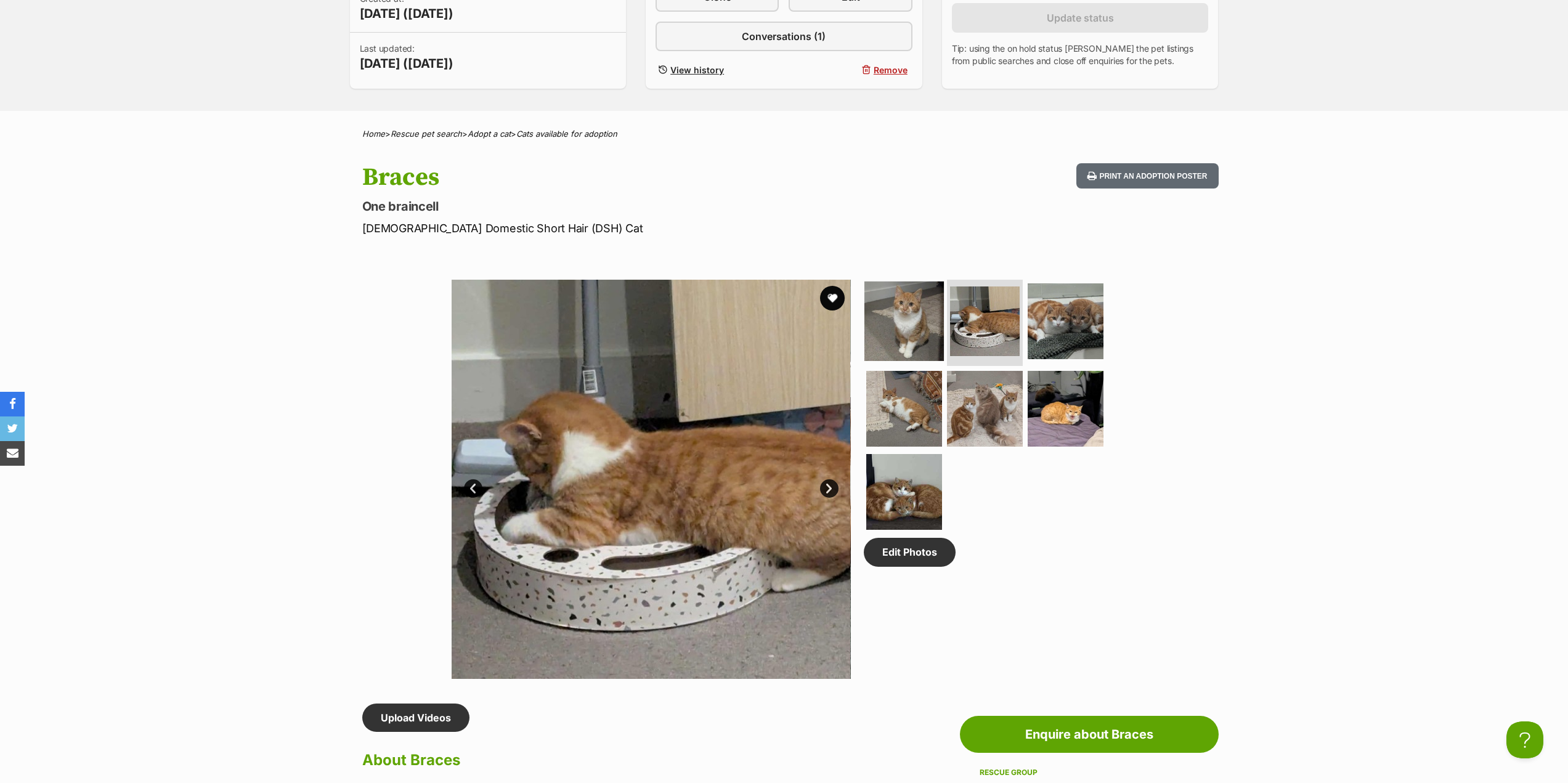
click at [922, 340] on img at bounding box center [904, 321] width 79 height 79
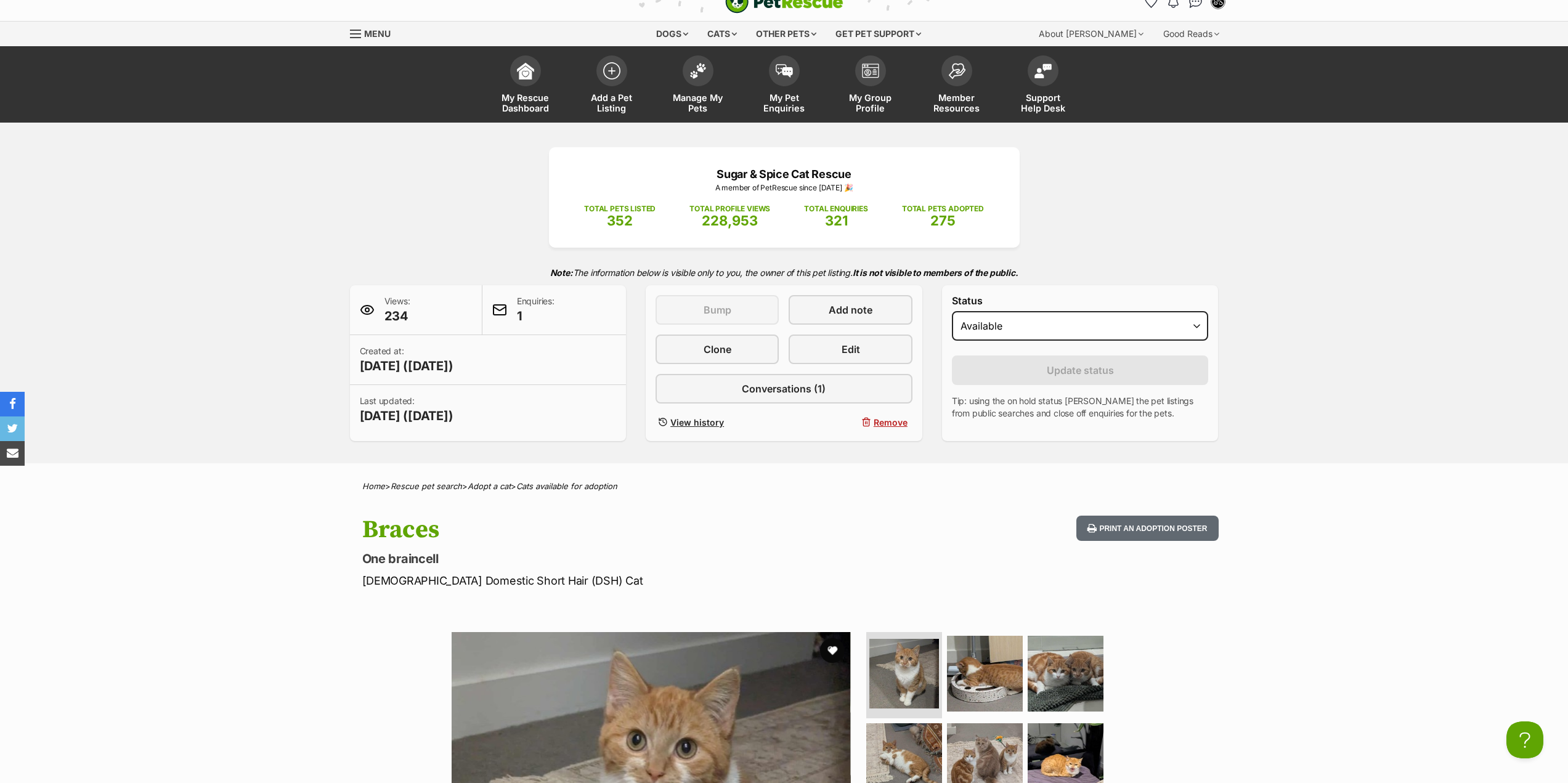
scroll to position [0, 0]
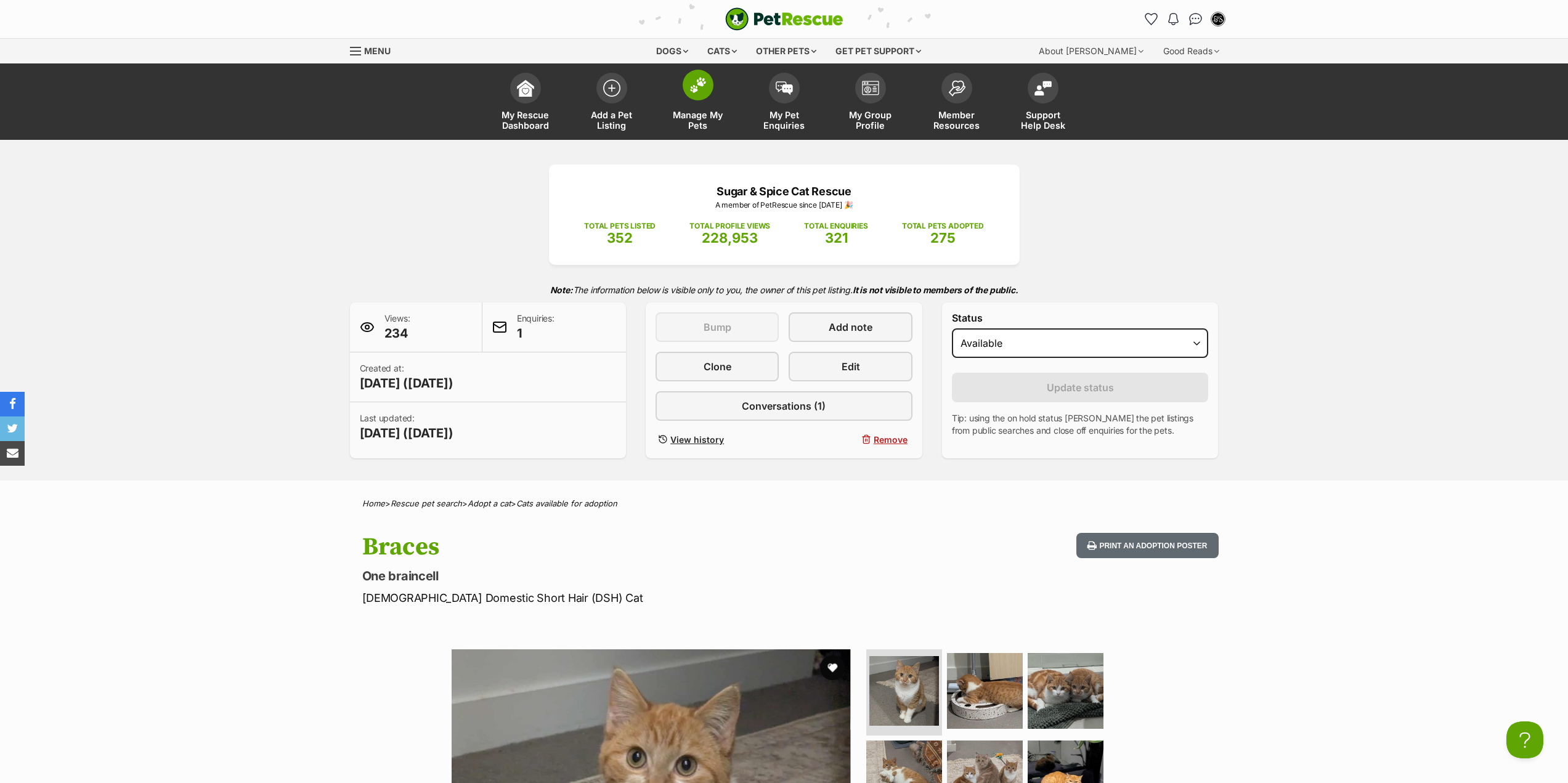
click at [716, 107] on link "Manage My Pets" at bounding box center [698, 104] width 86 height 74
click at [714, 119] on span "Manage My Pets" at bounding box center [698, 120] width 55 height 21
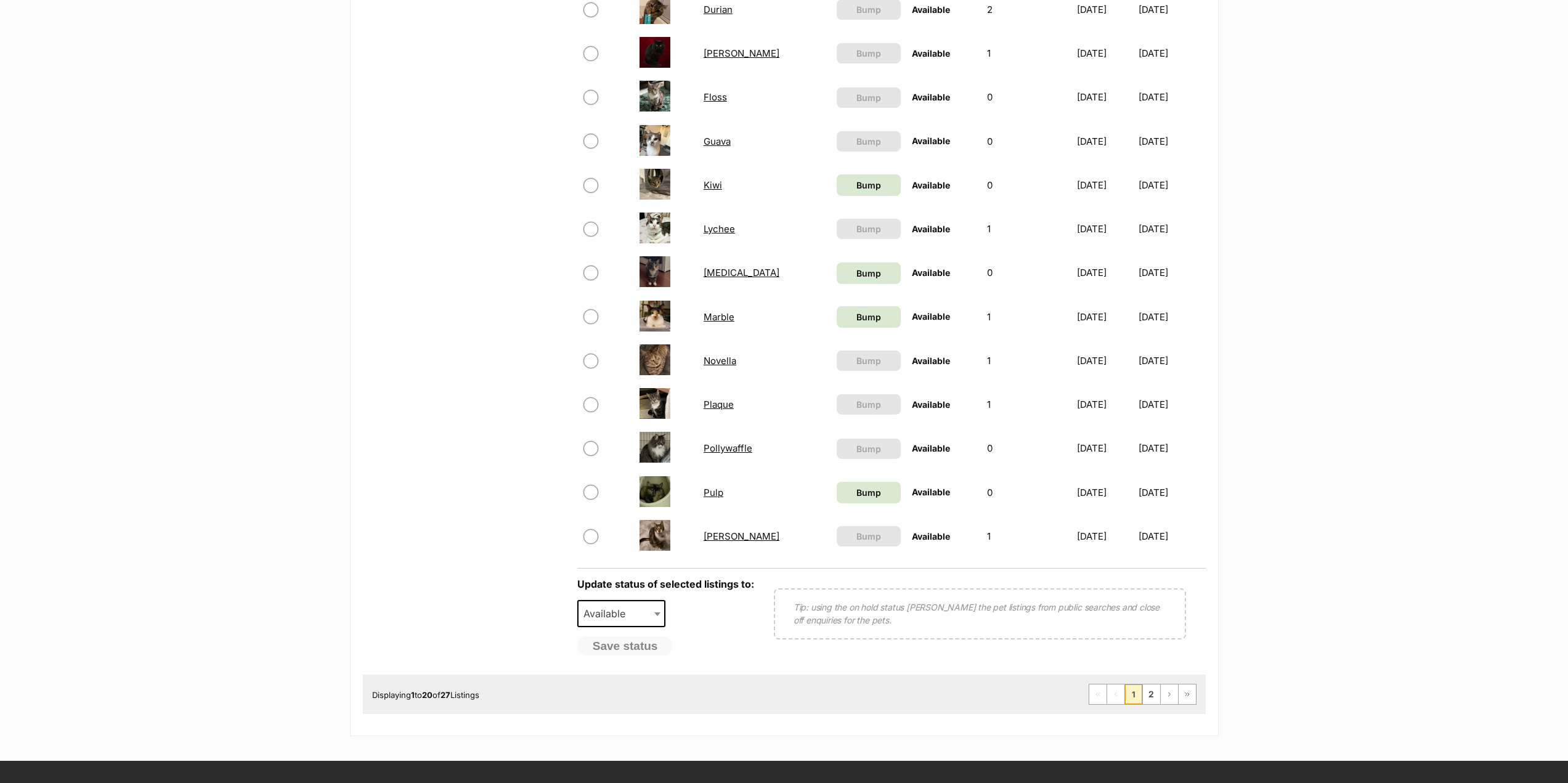
scroll to position [678, 0]
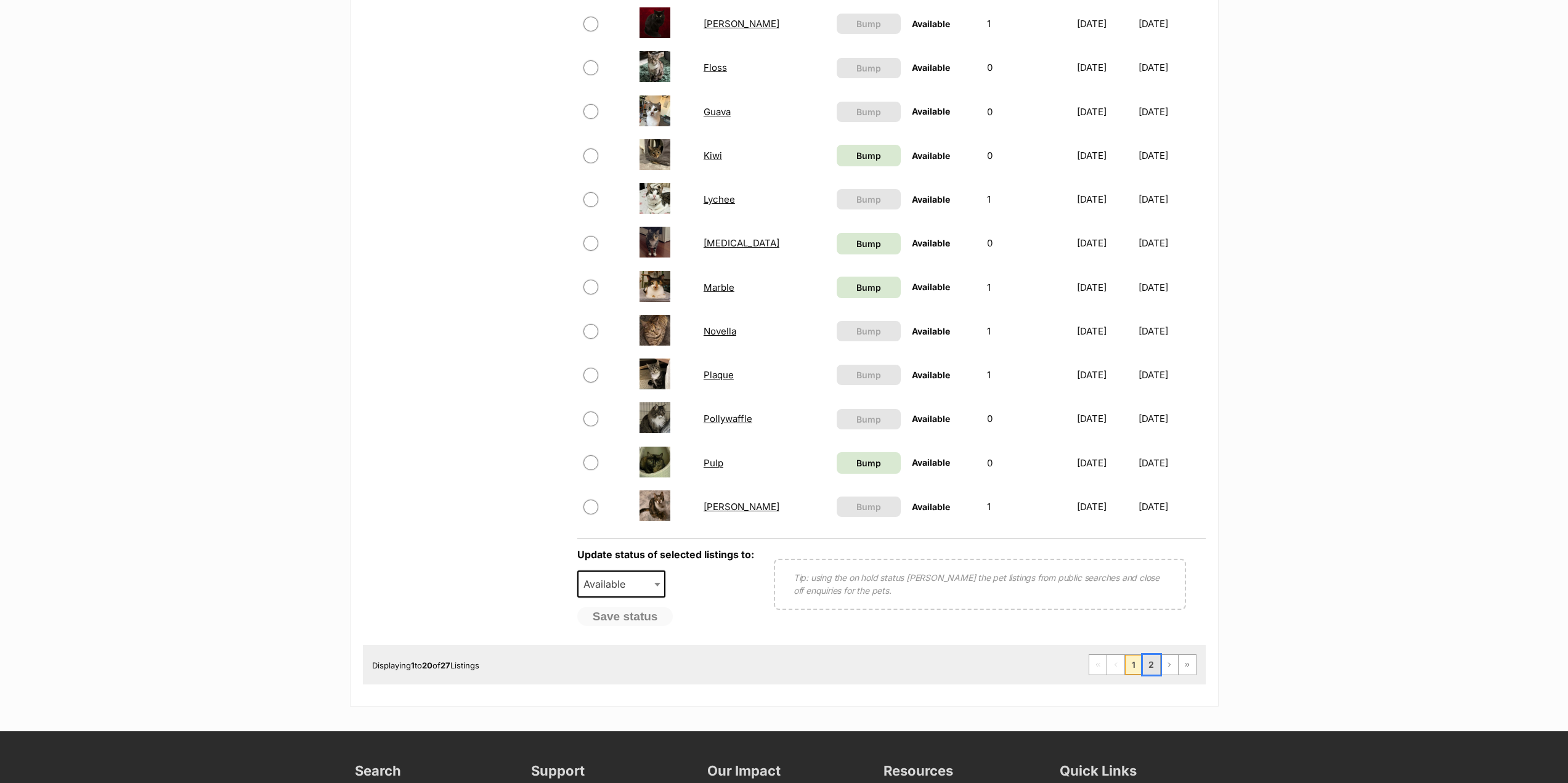
click at [1153, 675] on link "2" at bounding box center [1151, 665] width 17 height 20
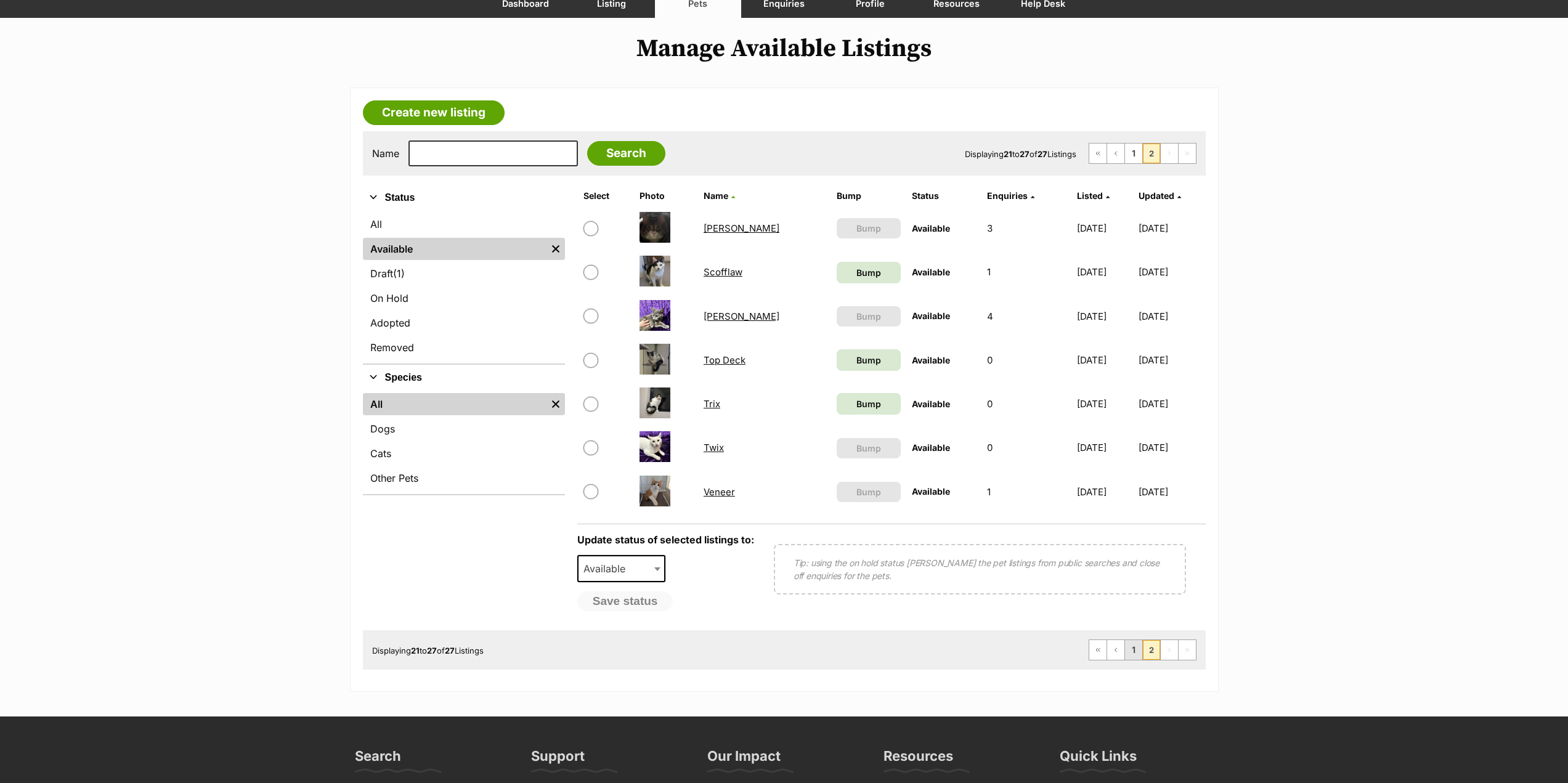
scroll to position [124, 0]
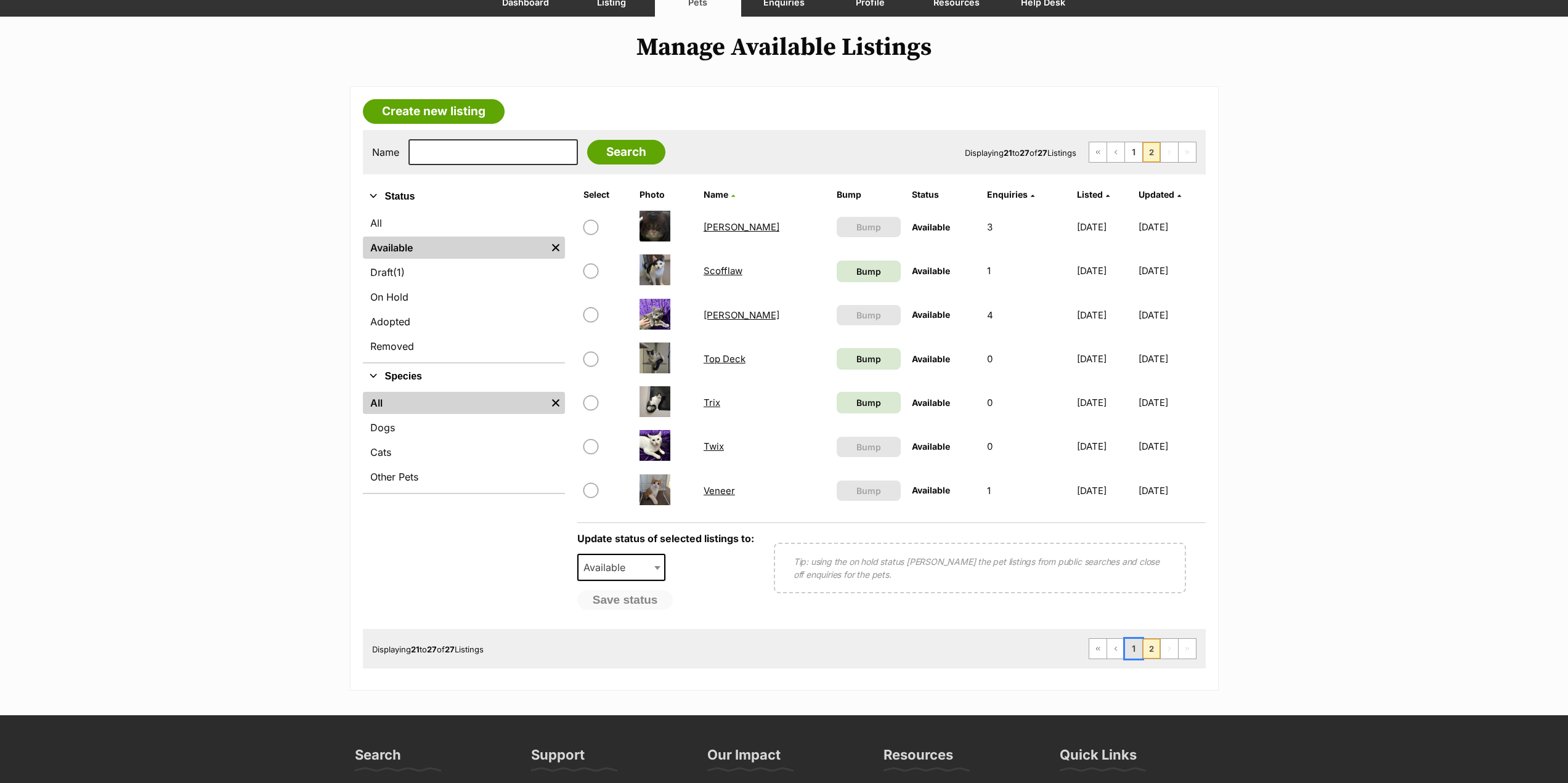
click at [1133, 655] on link "1" at bounding box center [1134, 648] width 17 height 20
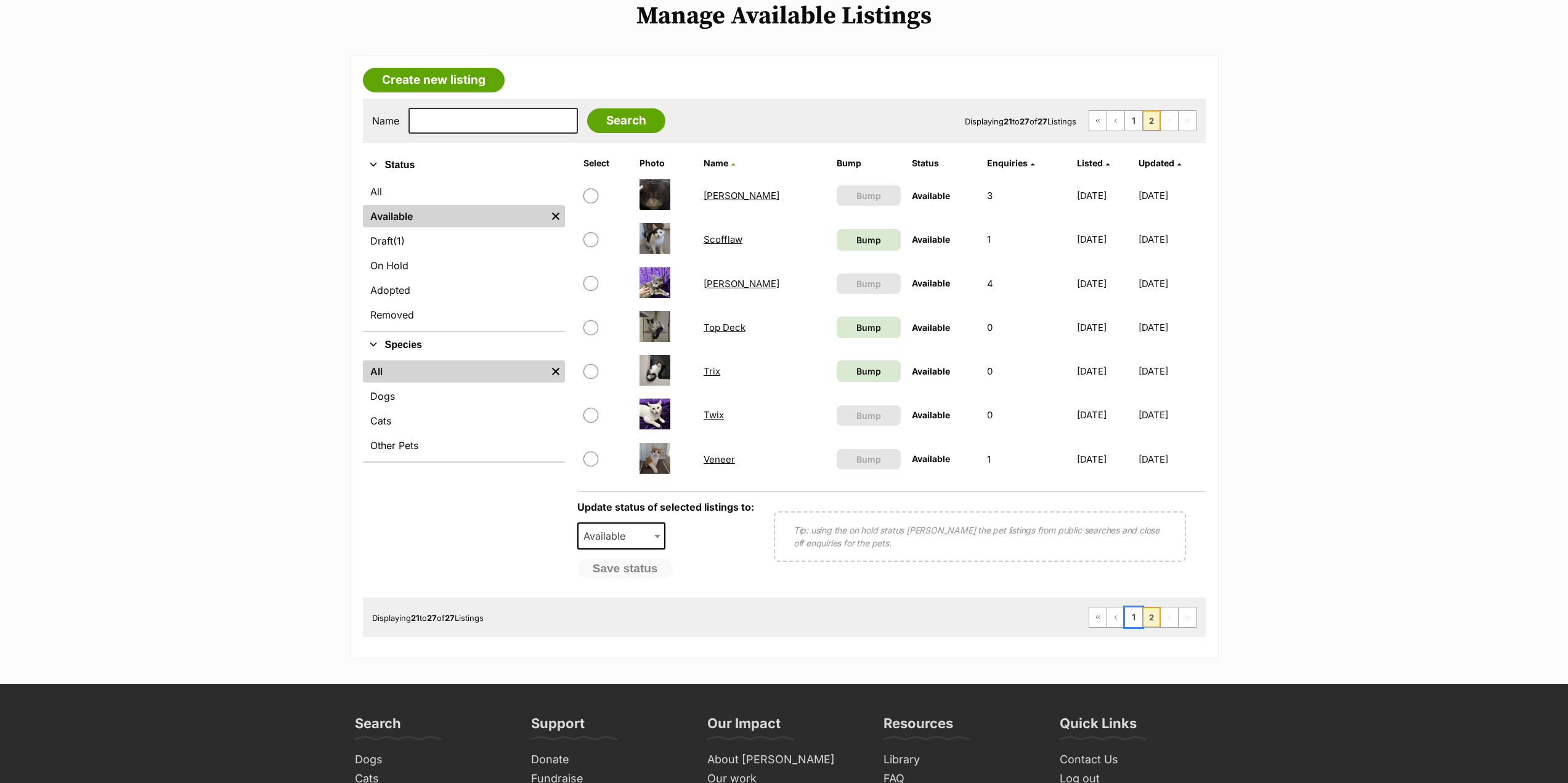
scroll to position [185, 0]
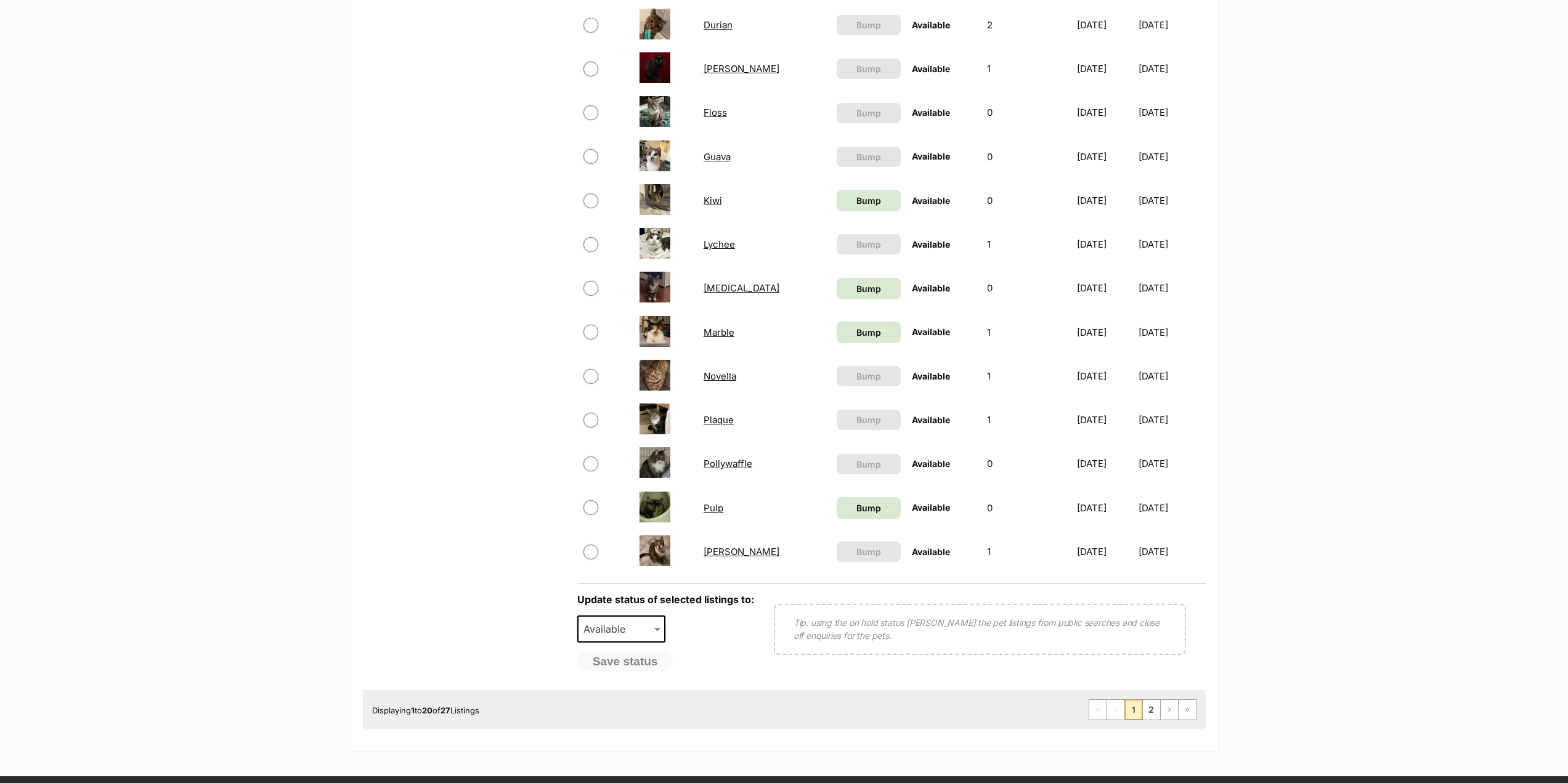
scroll to position [863, 0]
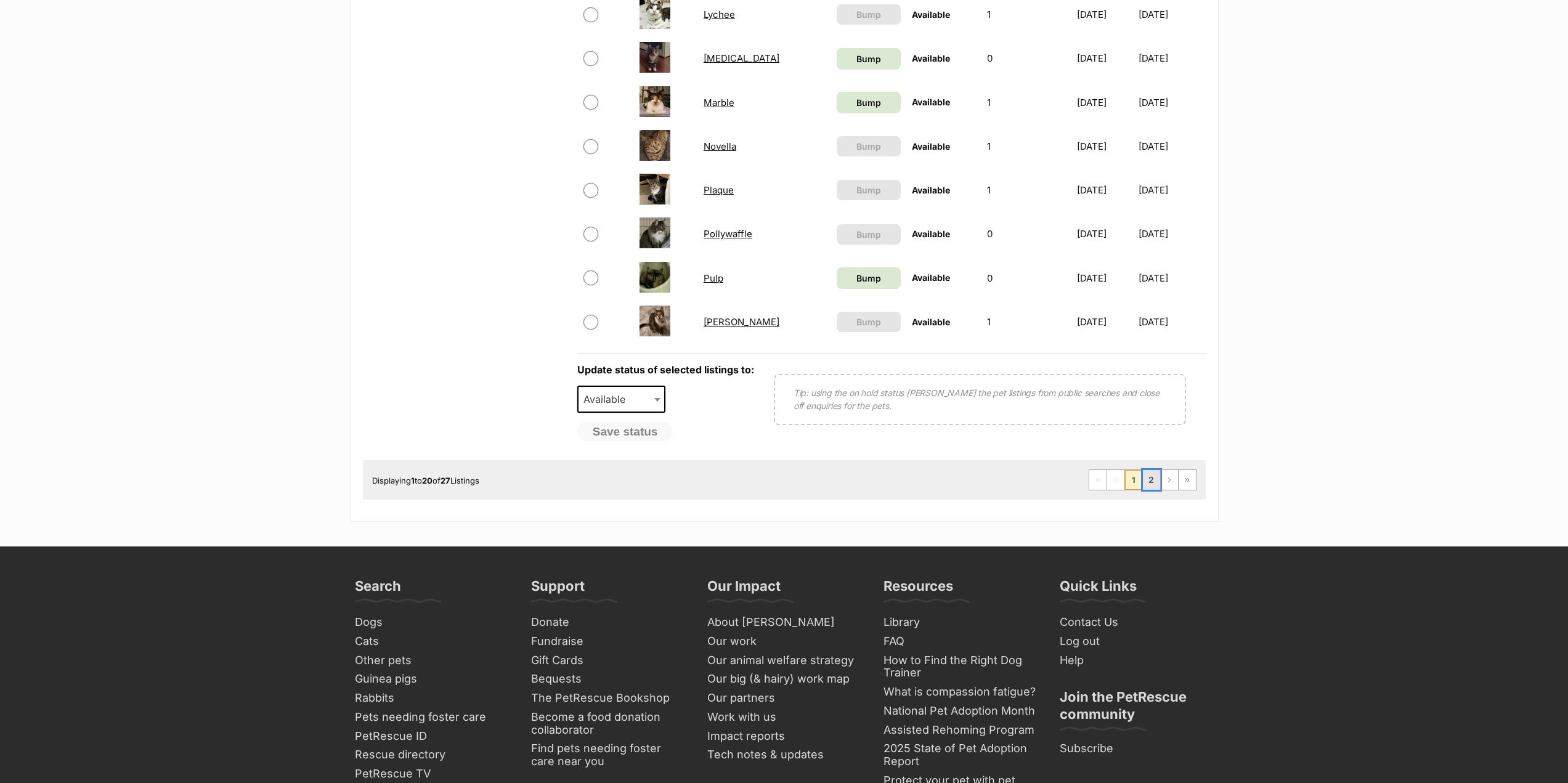
click at [1154, 485] on link "2" at bounding box center [1151, 480] width 17 height 20
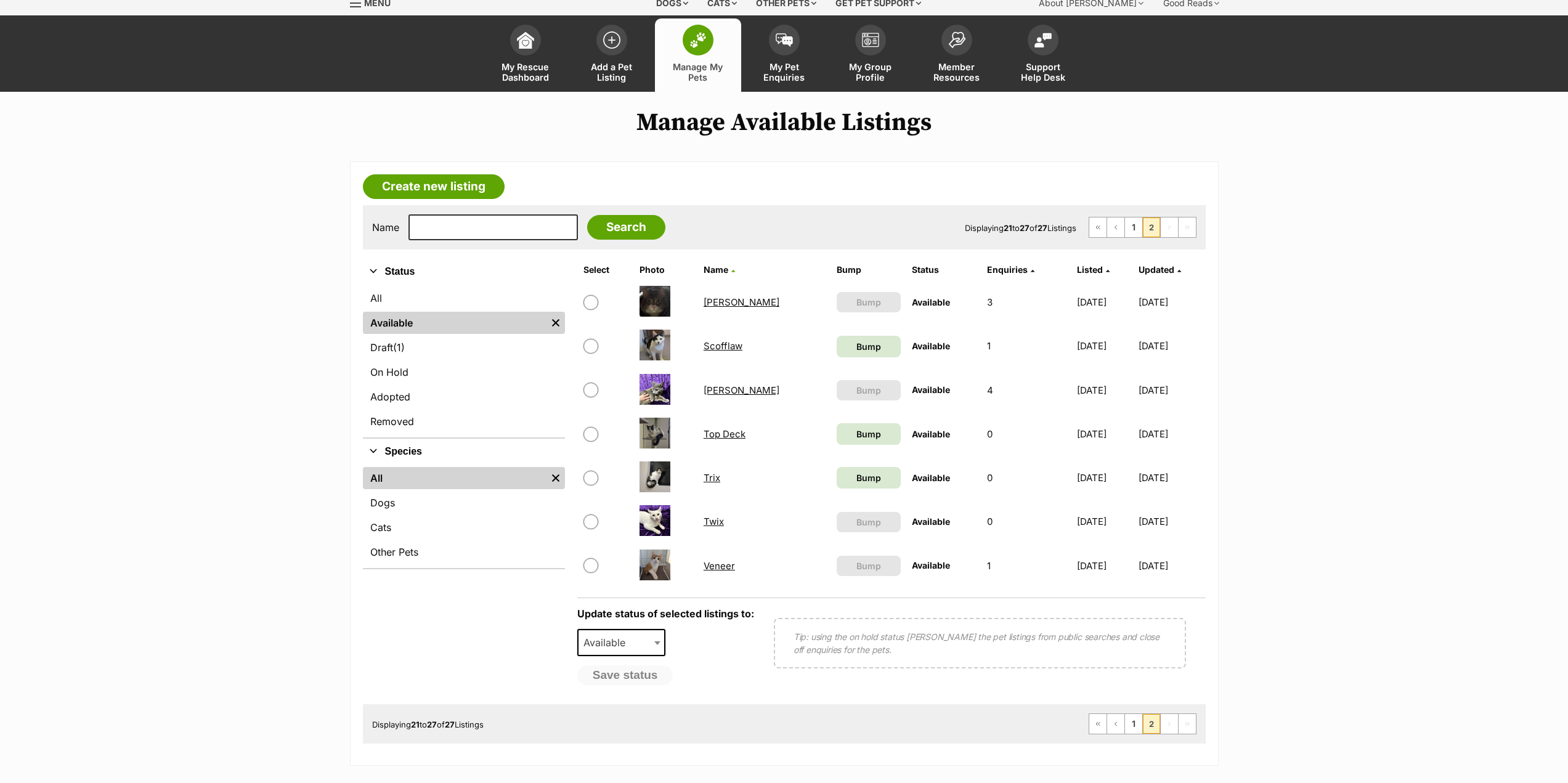
scroll to position [124, 0]
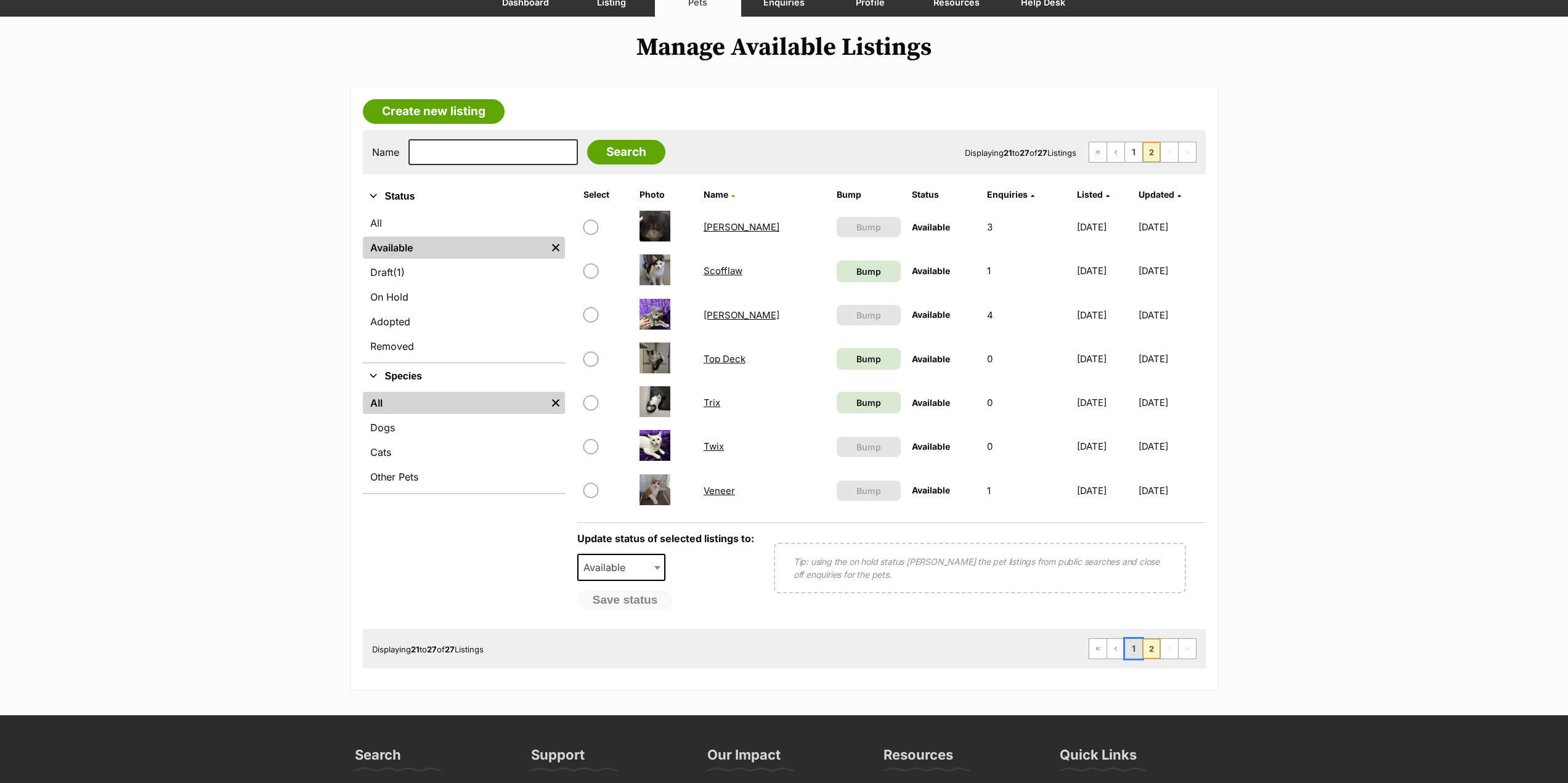
click at [1128, 657] on link "1" at bounding box center [1134, 648] width 17 height 20
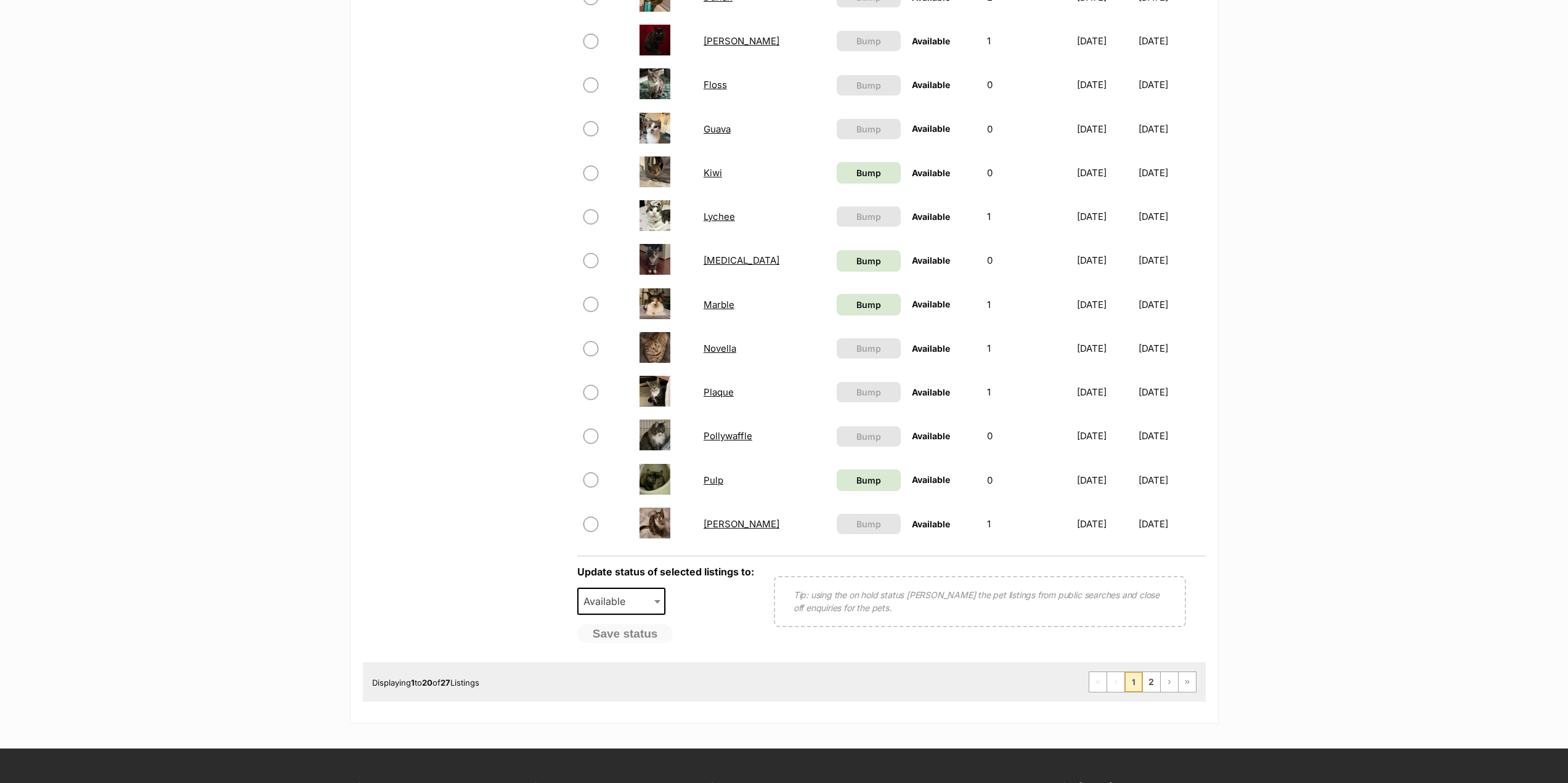
scroll to position [863, 0]
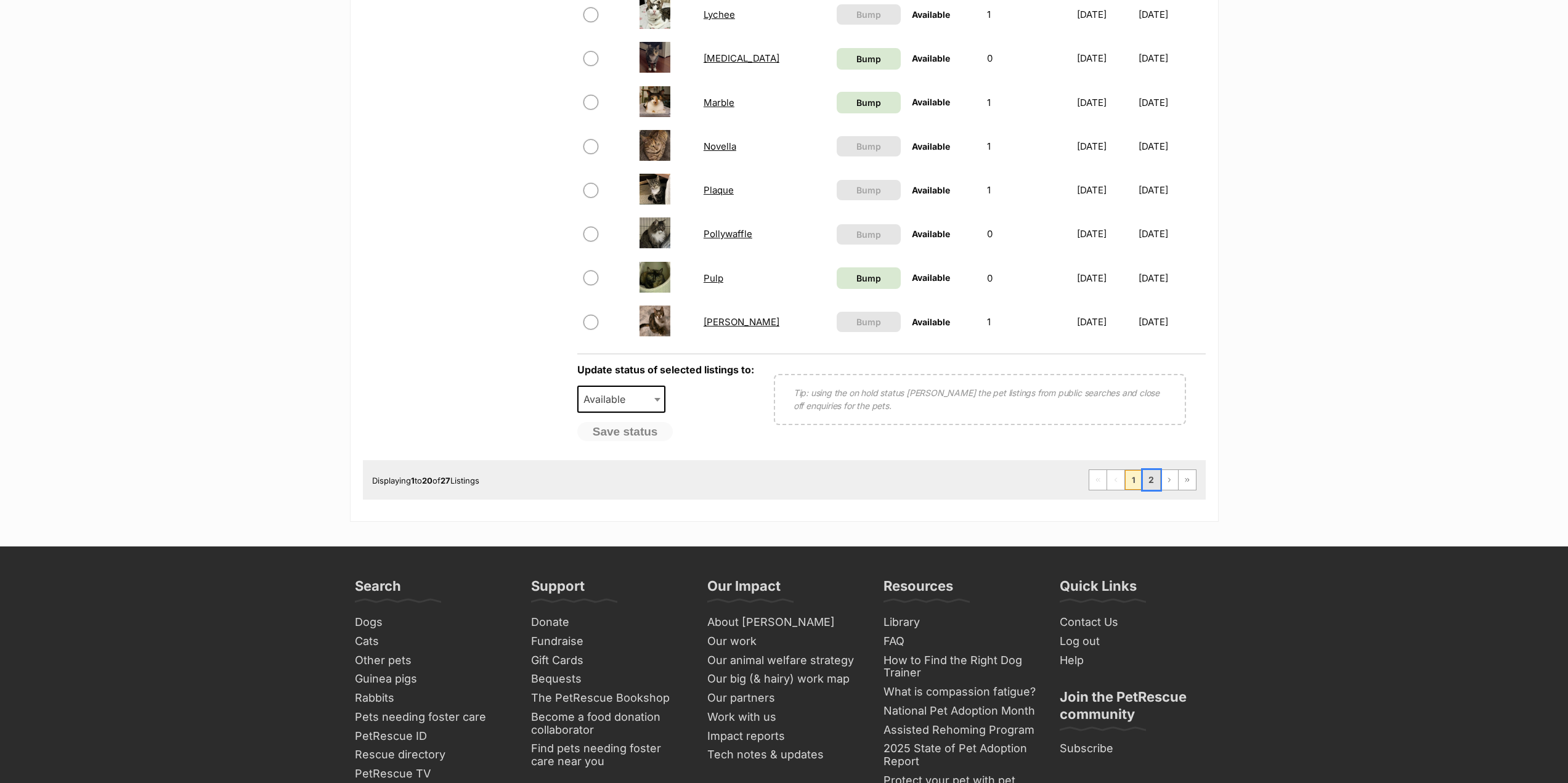
click at [1149, 489] on link "2" at bounding box center [1151, 480] width 17 height 20
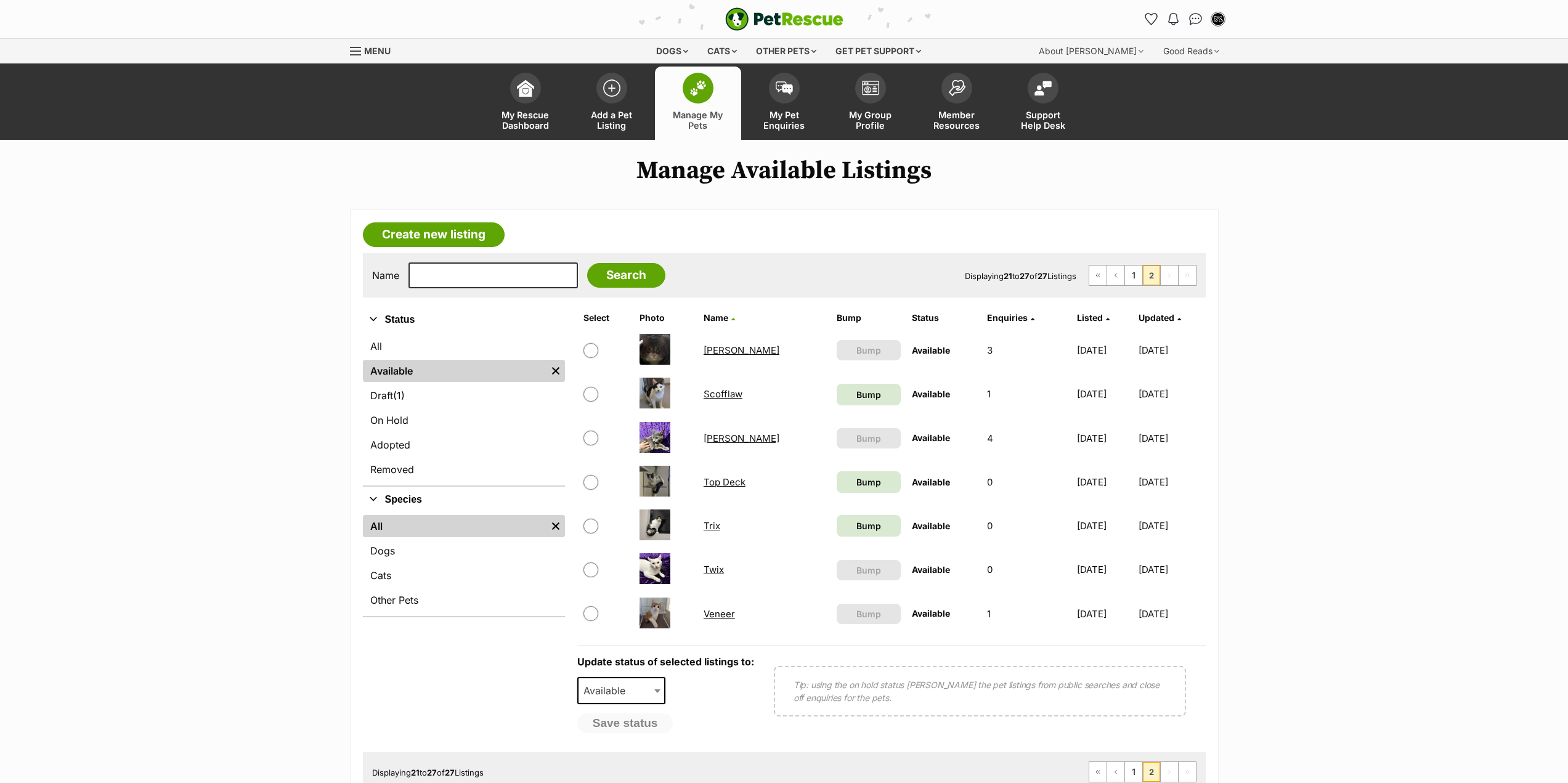
scroll to position [62, 0]
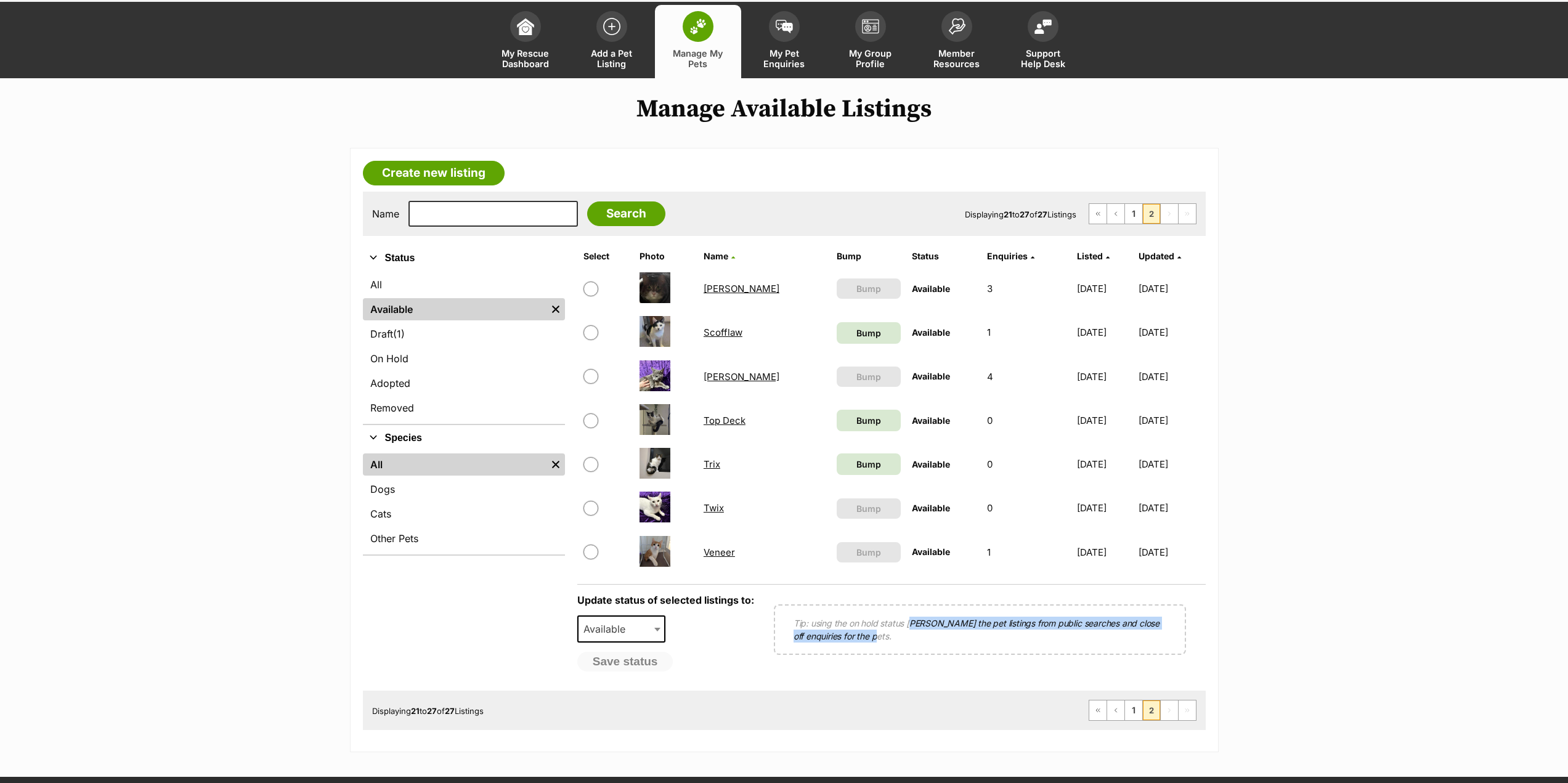
drag, startPoint x: 917, startPoint y: 625, endPoint x: 931, endPoint y: 640, distance: 20.5
click at [931, 640] on p "Tip: using the on hold status [PERSON_NAME] the pet listings from public search…" at bounding box center [980, 629] width 373 height 26
drag, startPoint x: 924, startPoint y: 641, endPoint x: 791, endPoint y: 616, distance: 135.3
click at [791, 616] on div "Tip: using the on hold status [PERSON_NAME] the pet listings from public search…" at bounding box center [980, 629] width 412 height 51
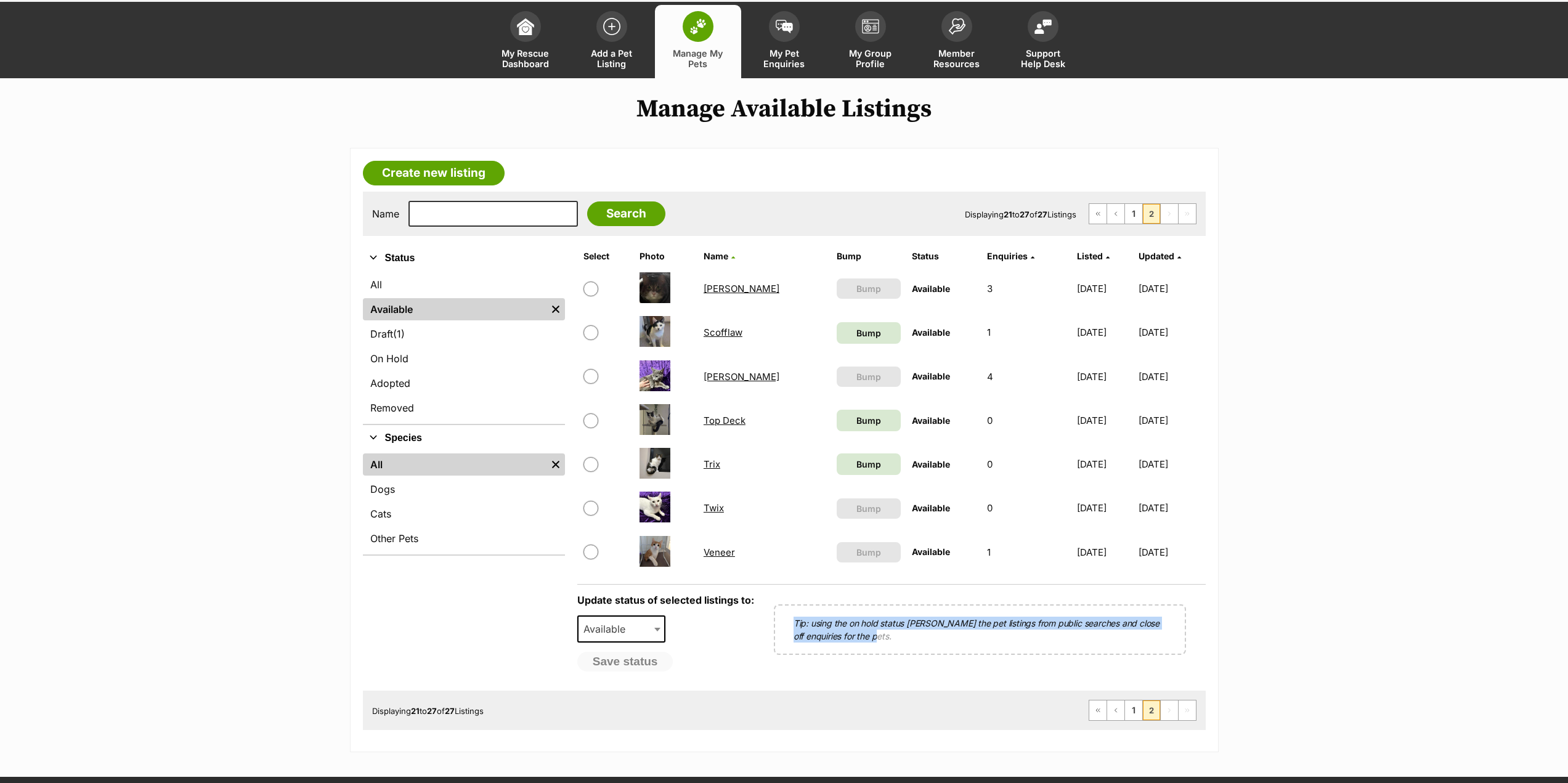
click at [795, 621] on p "Tip: using the on hold status [PERSON_NAME] the pet listings from public search…" at bounding box center [980, 629] width 373 height 26
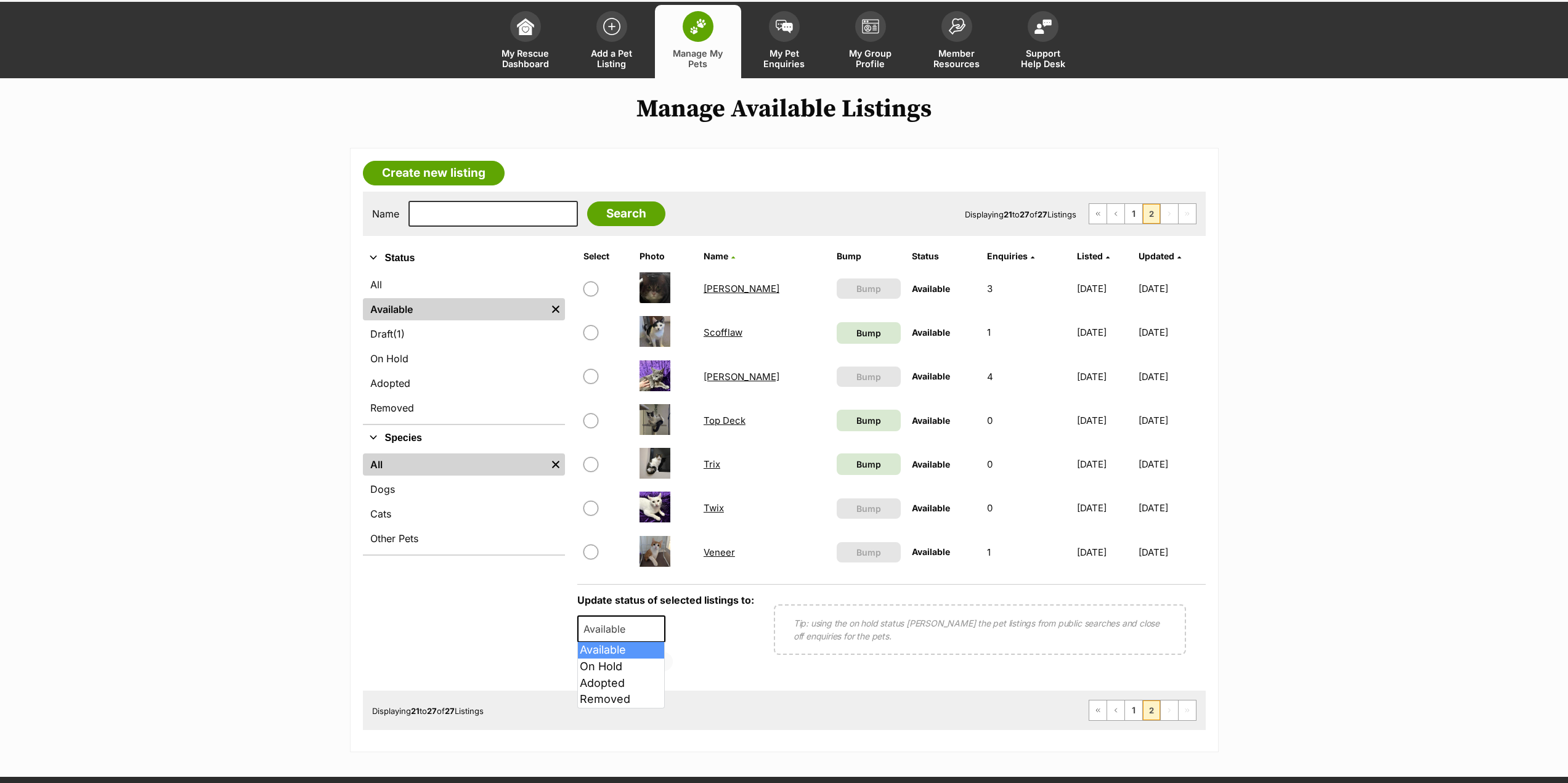
click at [657, 632] on b at bounding box center [657, 629] width 6 height 4
click at [712, 641] on div "Update status of selected listings to: Available On Hold Adopted Removed Availa…" at bounding box center [665, 633] width 177 height 77
click at [717, 463] on link "Trix" at bounding box center [712, 465] width 17 height 12
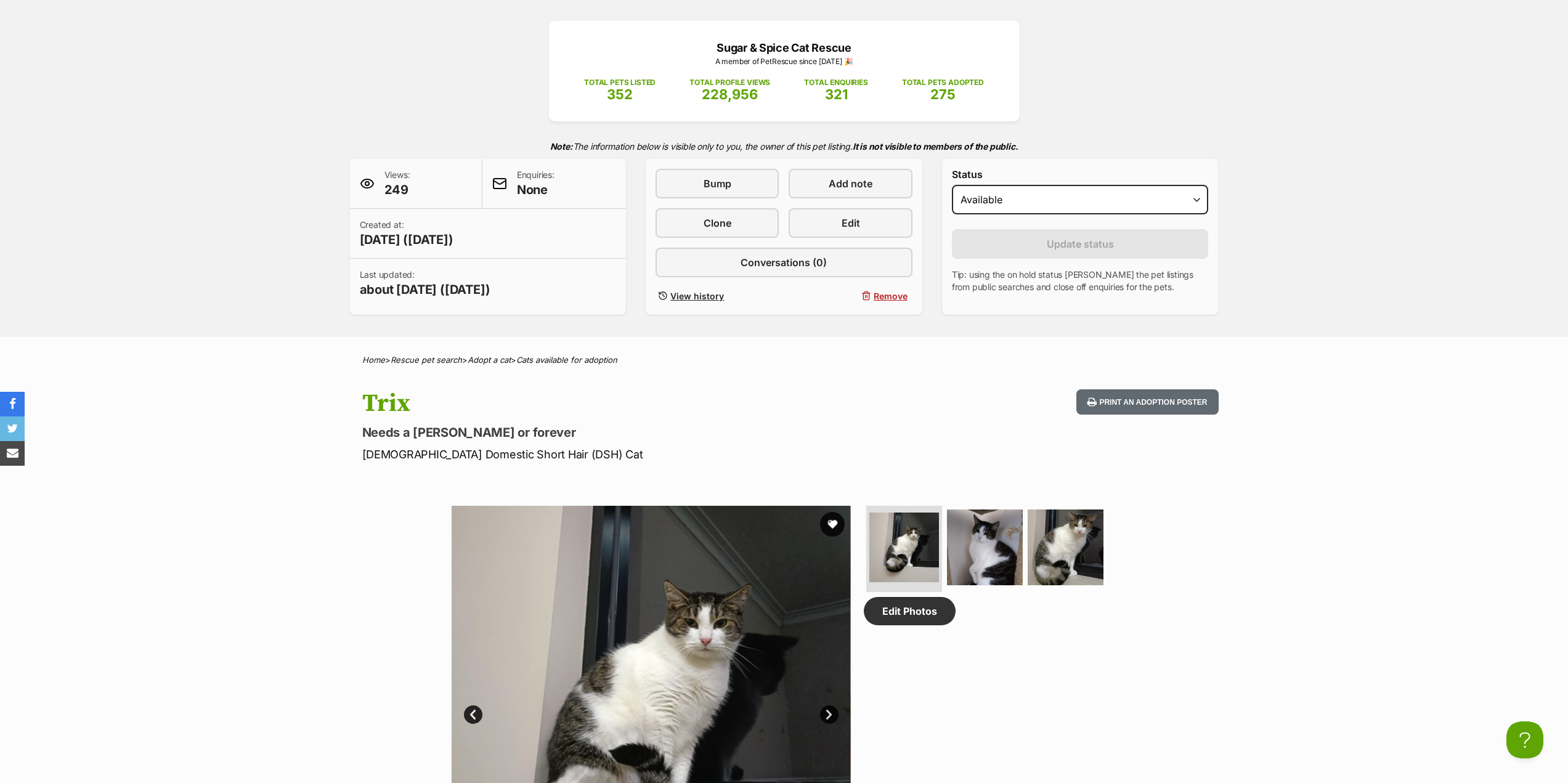
scroll to position [432, 0]
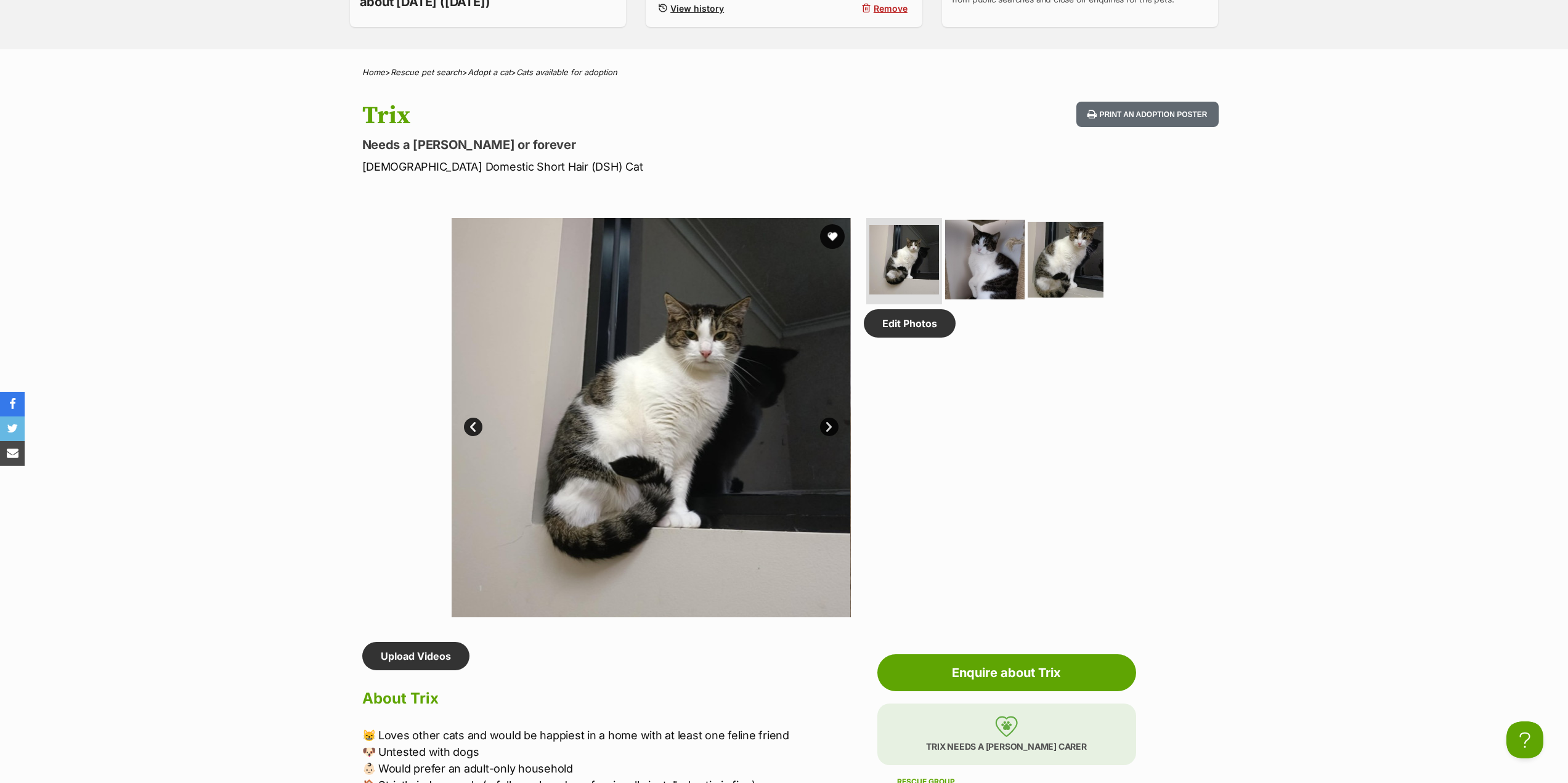
click at [986, 273] on img at bounding box center [985, 260] width 79 height 79
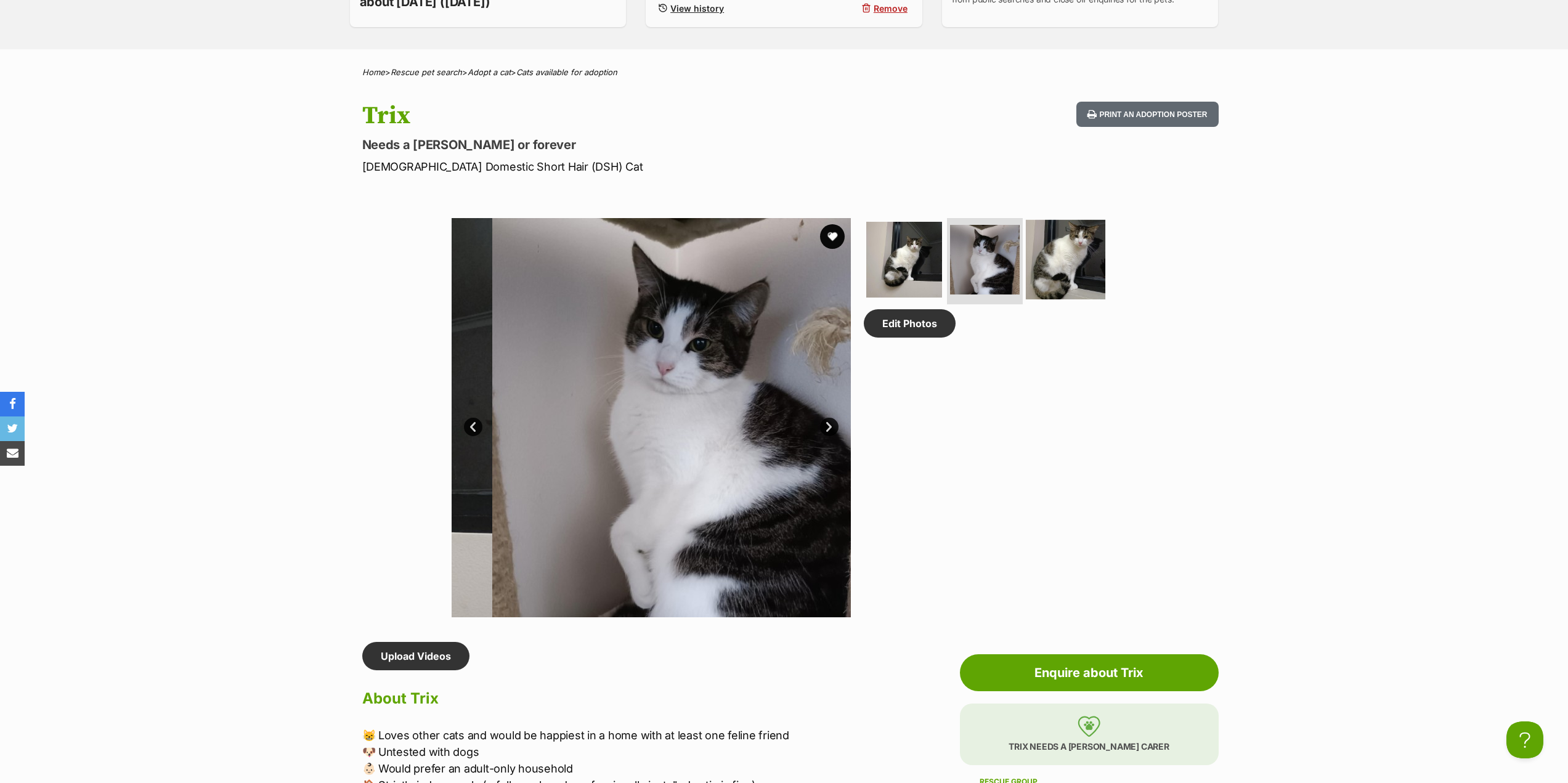
scroll to position [0, 0]
click at [1096, 263] on img at bounding box center [1066, 260] width 79 height 79
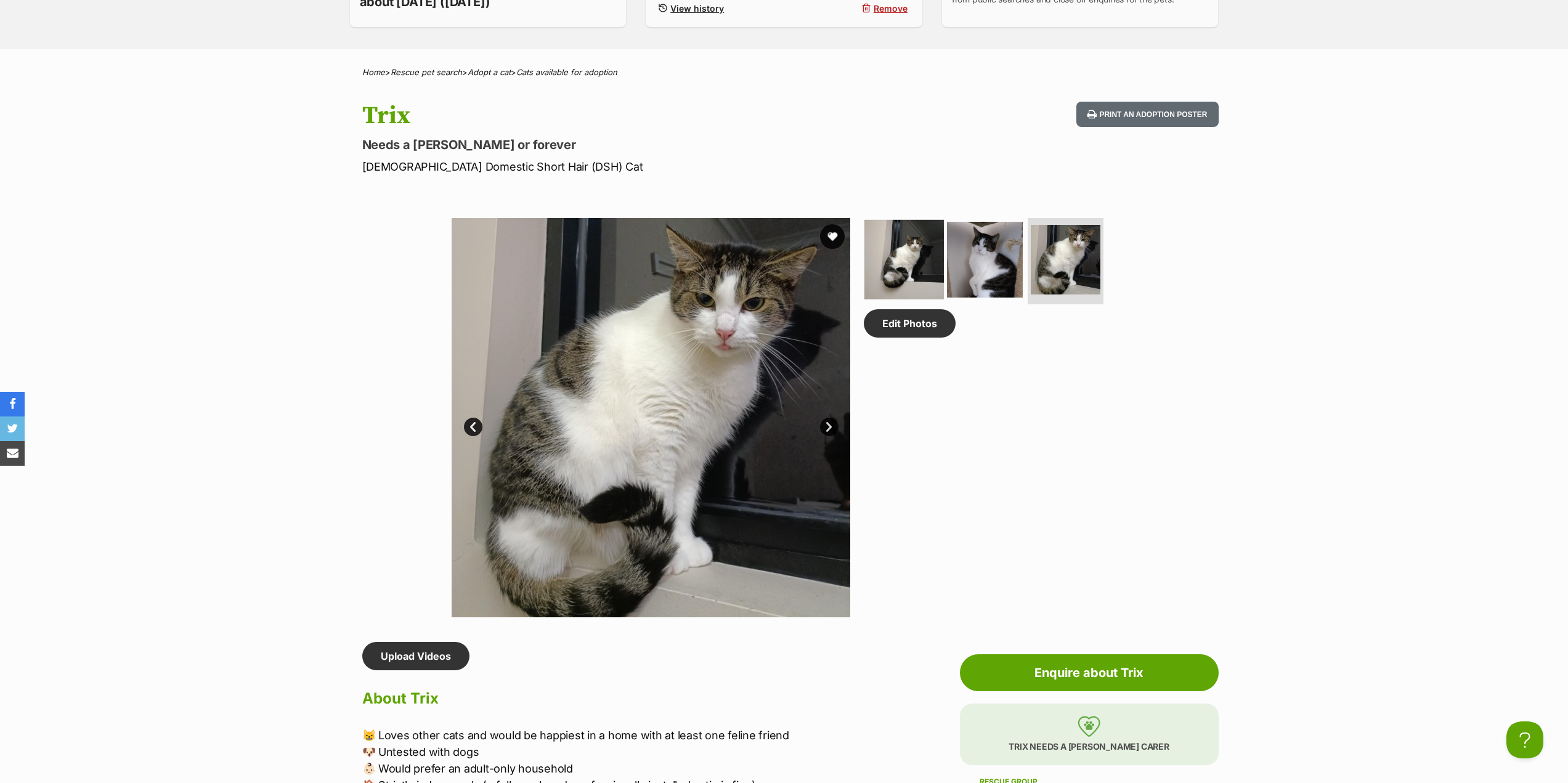
click at [931, 265] on img at bounding box center [904, 260] width 79 height 79
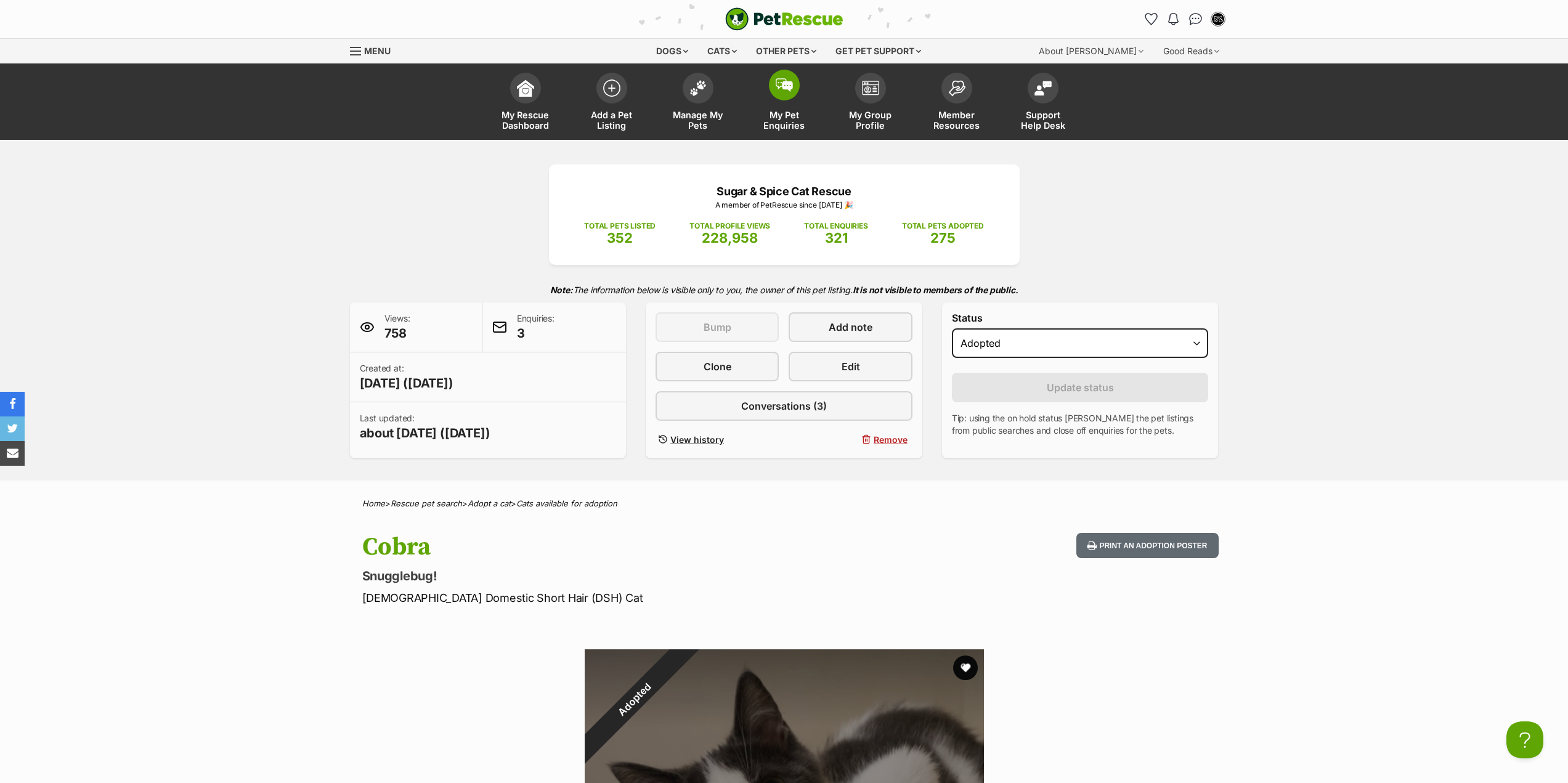
click at [803, 116] on span "My Pet Enquiries" at bounding box center [784, 120] width 55 height 21
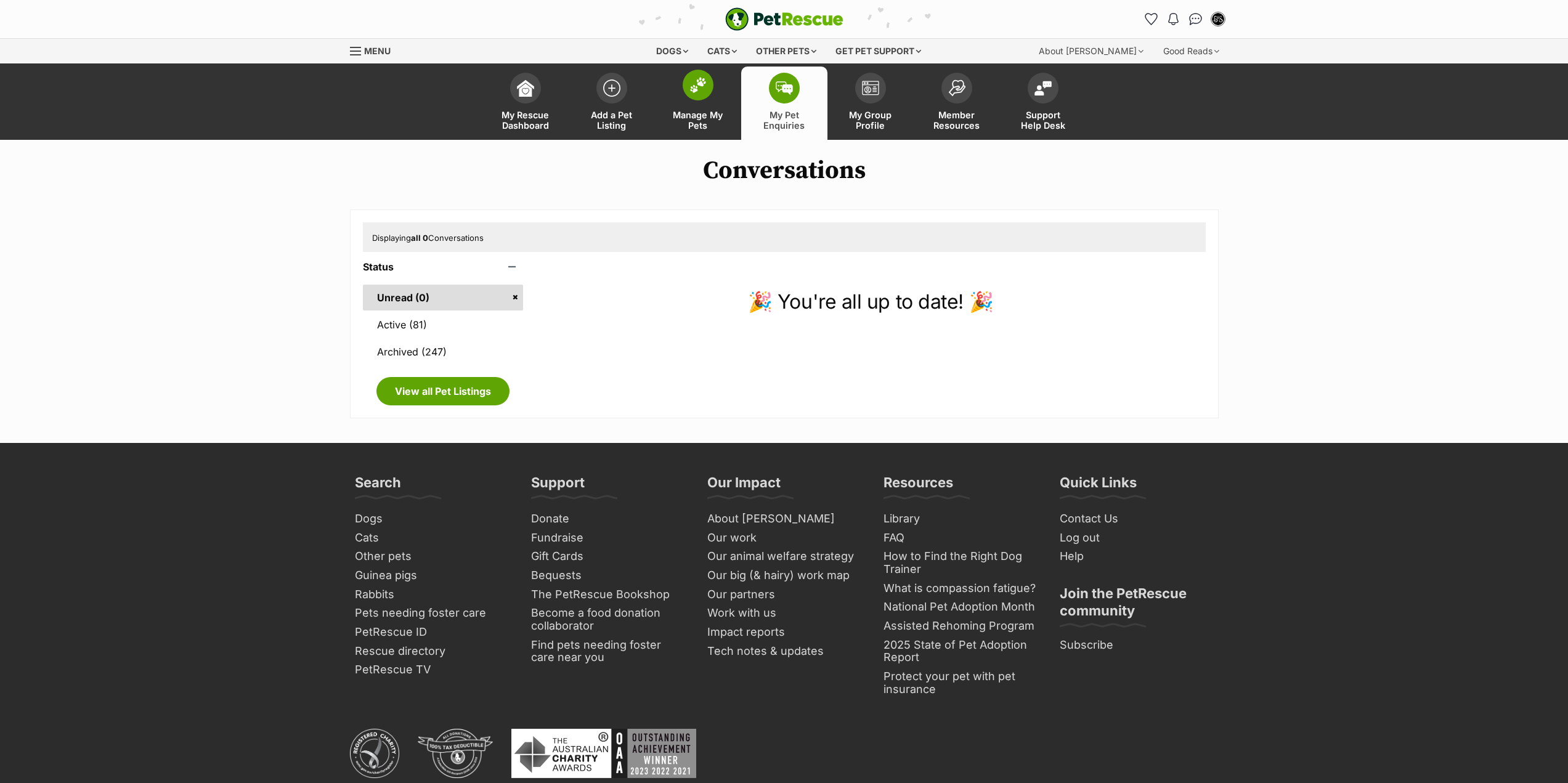
click at [729, 118] on link "Manage My Pets" at bounding box center [698, 104] width 86 height 74
